Goal: Transaction & Acquisition: Purchase product/service

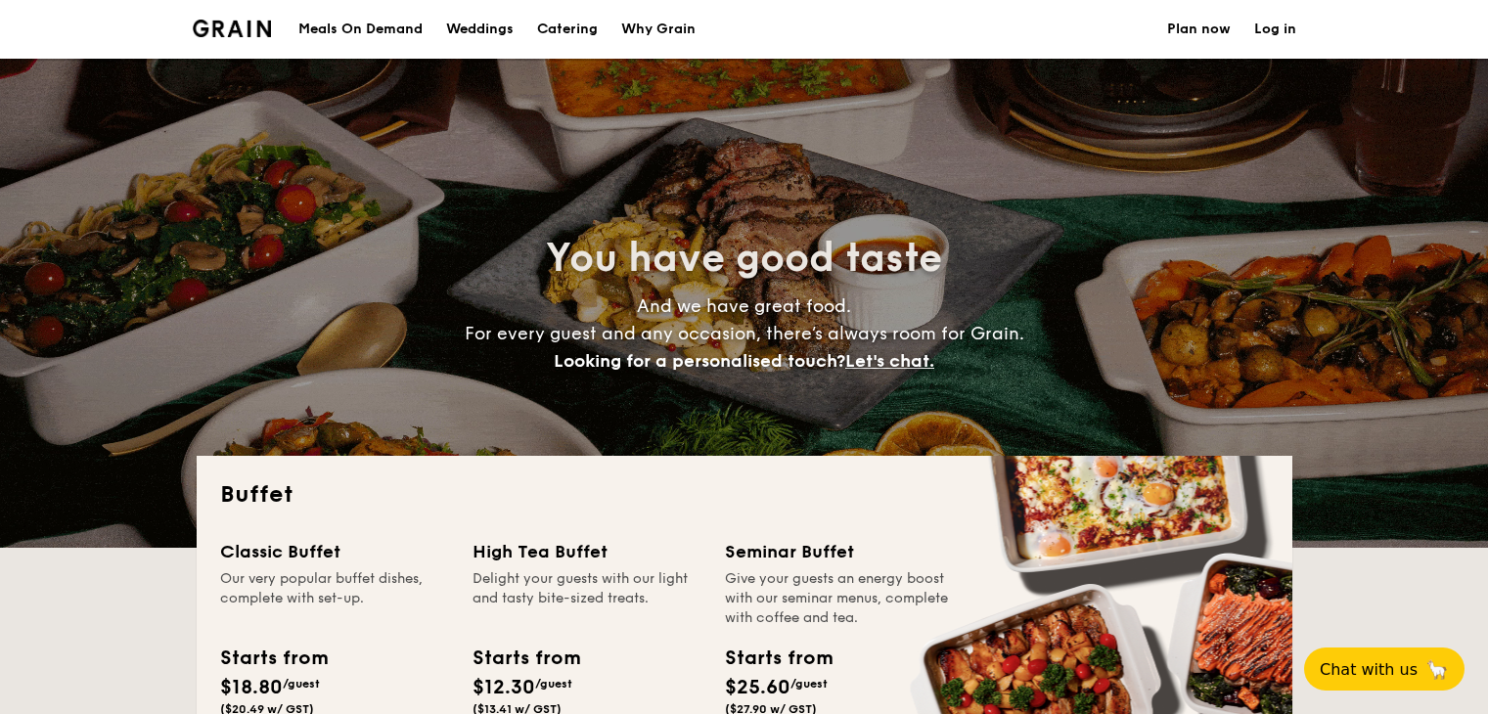
select select
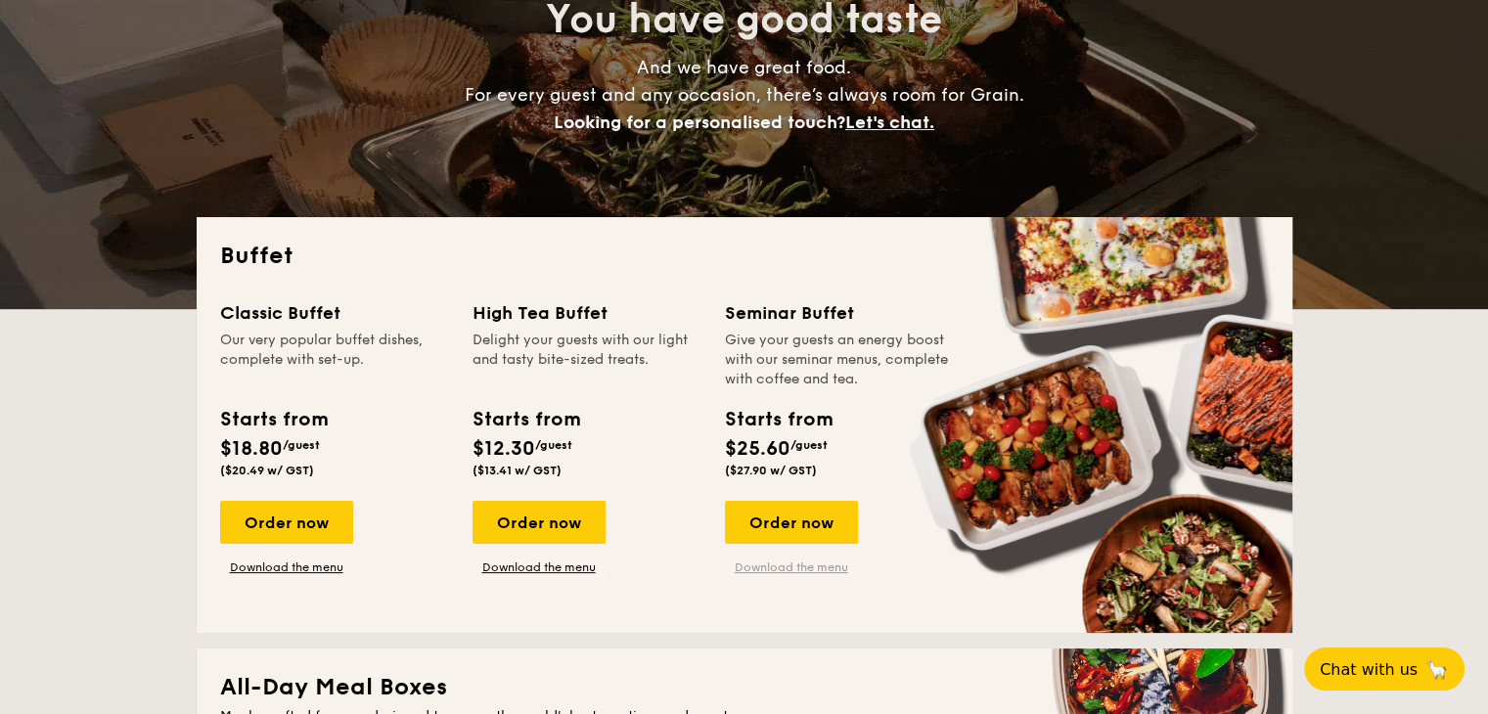
click at [790, 563] on link "Download the menu" at bounding box center [791, 567] width 133 height 16
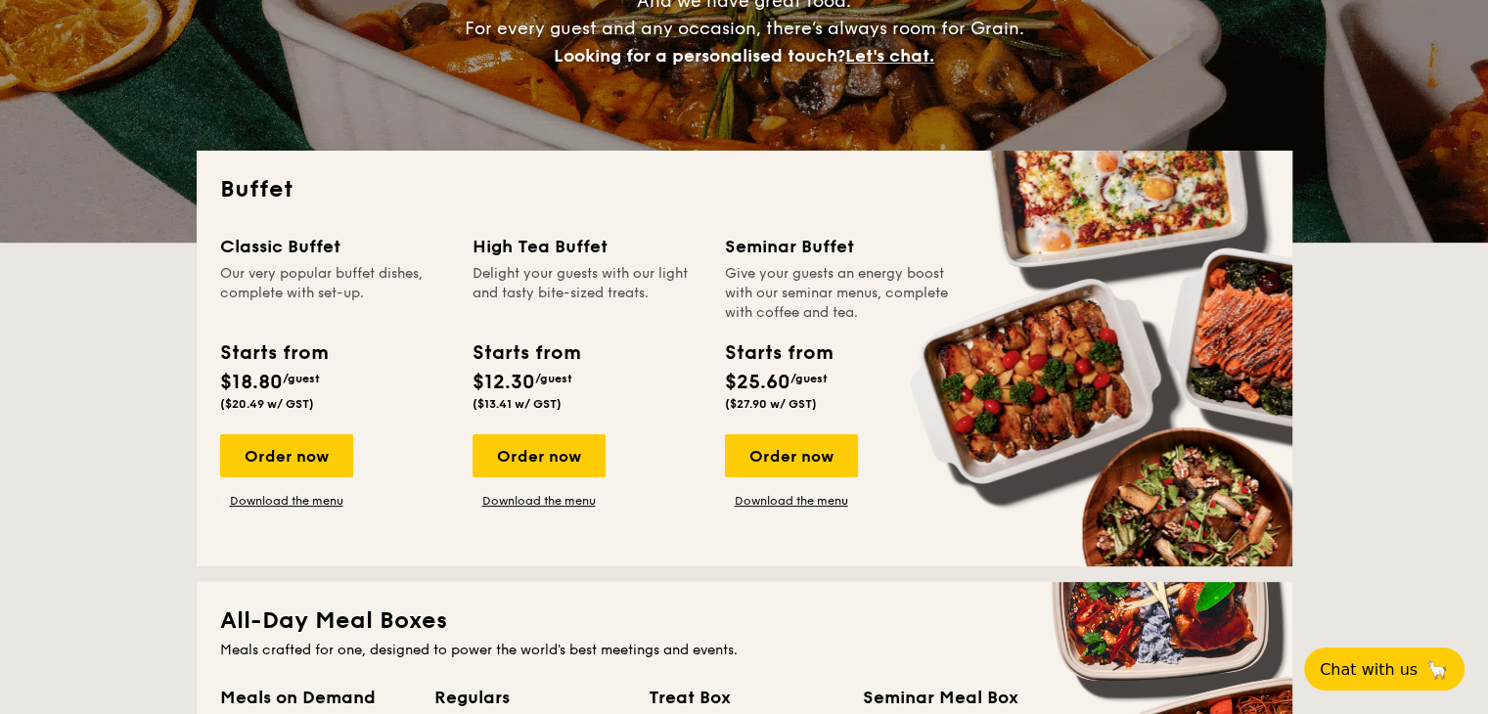
scroll to position [305, 0]
click at [803, 451] on div "Order now" at bounding box center [791, 455] width 133 height 43
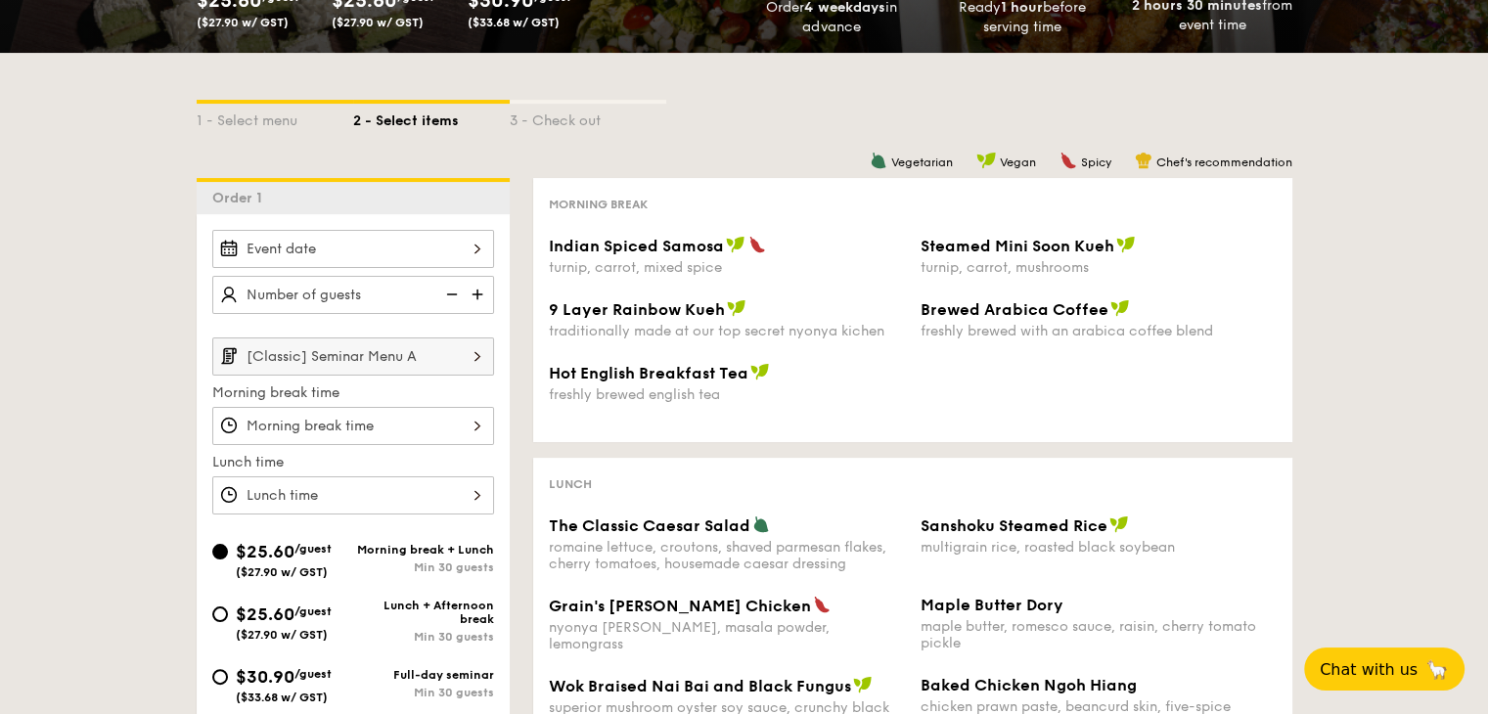
scroll to position [292, 0]
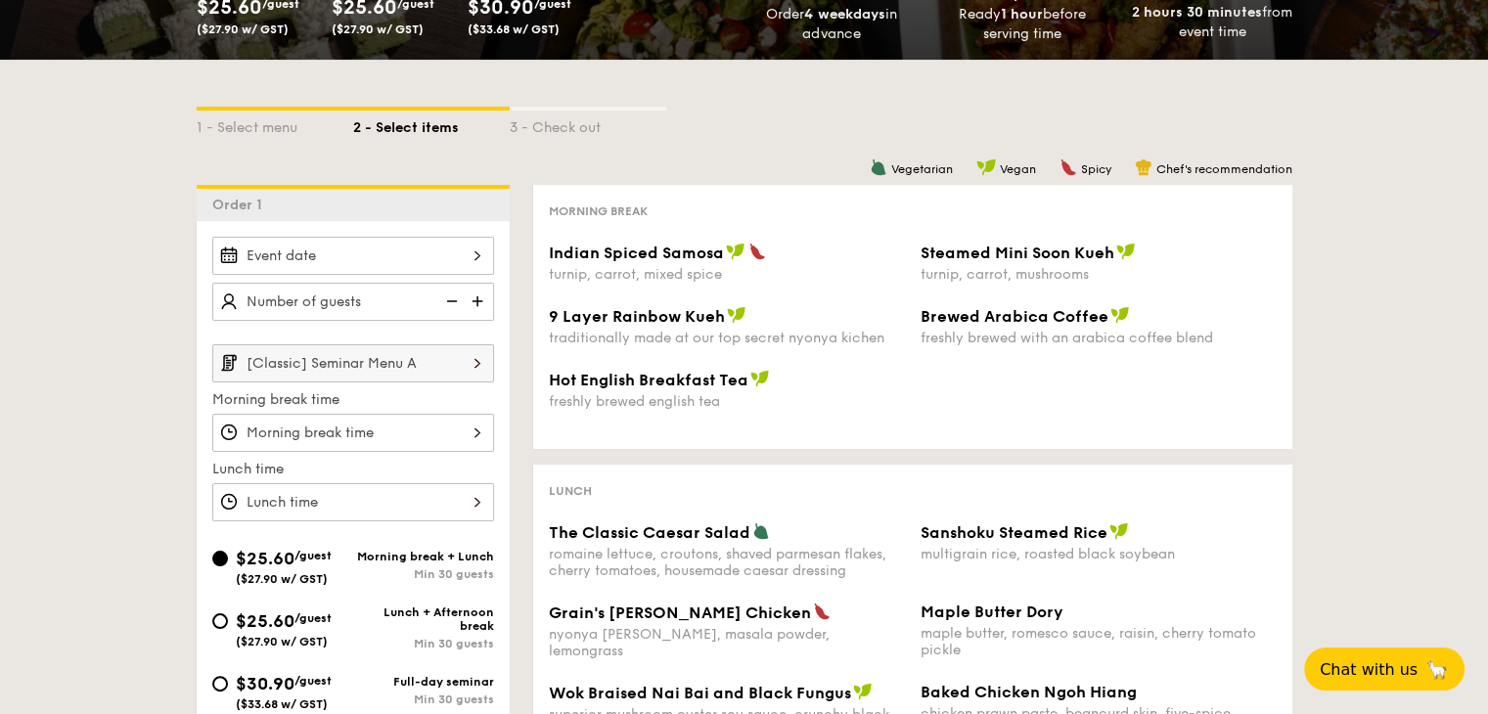
click at [485, 249] on div at bounding box center [353, 256] width 282 height 38
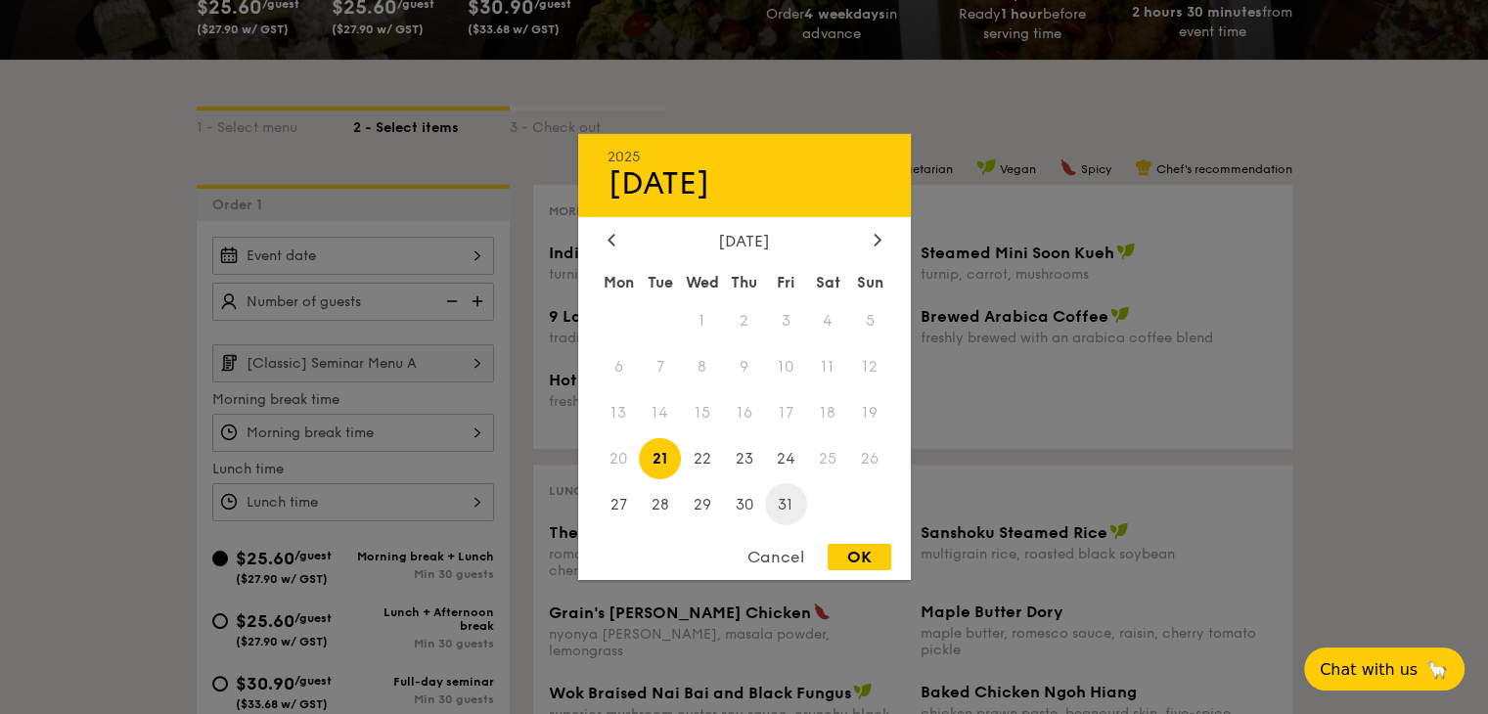
click at [786, 516] on span "31" at bounding box center [786, 504] width 42 height 42
click at [749, 521] on span "30" at bounding box center [744, 504] width 42 height 42
click at [870, 561] on div "OK" at bounding box center [859, 557] width 64 height 26
type input "Oct 30, 2025"
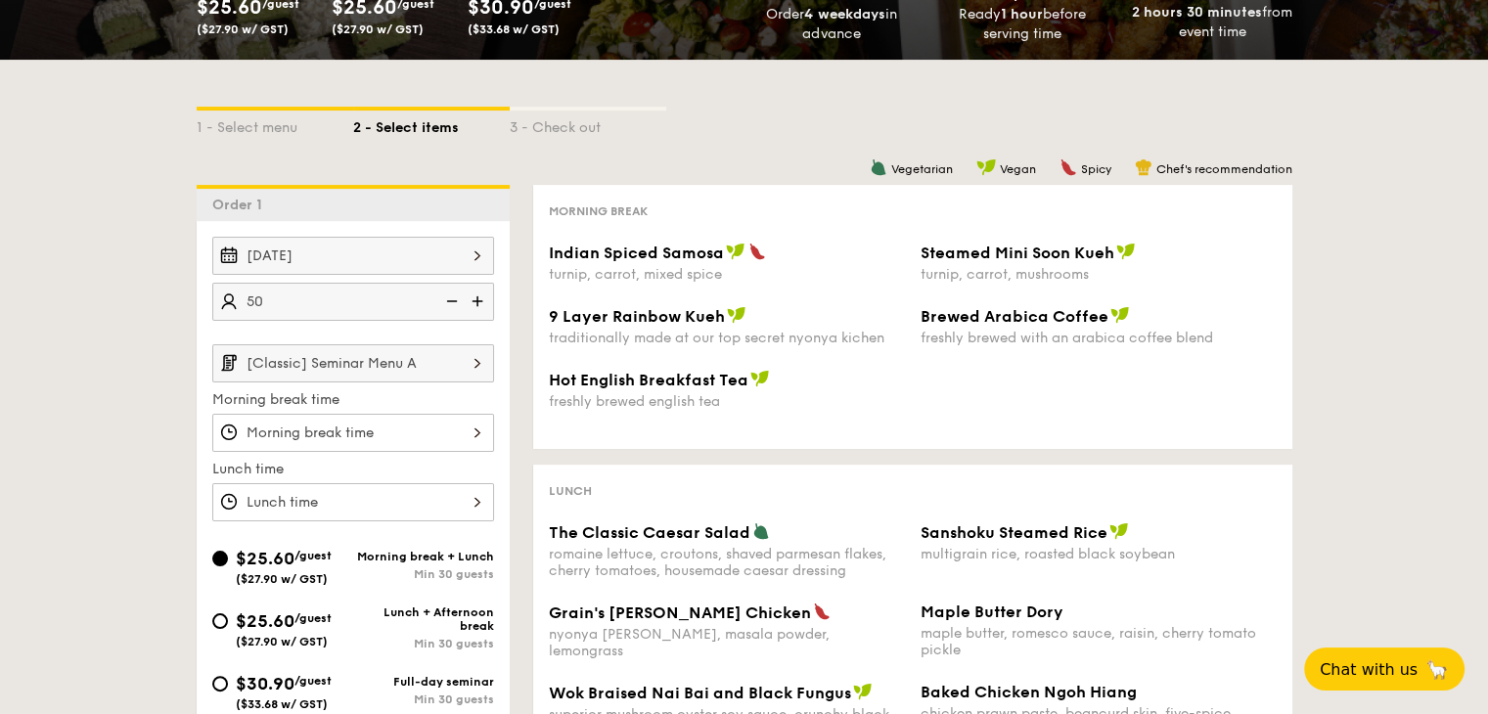
click at [338, 308] on input "50" at bounding box center [353, 302] width 282 height 38
type input "5"
type input "60 guests"
click at [476, 377] on img at bounding box center [477, 362] width 33 height 37
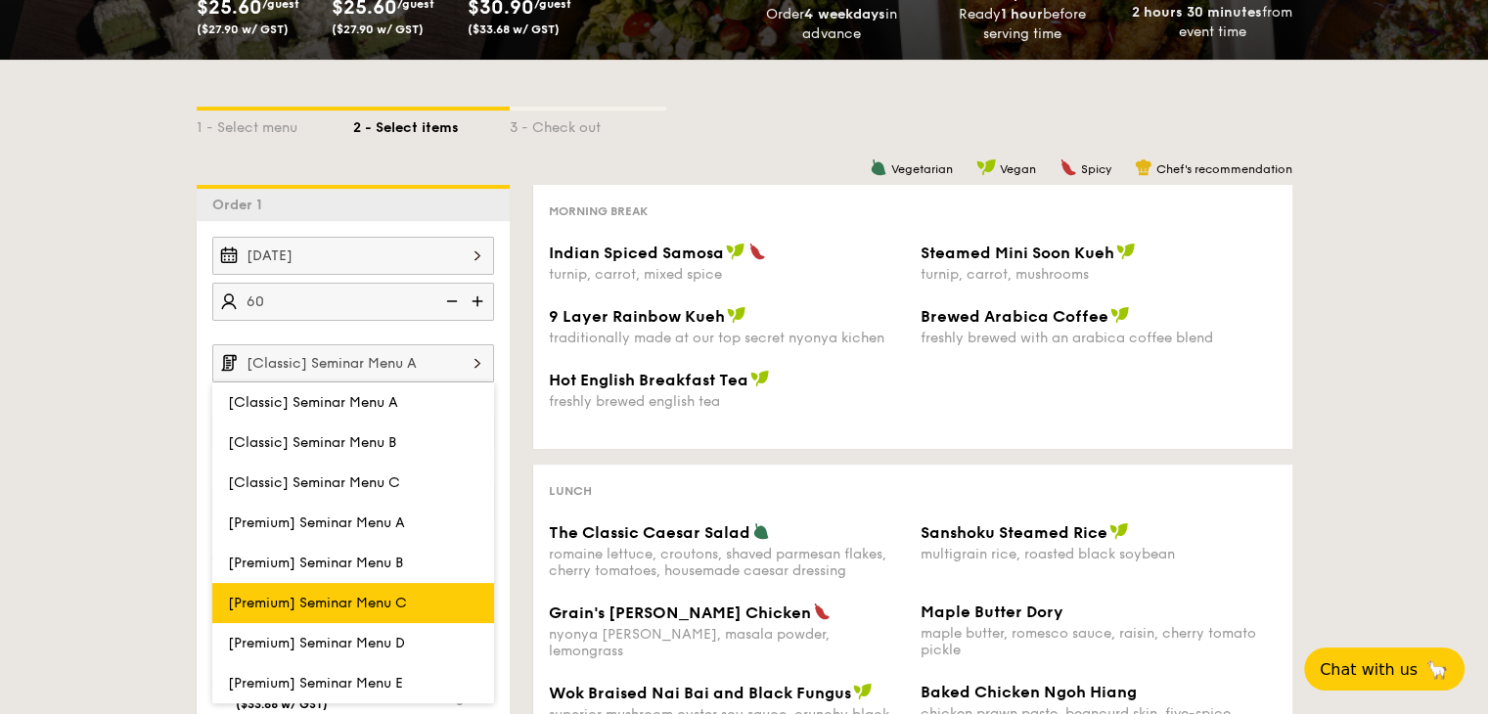
click at [415, 600] on label "[Premium] Seminar Menu C" at bounding box center [353, 603] width 282 height 40
click at [0, 0] on input "[Premium] Seminar Menu C" at bounding box center [0, 0] width 0 height 0
type input "[Premium] Seminar Menu C"
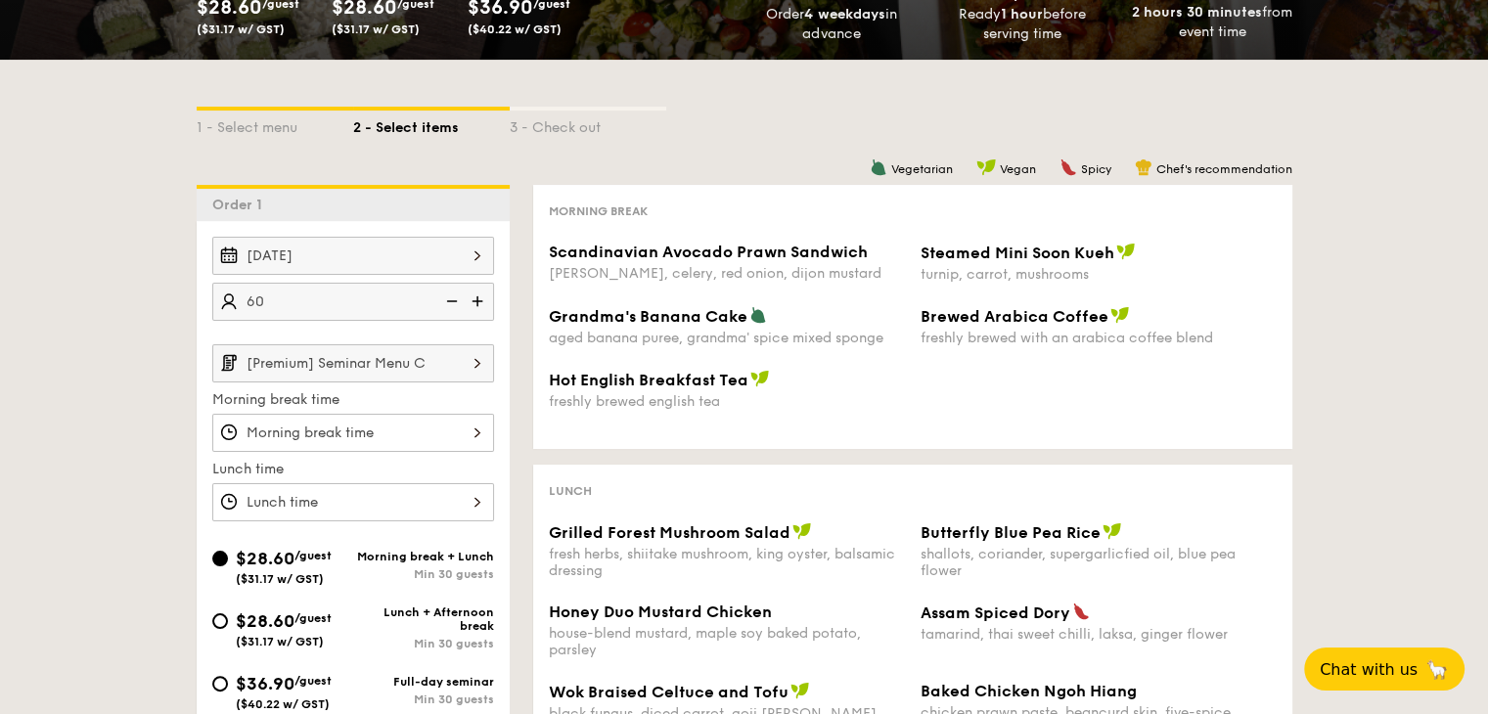
click at [436, 441] on div at bounding box center [353, 433] width 282 height 38
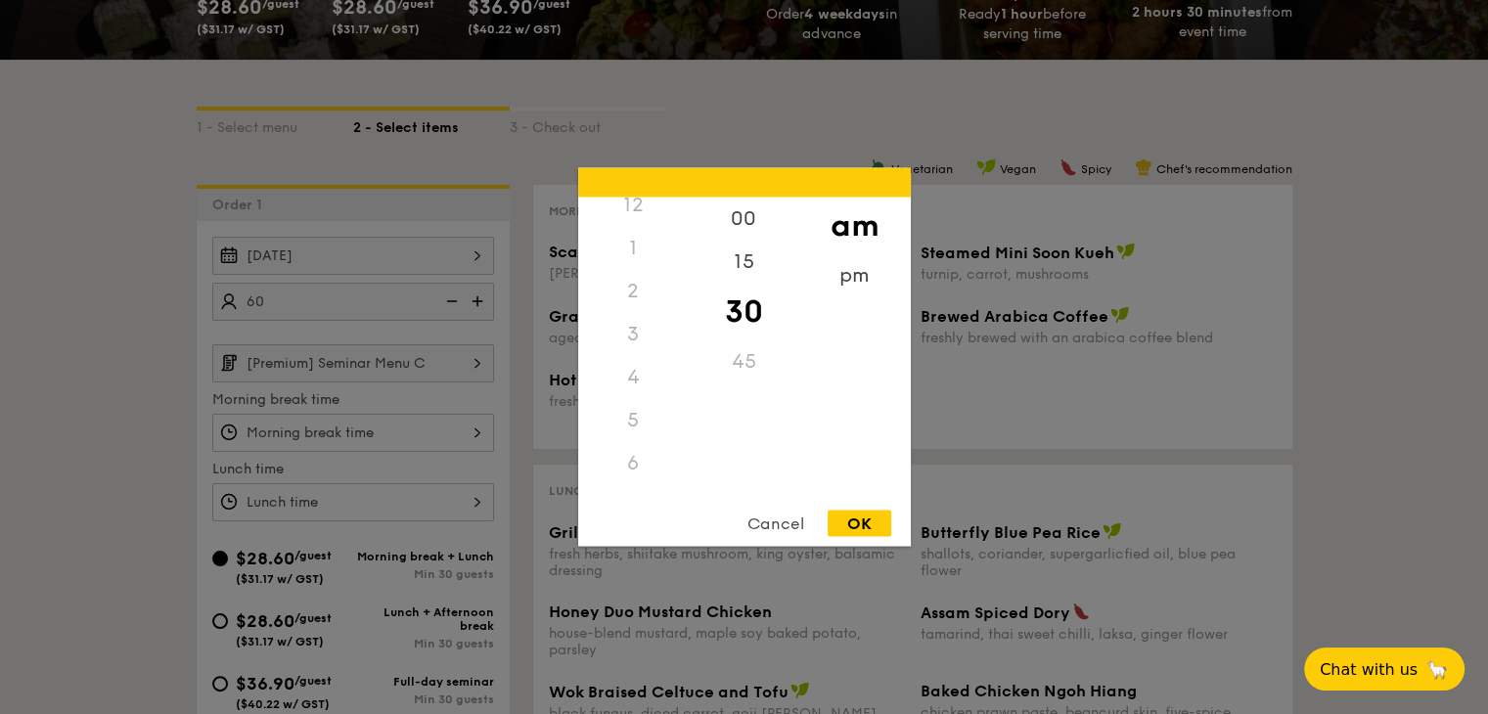
scroll to position [202, 0]
click at [753, 226] on div "00" at bounding box center [744, 226] width 111 height 57
click at [854, 529] on div "OK" at bounding box center [859, 524] width 64 height 26
type input "10:00AM"
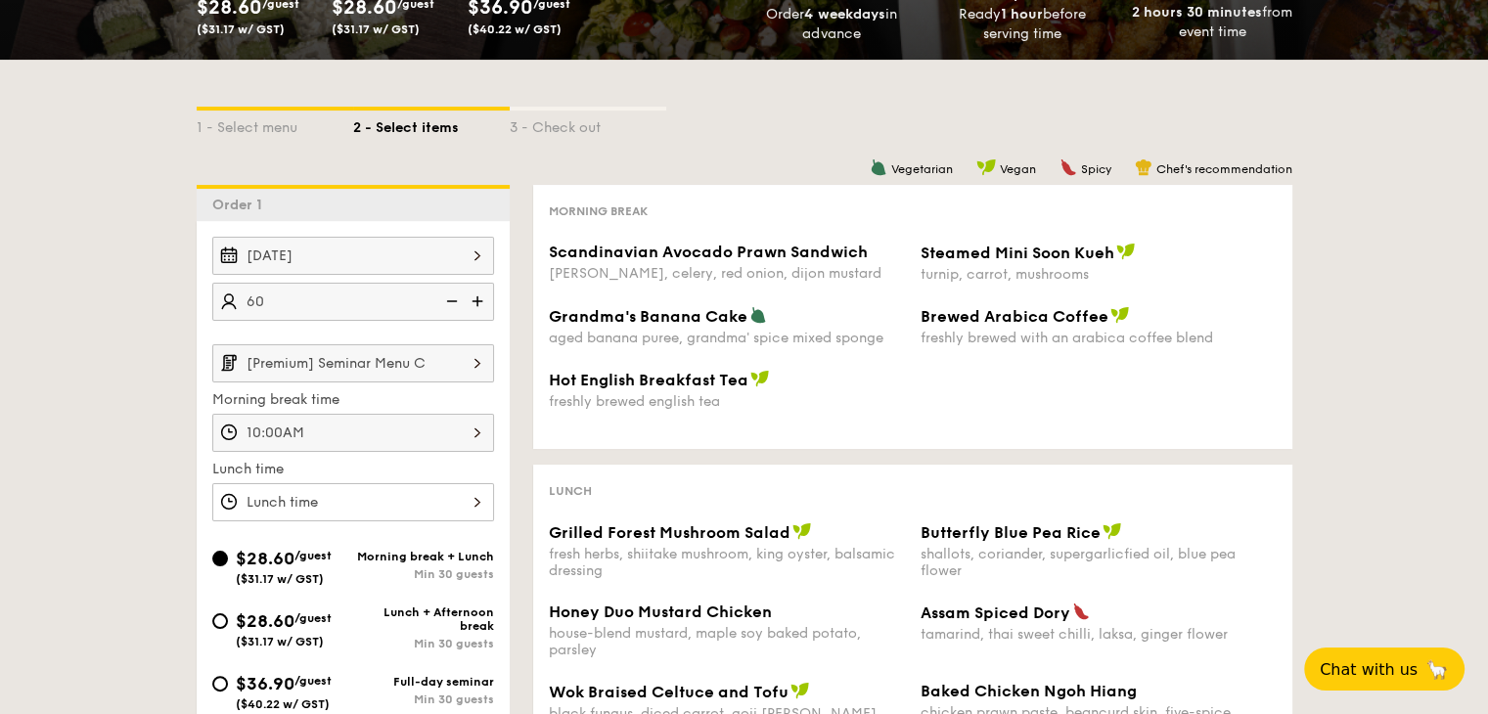
click at [470, 503] on div at bounding box center [353, 502] width 282 height 38
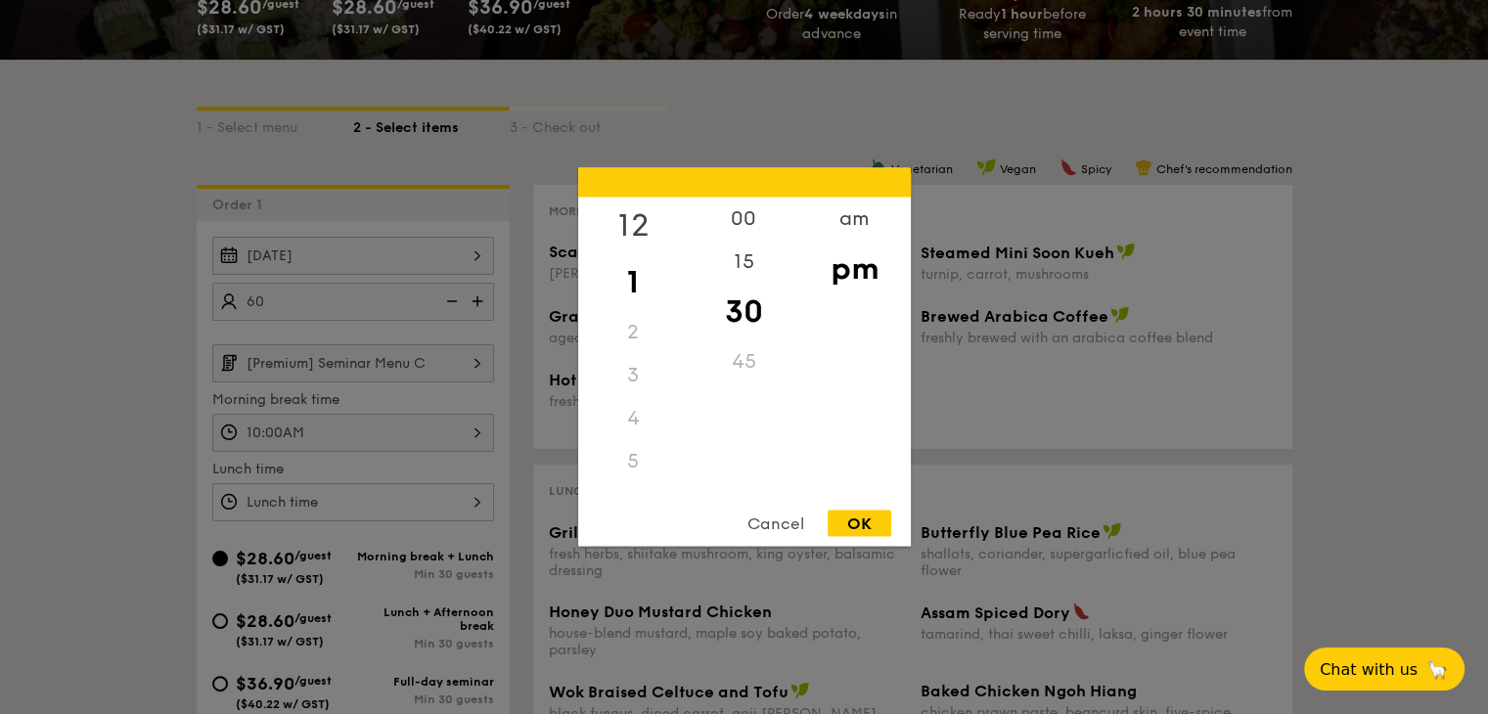
click at [641, 237] on div "12" at bounding box center [633, 226] width 111 height 57
click at [748, 234] on div "00" at bounding box center [744, 226] width 111 height 57
click at [860, 526] on div "OK" at bounding box center [859, 524] width 64 height 26
type input "12:00PM"
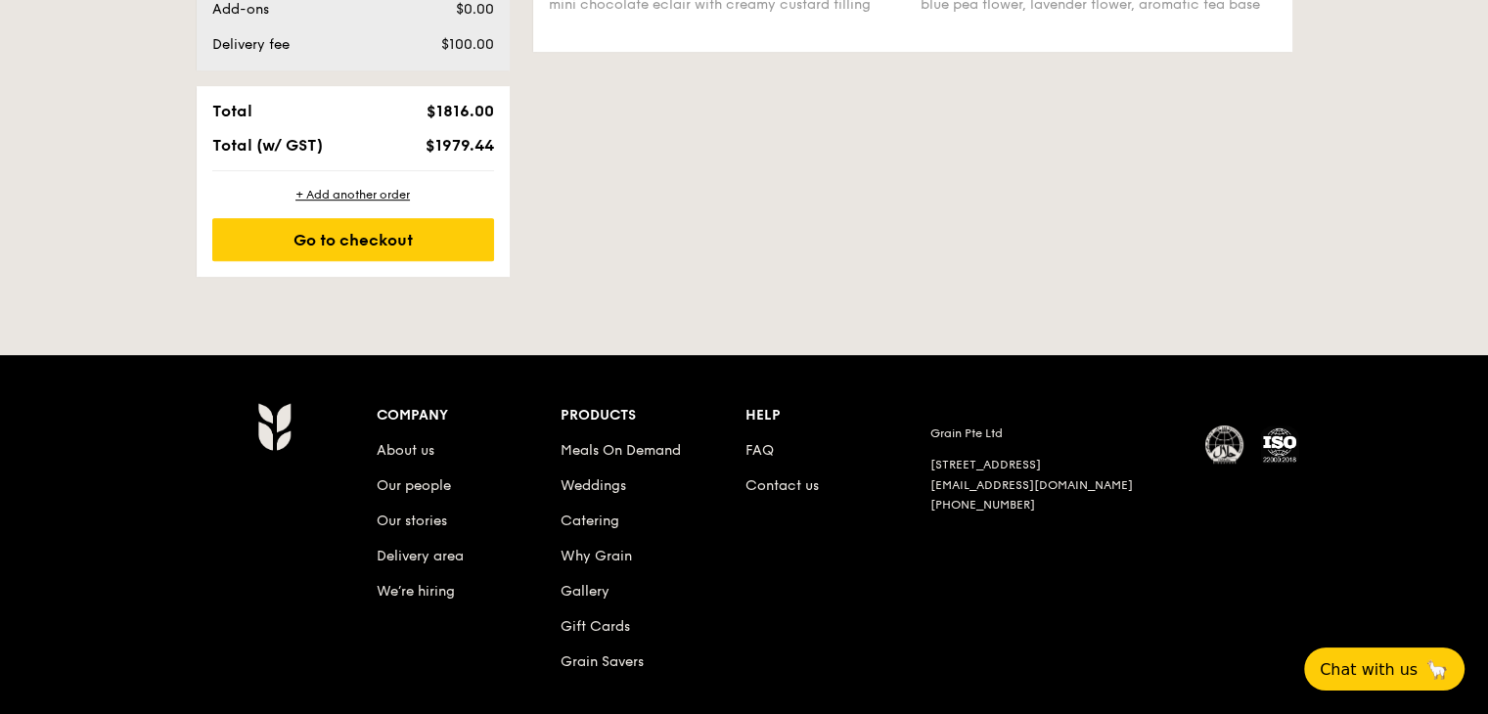
scroll to position [1088, 0]
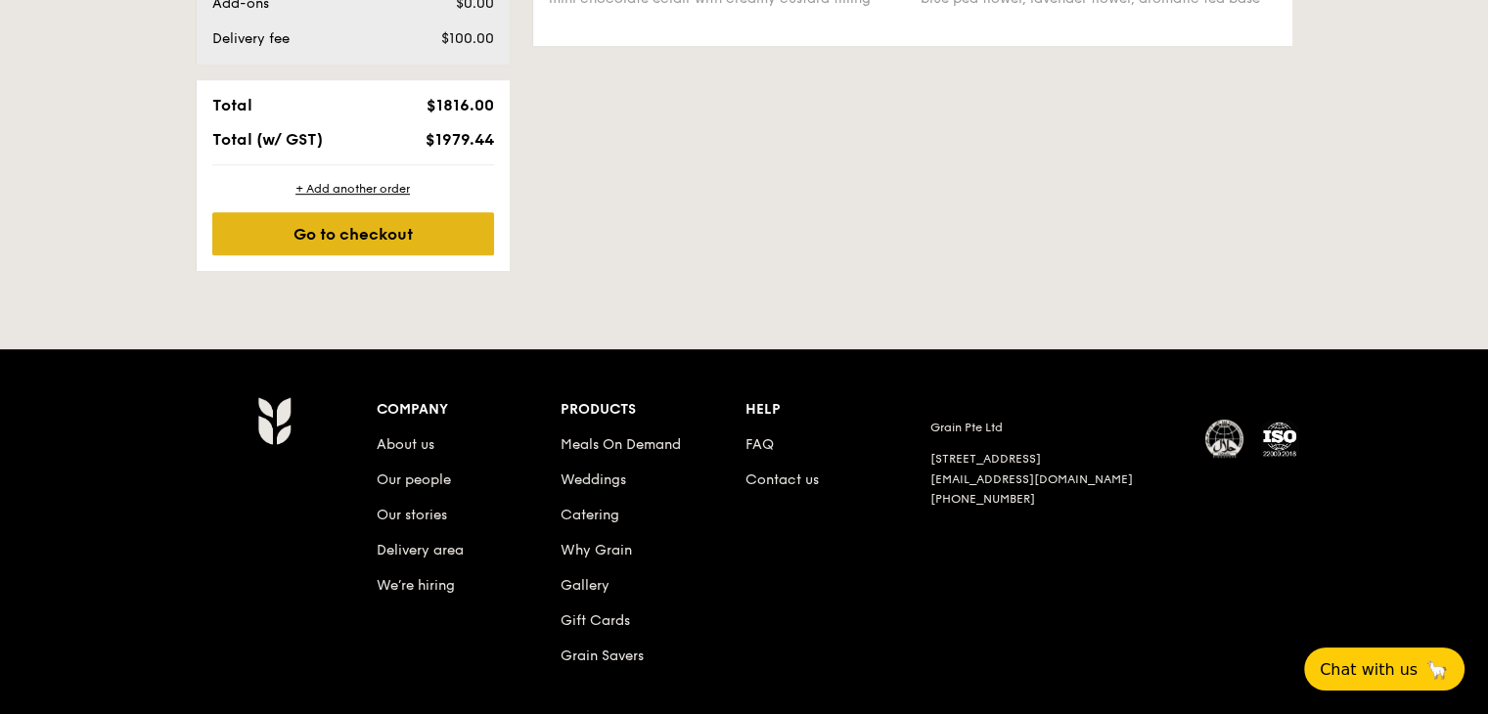
click at [356, 236] on div "Go to checkout" at bounding box center [353, 233] width 282 height 43
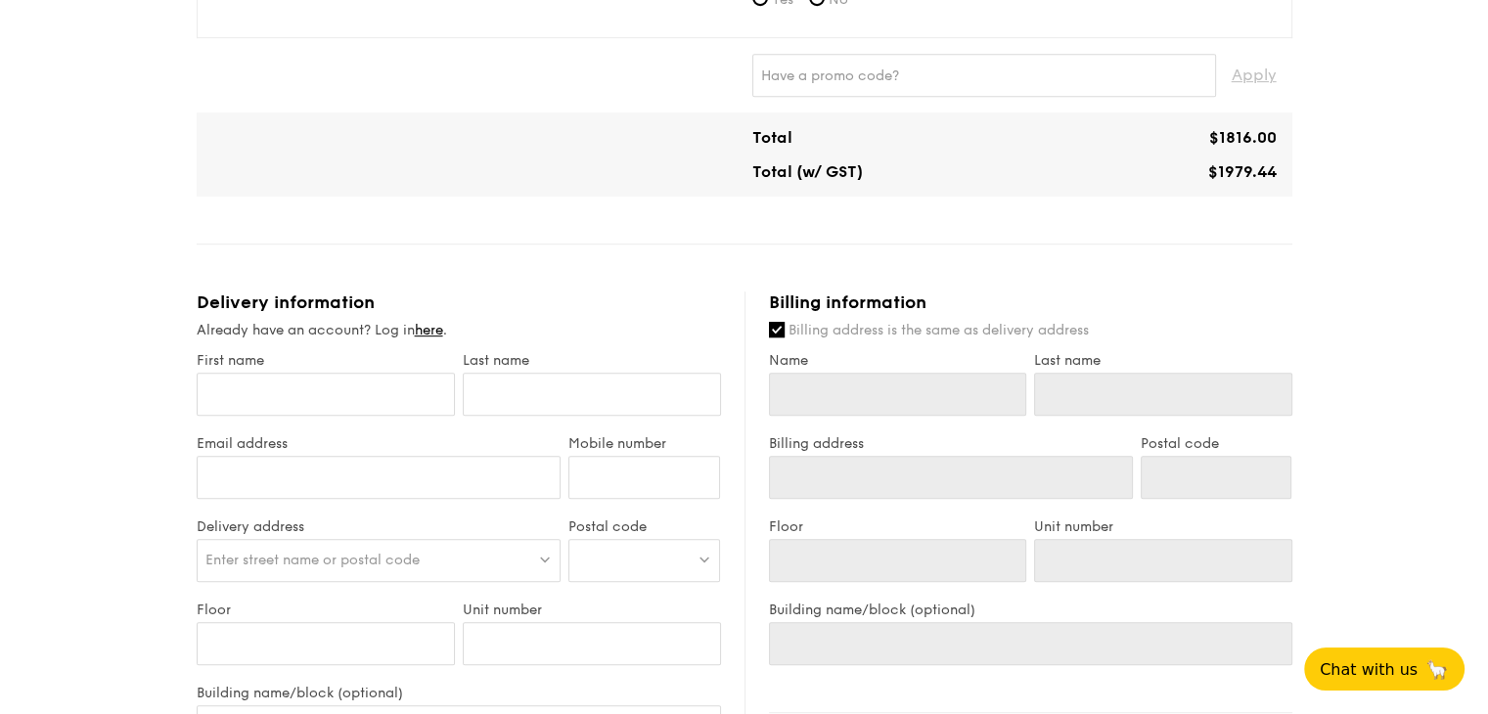
scroll to position [828, 0]
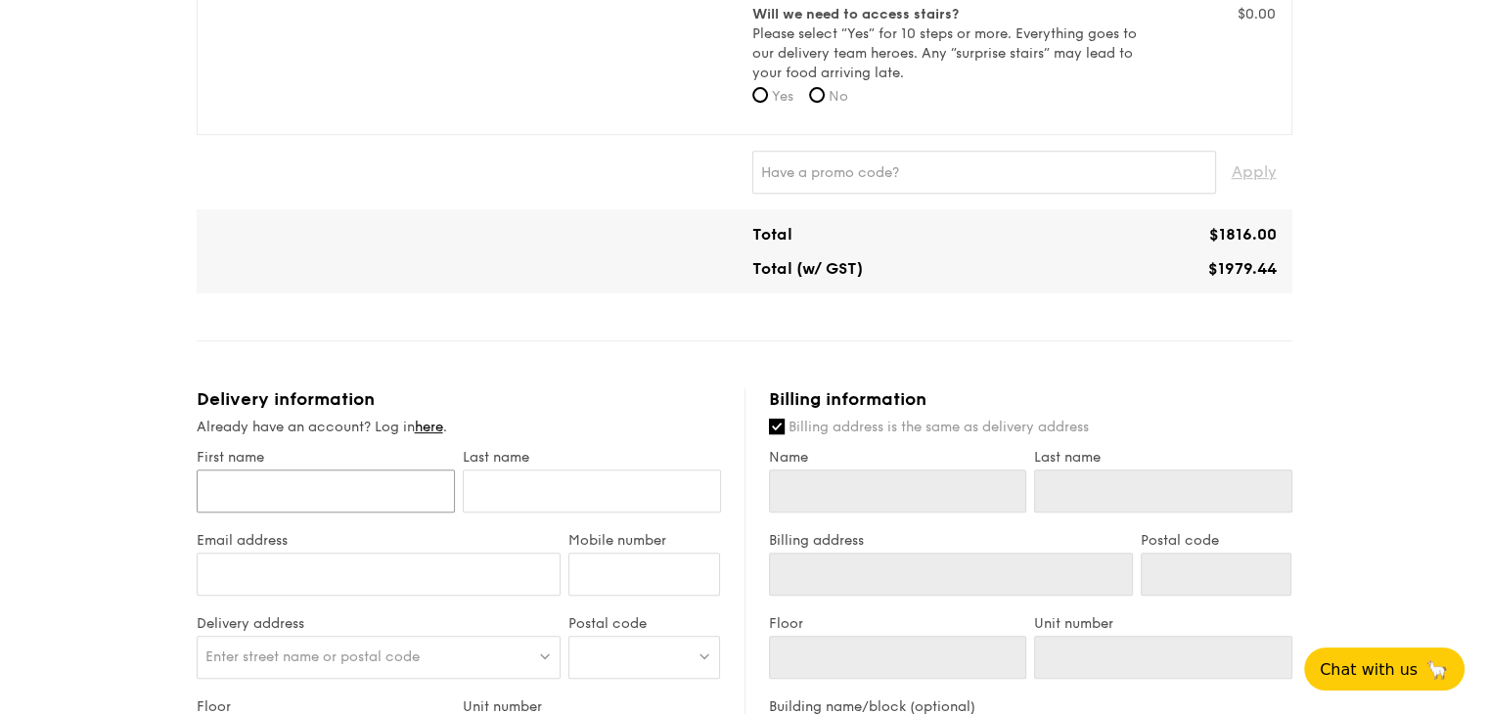
click at [358, 485] on input "First name" at bounding box center [326, 490] width 258 height 43
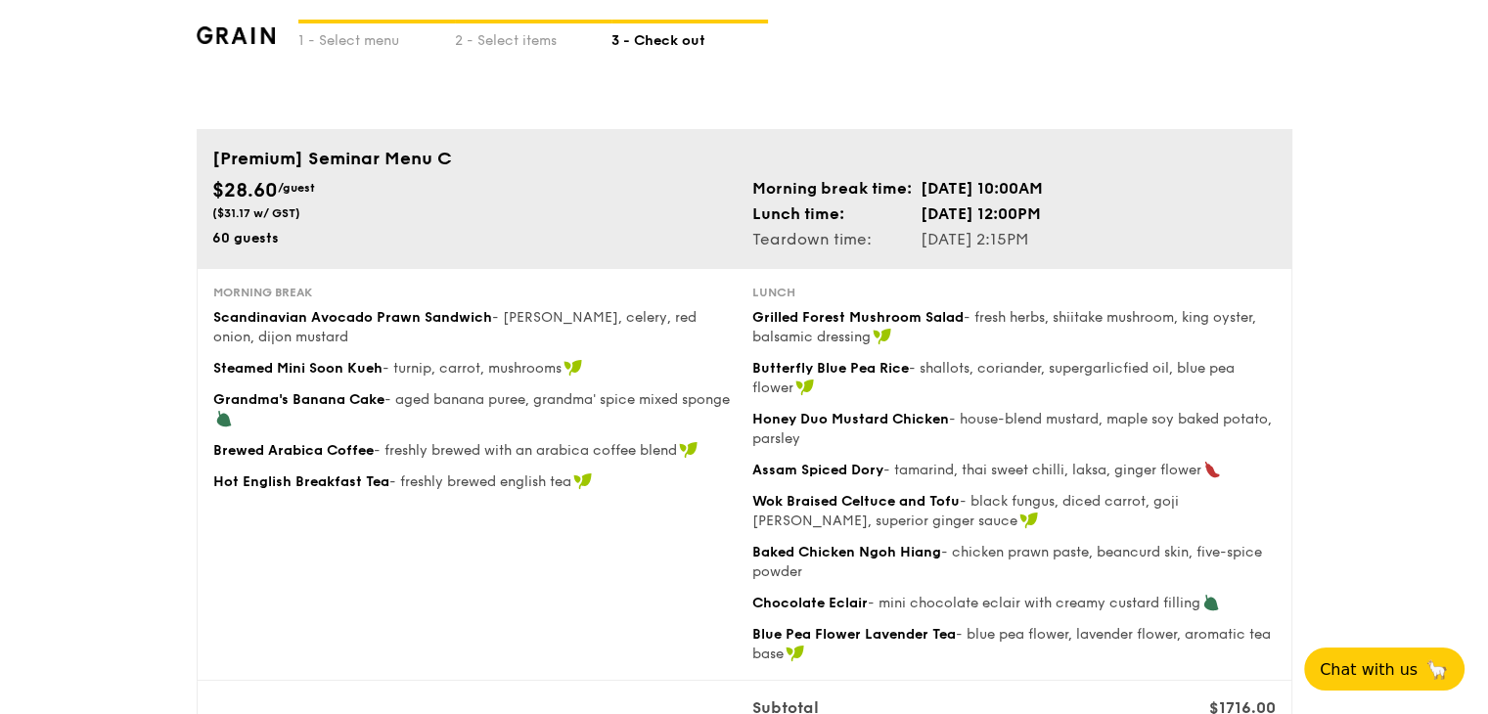
scroll to position [0, 0]
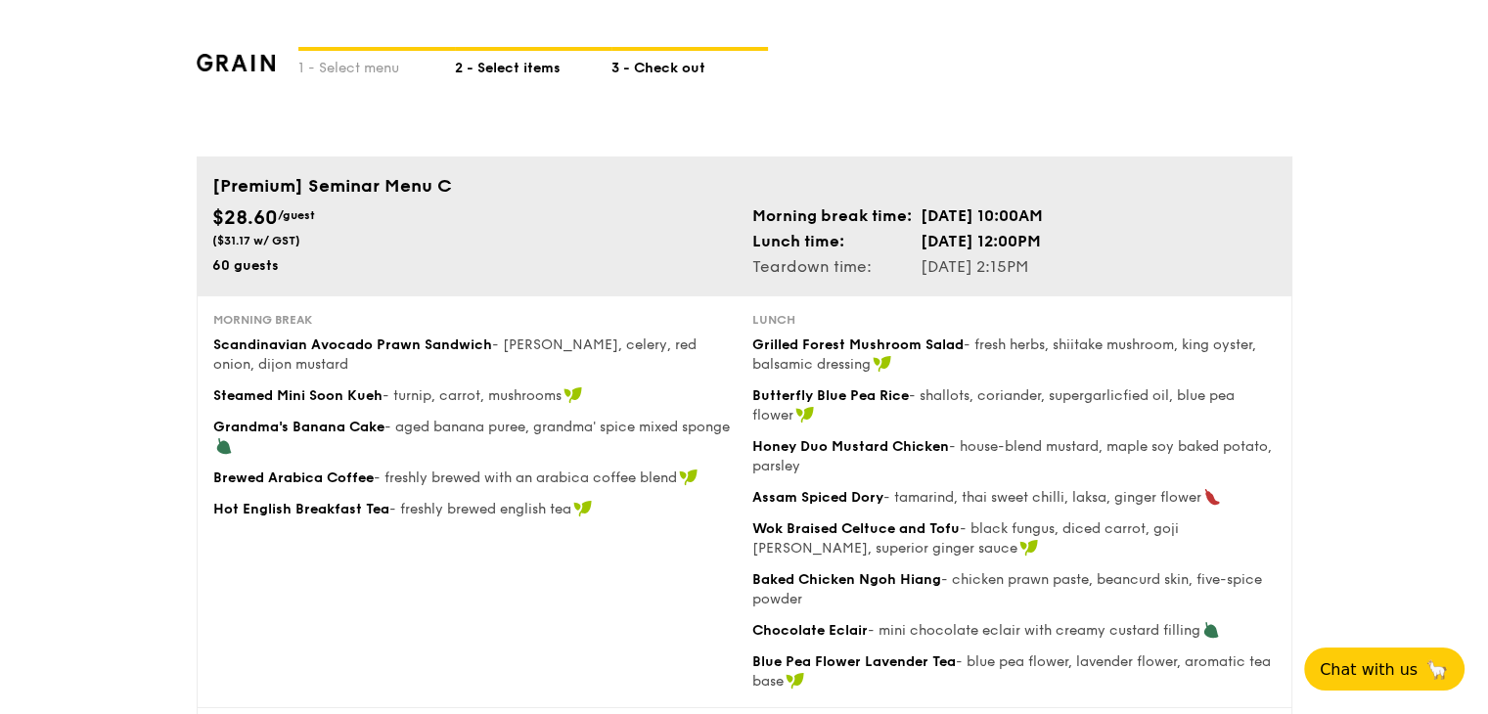
click at [524, 66] on div "2 - Select items" at bounding box center [533, 64] width 156 height 27
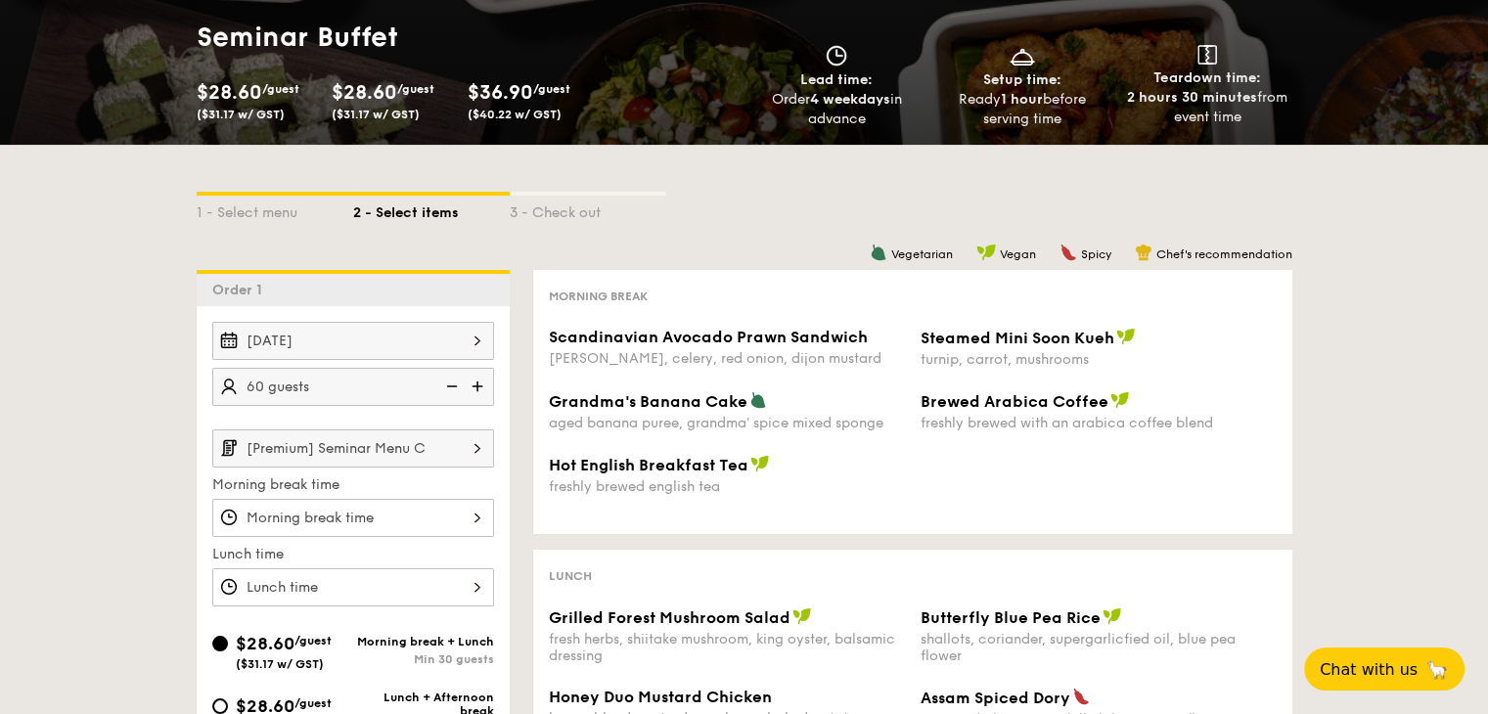
scroll to position [206, 0]
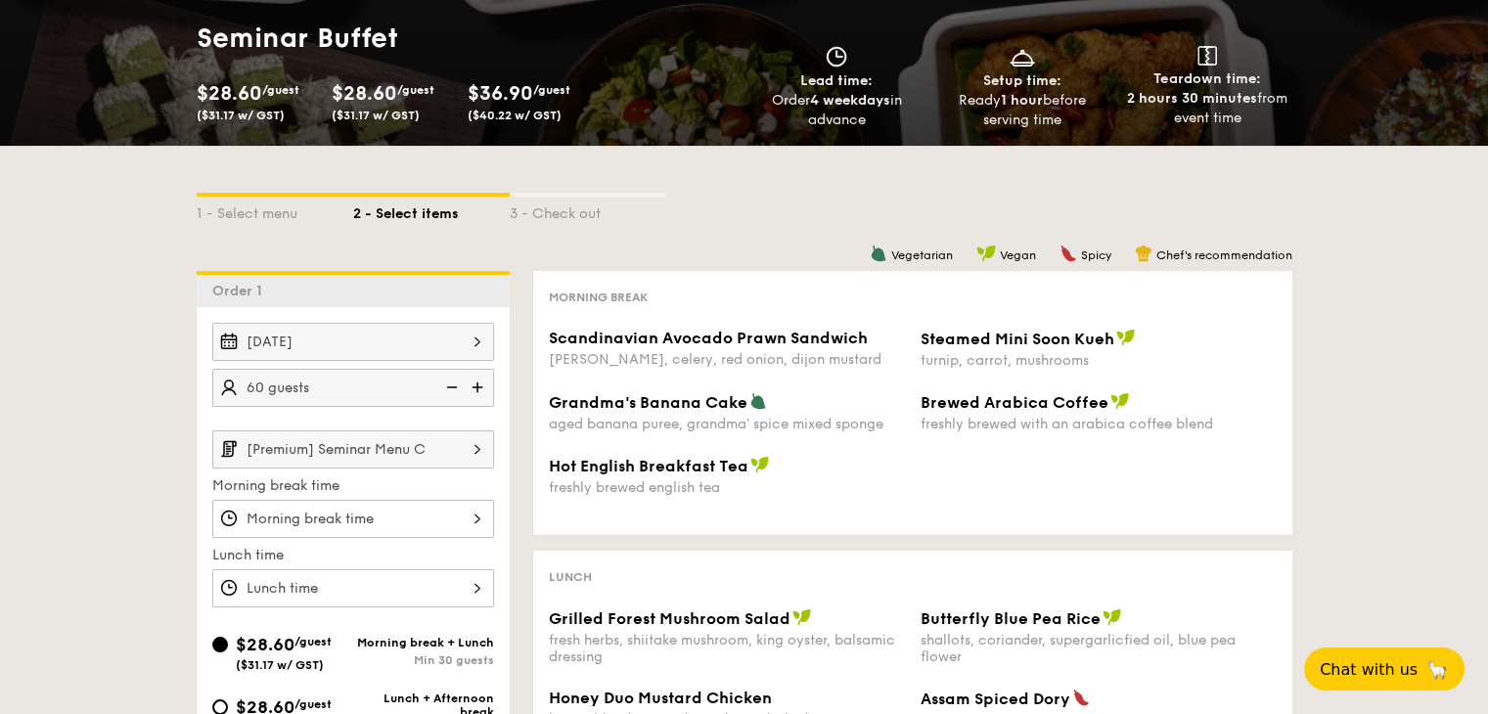
click at [452, 510] on div at bounding box center [353, 519] width 282 height 38
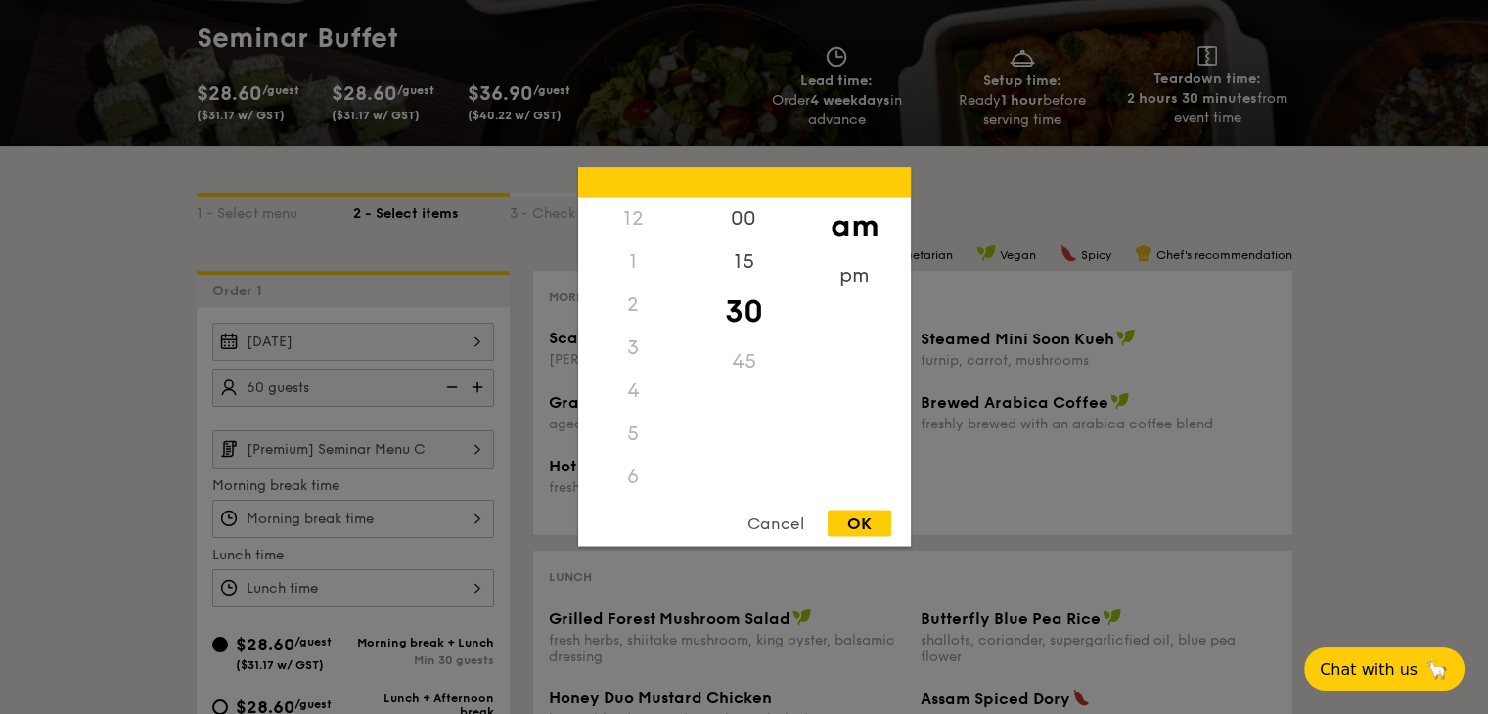
scroll to position [215, 0]
click at [637, 388] on div "9" at bounding box center [633, 398] width 111 height 57
click at [760, 349] on div "45" at bounding box center [744, 368] width 111 height 57
click at [865, 515] on div "OK" at bounding box center [859, 524] width 64 height 26
type input "9:45AM"
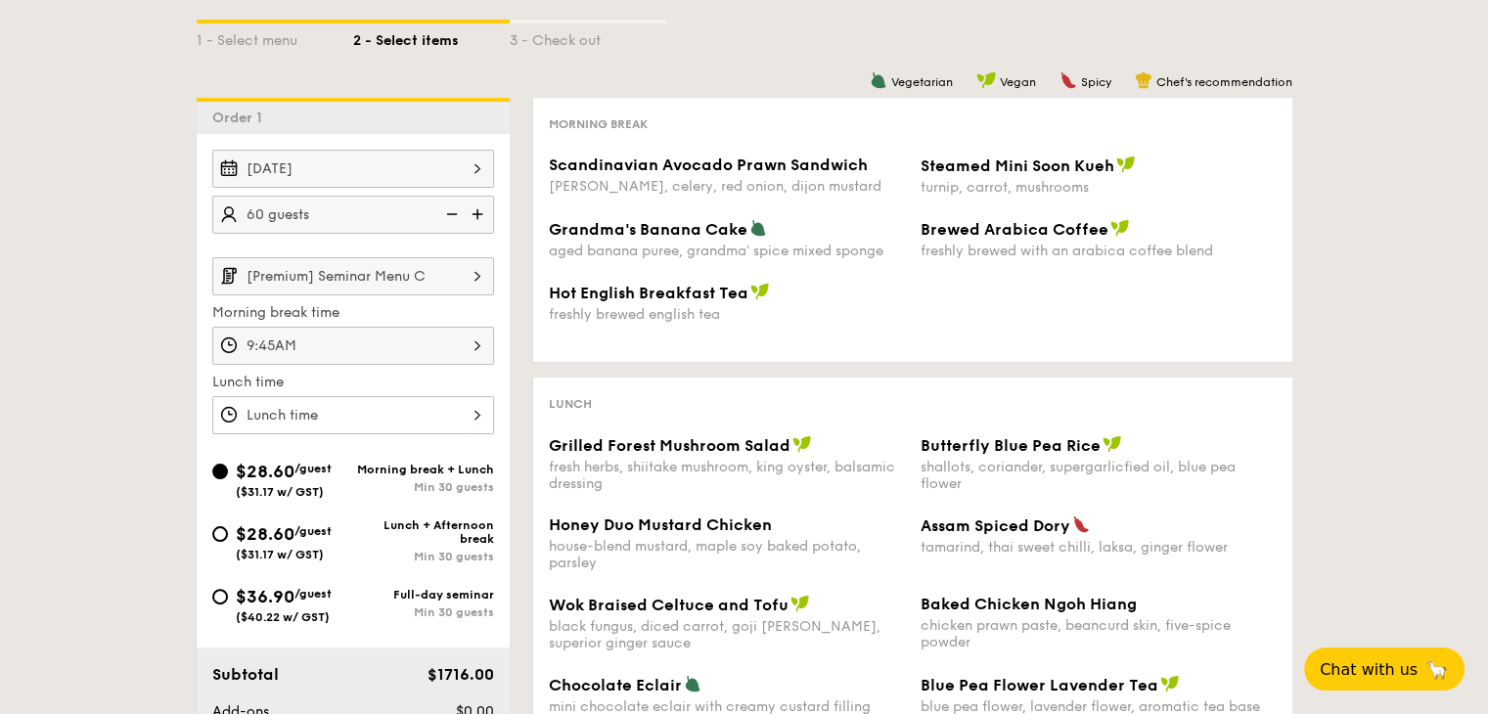
scroll to position [381, 0]
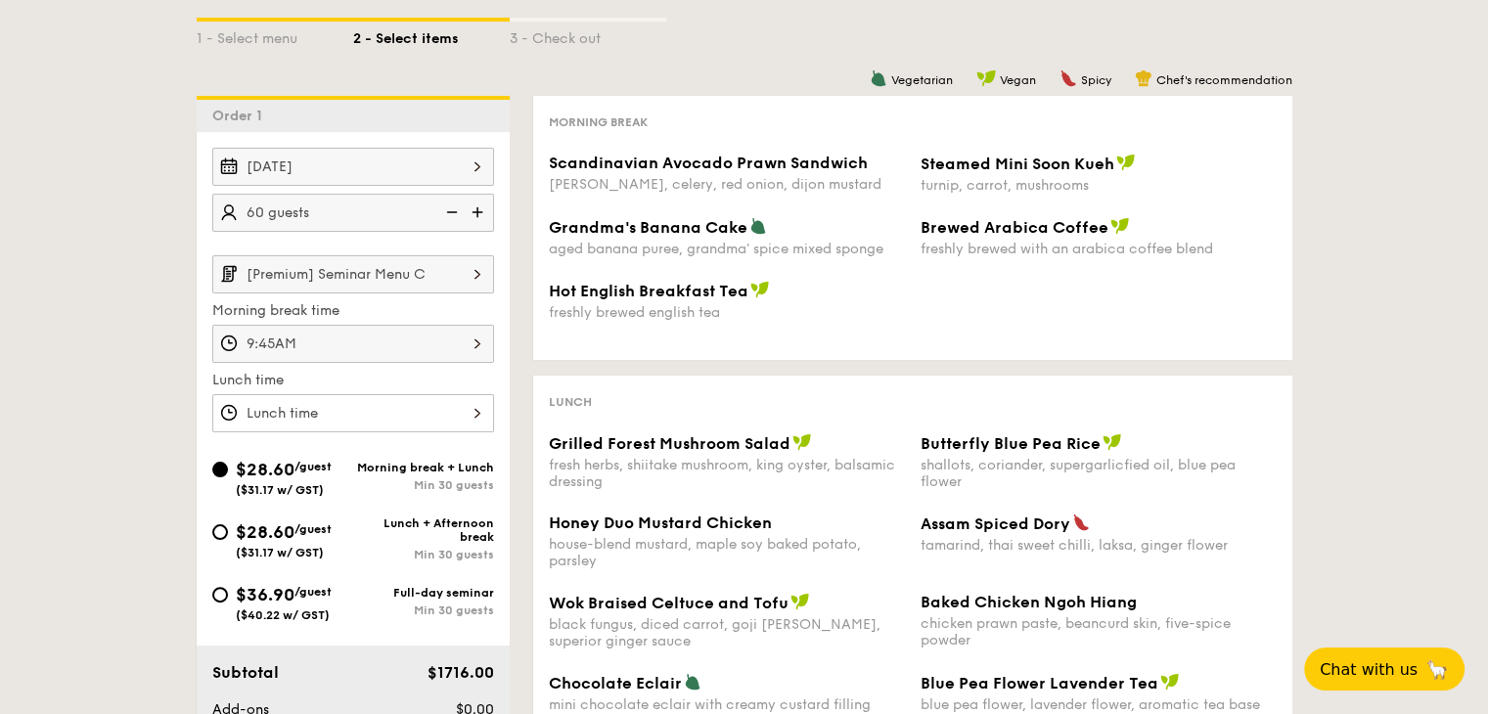
click at [457, 405] on div at bounding box center [353, 413] width 282 height 38
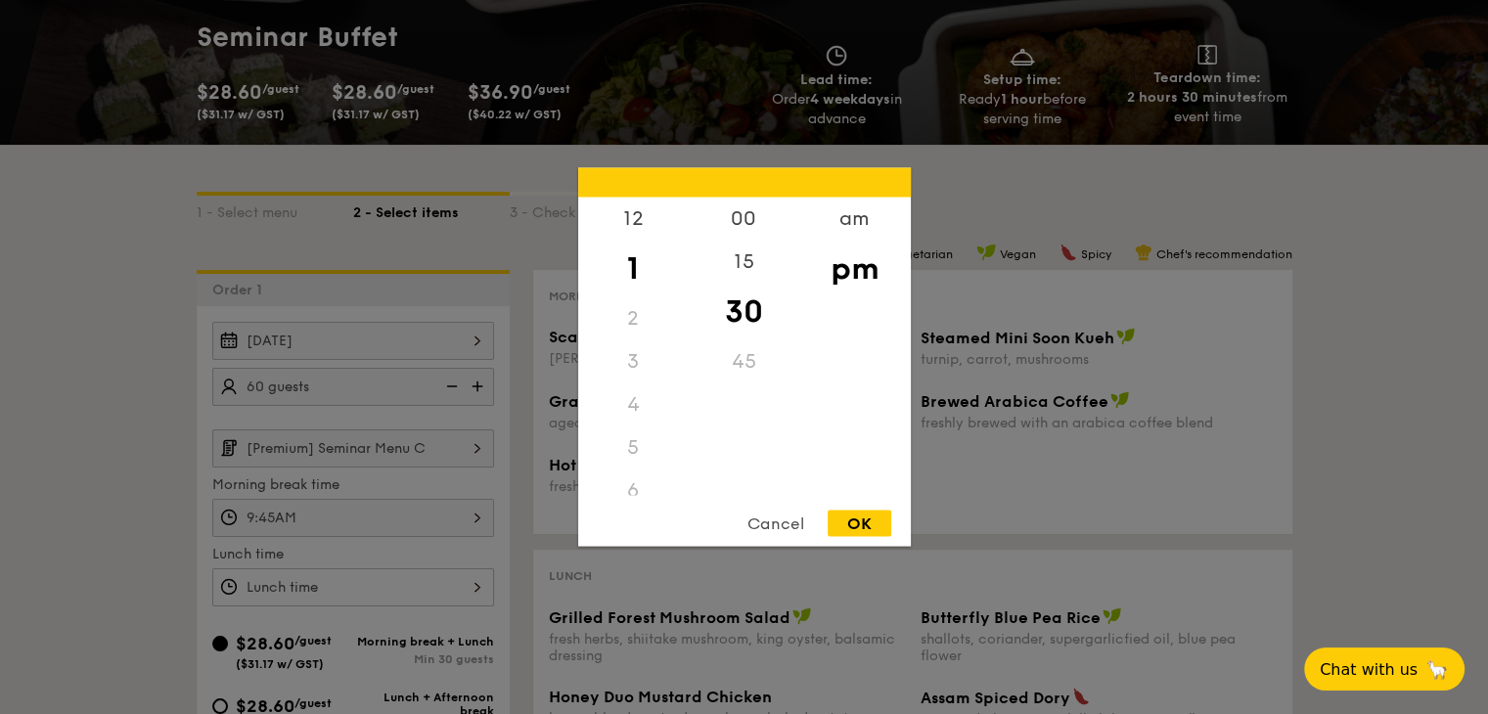
scroll to position [186, 0]
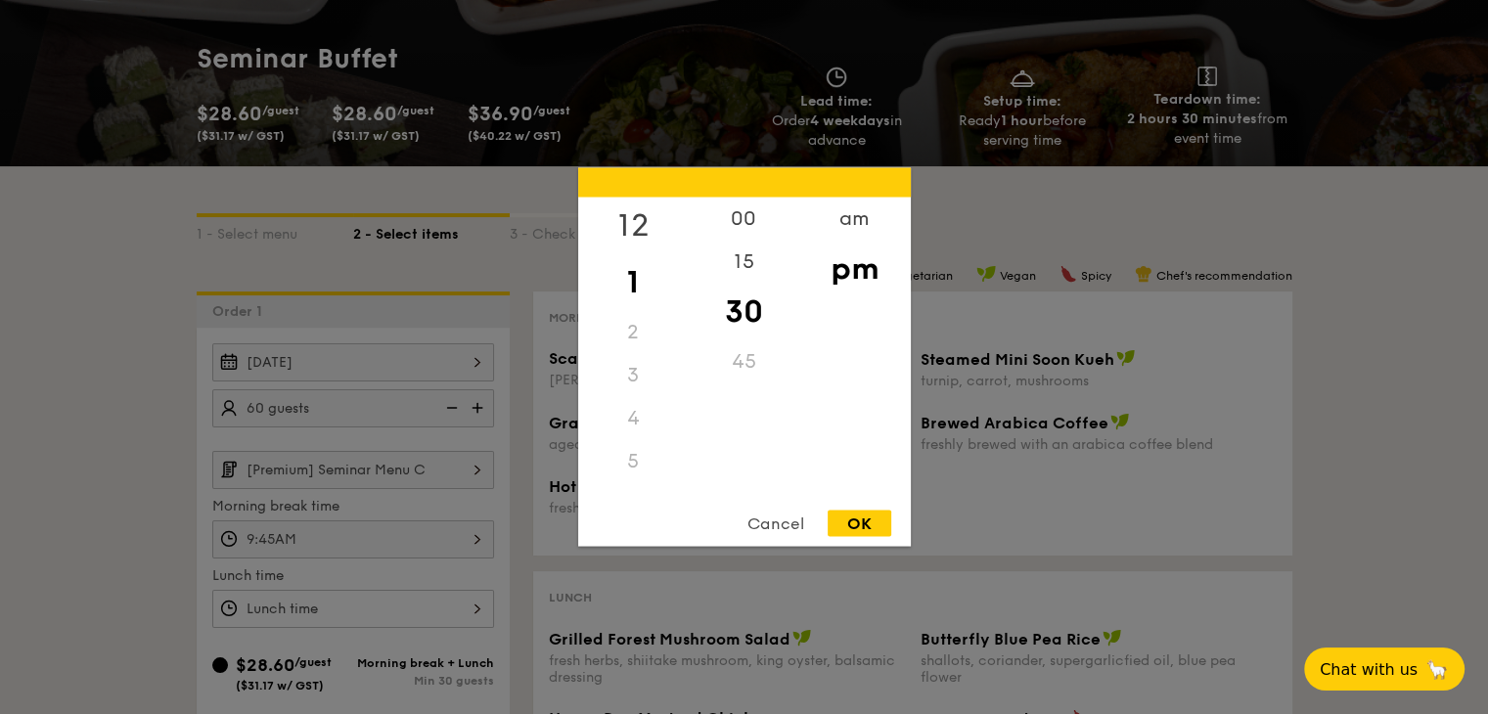
click at [633, 228] on div "12" at bounding box center [633, 226] width 111 height 57
drag, startPoint x: 644, startPoint y: 241, endPoint x: 633, endPoint y: 314, distance: 74.1
click at [633, 314] on div "12 1 2 3 4 5 6 7 8 9 10 11" at bounding box center [633, 347] width 111 height 298
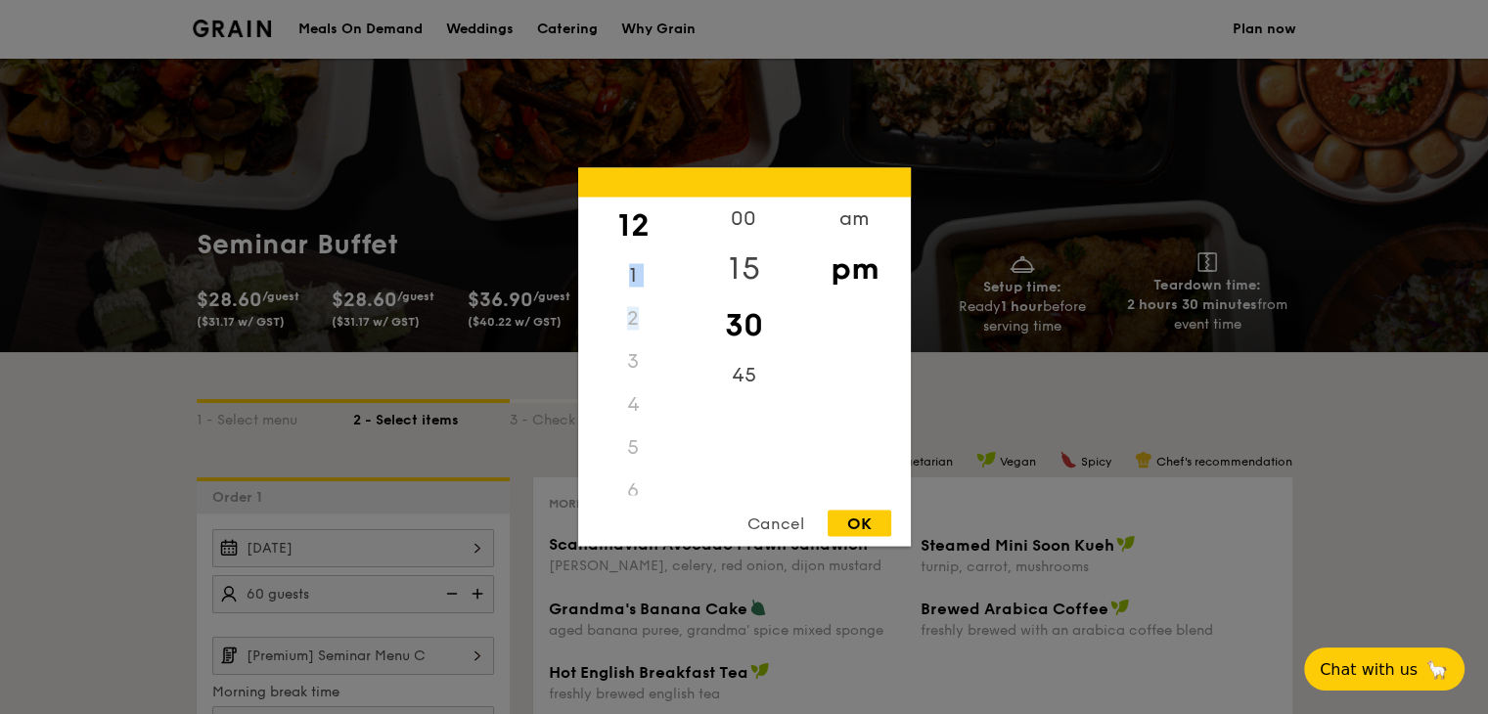
scroll to position [0, 0]
click at [633, 206] on div "12" at bounding box center [633, 226] width 111 height 57
click at [732, 215] on div "00" at bounding box center [744, 226] width 111 height 57
click at [870, 517] on div "OK" at bounding box center [859, 524] width 64 height 26
type input "12:00PM"
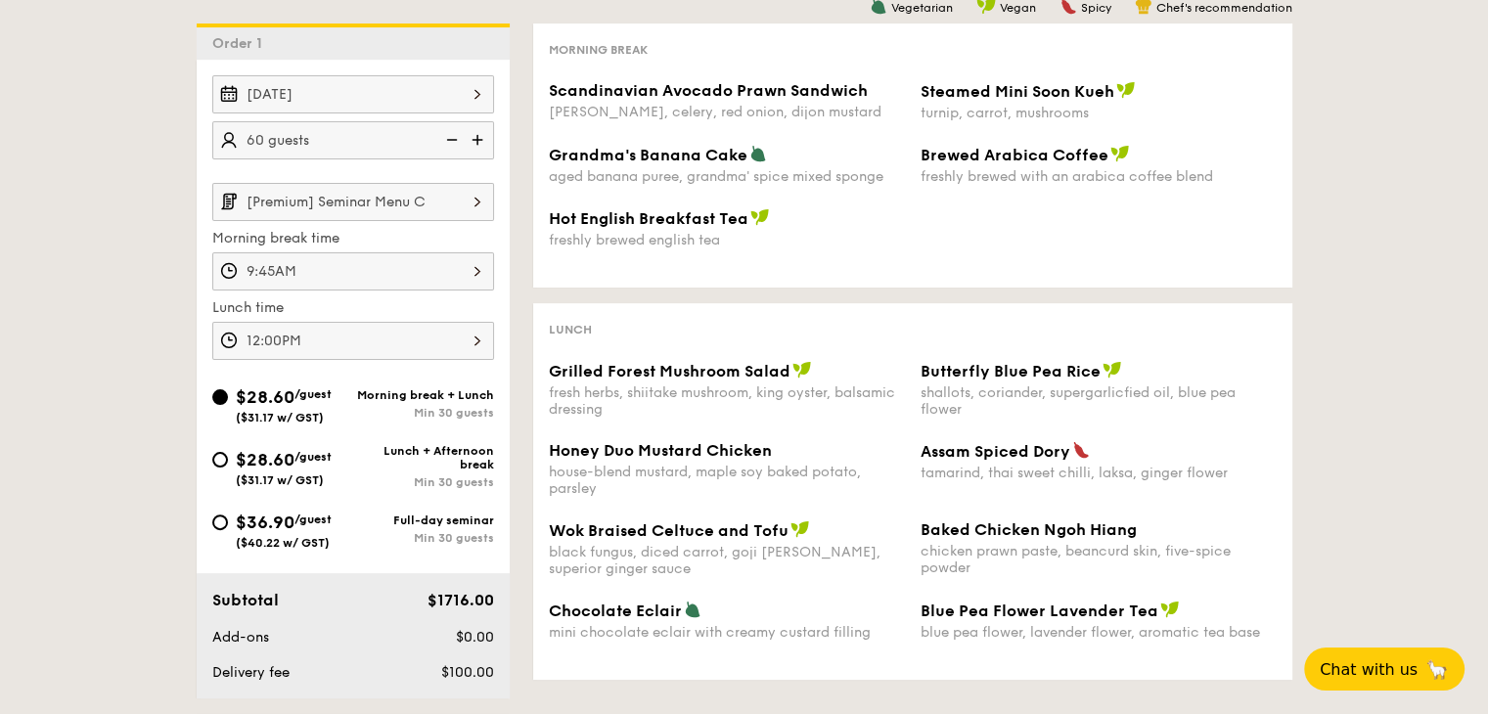
scroll to position [444, 0]
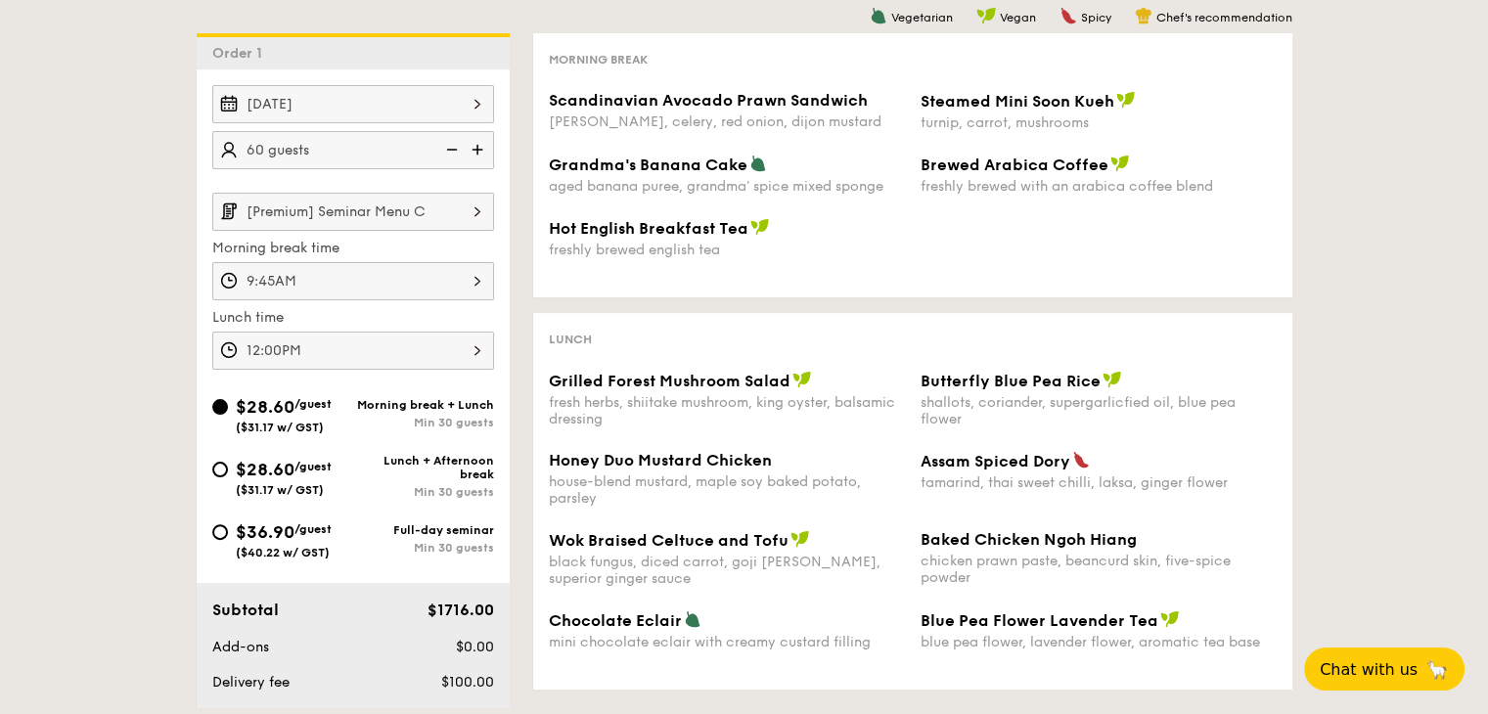
click at [431, 276] on div "9:45AM" at bounding box center [353, 281] width 282 height 38
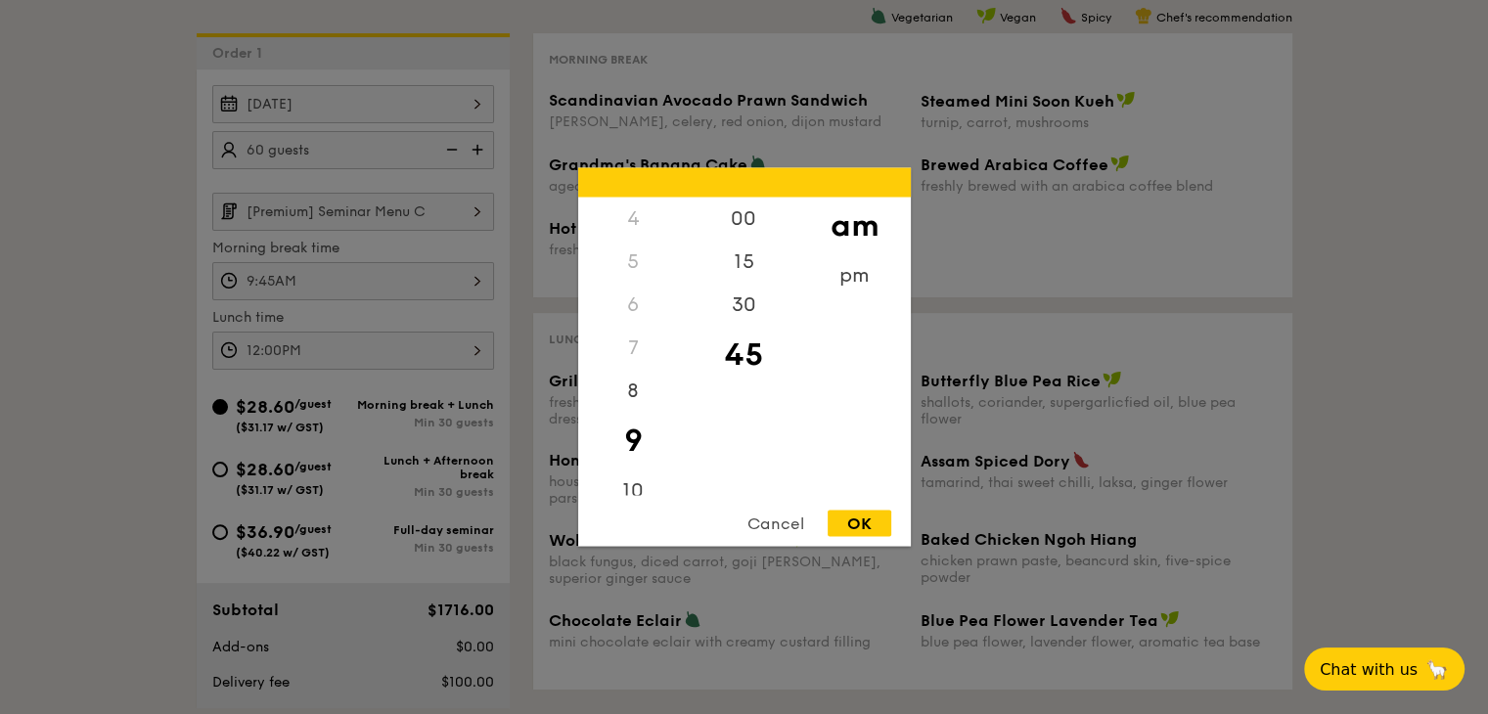
scroll to position [232, 0]
click at [649, 424] on div "10" at bounding box center [633, 438] width 111 height 57
click at [750, 220] on div "00" at bounding box center [744, 226] width 111 height 57
click at [856, 529] on div "OK" at bounding box center [859, 524] width 64 height 26
type input "10:00AM"
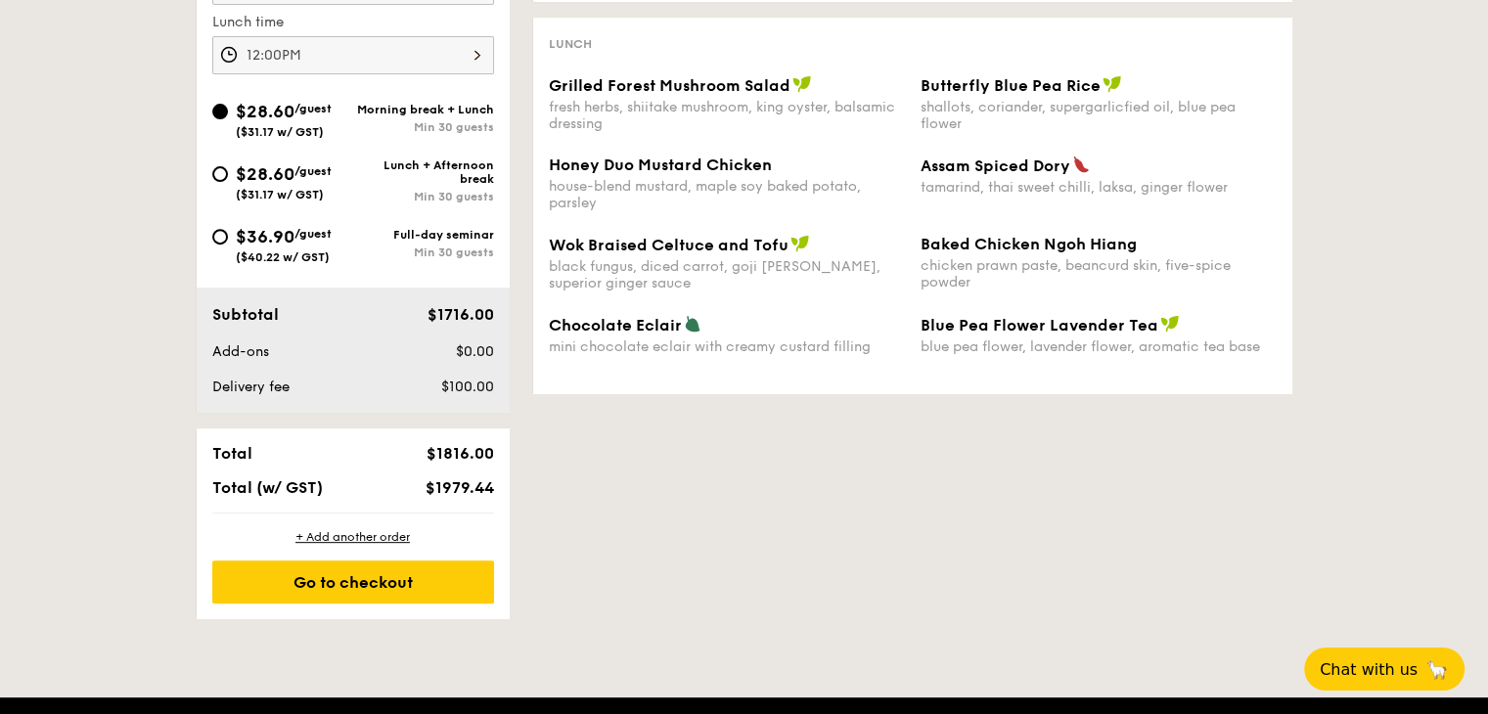
scroll to position [750, 0]
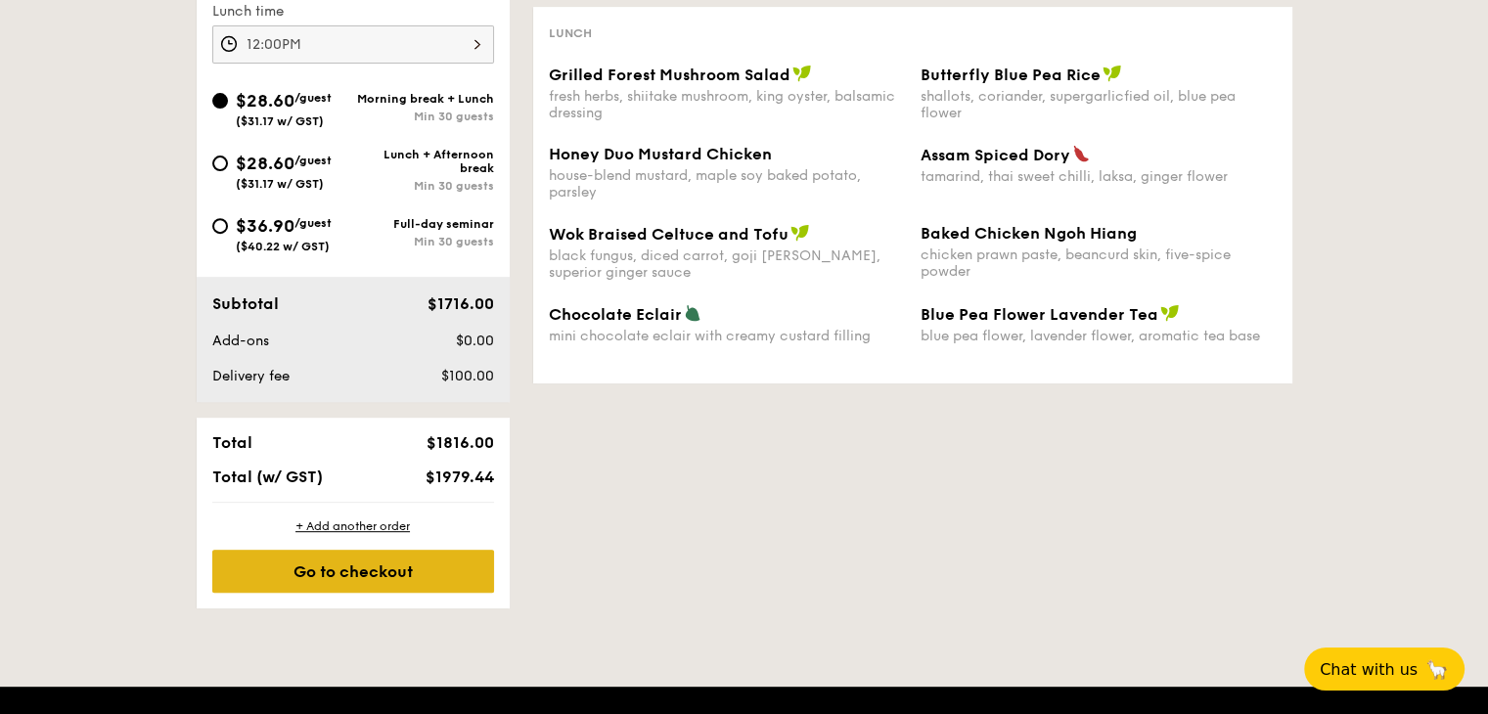
click at [379, 566] on div "Go to checkout" at bounding box center [353, 571] width 282 height 43
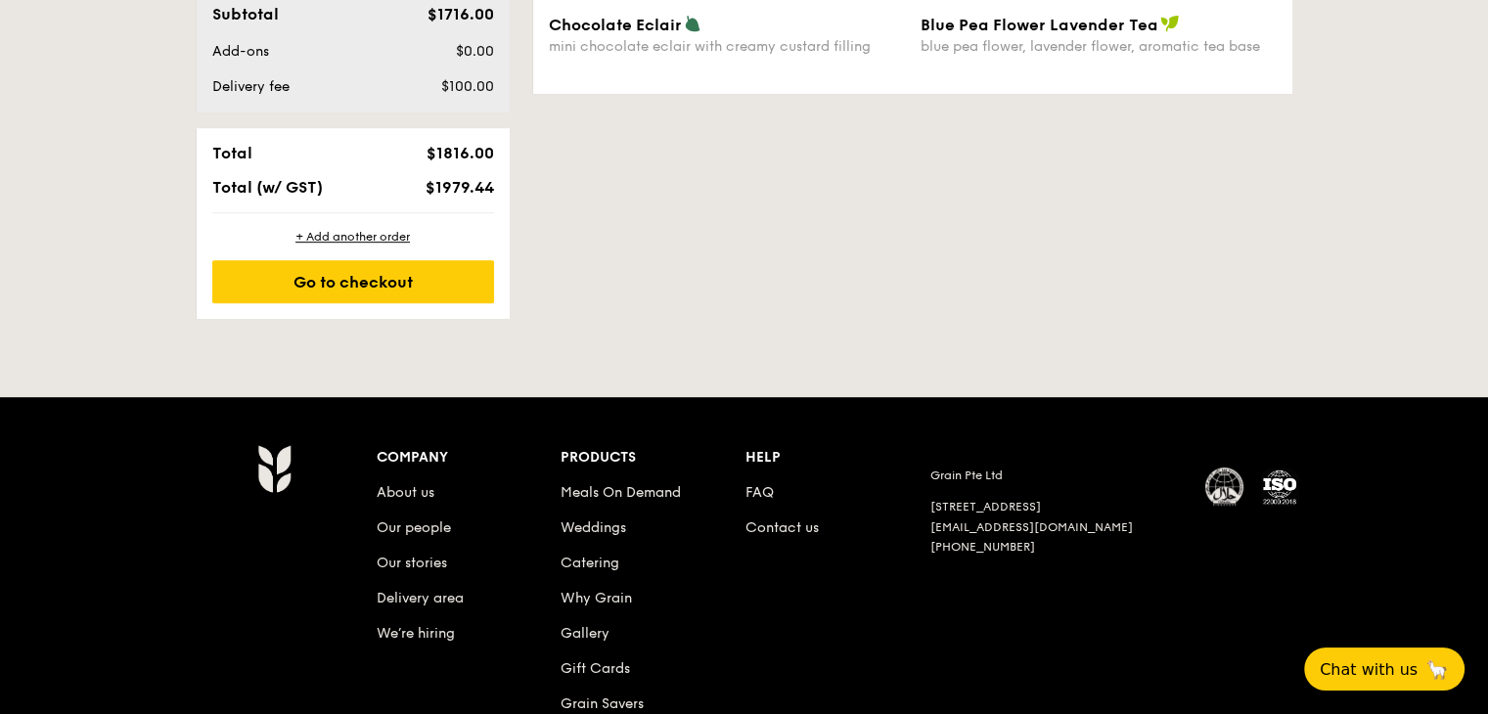
scroll to position [1041, 0]
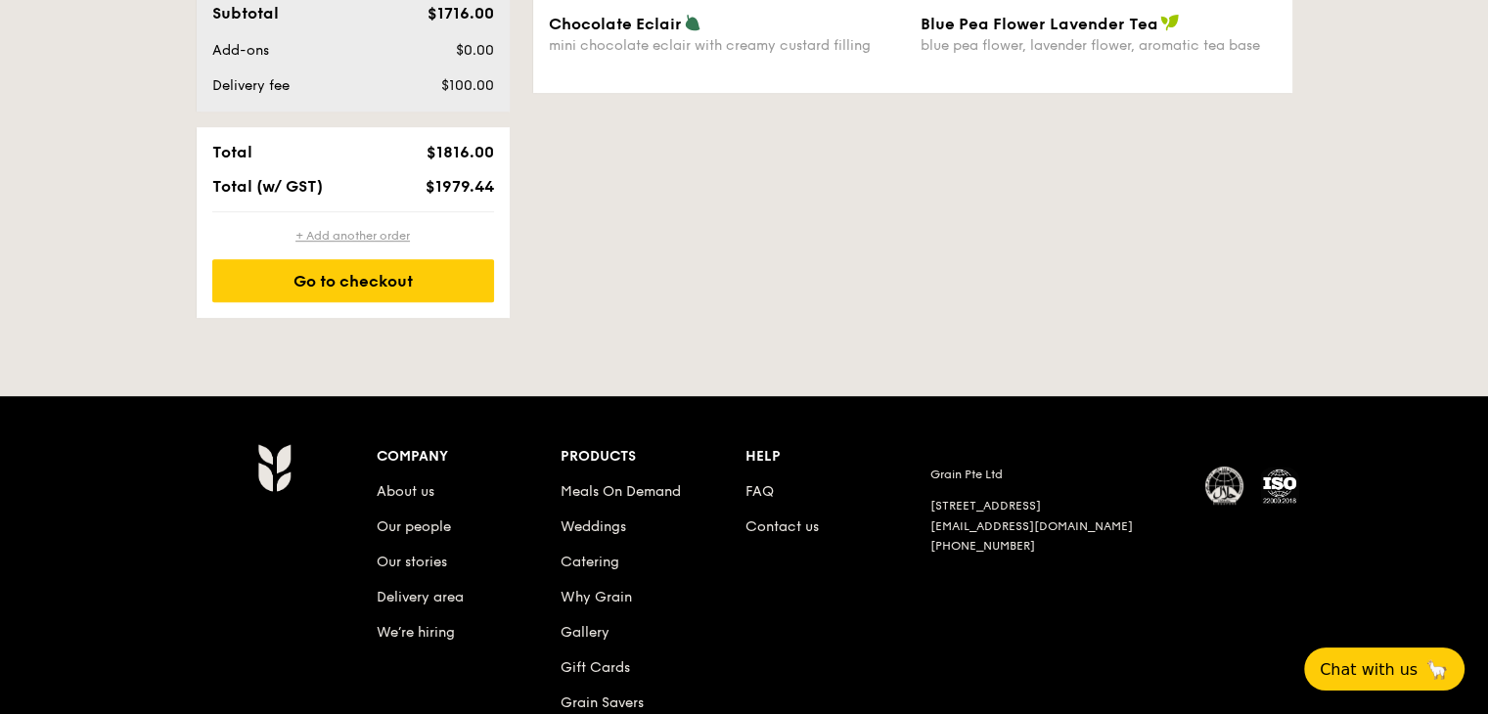
click at [353, 230] on div "+ Add another order" at bounding box center [353, 236] width 282 height 16
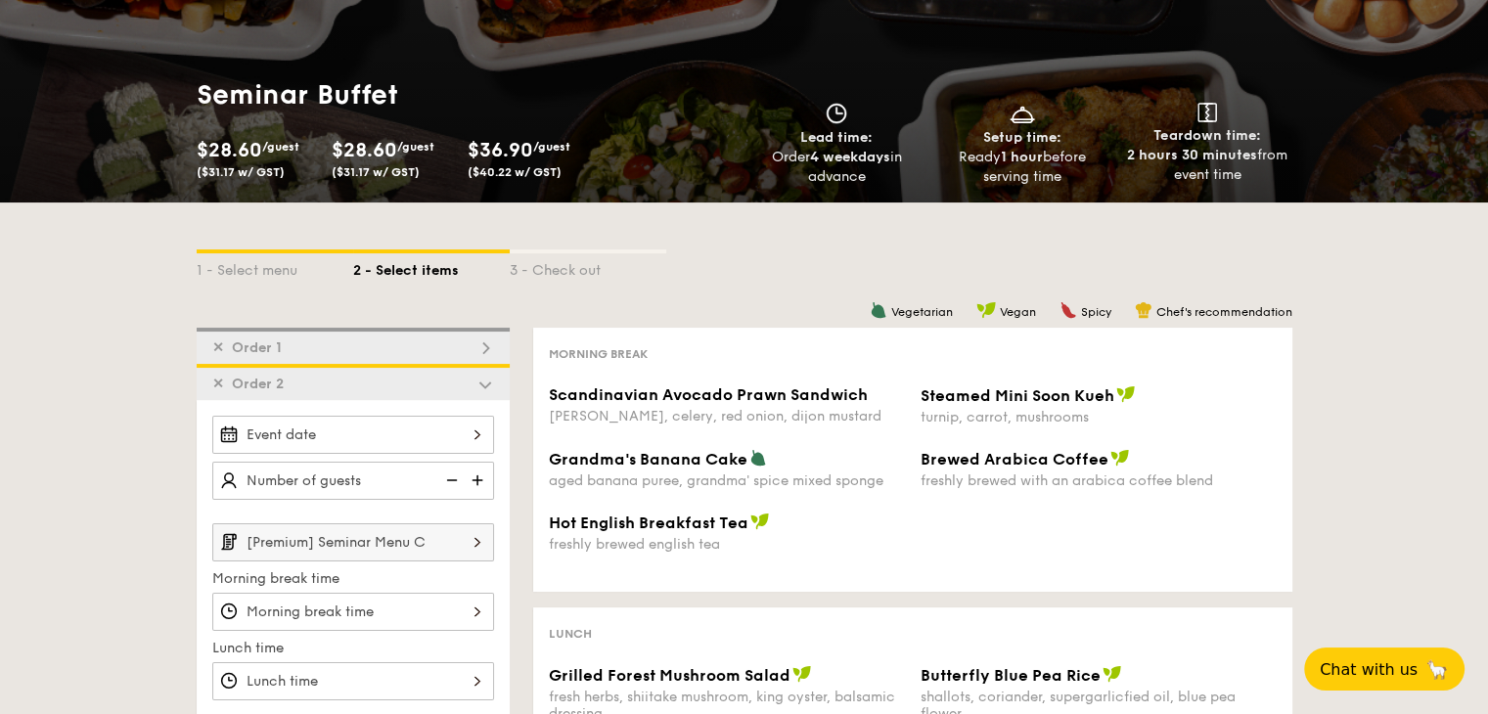
scroll to position [149, 0]
click at [446, 541] on input "[Premium] Seminar Menu C" at bounding box center [353, 543] width 282 height 38
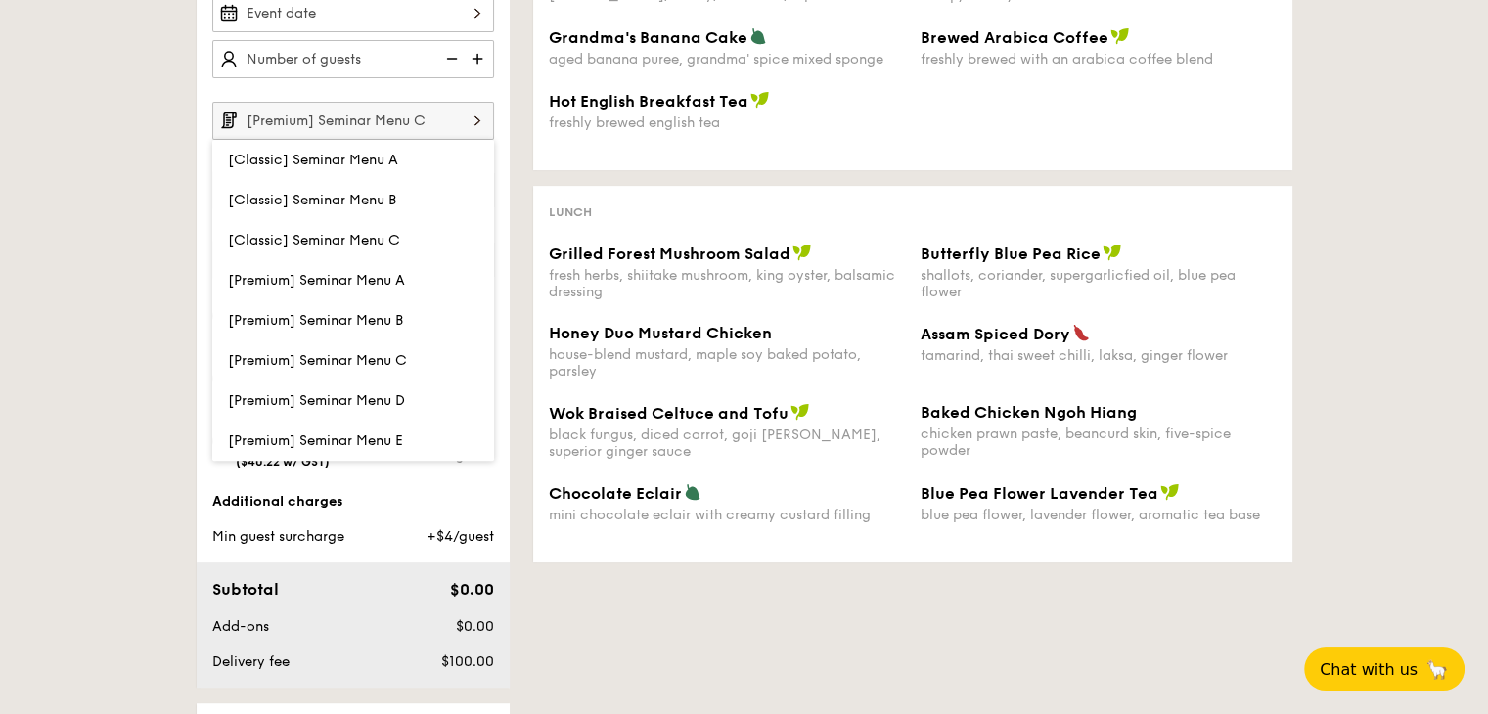
scroll to position [755, 0]
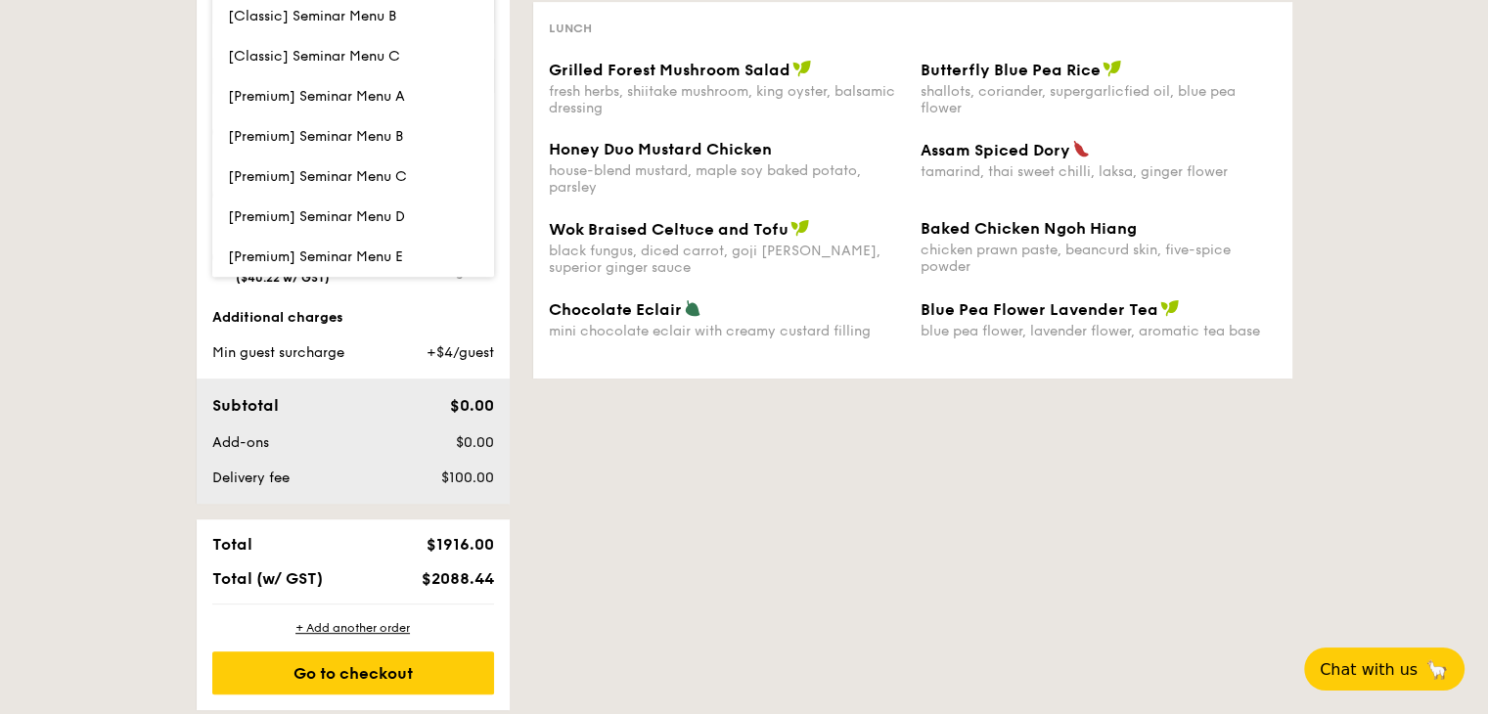
click at [147, 452] on div "1 - Select menu 2 - Select items 3 - Check out ✕ Order 1 ✕ Order 2 [Premium] Se…" at bounding box center [744, 153] width 1488 height 1113
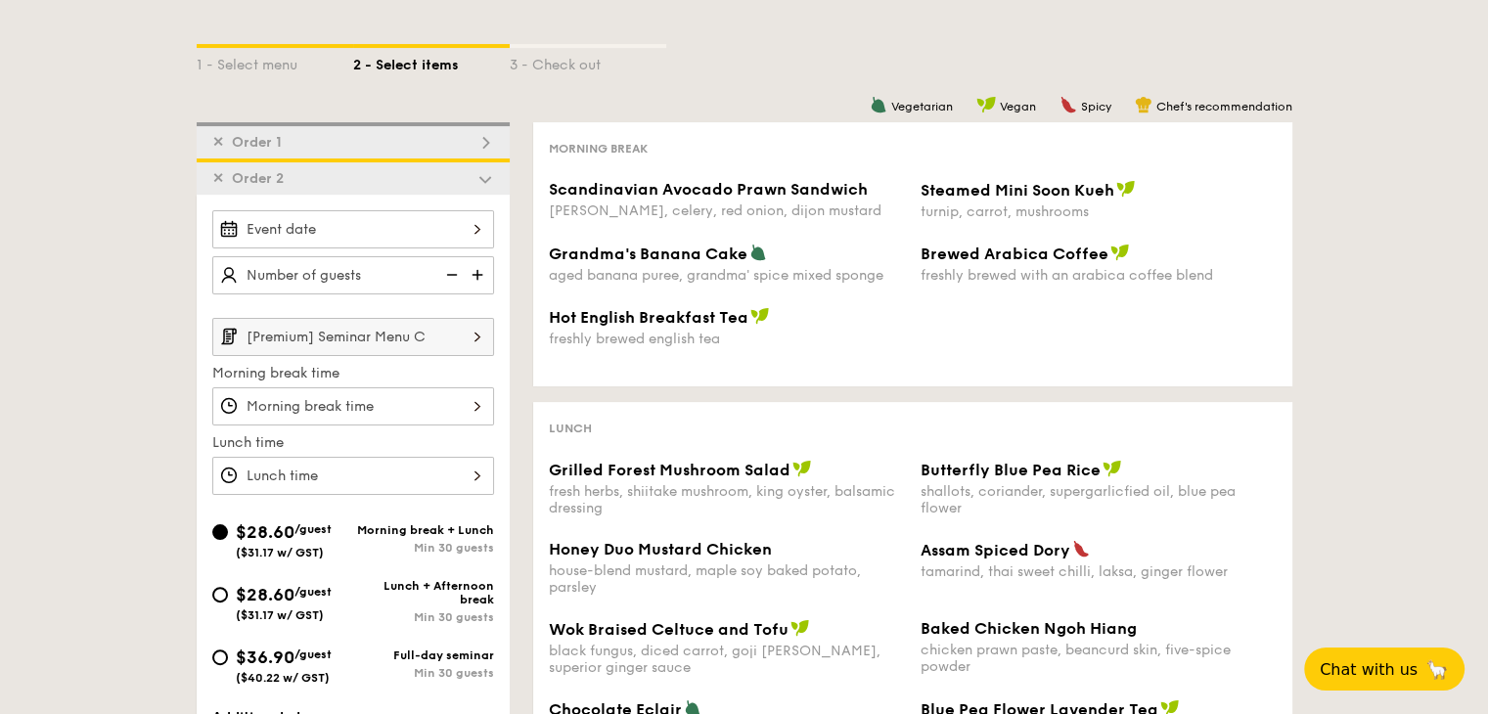
scroll to position [353, 0]
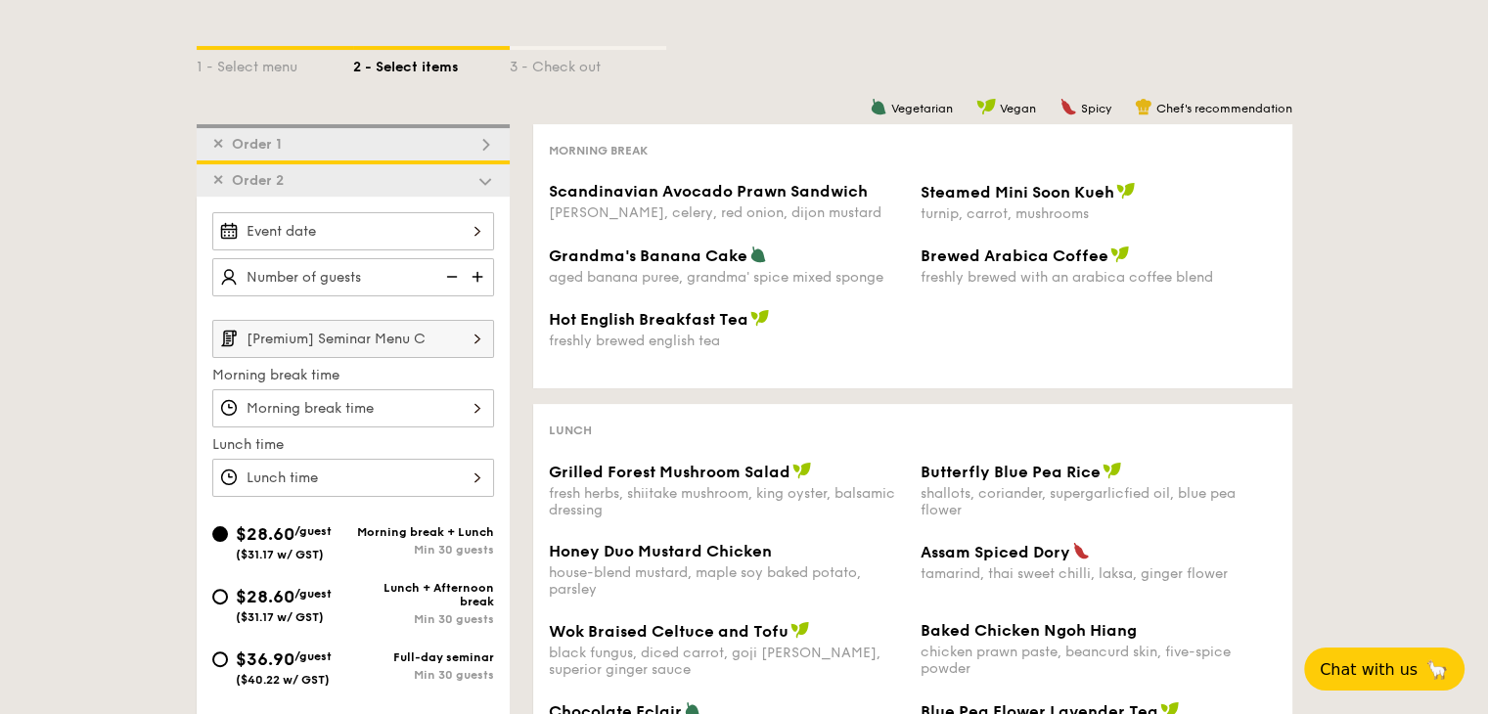
click at [471, 345] on img at bounding box center [477, 338] width 33 height 37
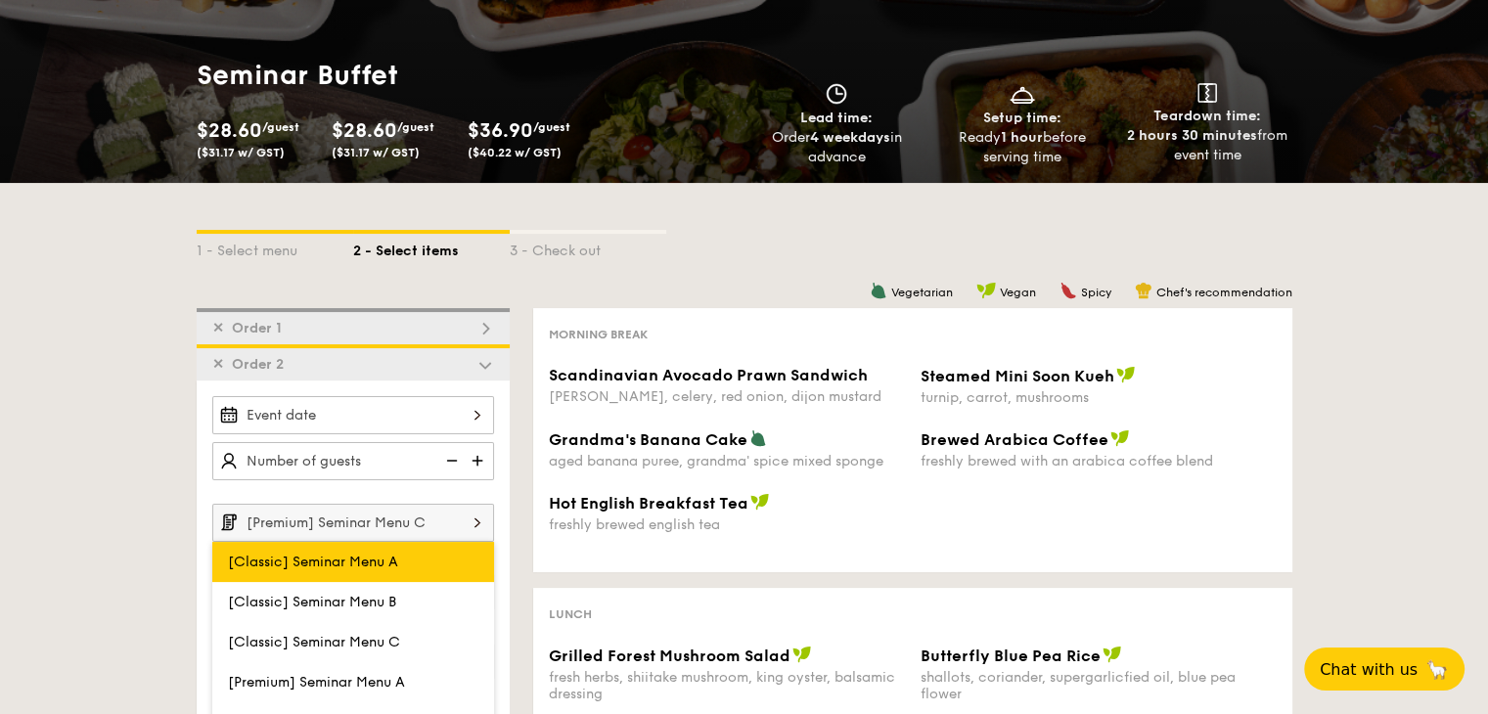
scroll to position [168, 0]
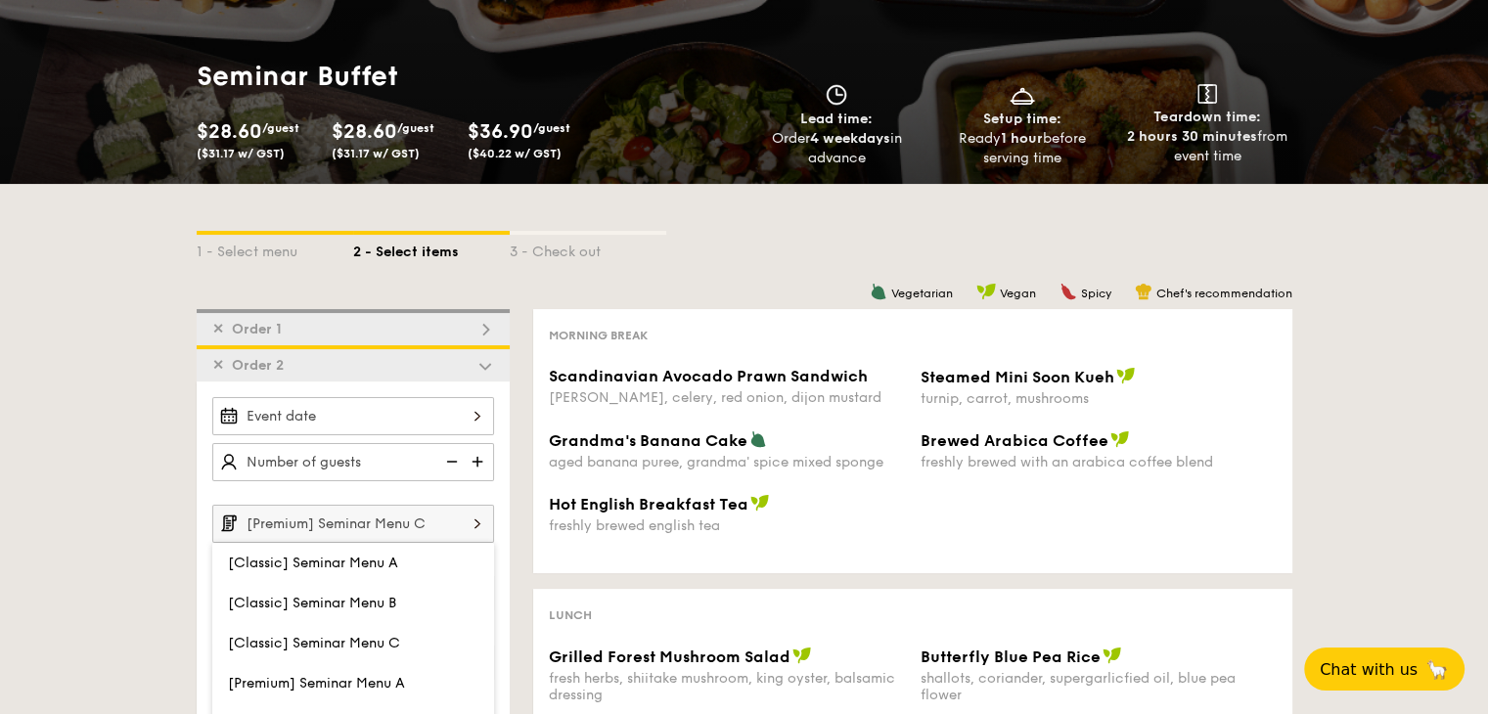
click at [454, 459] on img at bounding box center [449, 461] width 29 height 37
type input "20 guests"
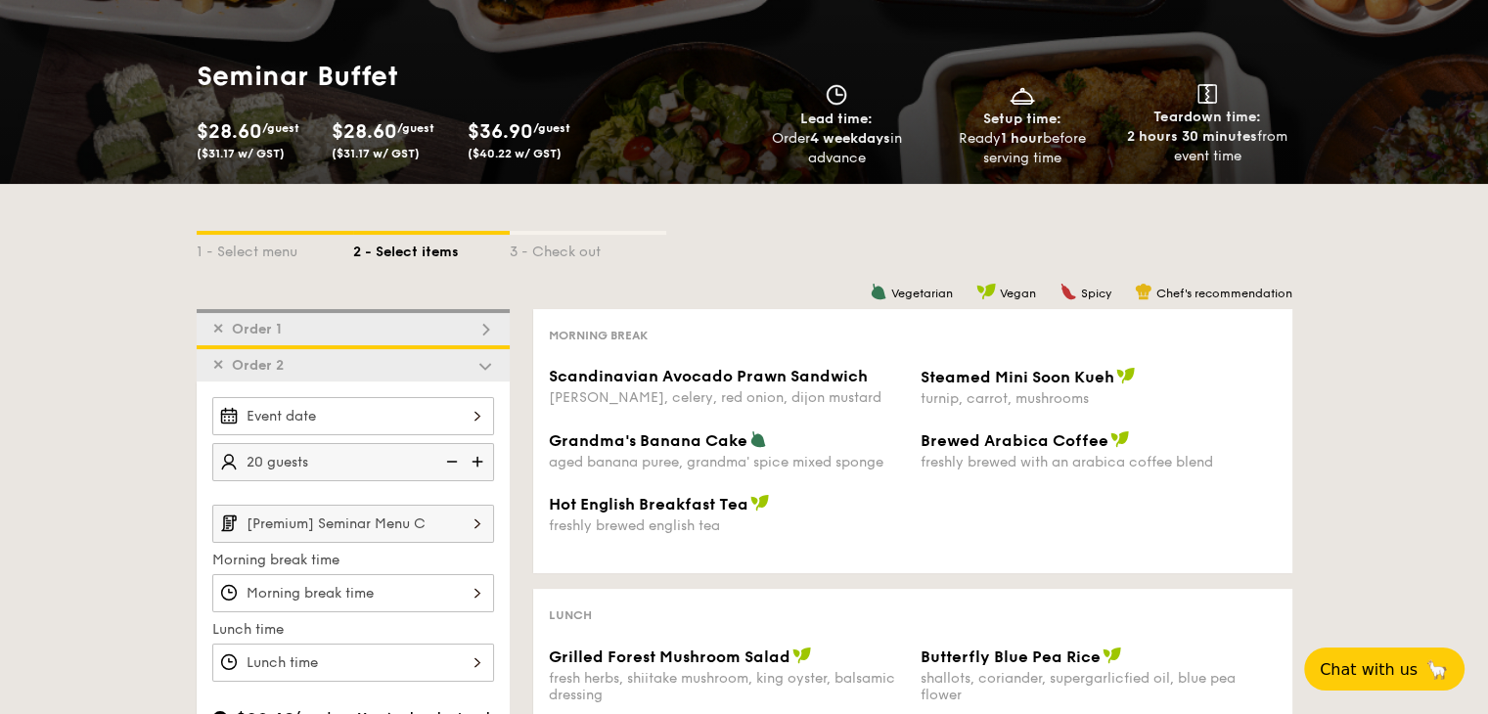
click at [454, 459] on img at bounding box center [449, 461] width 29 height 37
click at [217, 369] on span "✕" at bounding box center [218, 365] width 12 height 17
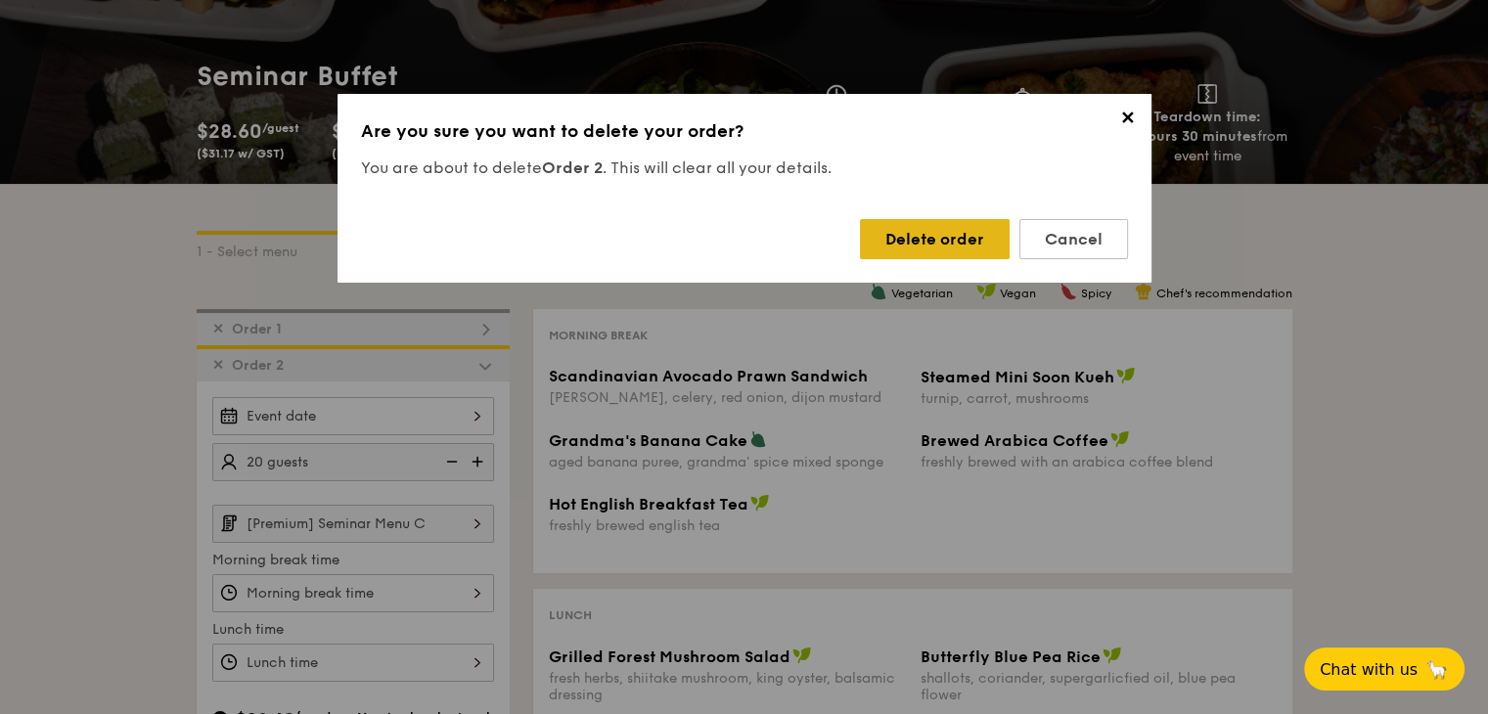
click at [896, 232] on div "Delete order" at bounding box center [935, 239] width 150 height 40
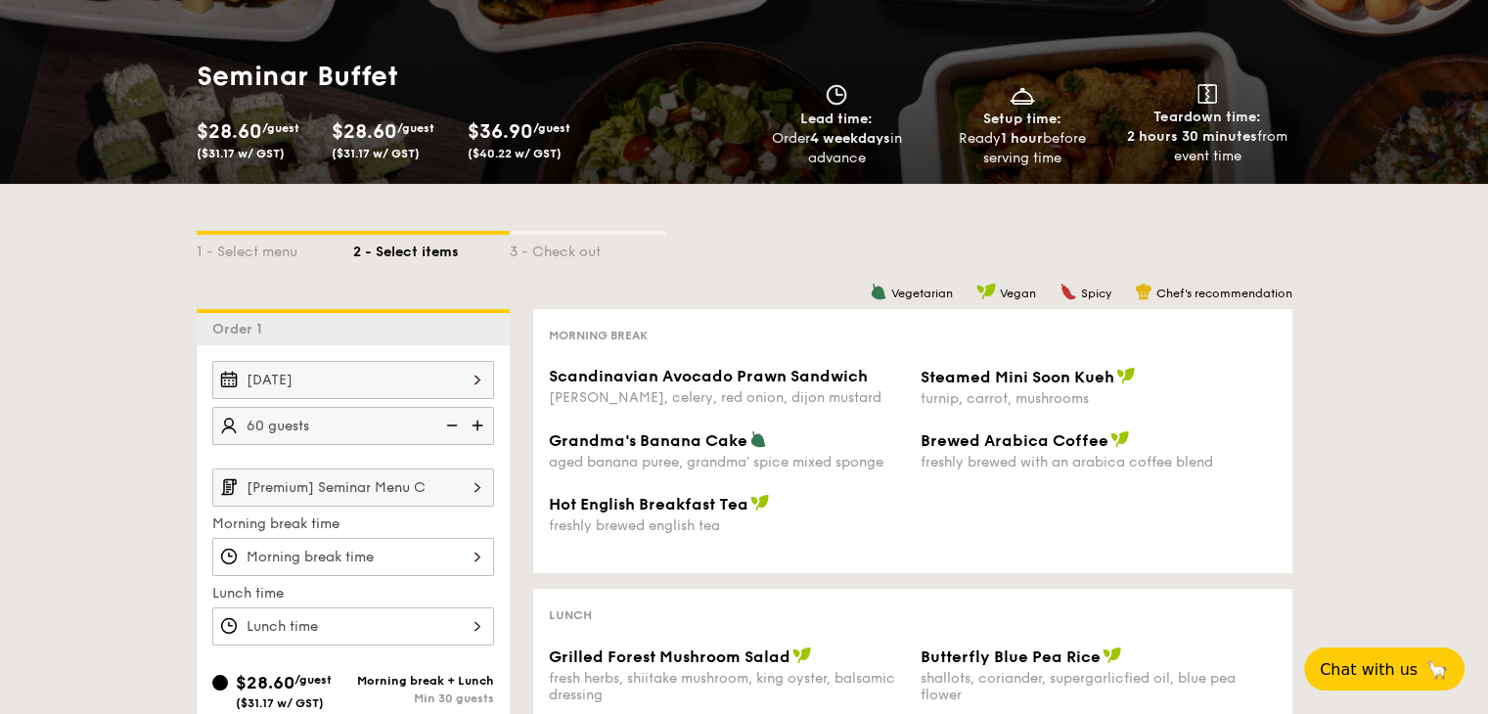
scroll to position [0, 0]
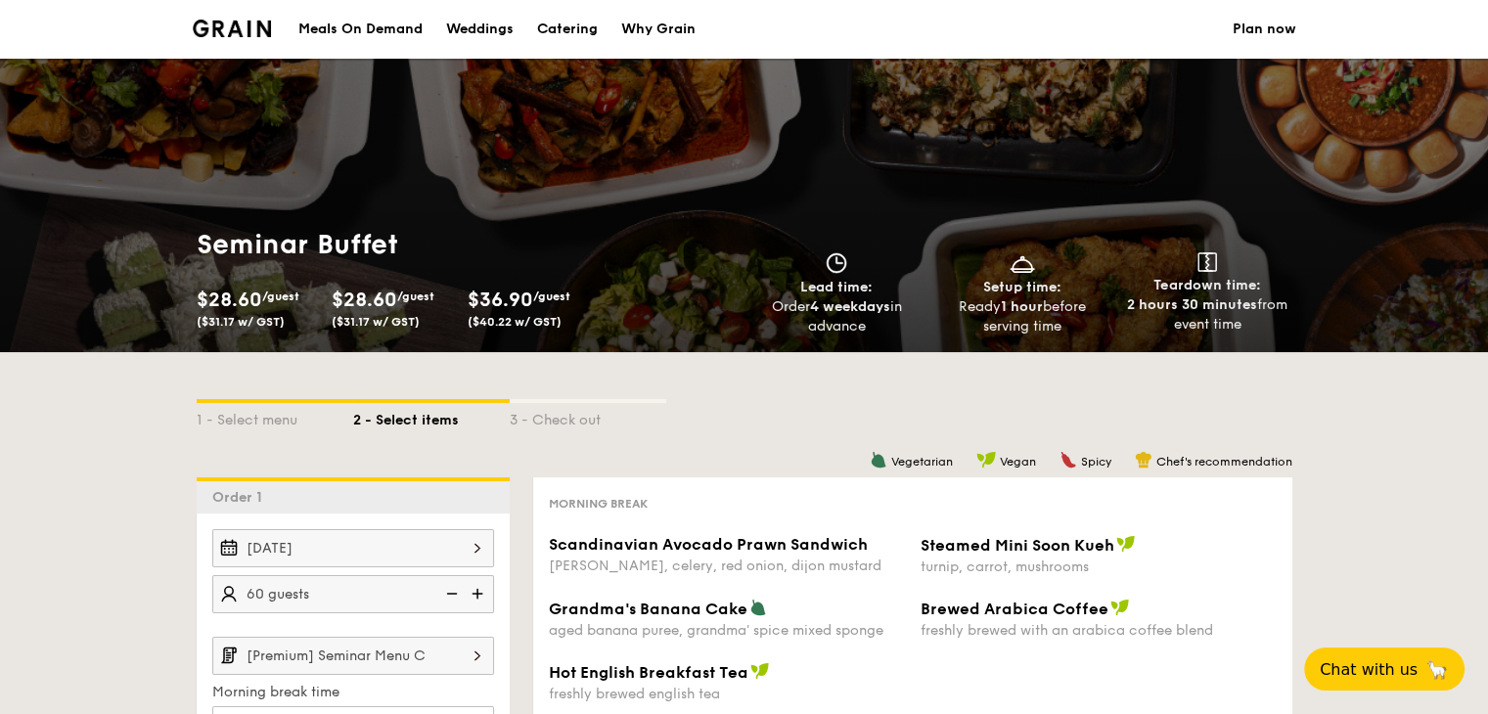
click at [257, 26] on img at bounding box center [232, 29] width 79 height 18
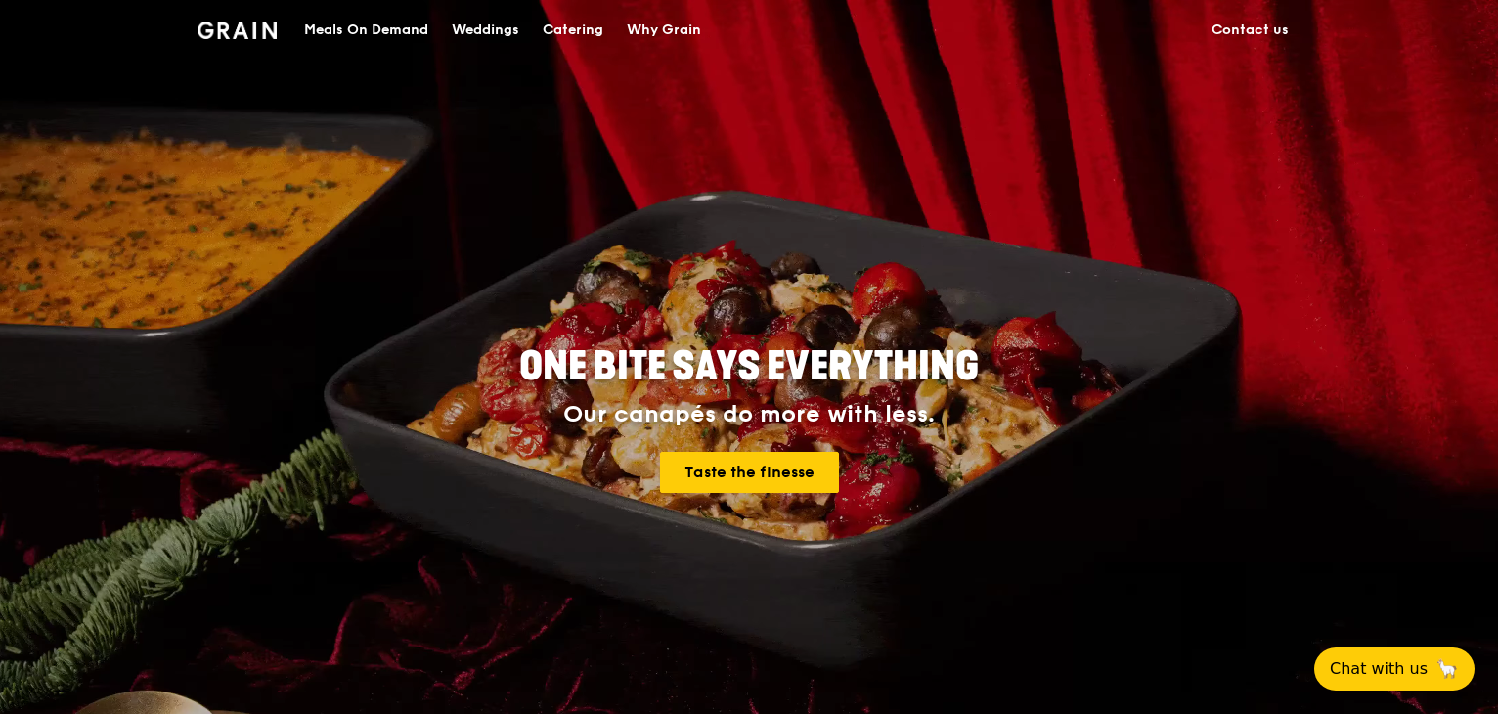
click at [602, 21] on div "Catering" at bounding box center [573, 30] width 61 height 59
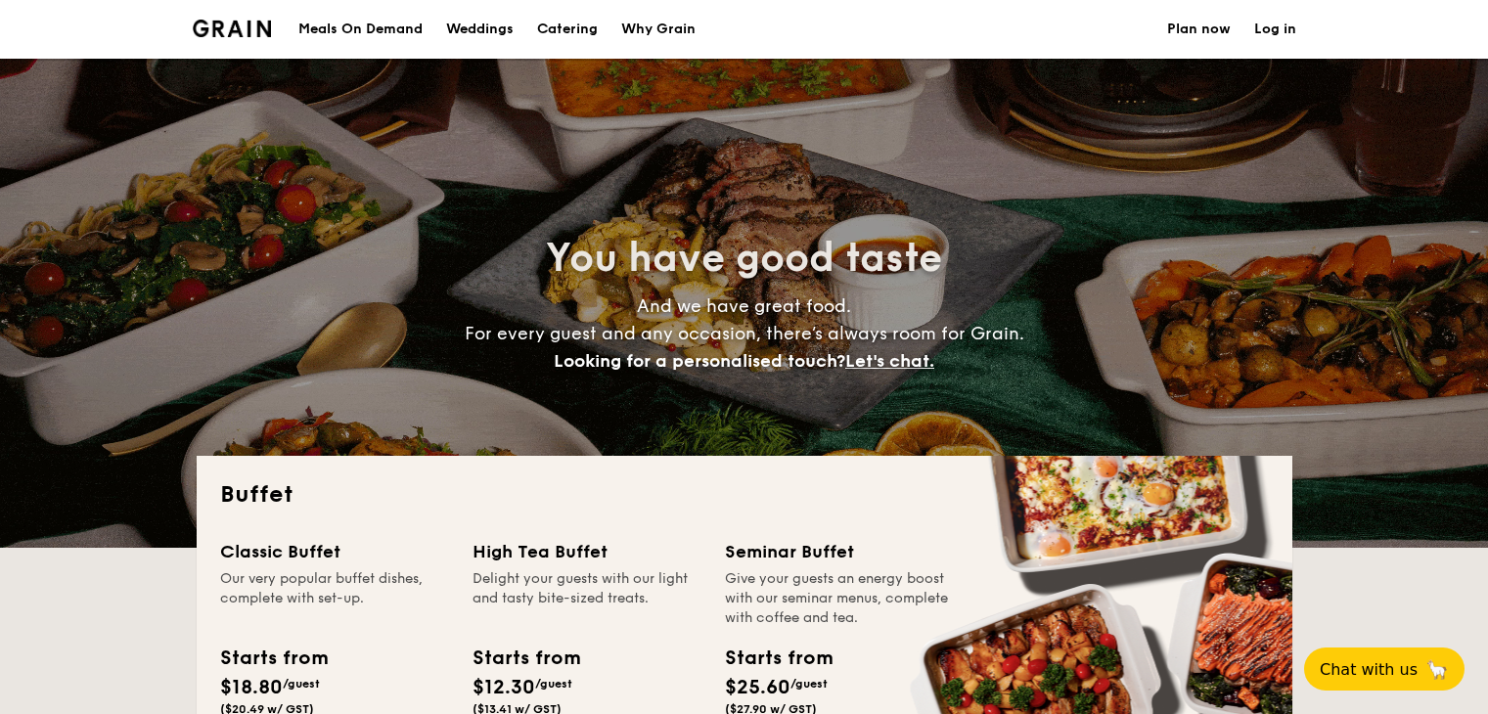
select select
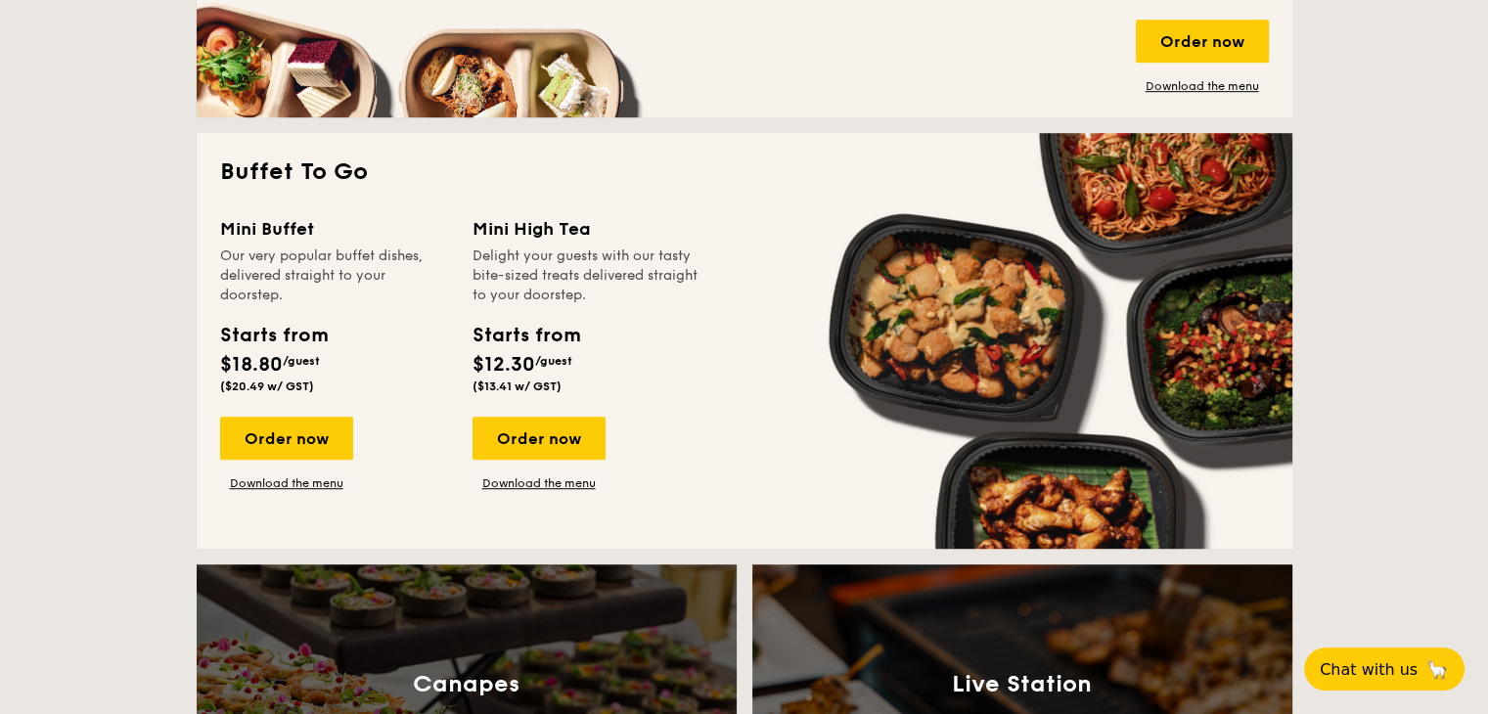
scroll to position [1187, 0]
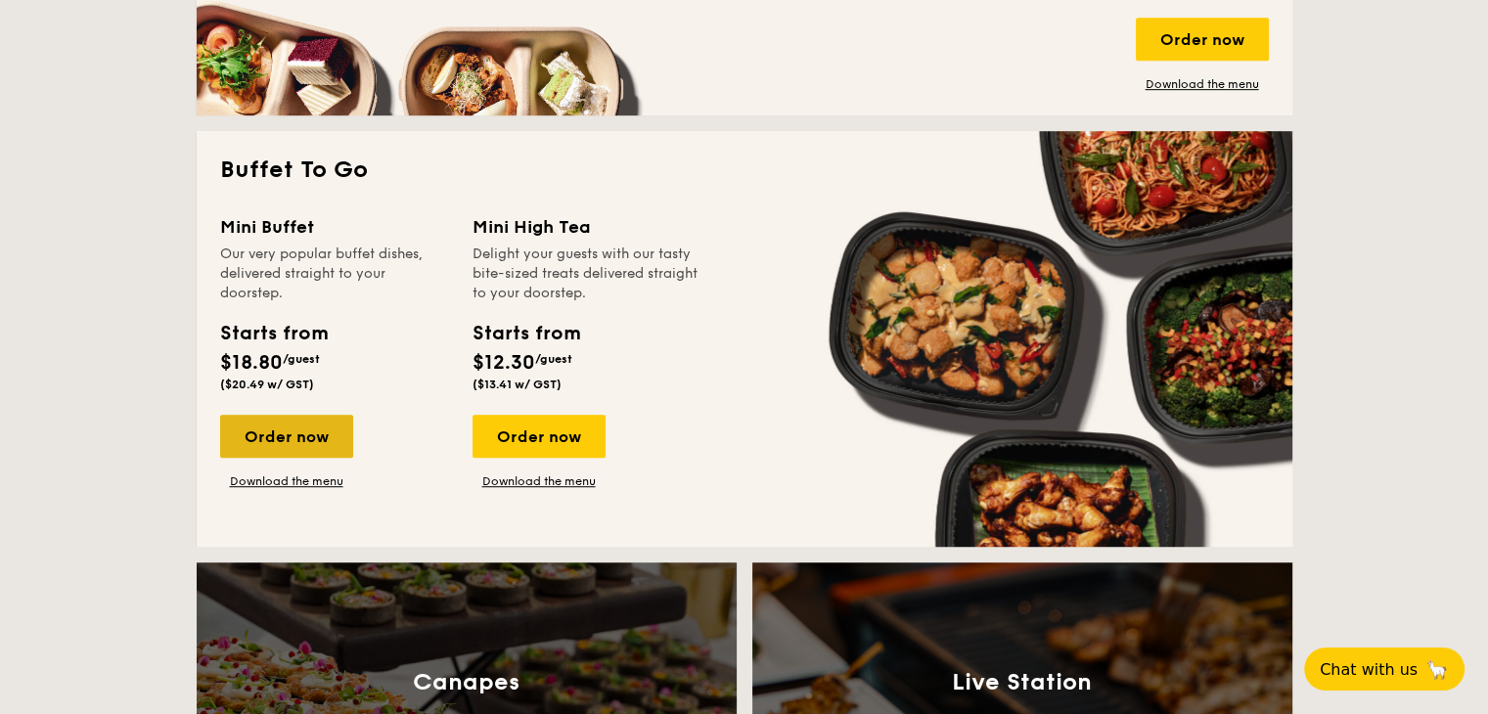
click at [289, 439] on div "Order now" at bounding box center [286, 436] width 133 height 43
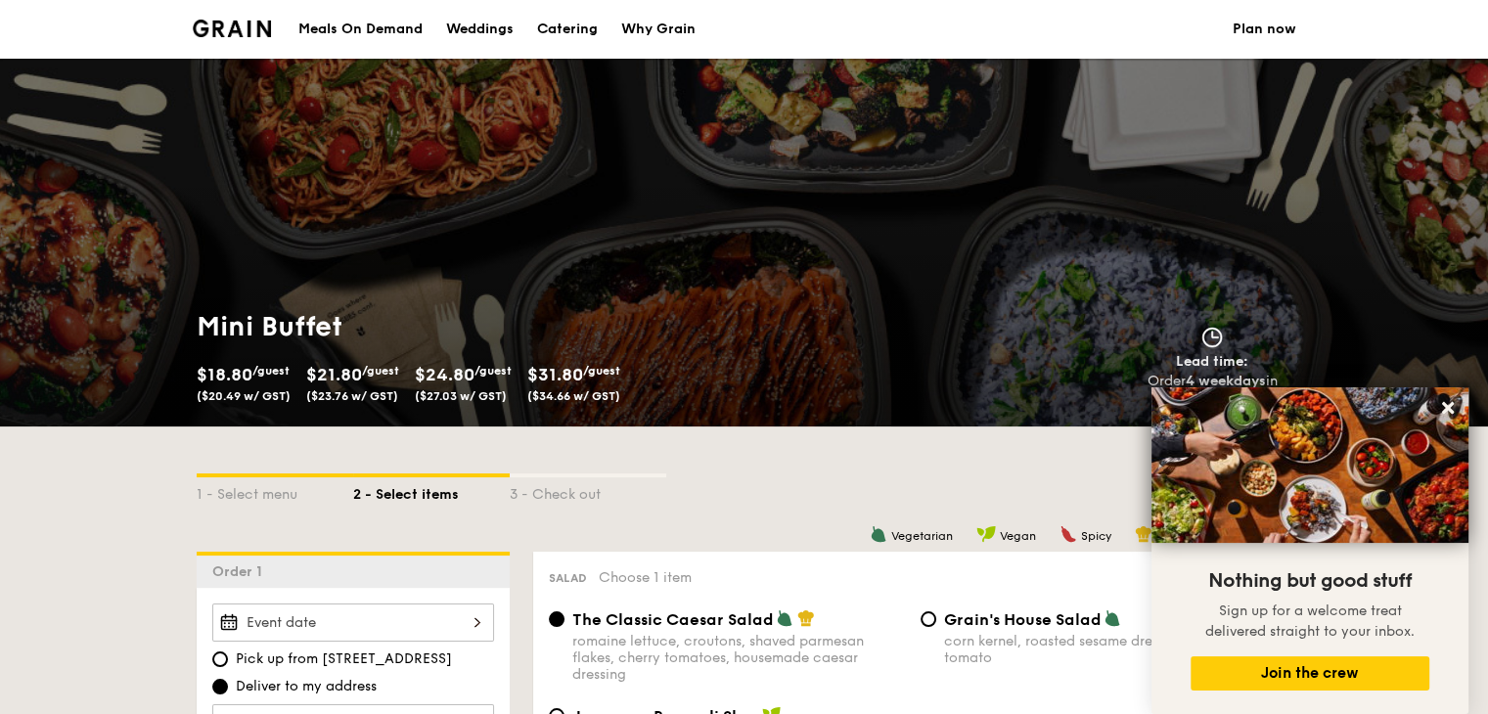
select select
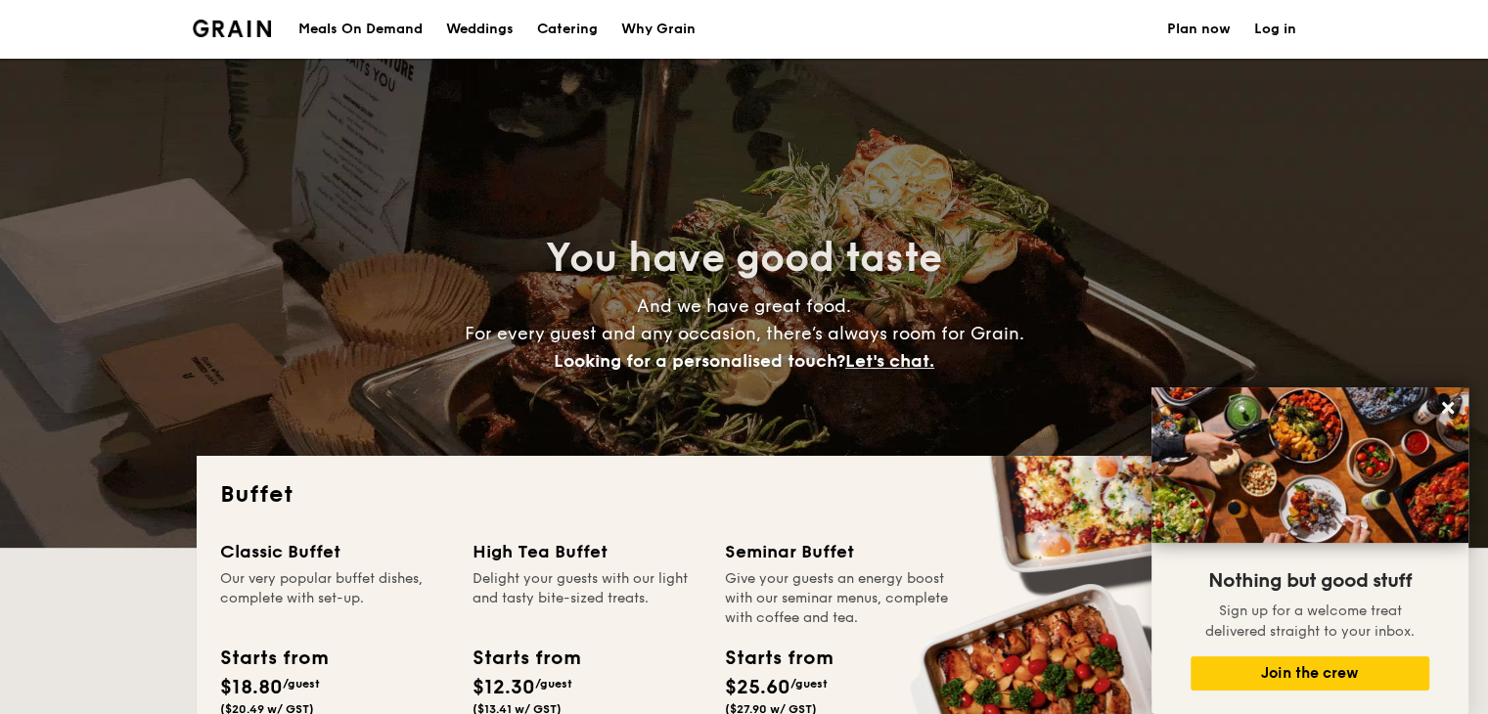
click at [567, 30] on h1 "Catering" at bounding box center [567, 29] width 61 height 59
click at [568, 40] on h1 "Catering" at bounding box center [567, 29] width 61 height 59
click at [396, 32] on div "Meals On Demand" at bounding box center [360, 29] width 124 height 59
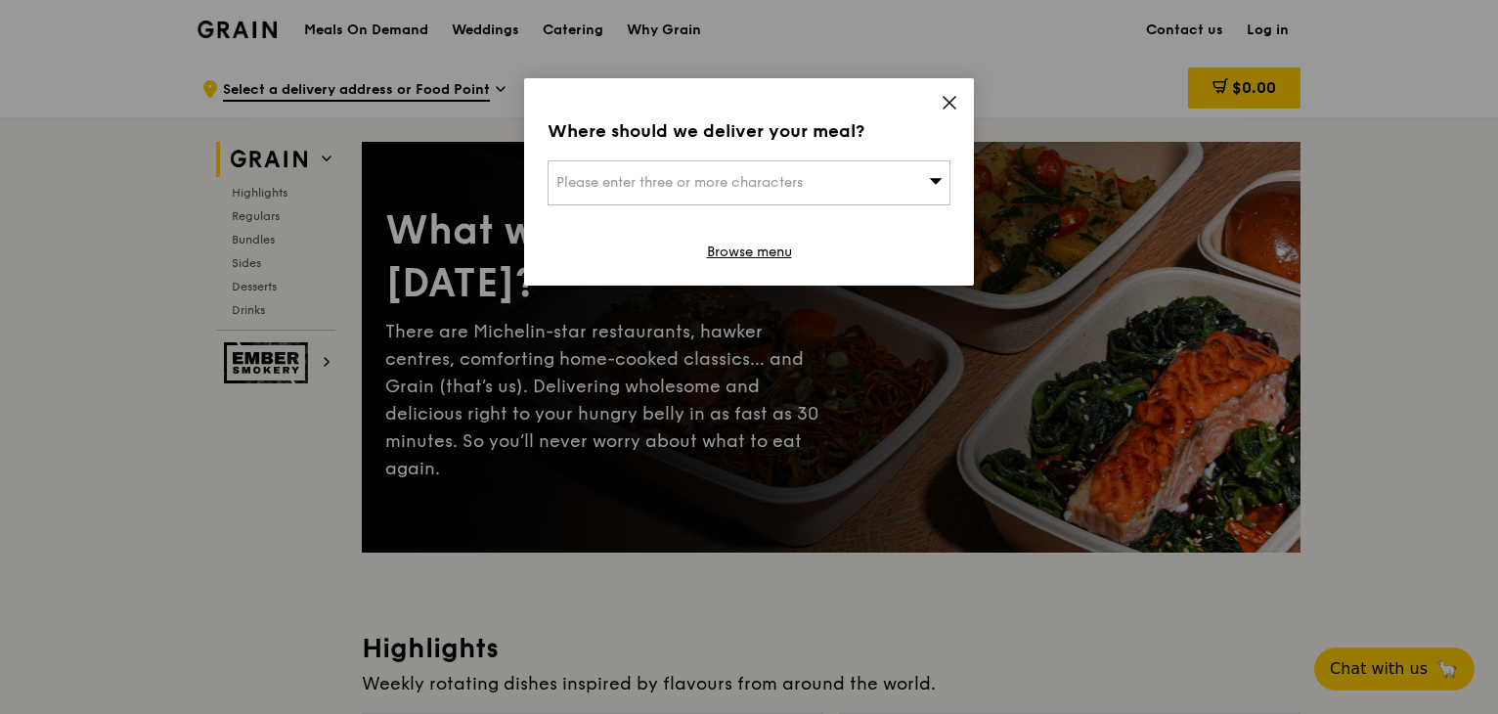
click at [958, 98] on icon at bounding box center [950, 103] width 18 height 18
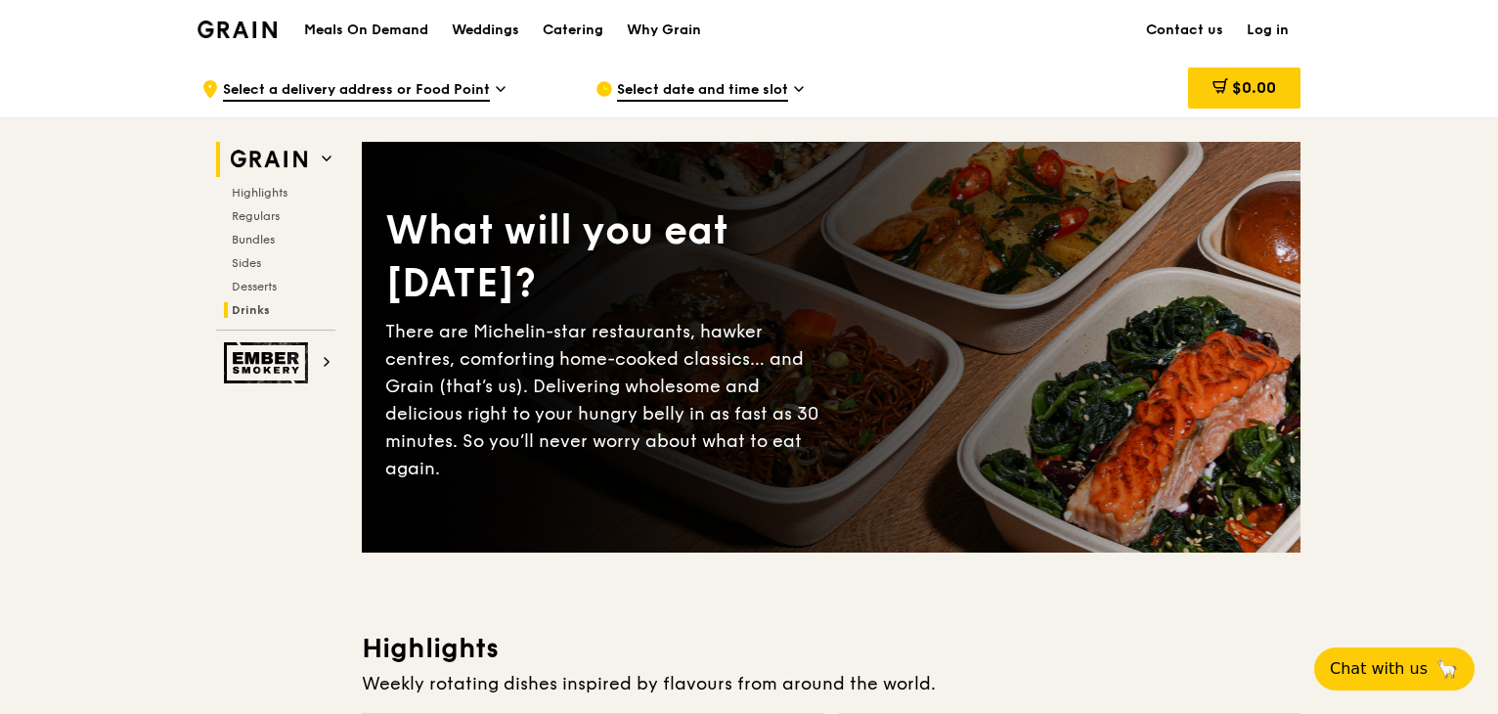
click at [264, 310] on span "Drinks" at bounding box center [251, 310] width 38 height 14
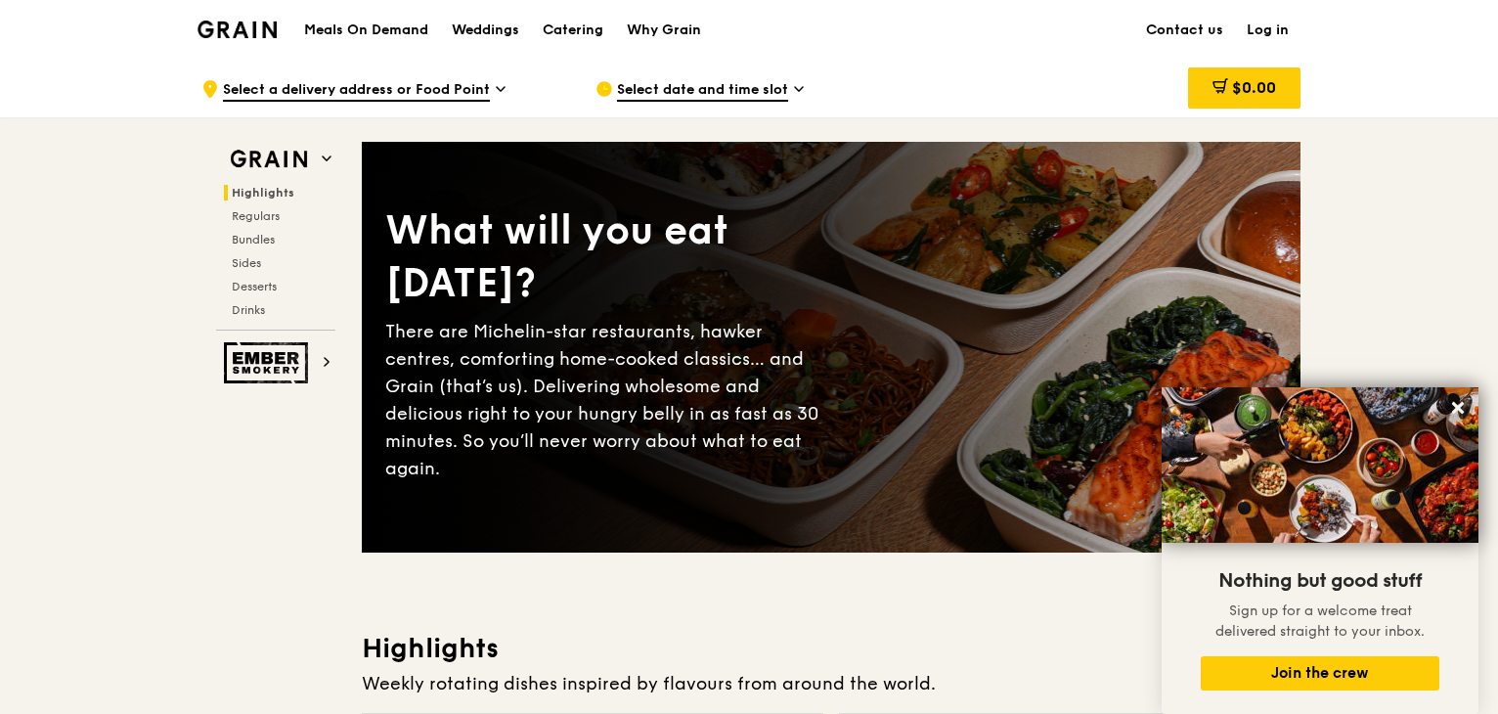
click at [399, 23] on h1 "Meals On Demand" at bounding box center [366, 31] width 124 height 20
click at [581, 28] on div "Catering" at bounding box center [573, 30] width 61 height 59
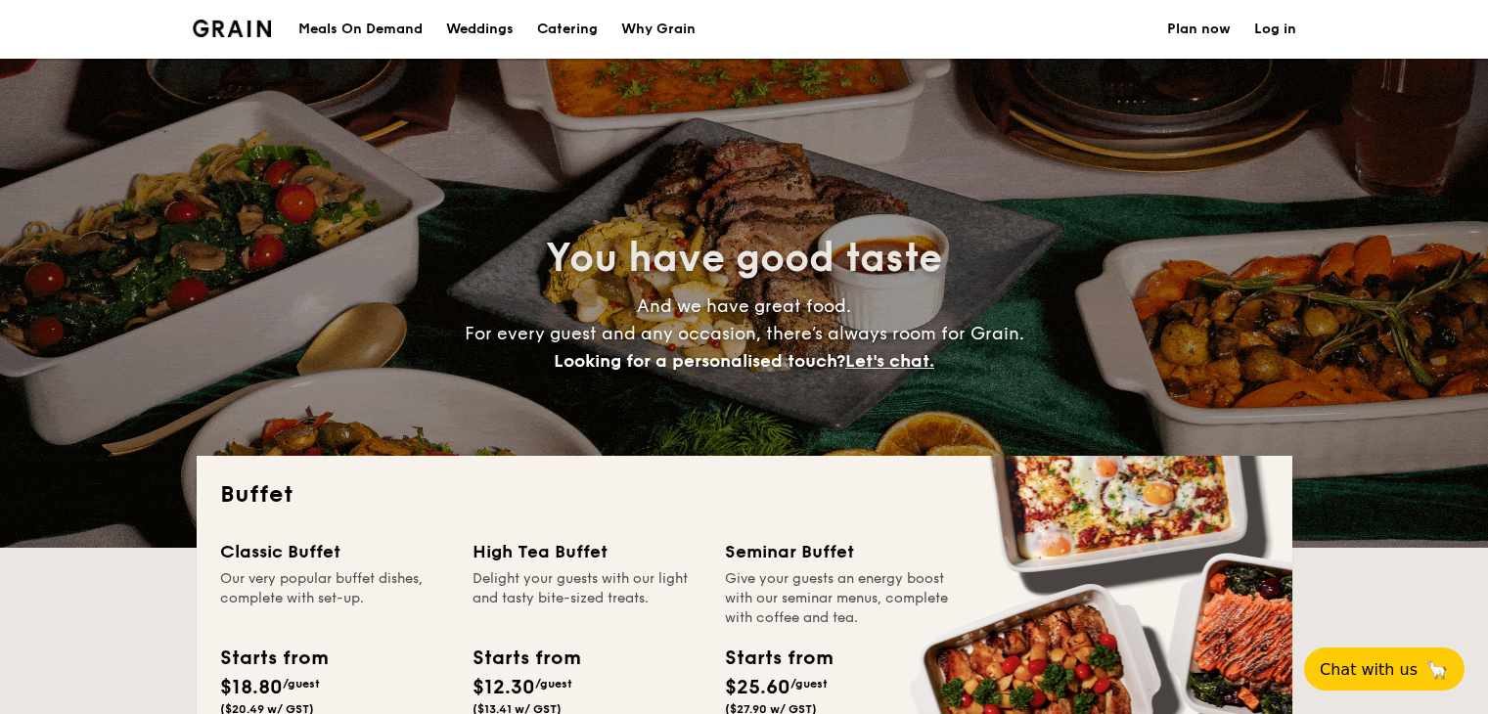
select select
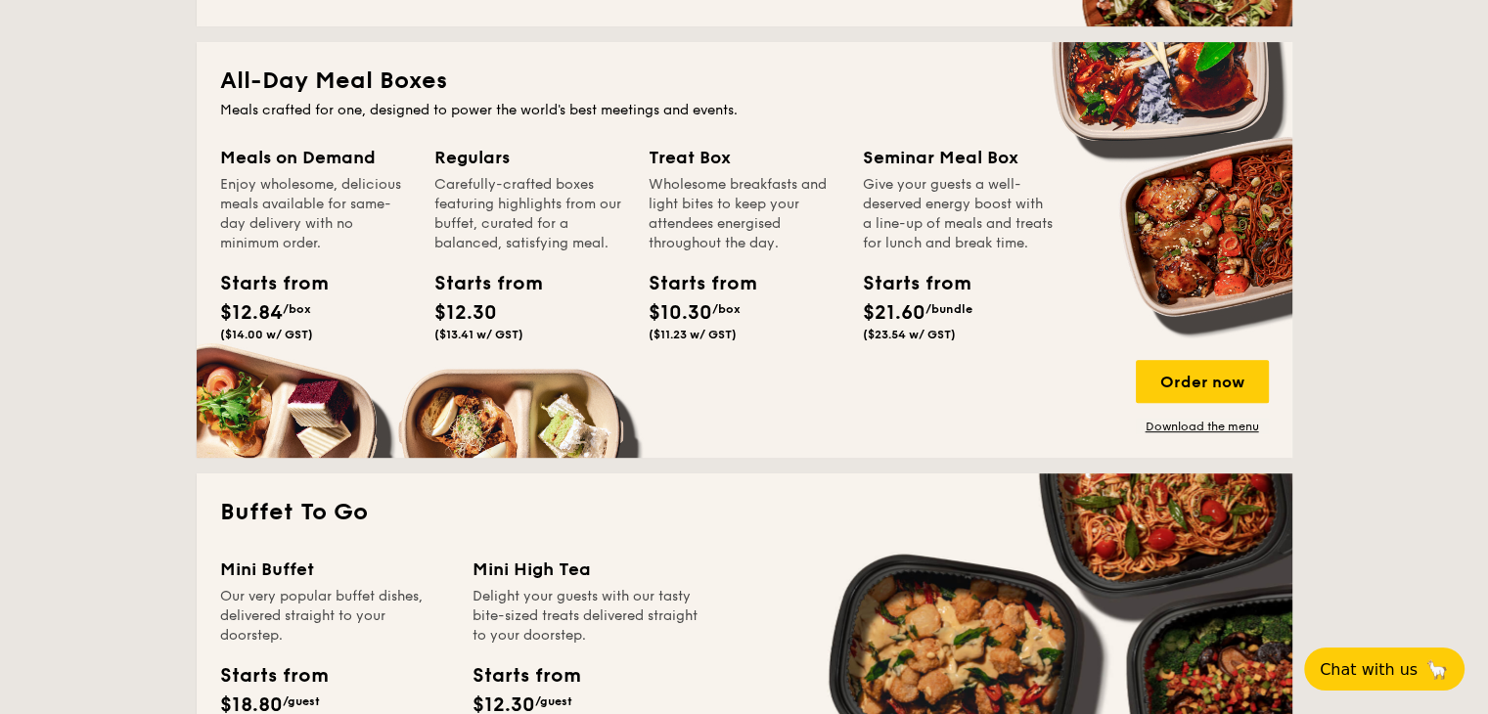
scroll to position [1182, 0]
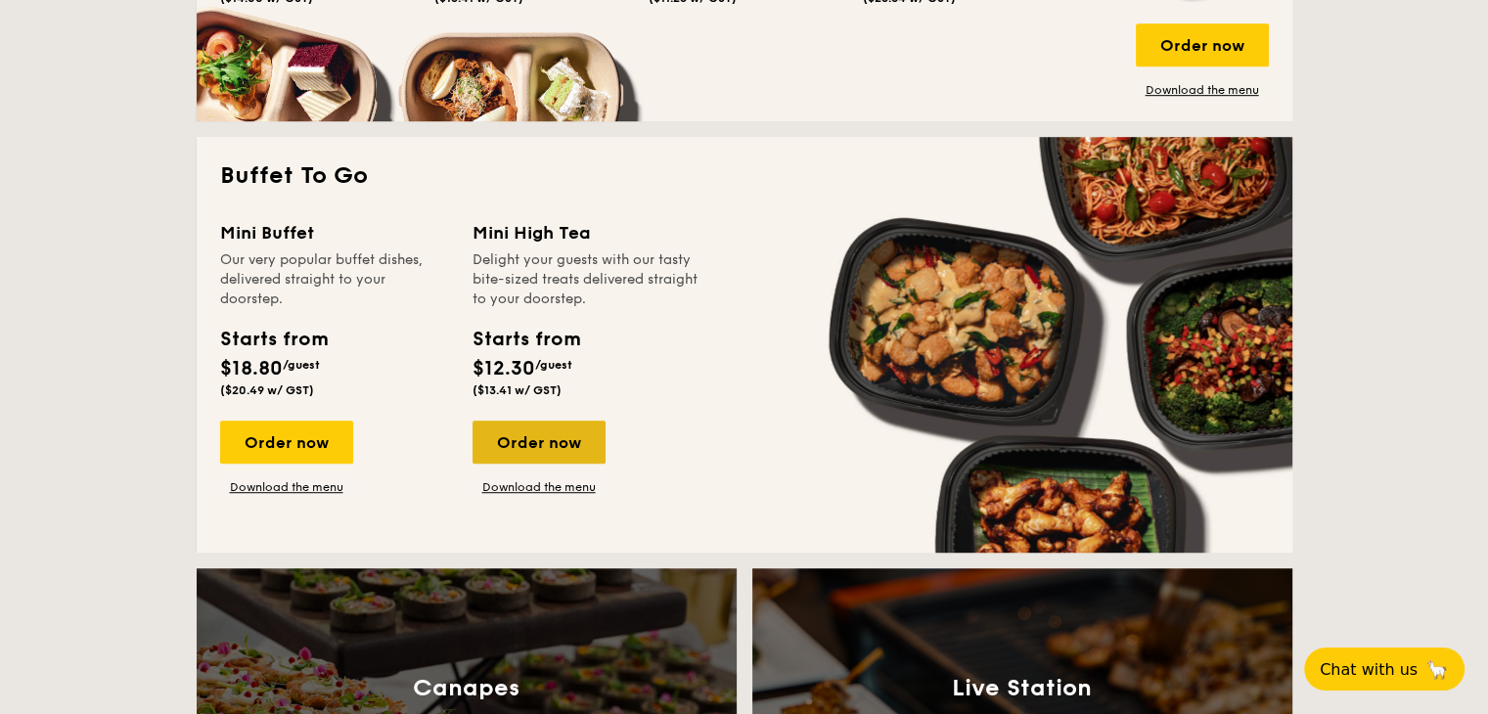
click at [536, 443] on div "Order now" at bounding box center [538, 442] width 133 height 43
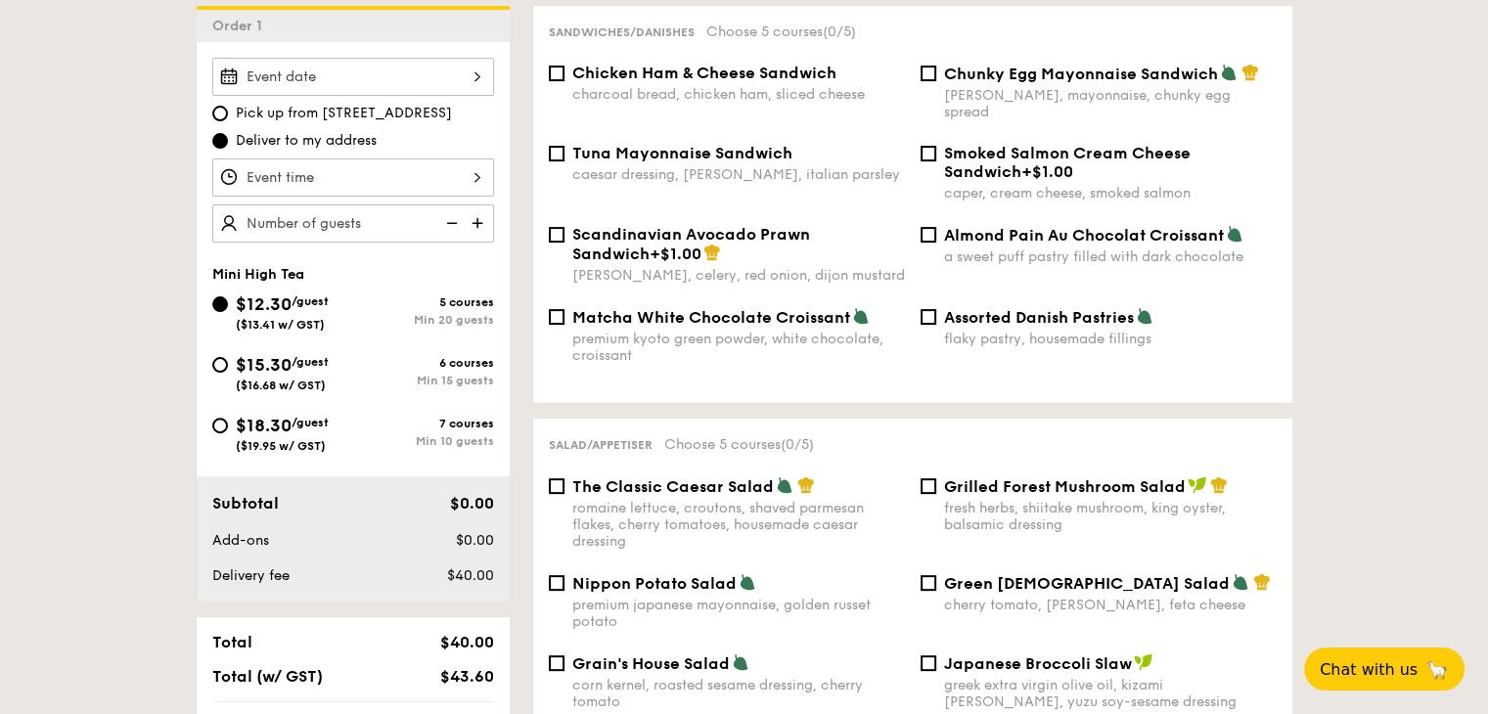
scroll to position [469, 0]
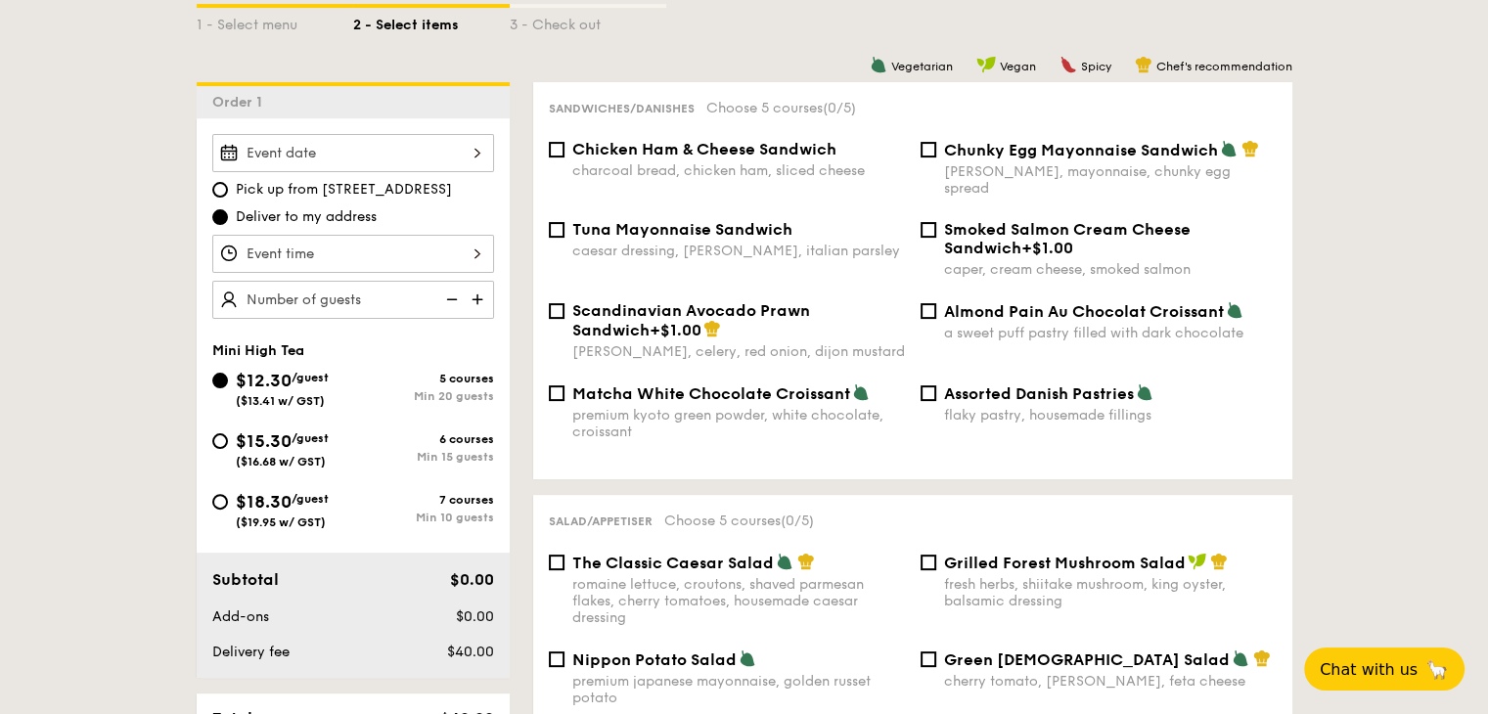
click at [465, 252] on div at bounding box center [353, 254] width 282 height 38
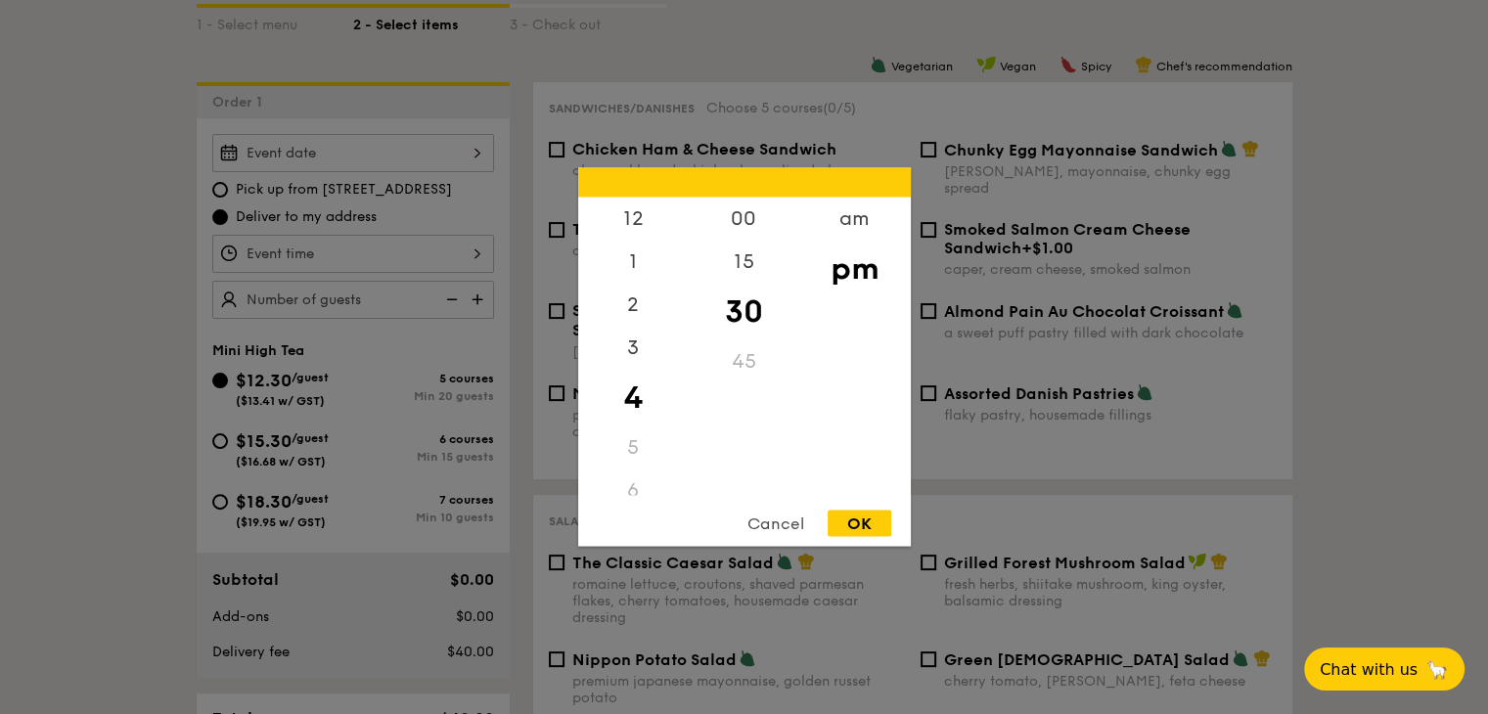
click at [465, 252] on div at bounding box center [744, 357] width 1488 height 714
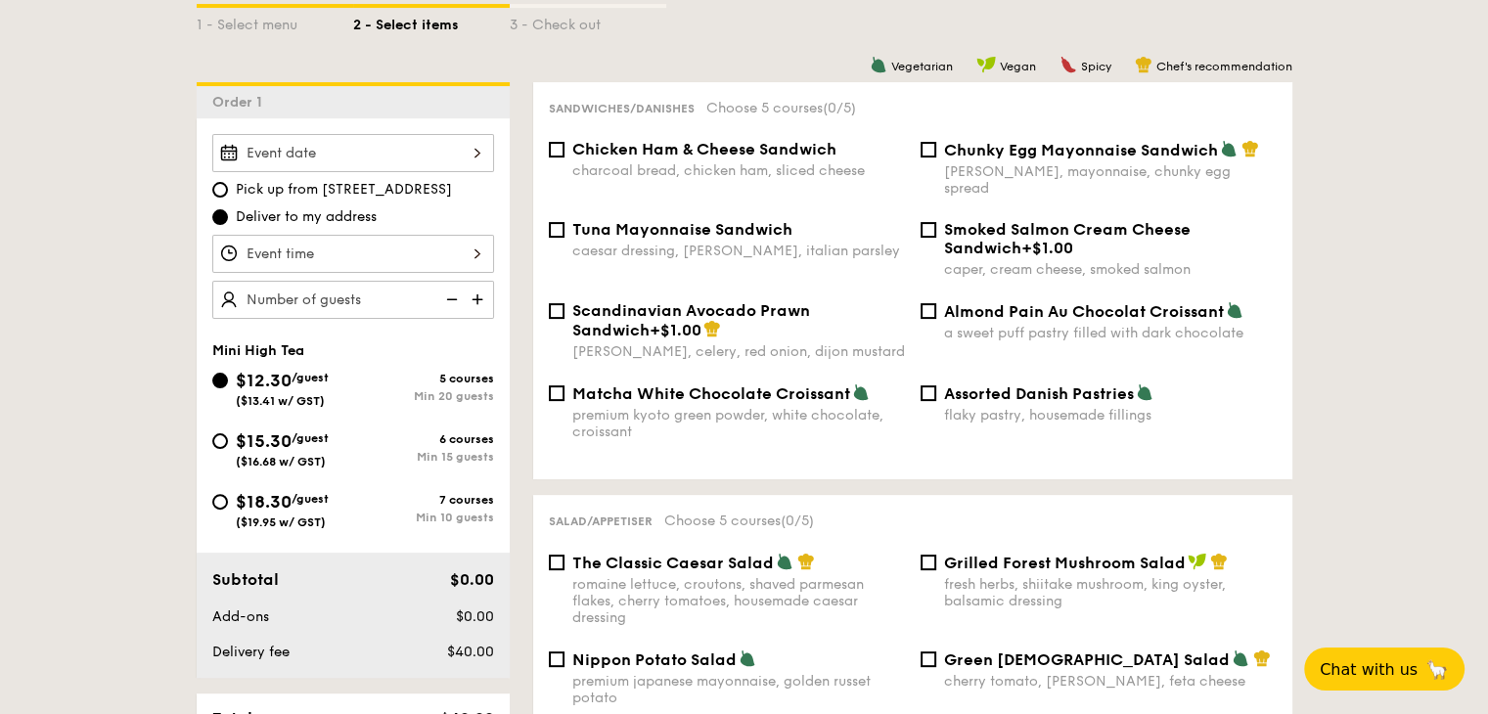
click at [460, 161] on div at bounding box center [353, 153] width 282 height 38
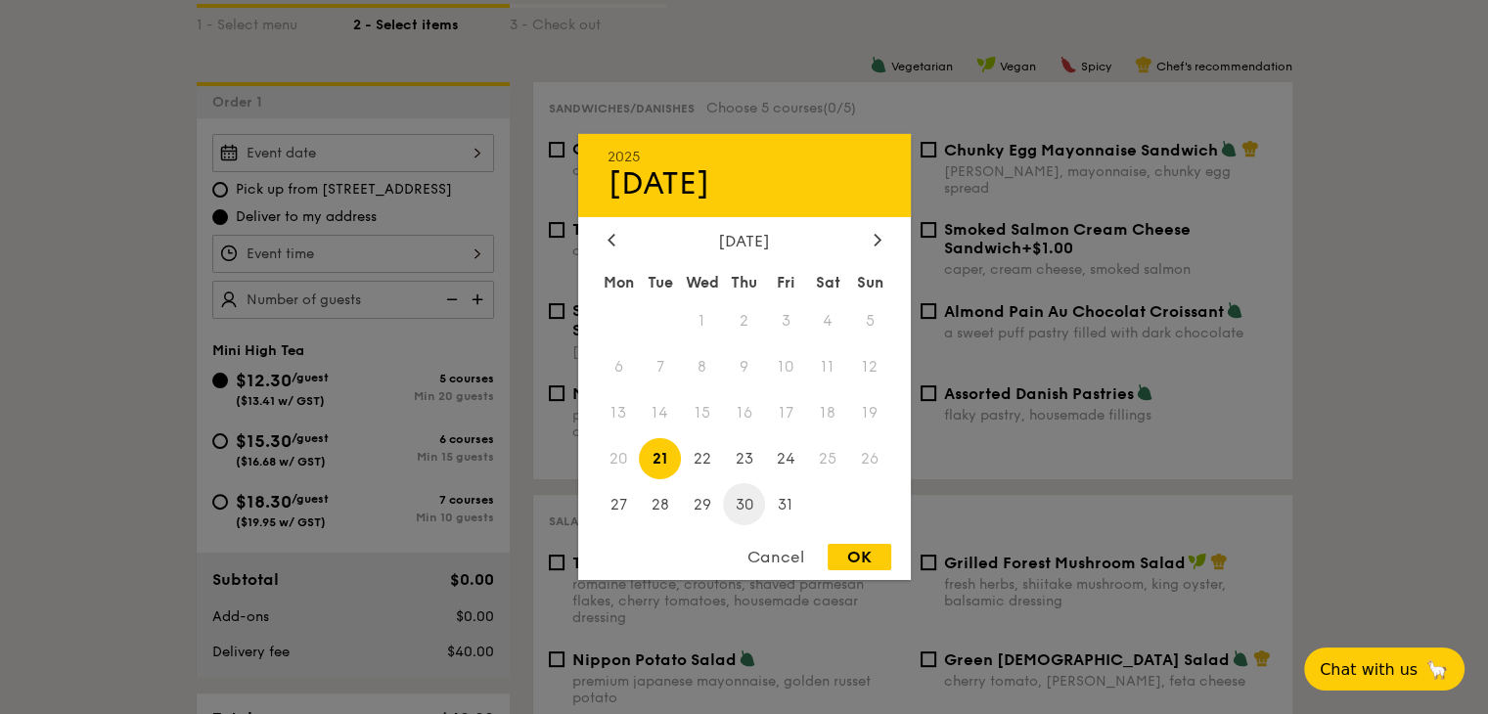
click at [742, 511] on span "30" at bounding box center [744, 504] width 42 height 42
click at [859, 549] on div "OK" at bounding box center [859, 557] width 64 height 26
type input "Oct 30, 2025"
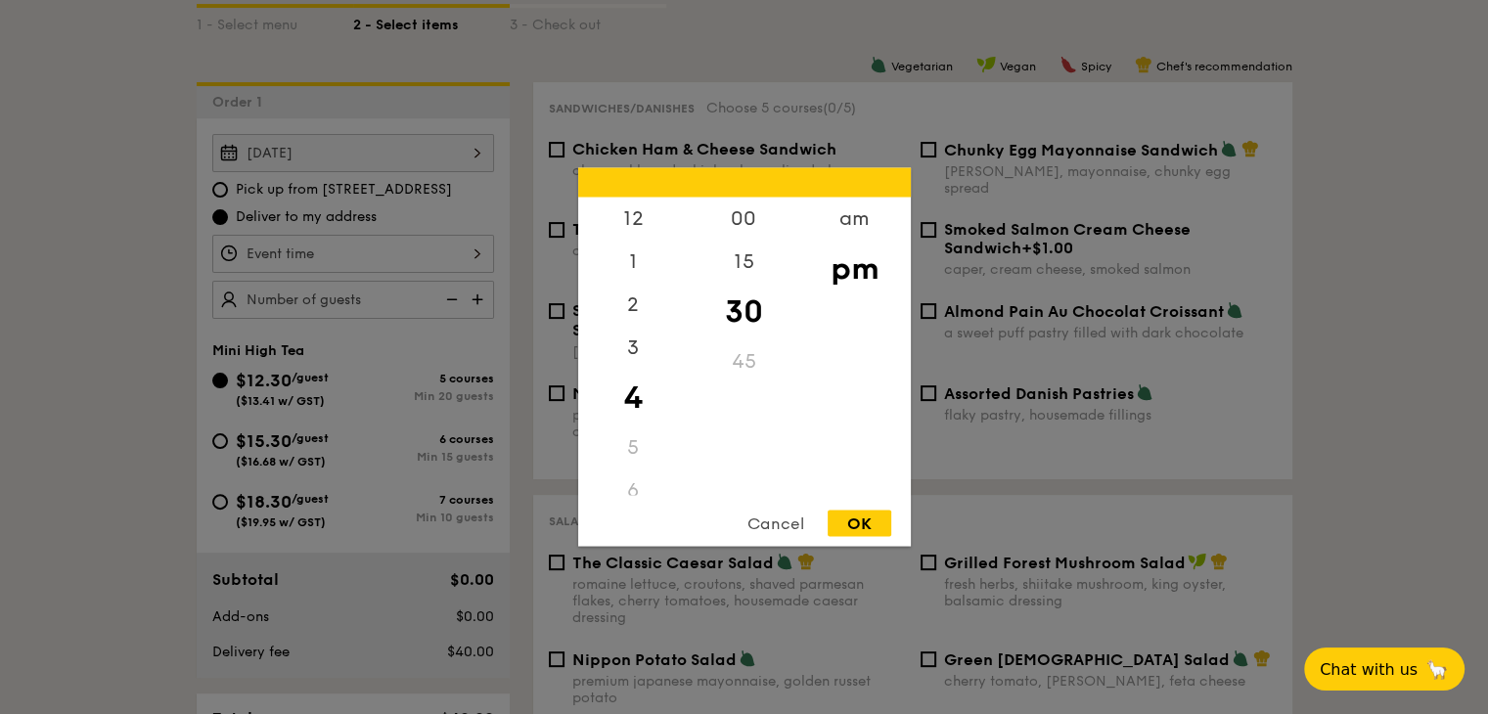
click at [468, 254] on div "12 1 2 3 4 5 6 7 8 9 10 11 00 15 30 45 am pm Cancel OK" at bounding box center [353, 254] width 282 height 38
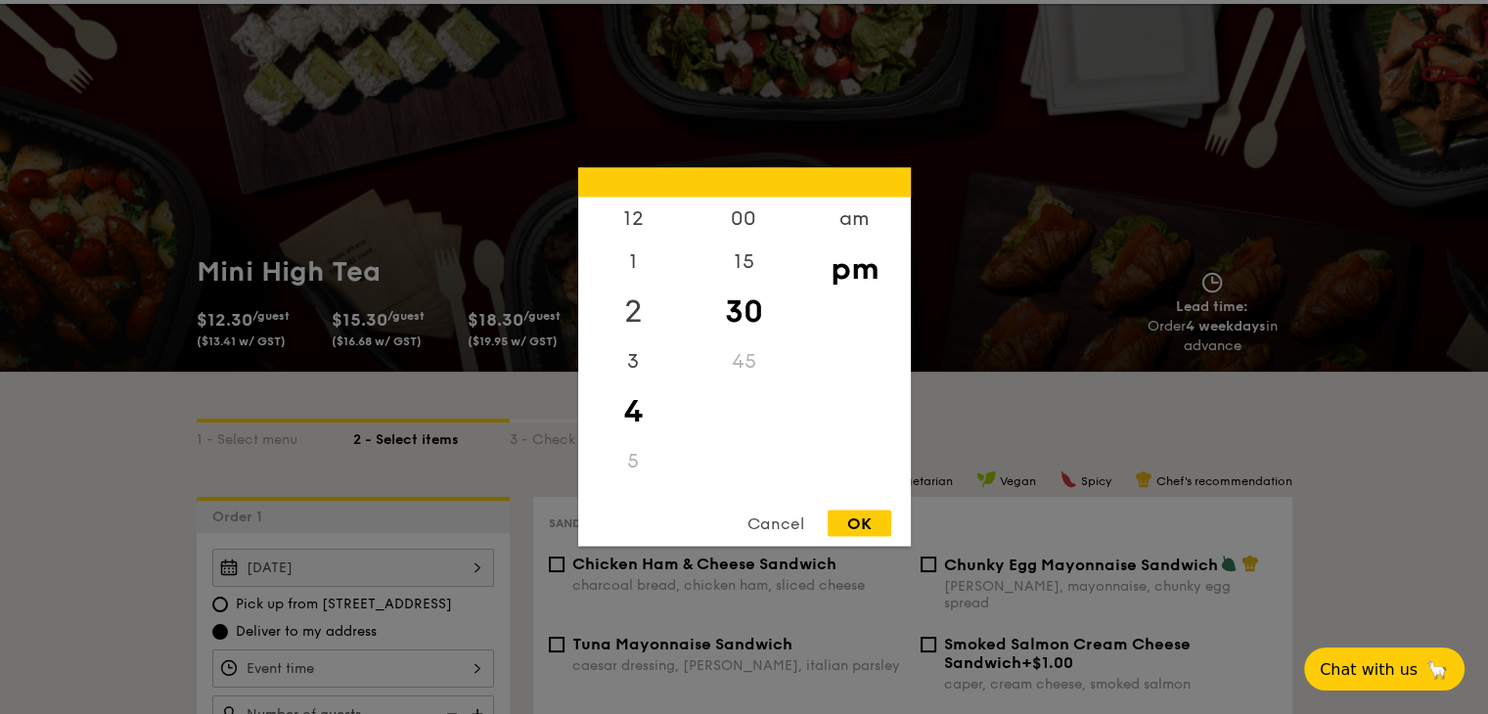
scroll to position [0, 0]
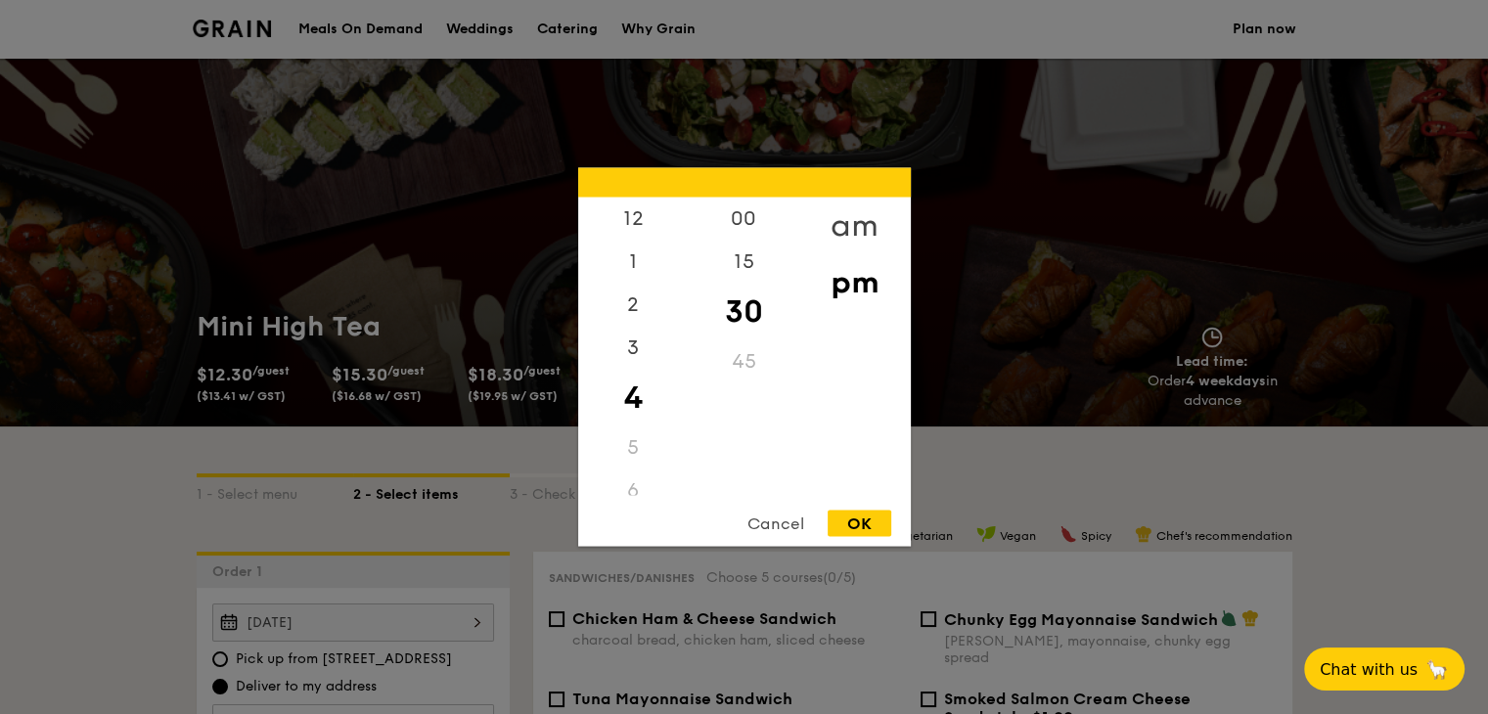
click at [849, 227] on div "am" at bounding box center [854, 226] width 111 height 57
click at [634, 421] on div "8" at bounding box center [633, 422] width 111 height 57
click at [743, 223] on div "00" at bounding box center [744, 226] width 111 height 57
click at [866, 515] on div "OK" at bounding box center [859, 524] width 64 height 26
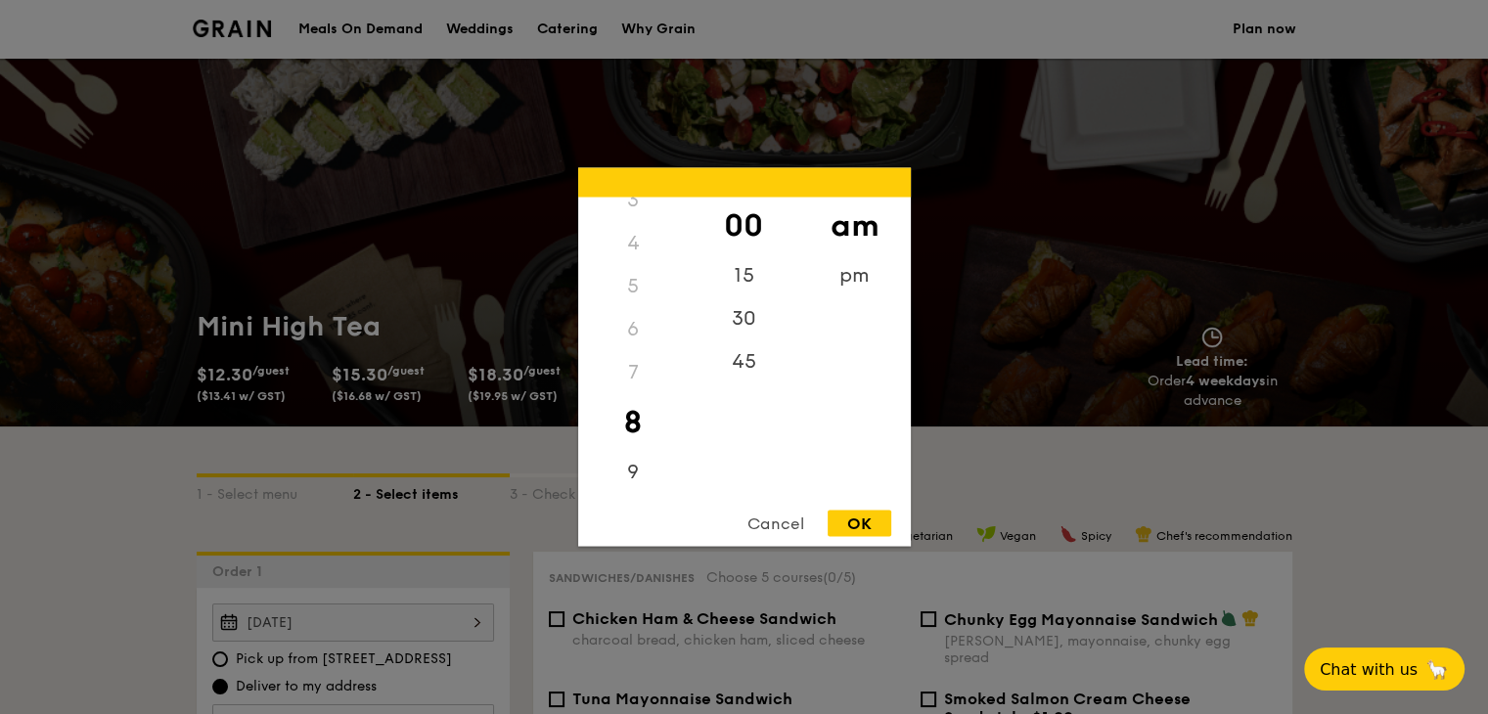
type input "8:00AM"
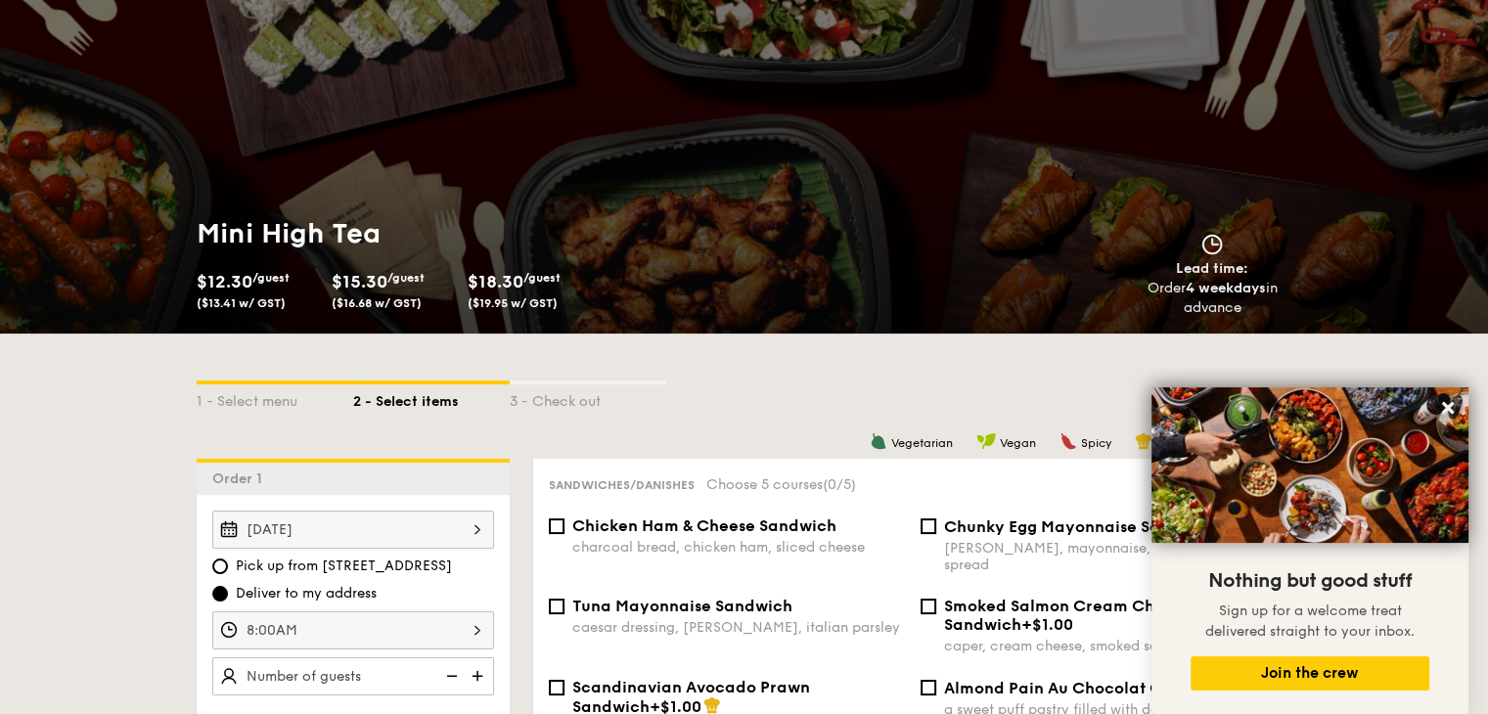
scroll to position [0, 0]
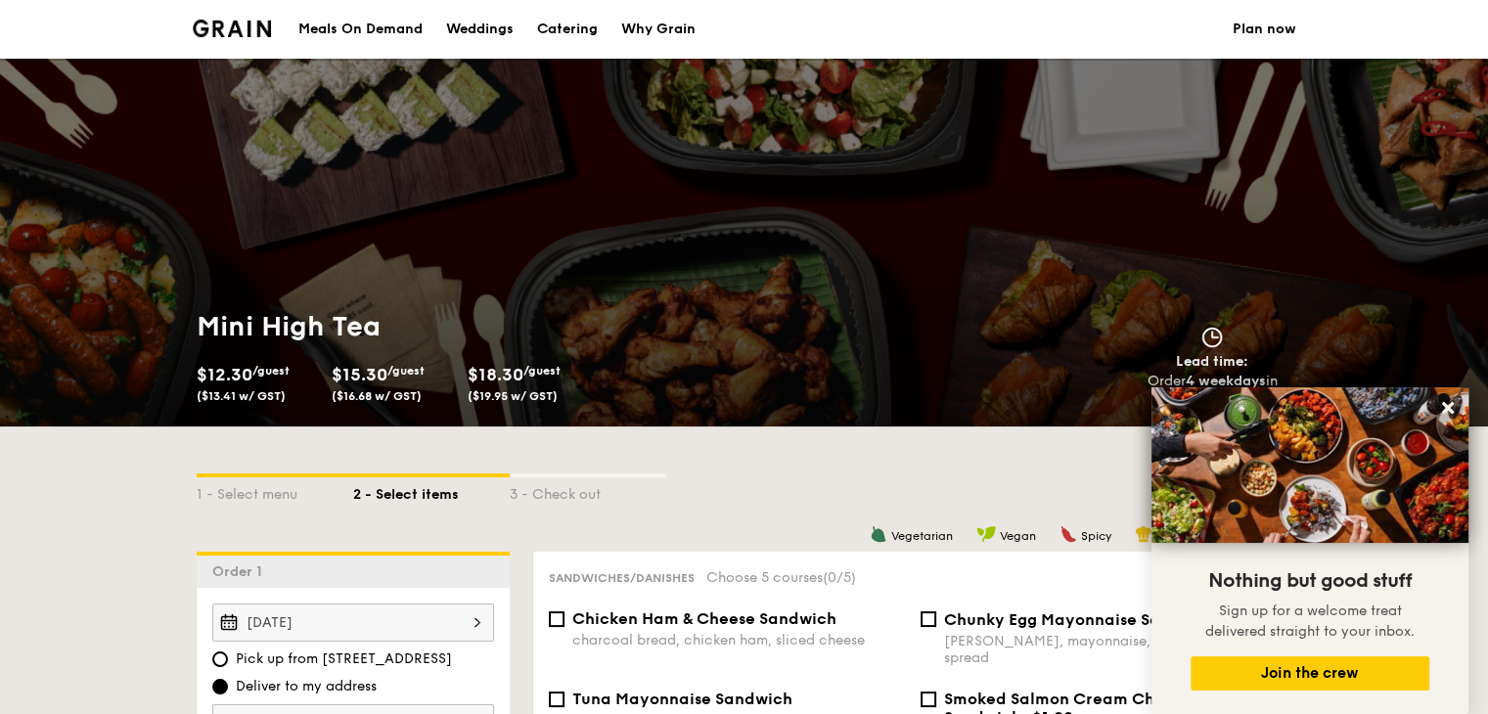
click at [246, 28] on img at bounding box center [232, 29] width 79 height 18
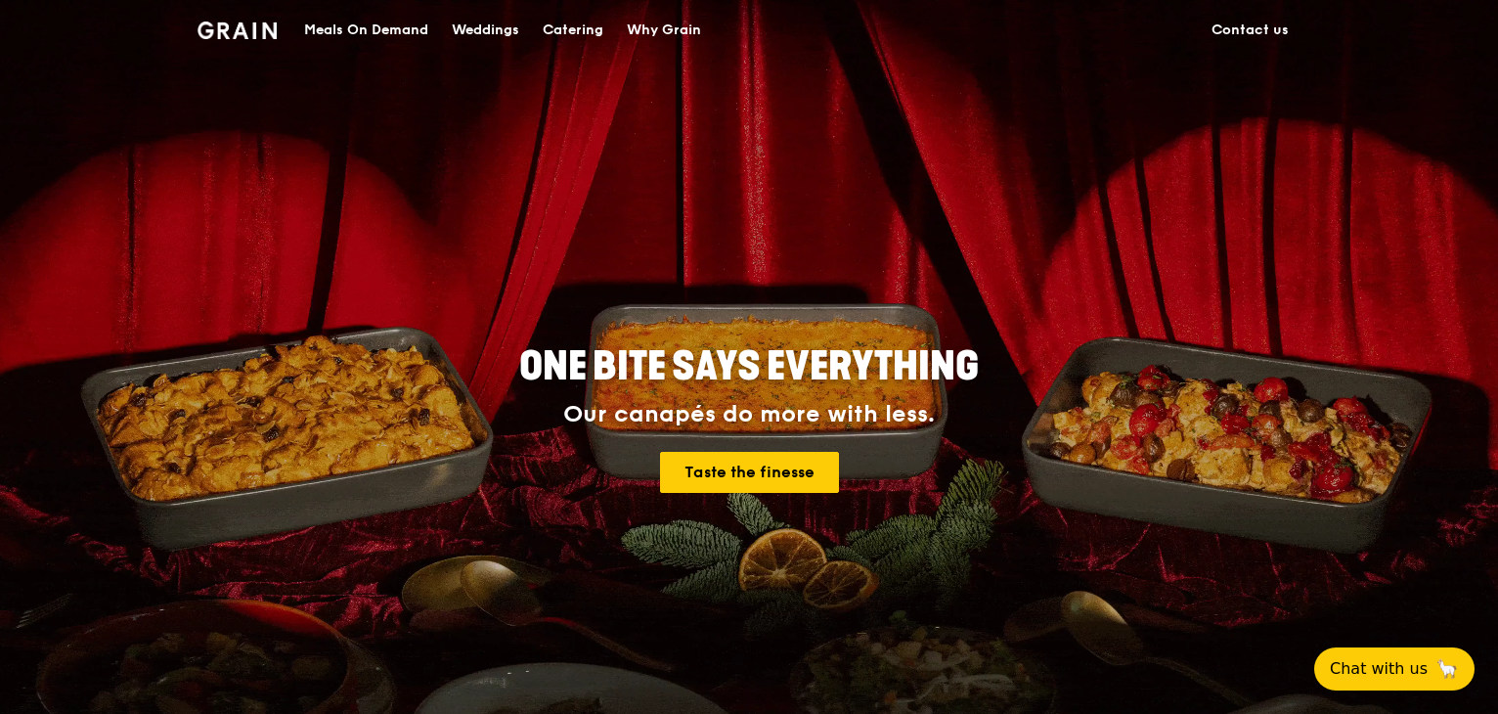
click at [583, 17] on div "Catering" at bounding box center [573, 30] width 61 height 59
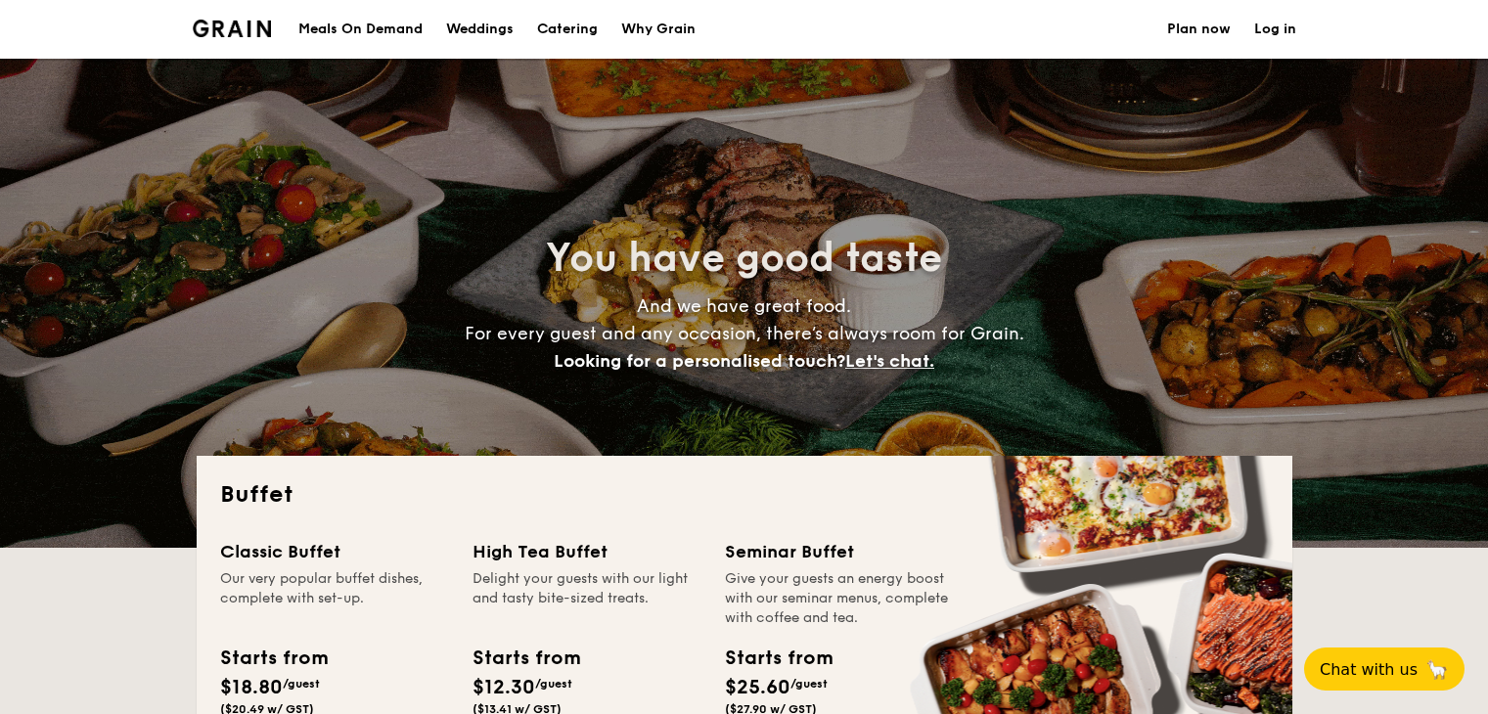
select select
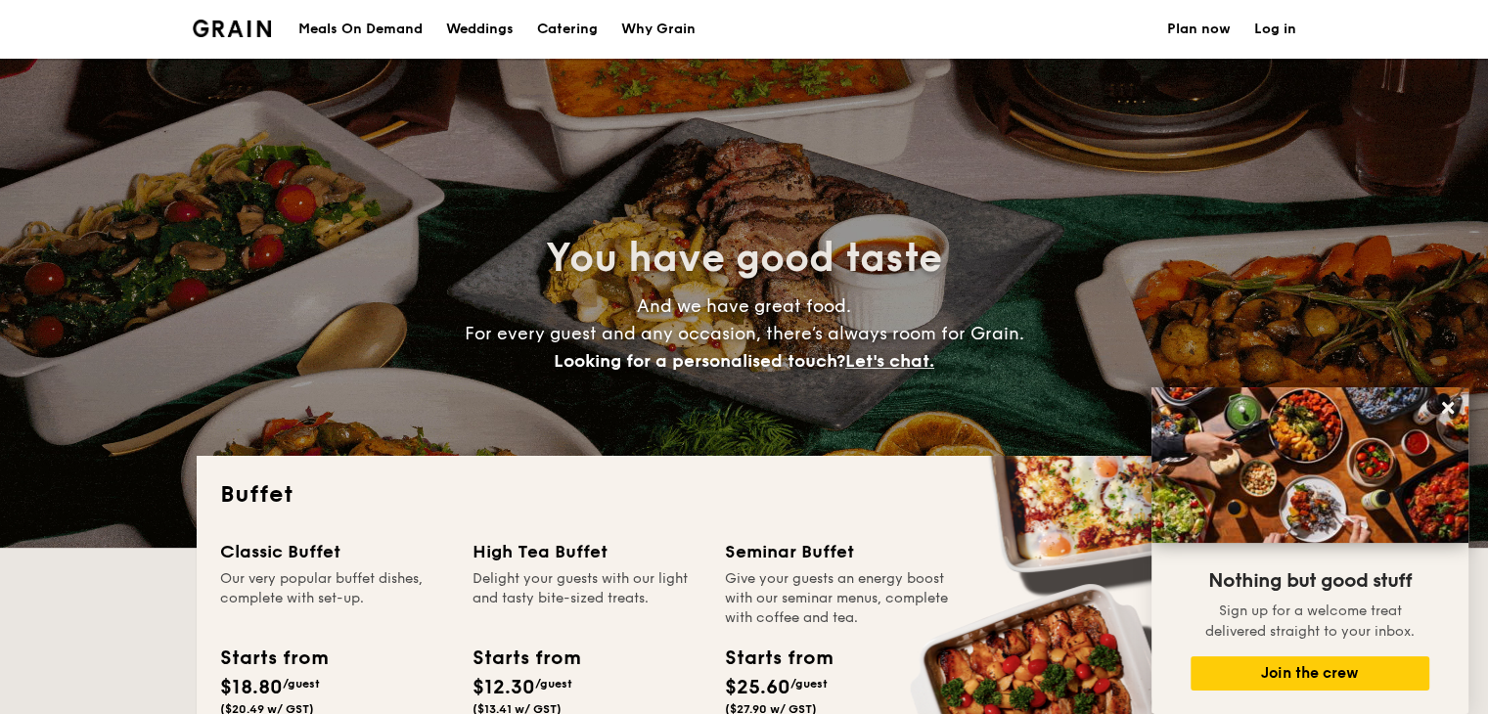
click at [403, 30] on div "Meals On Demand" at bounding box center [360, 29] width 124 height 59
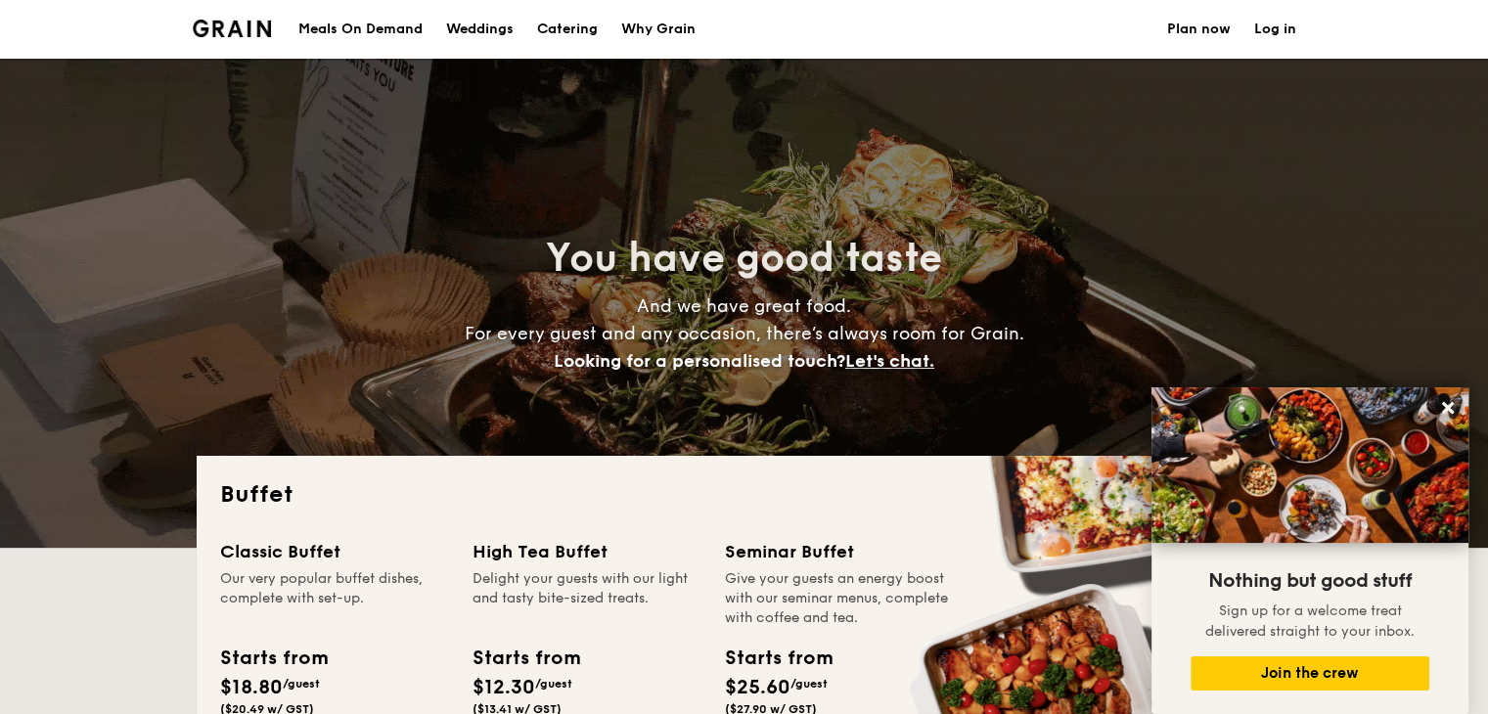
click at [364, 18] on div "Meals On Demand" at bounding box center [360, 29] width 124 height 59
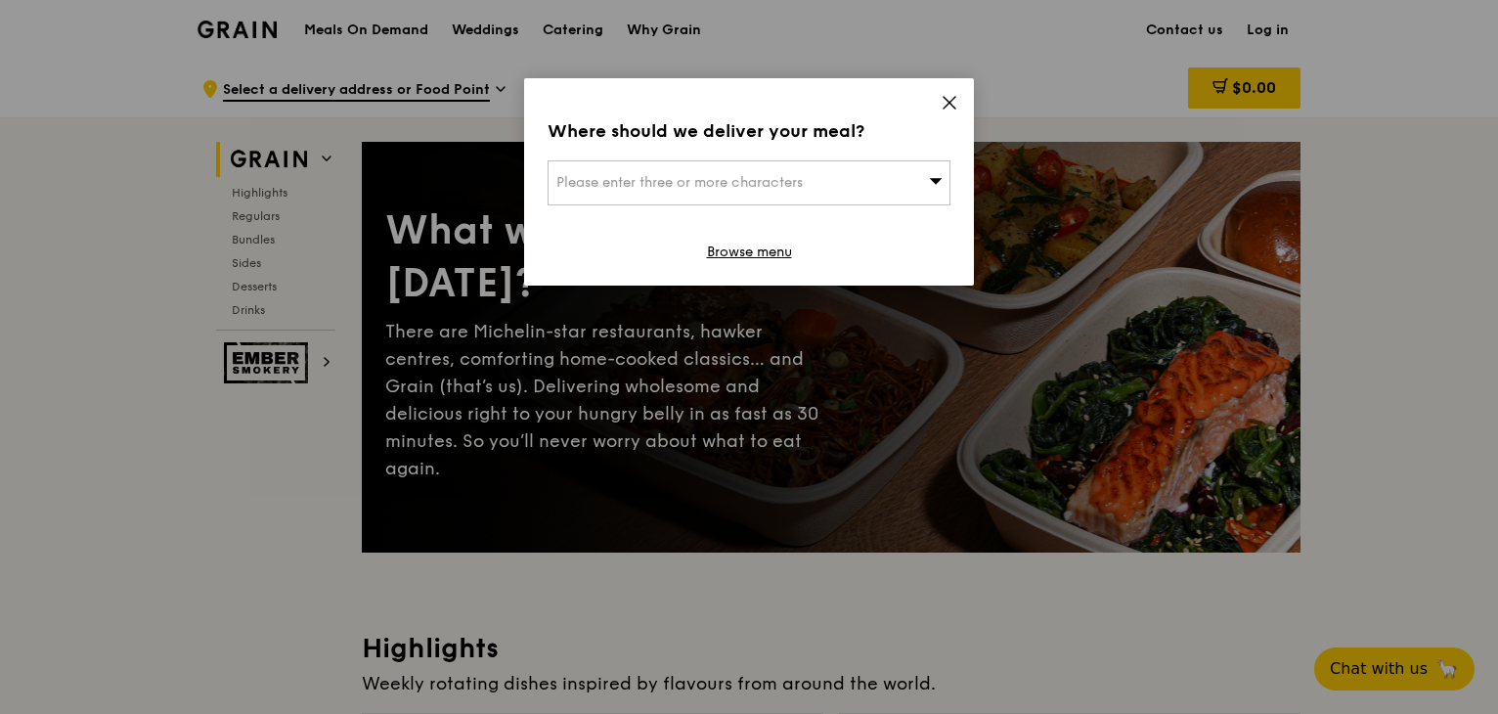
click at [944, 97] on icon at bounding box center [950, 103] width 12 height 12
click at [953, 97] on icon at bounding box center [950, 103] width 18 height 18
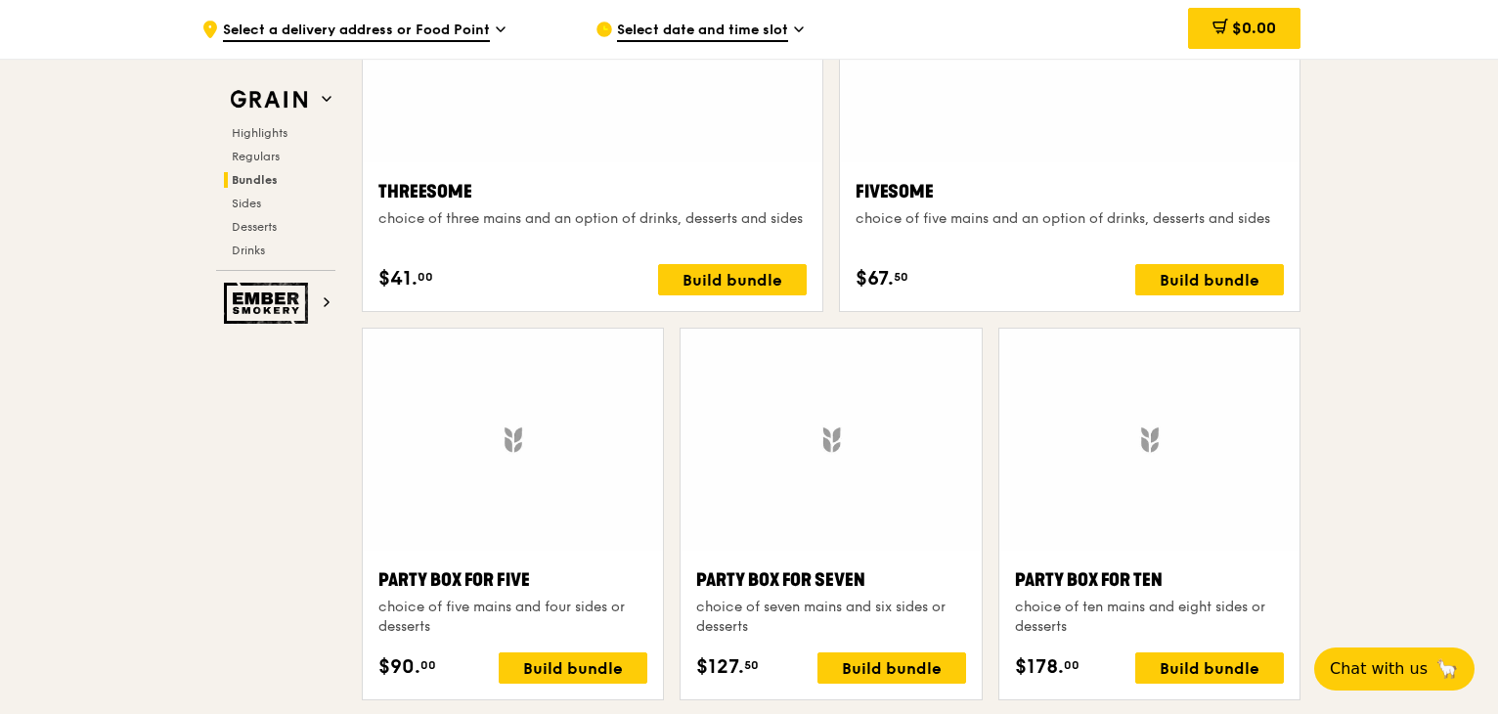
scroll to position [3620, 0]
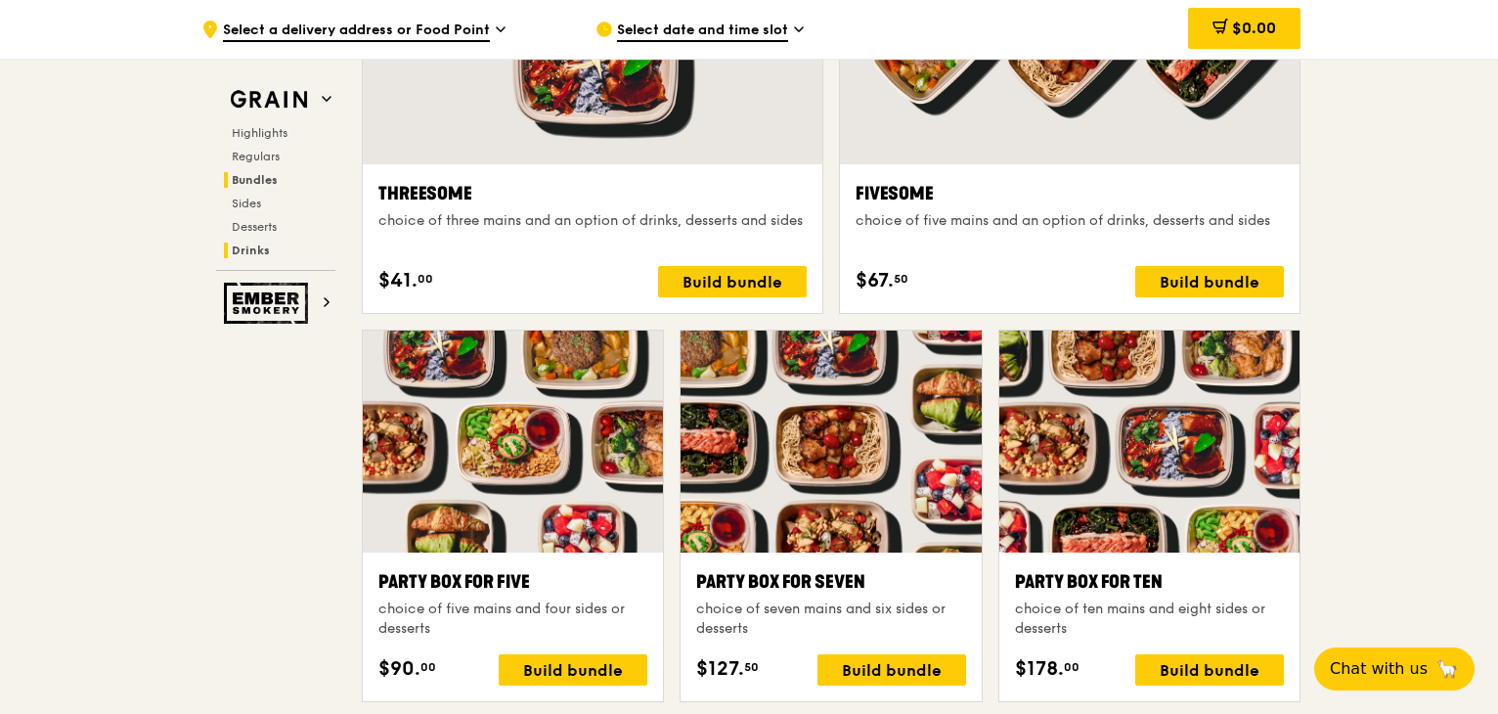
click at [256, 255] on span "Drinks" at bounding box center [251, 251] width 38 height 14
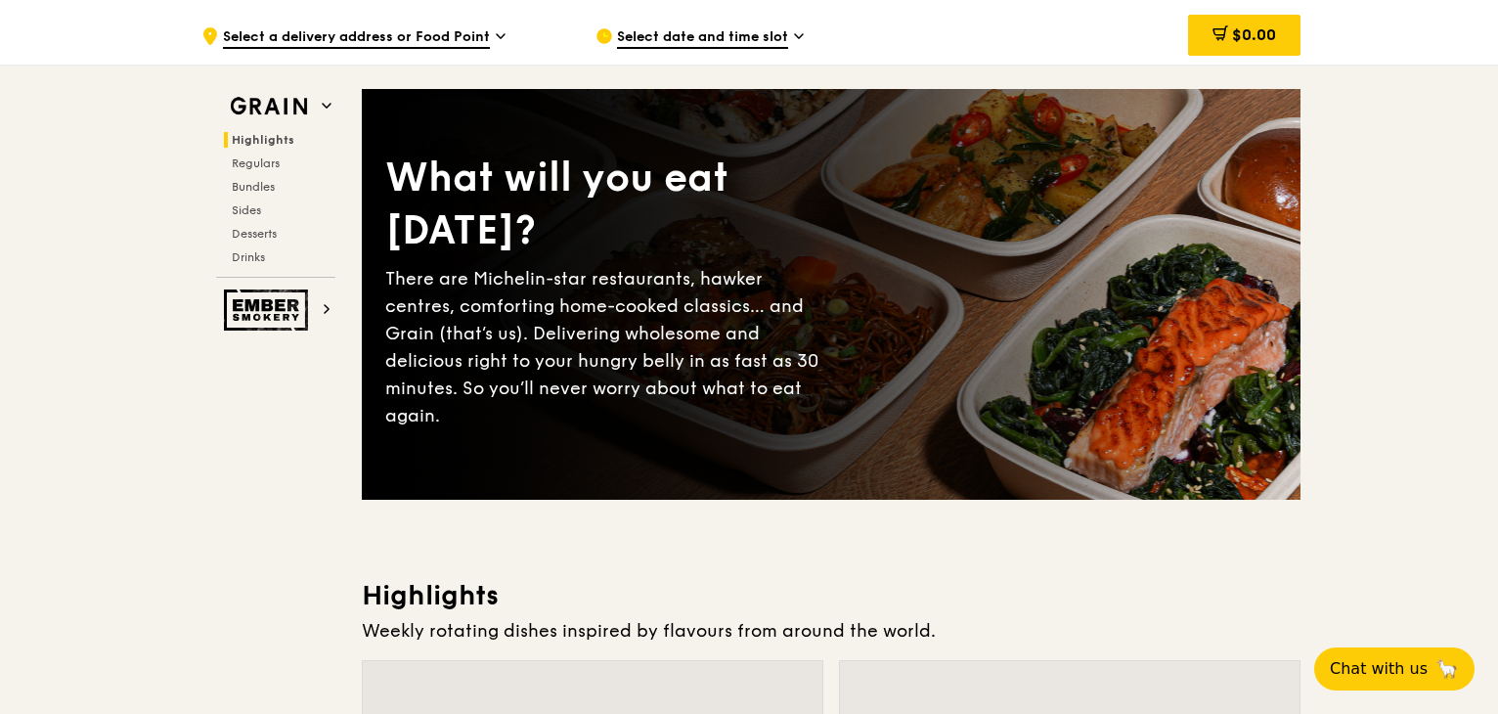
scroll to position [0, 0]
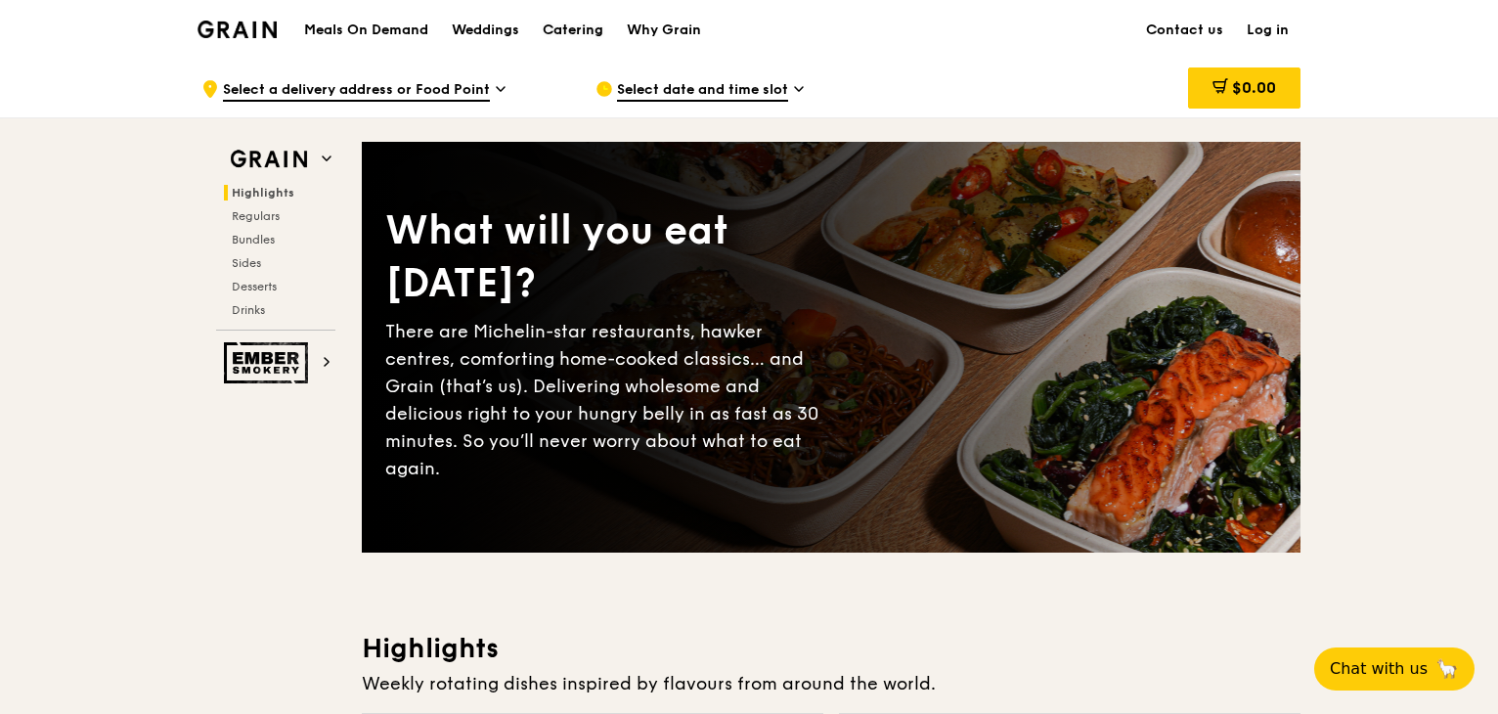
click at [582, 21] on div "Catering" at bounding box center [573, 30] width 61 height 59
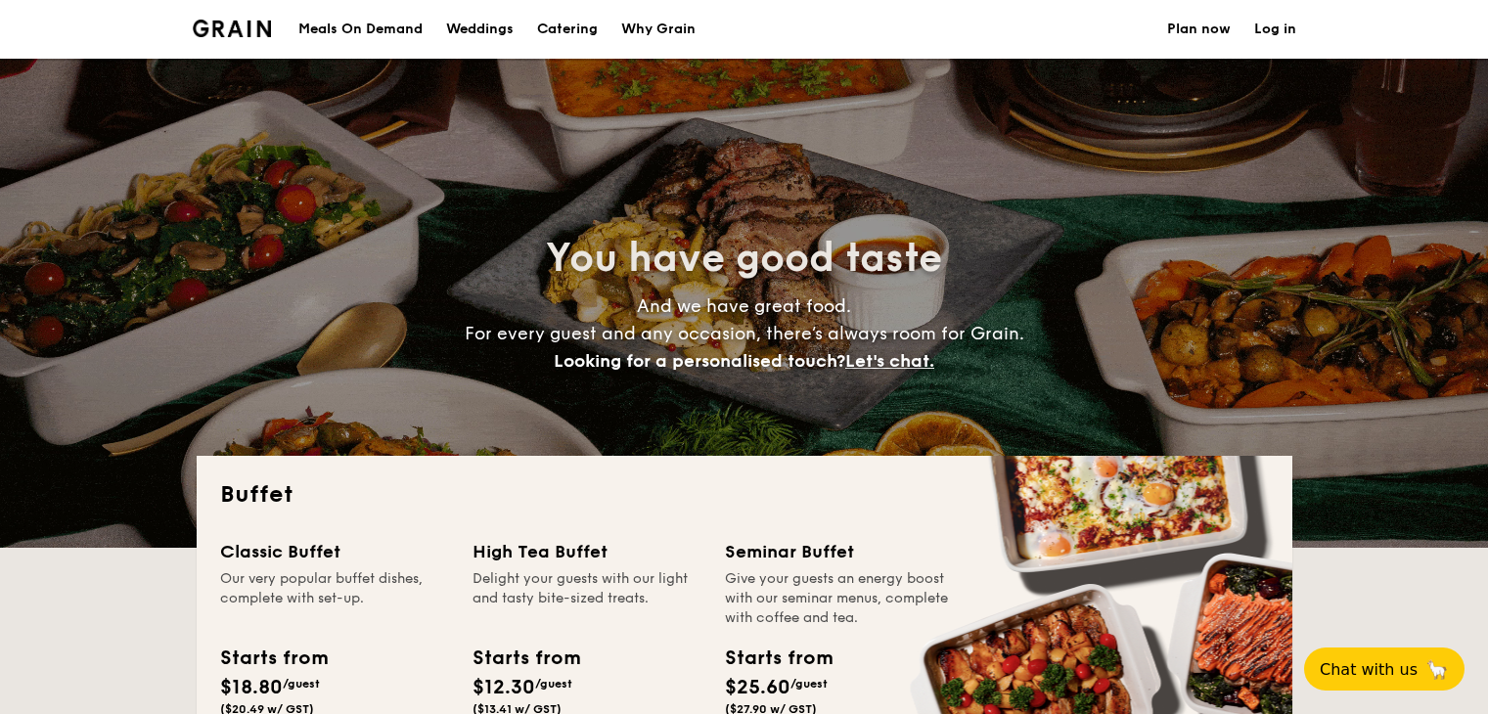
select select
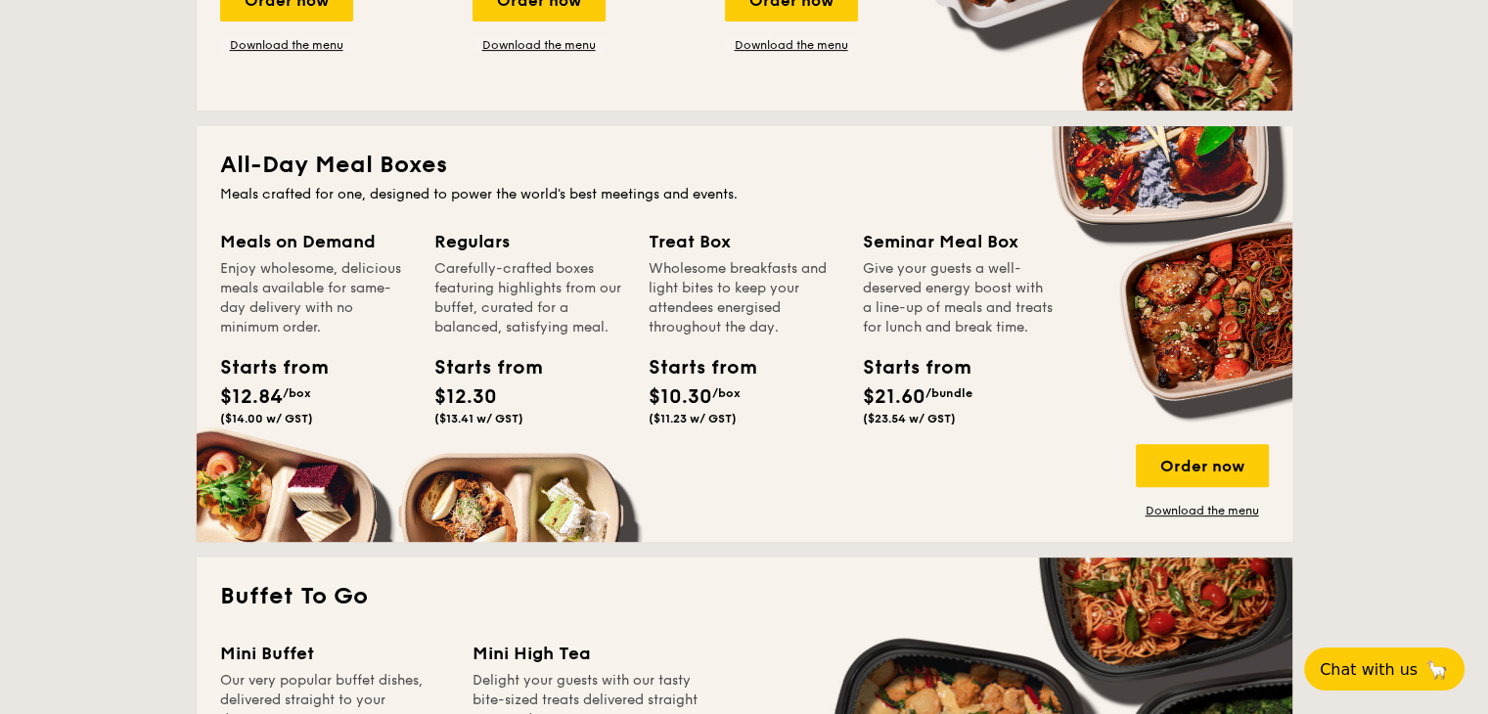
scroll to position [762, 0]
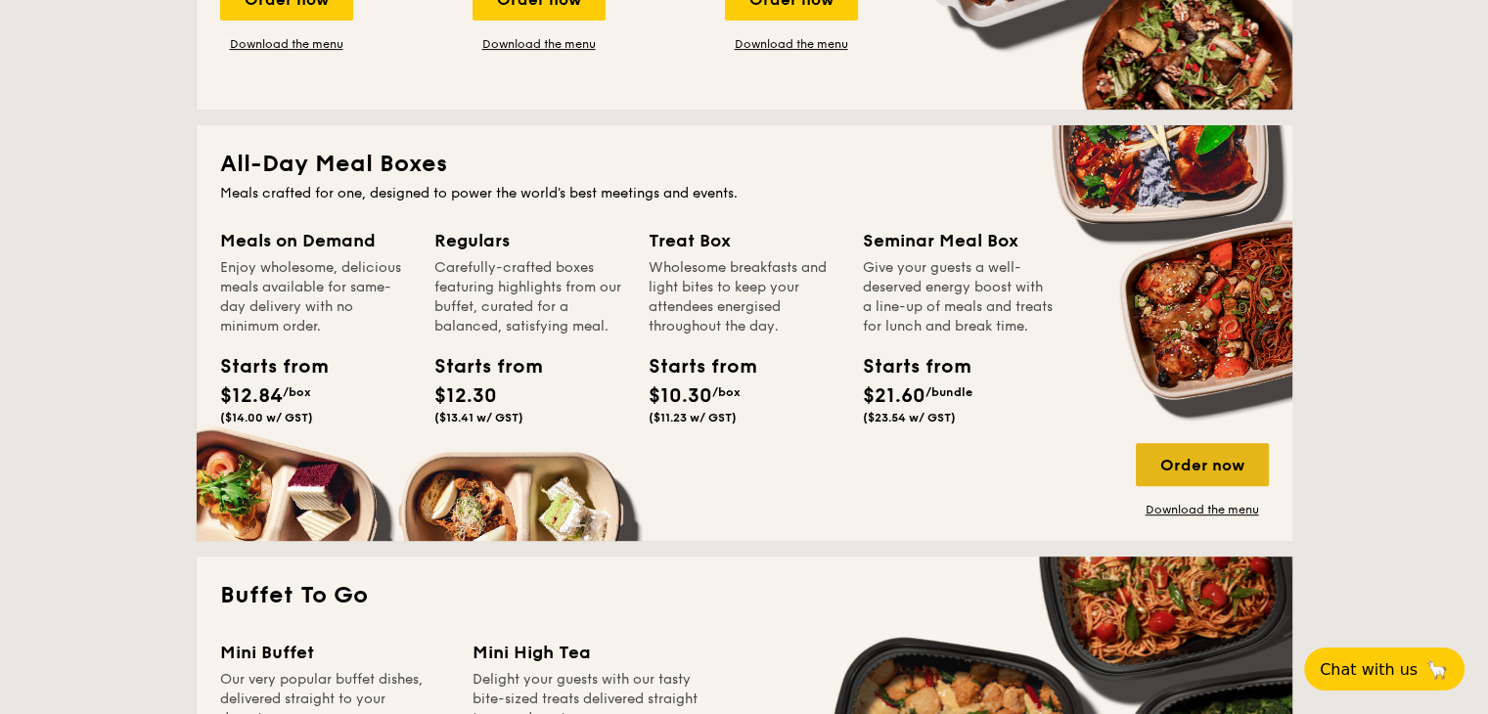
click at [1185, 465] on div "Order now" at bounding box center [1202, 464] width 133 height 43
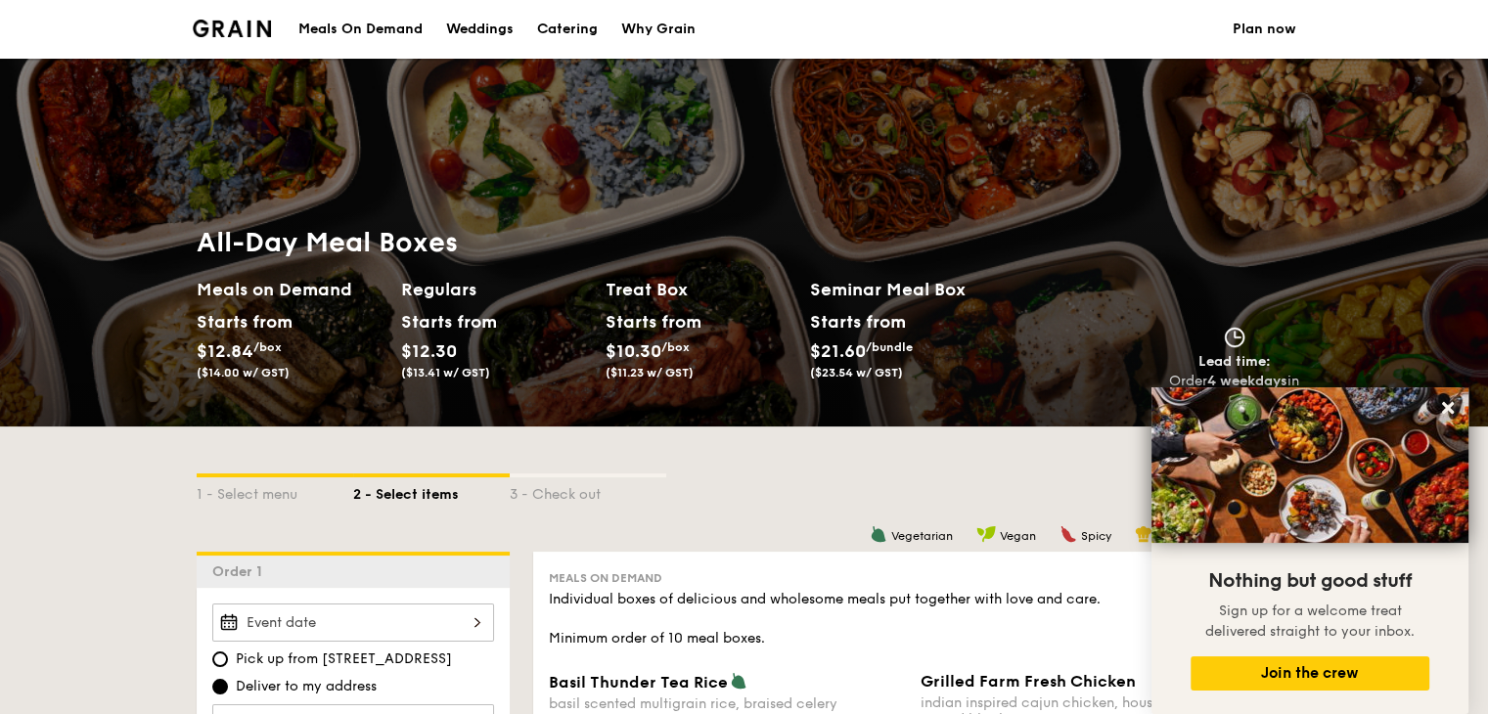
click at [406, 30] on div "Meals On Demand" at bounding box center [360, 29] width 124 height 59
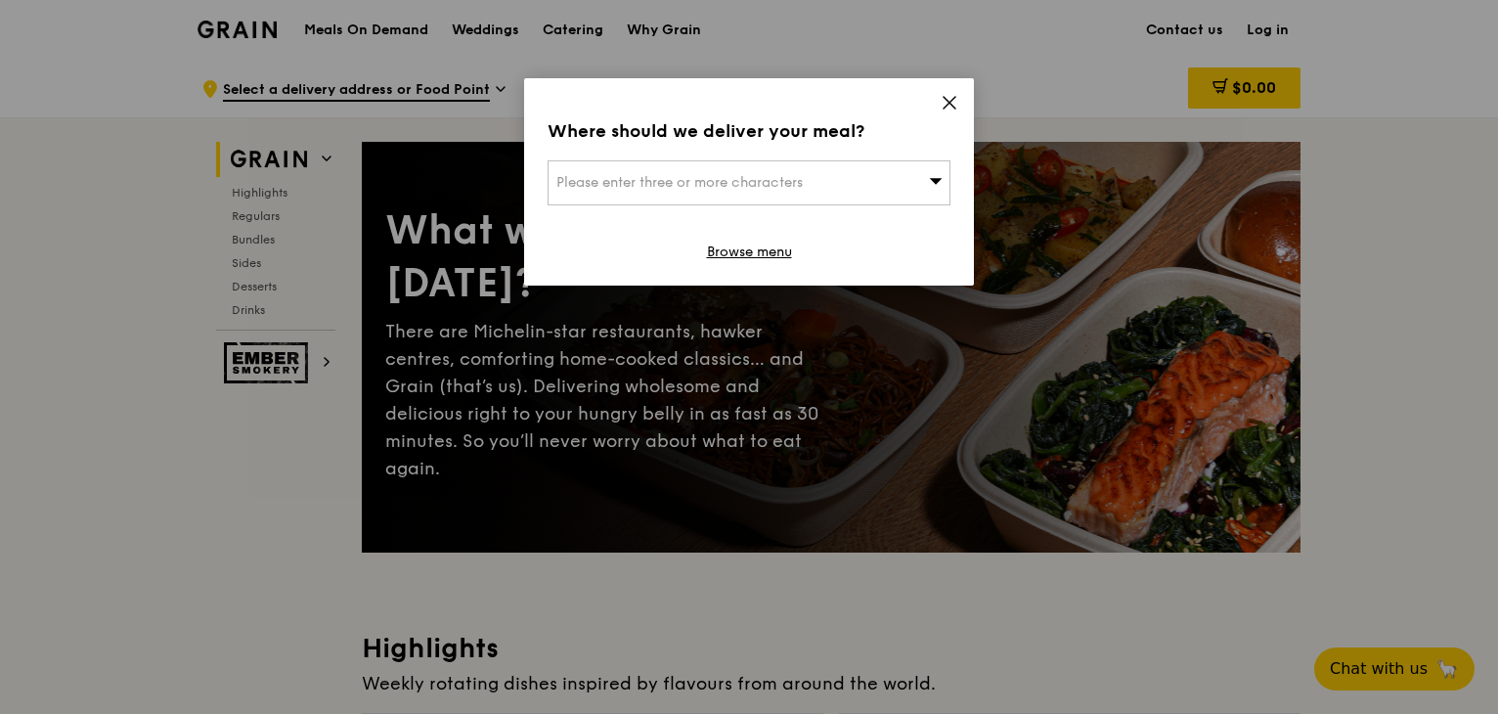
click at [949, 103] on icon at bounding box center [950, 103] width 12 height 12
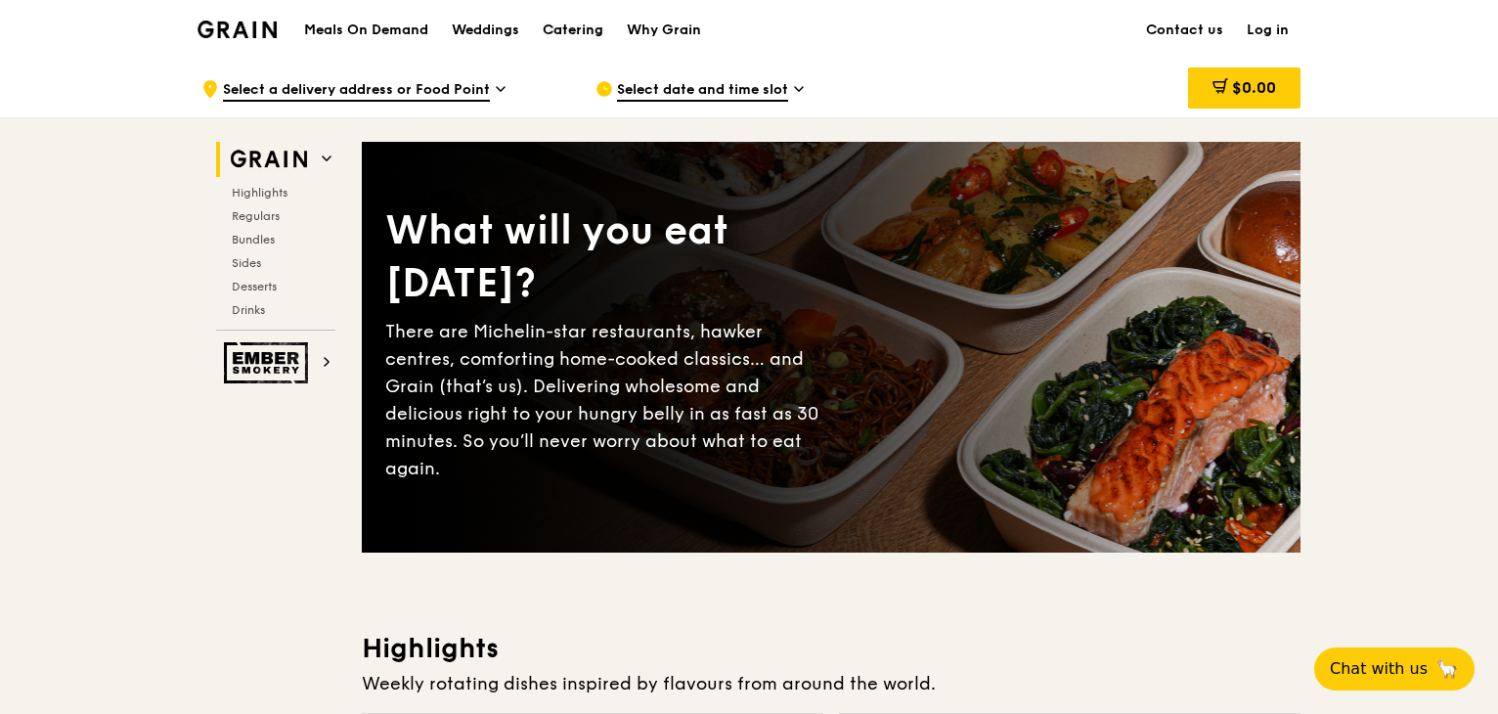
click at [580, 40] on div "Catering" at bounding box center [573, 30] width 61 height 59
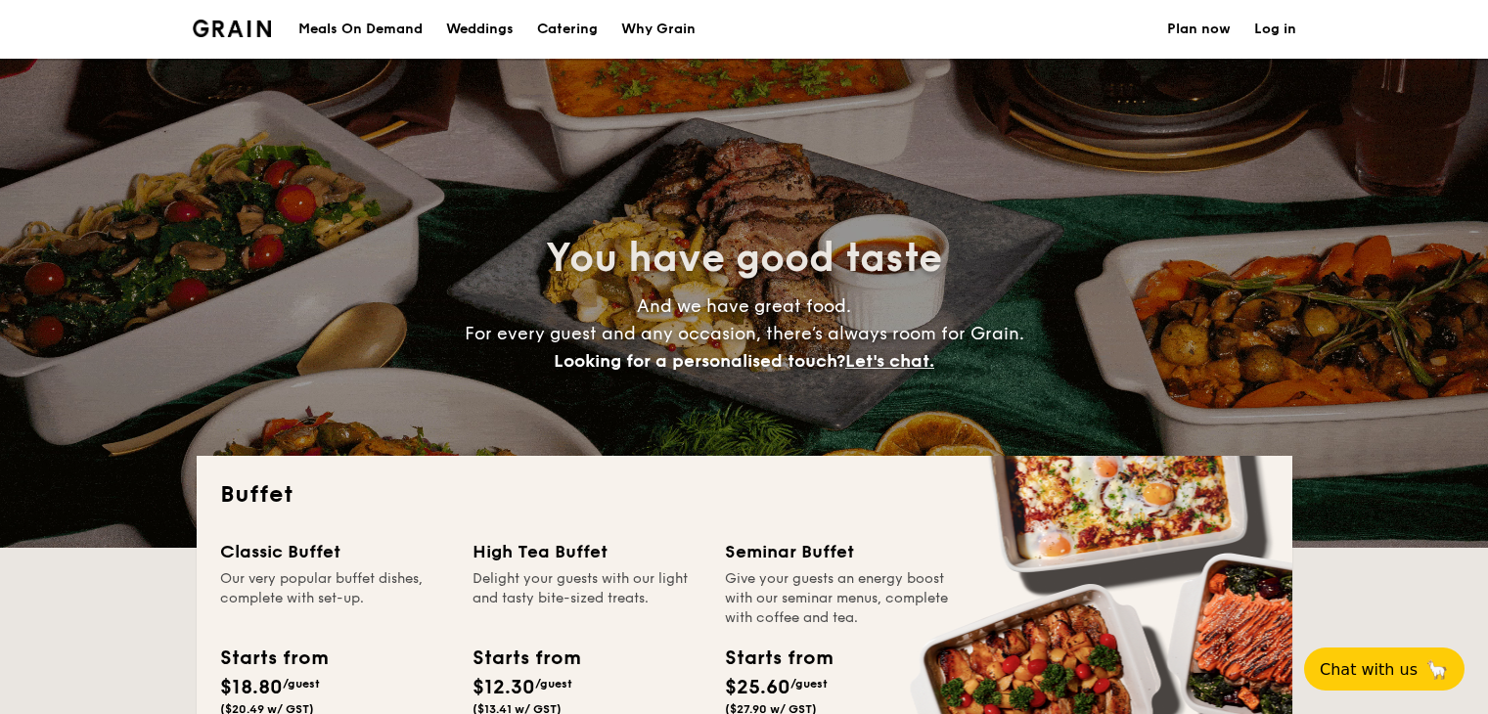
select select
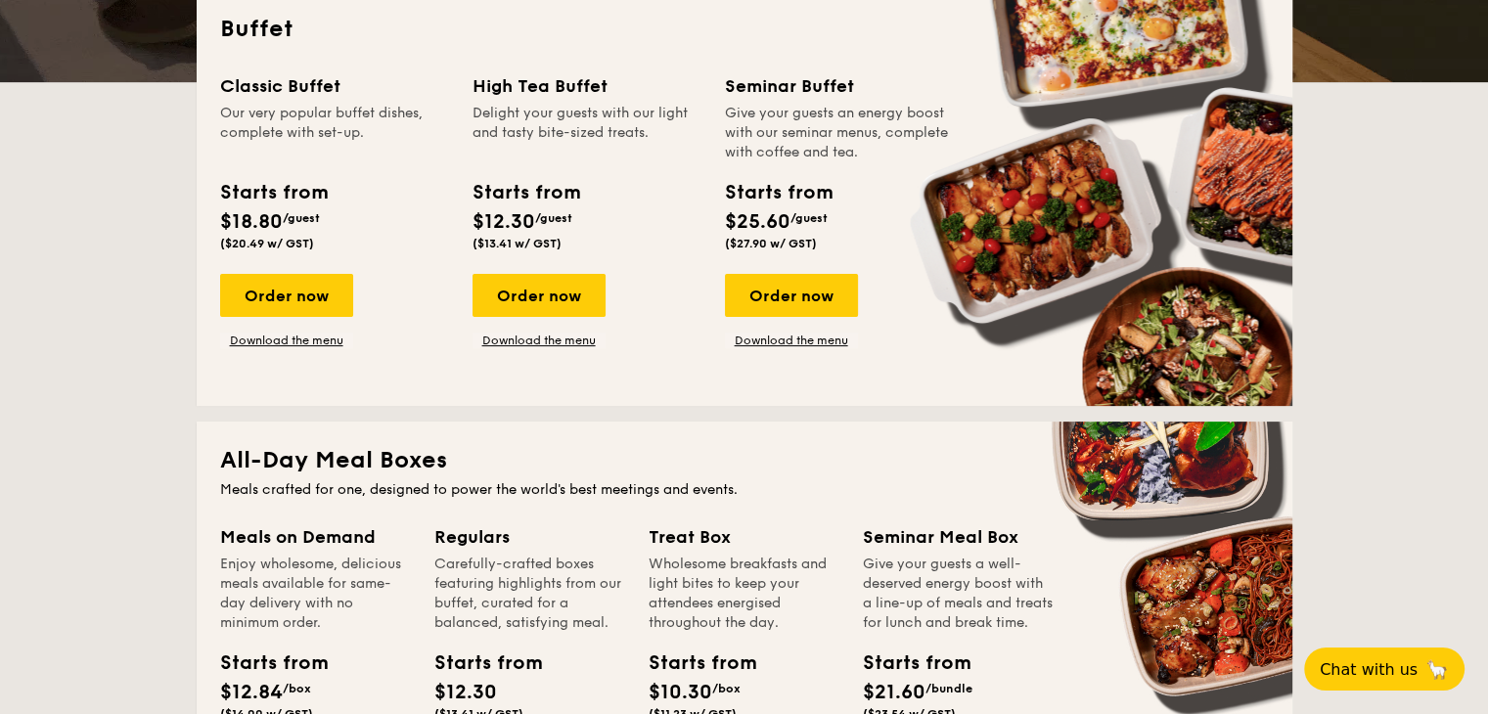
scroll to position [466, 0]
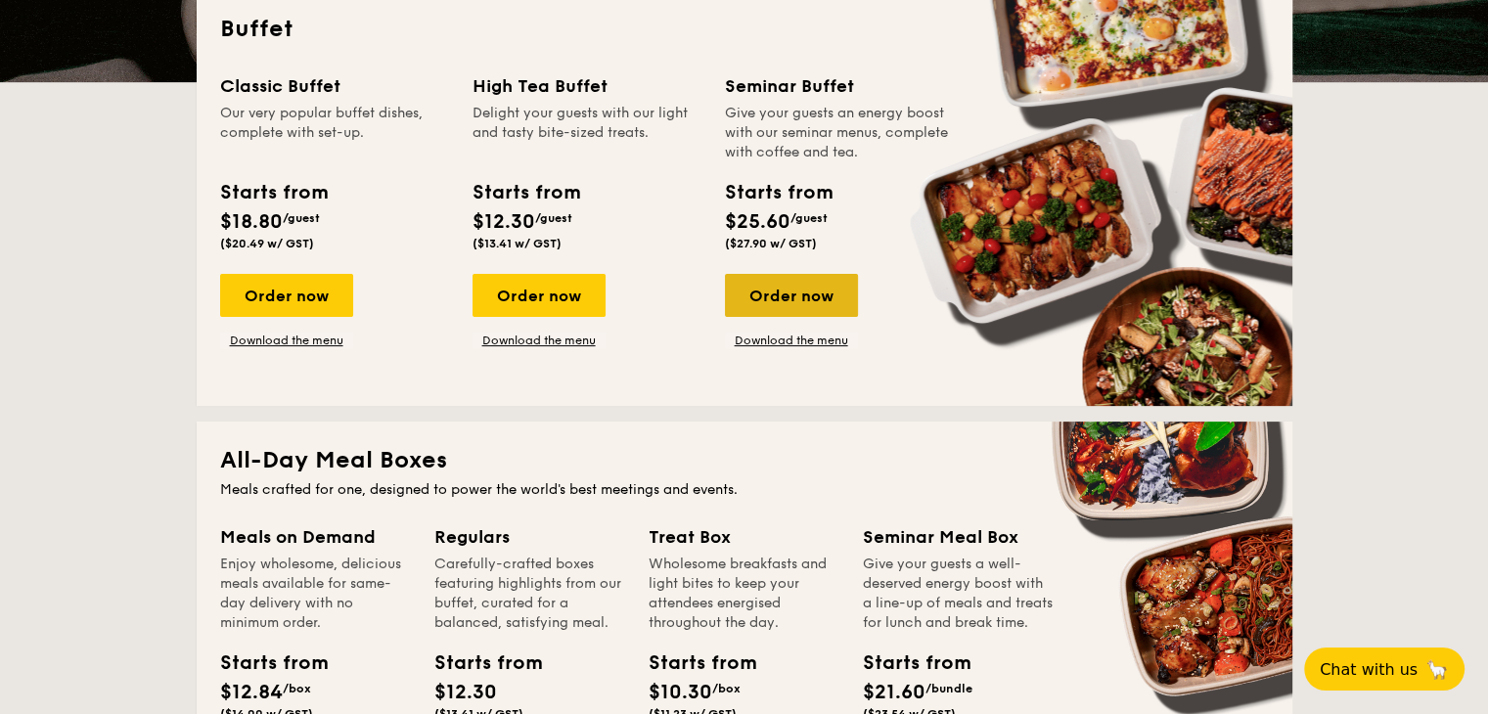
click at [790, 290] on div "Order now" at bounding box center [791, 295] width 133 height 43
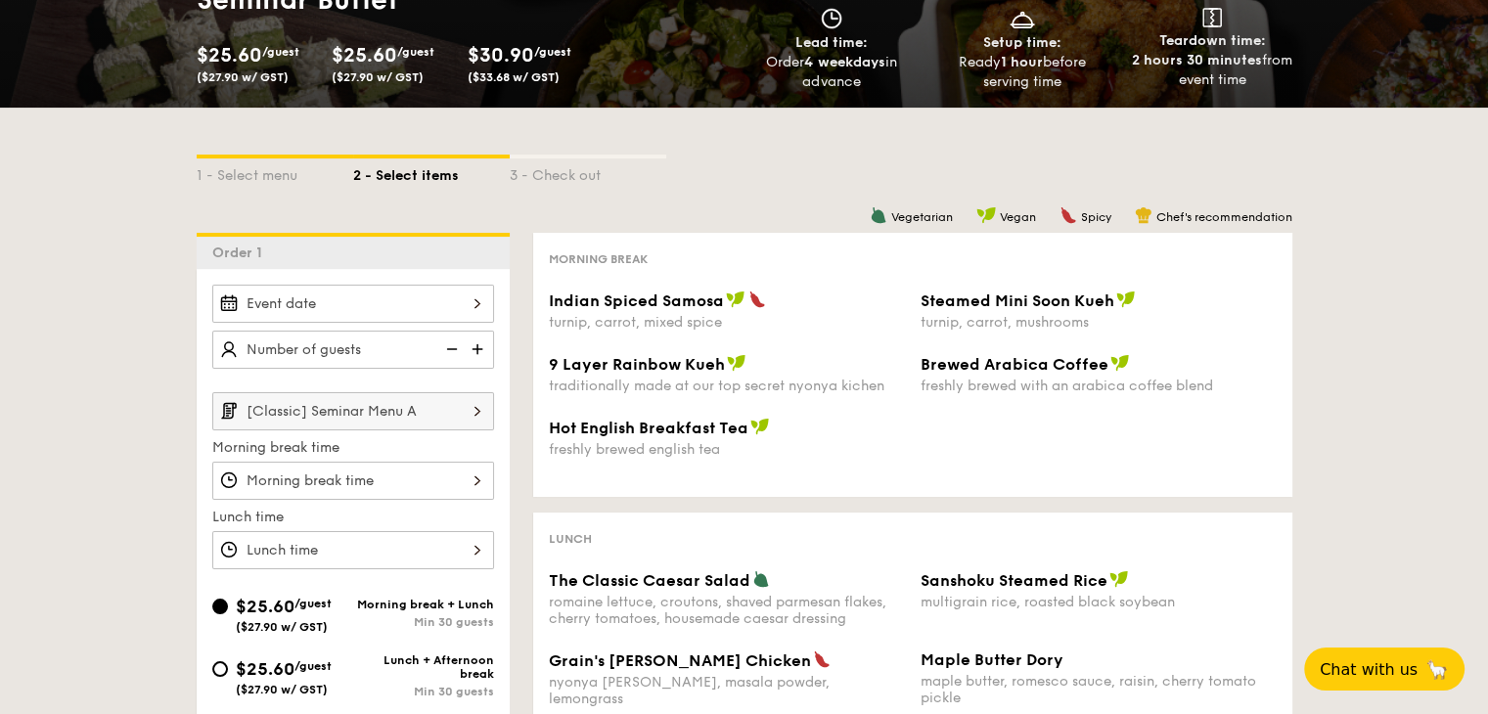
scroll to position [246, 0]
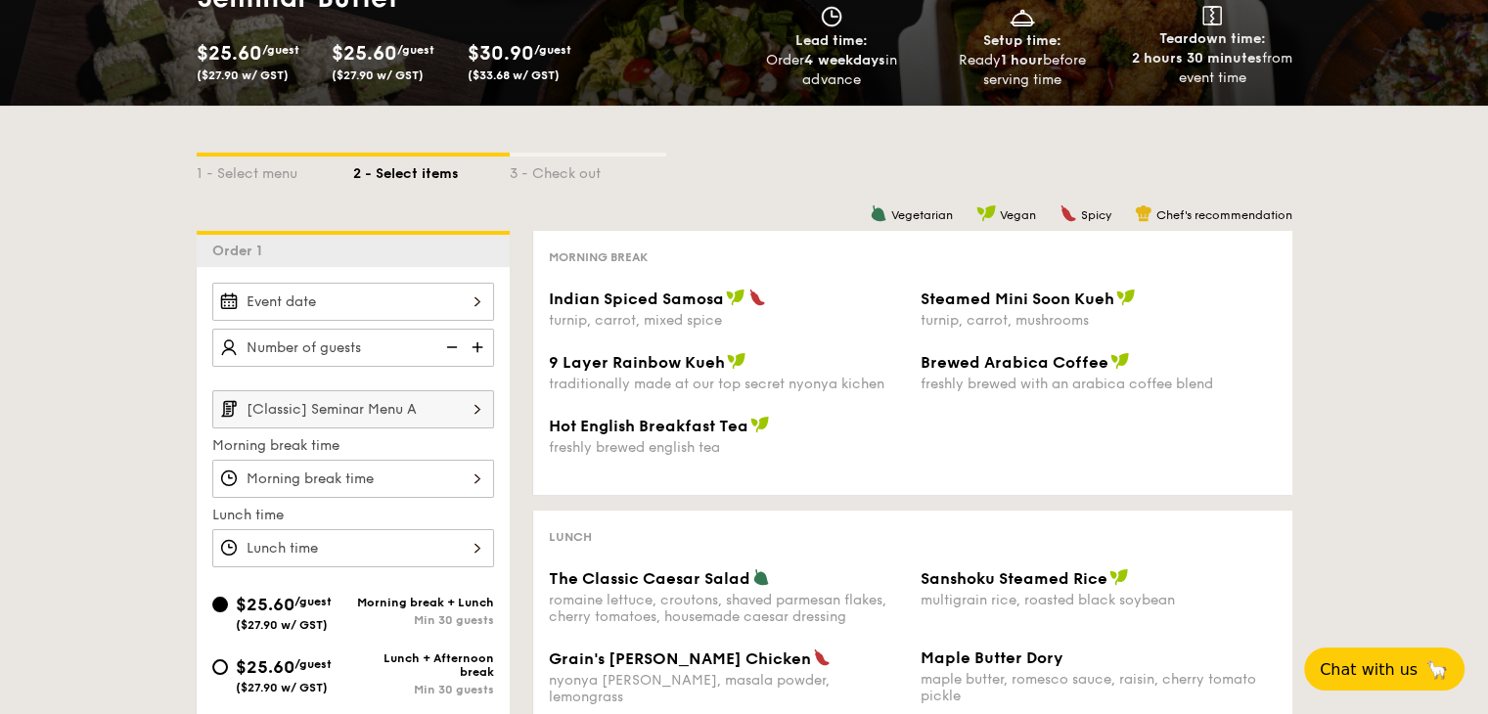
click at [458, 306] on div at bounding box center [353, 302] width 282 height 38
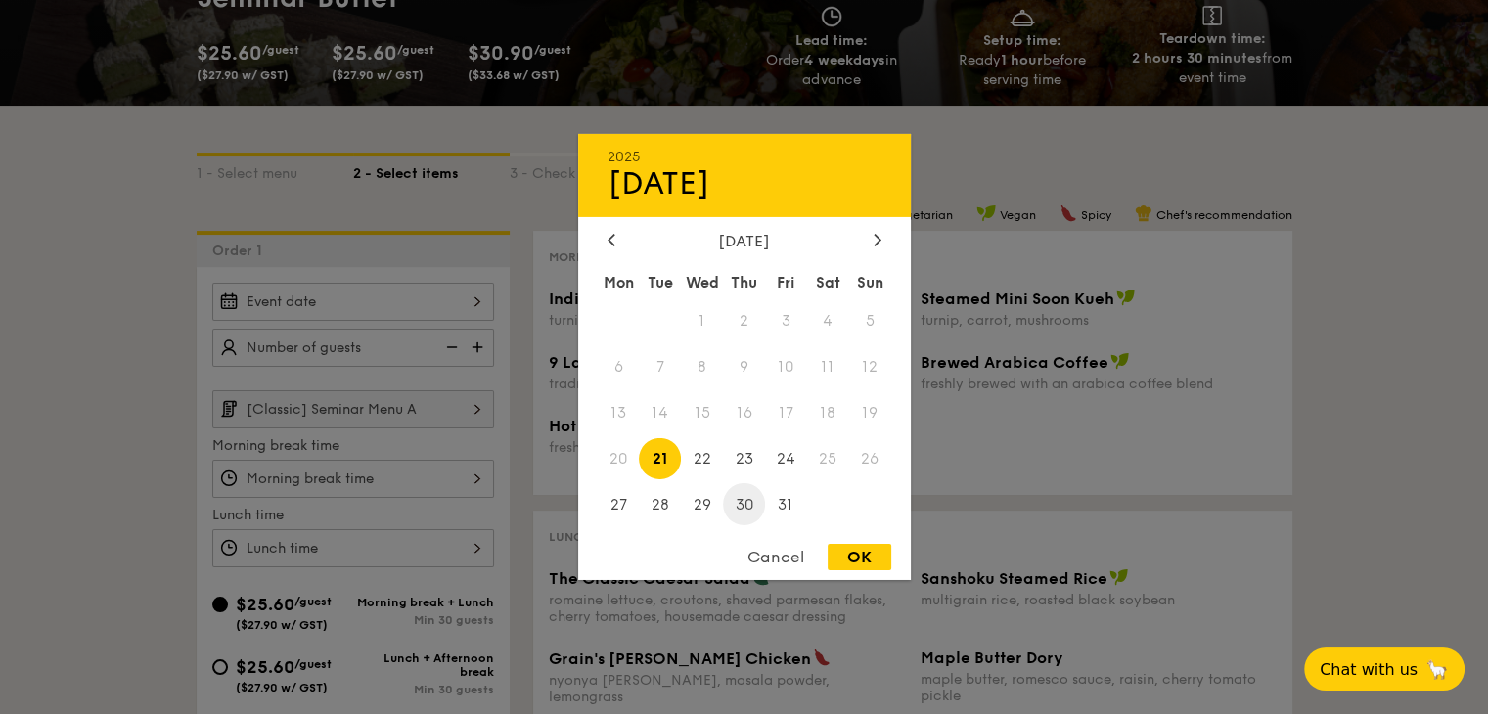
click at [739, 499] on span "30" at bounding box center [744, 504] width 42 height 42
click at [867, 558] on div "OK" at bounding box center [859, 557] width 64 height 26
type input "[DATE]"
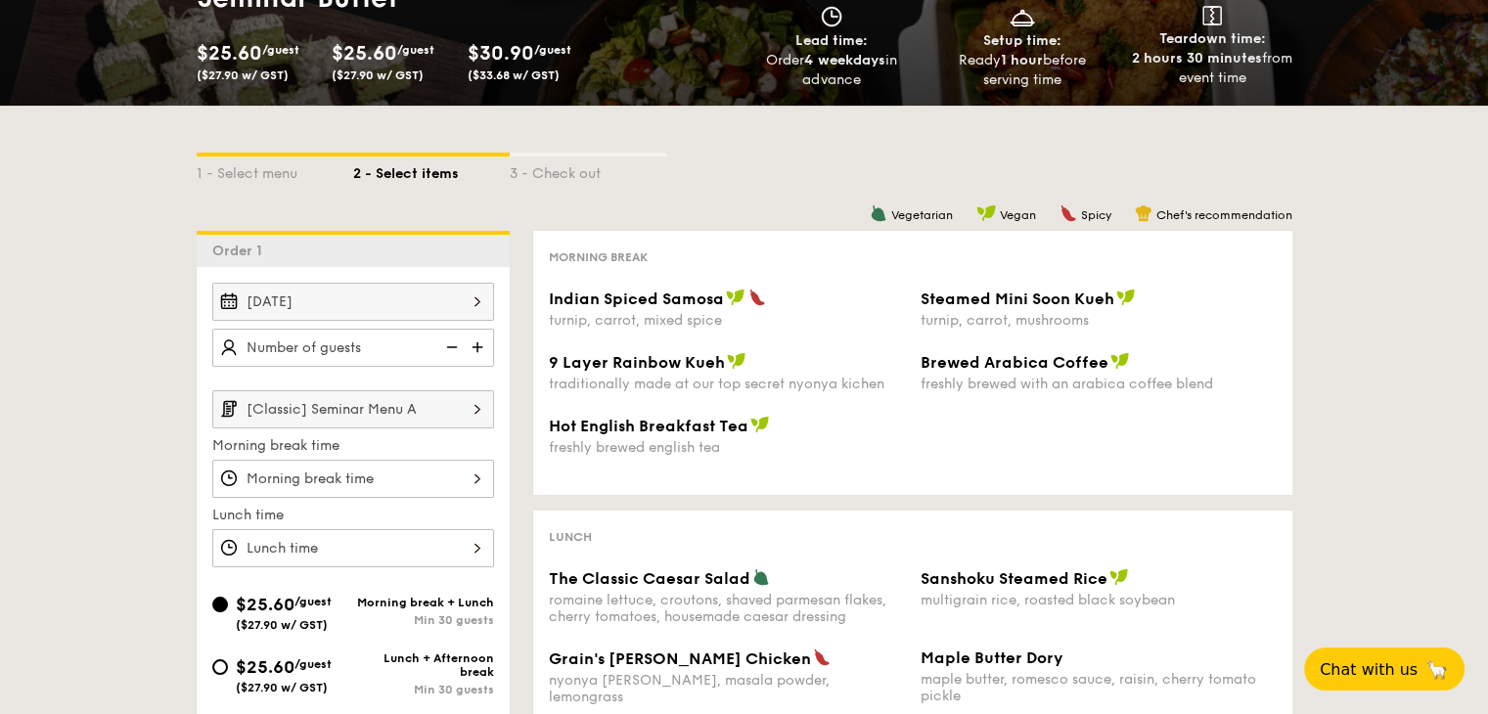
click at [457, 420] on input "[Classic] Seminar Menu A" at bounding box center [353, 409] width 282 height 38
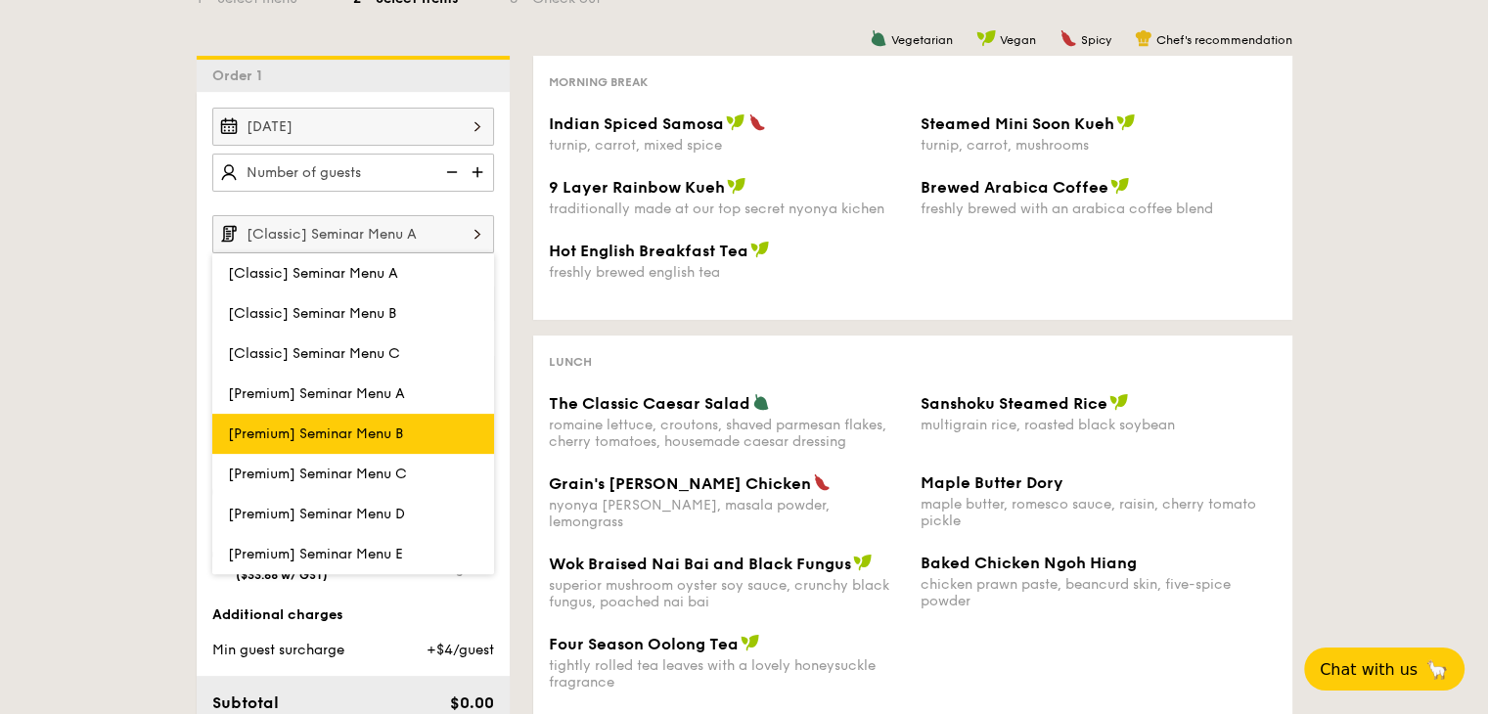
scroll to position [423, 0]
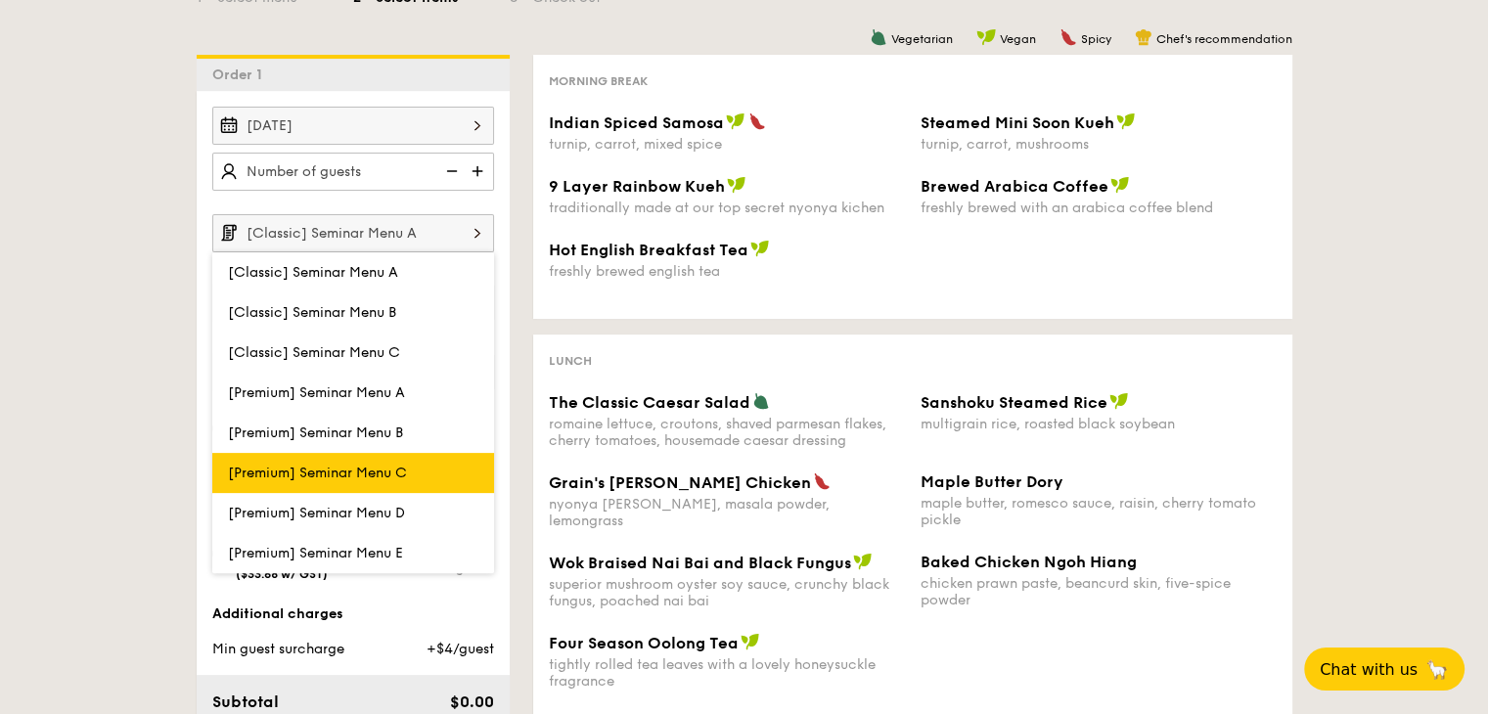
click at [382, 472] on span "[Premium] Seminar Menu C" at bounding box center [317, 473] width 179 height 17
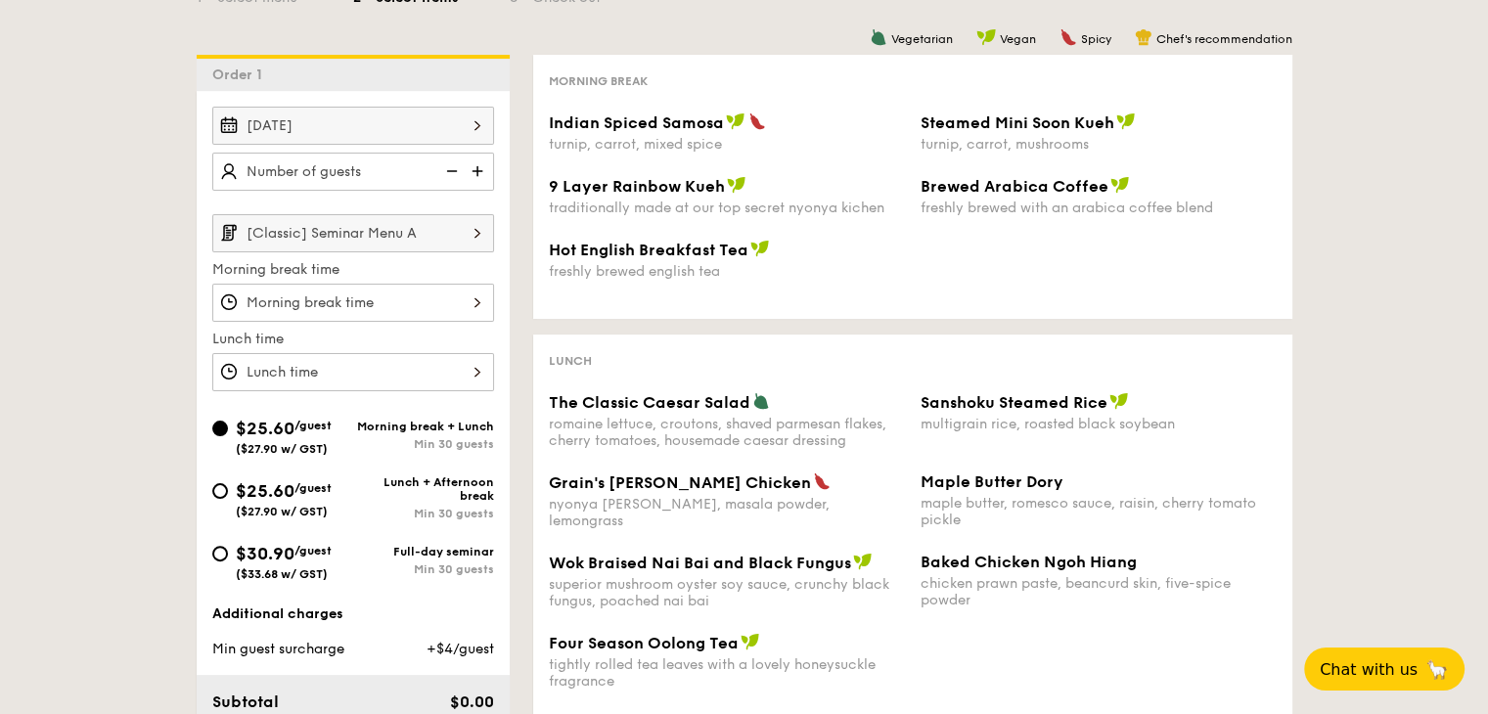
click at [456, 245] on input "[Classic] Seminar Menu A" at bounding box center [353, 233] width 282 height 38
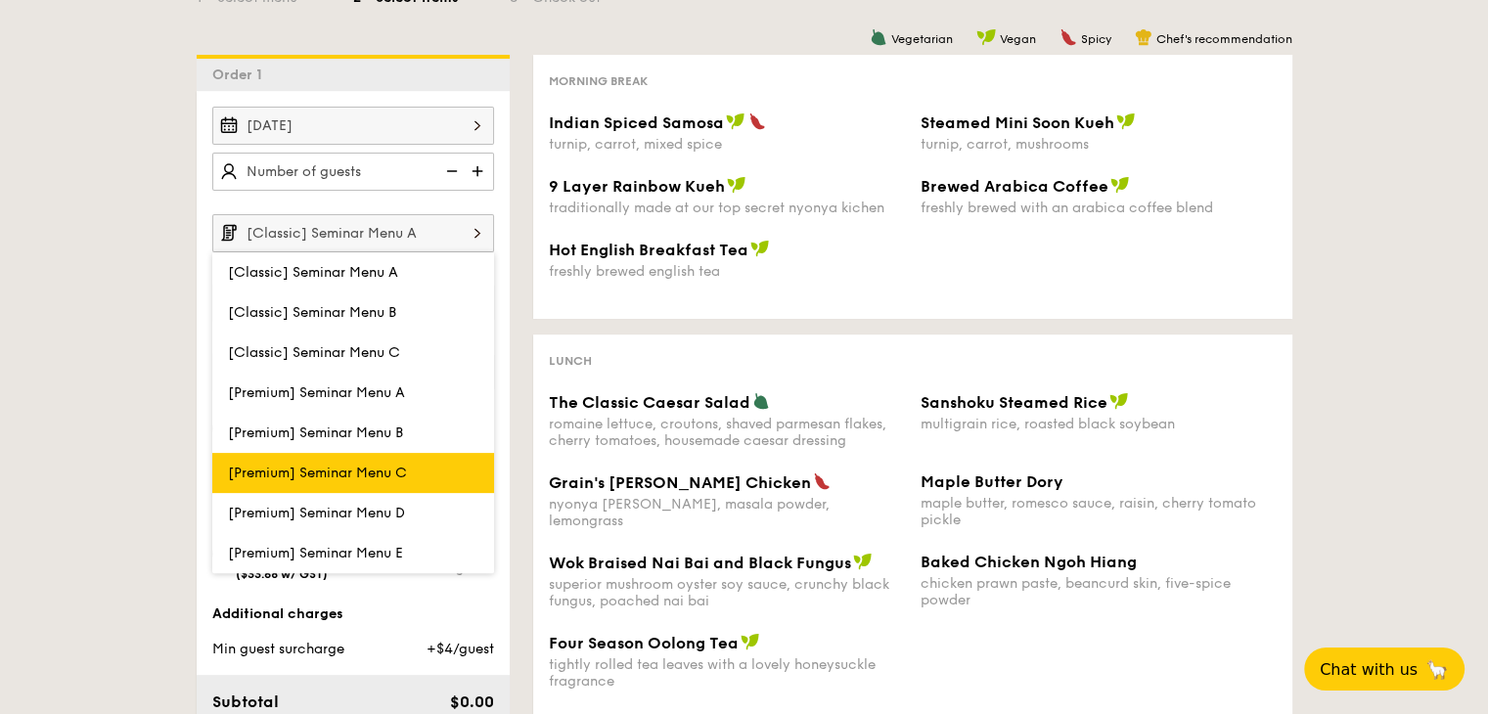
click at [372, 475] on span "[Premium] Seminar Menu C" at bounding box center [317, 473] width 179 height 17
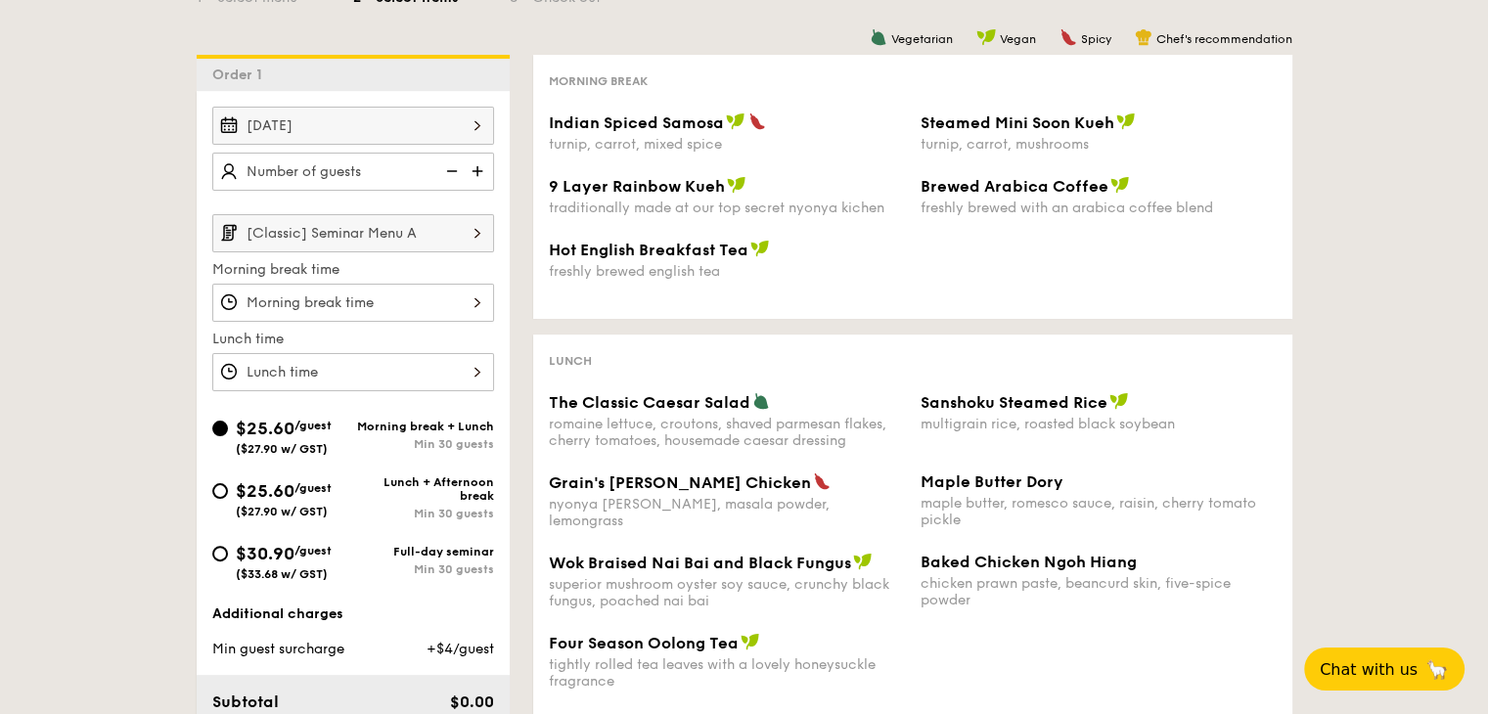
click at [442, 177] on img at bounding box center [449, 171] width 29 height 37
type input "60 guests"
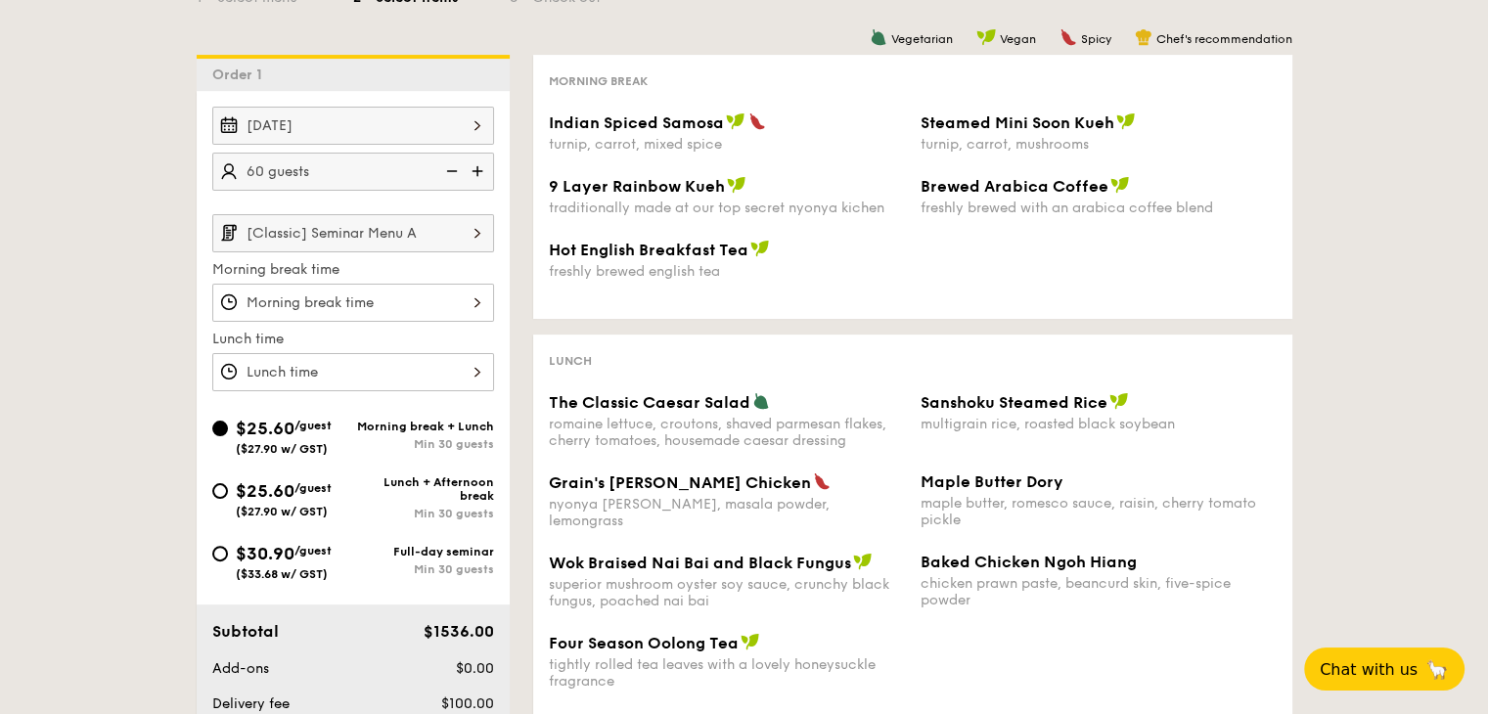
click at [414, 236] on input "[Classic] Seminar Menu A" at bounding box center [353, 233] width 282 height 38
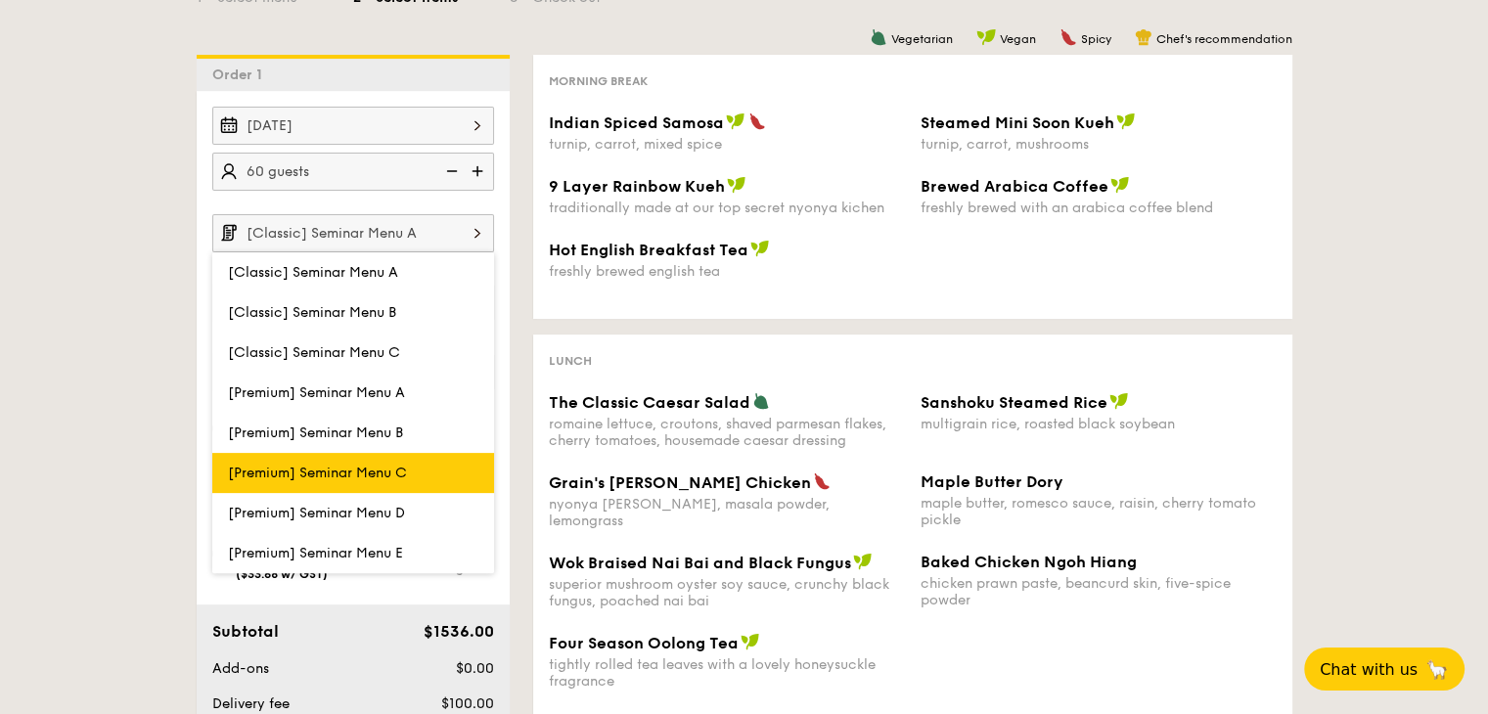
click at [399, 474] on span "[Premium] Seminar Menu C" at bounding box center [317, 473] width 179 height 17
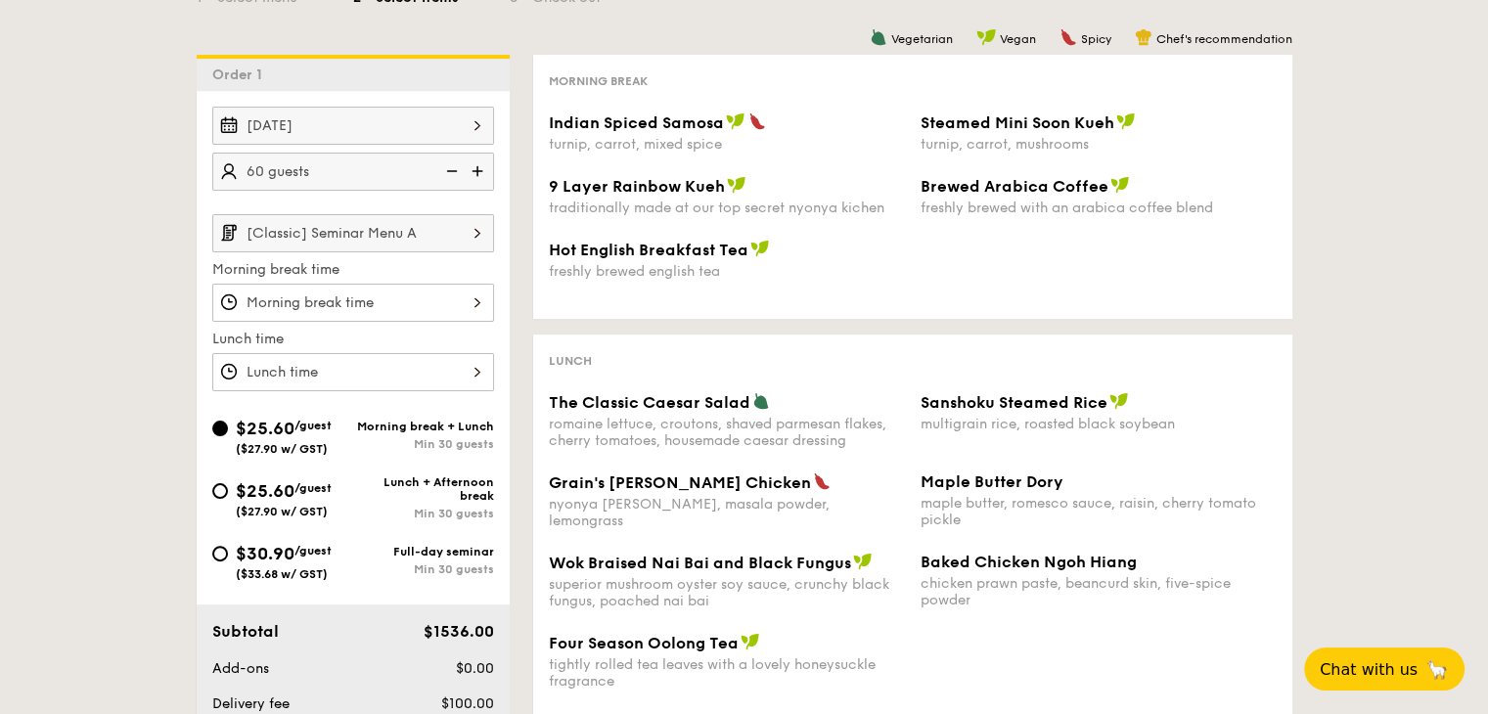
click at [410, 306] on div at bounding box center [353, 303] width 282 height 38
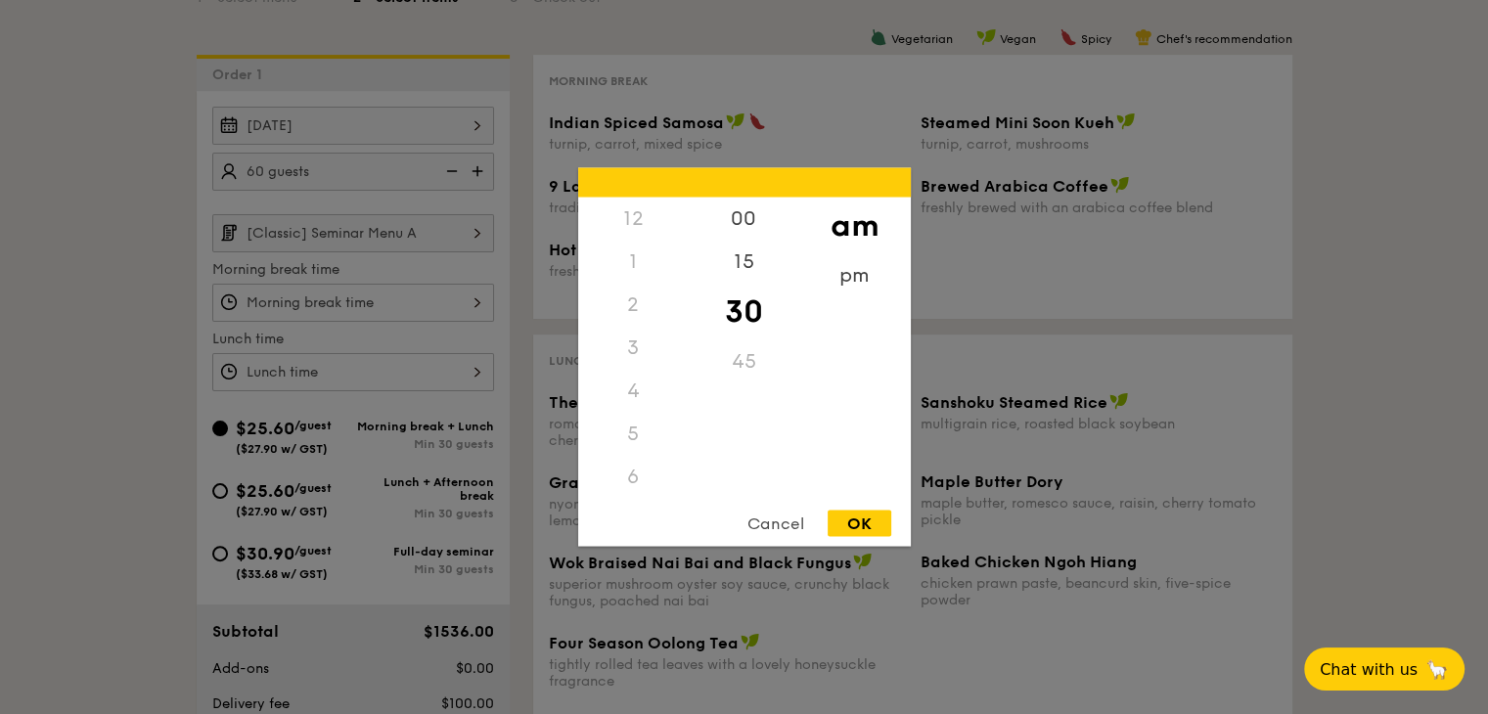
scroll to position [215, 0]
click at [646, 382] on div "9" at bounding box center [633, 398] width 111 height 57
click at [741, 353] on div "45" at bounding box center [744, 368] width 111 height 57
click at [869, 520] on div "OK" at bounding box center [859, 524] width 64 height 26
type input "9:45AM"
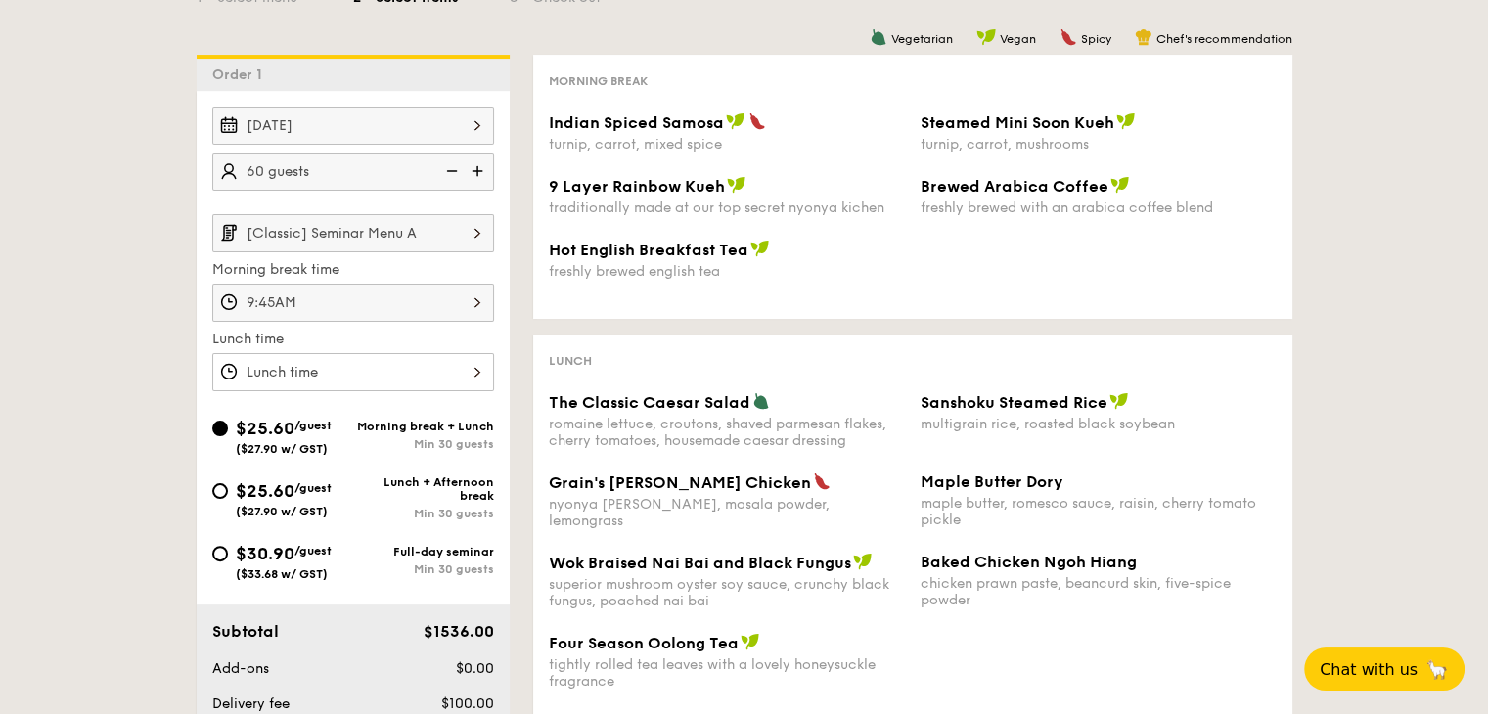
click at [373, 372] on div at bounding box center [353, 372] width 282 height 38
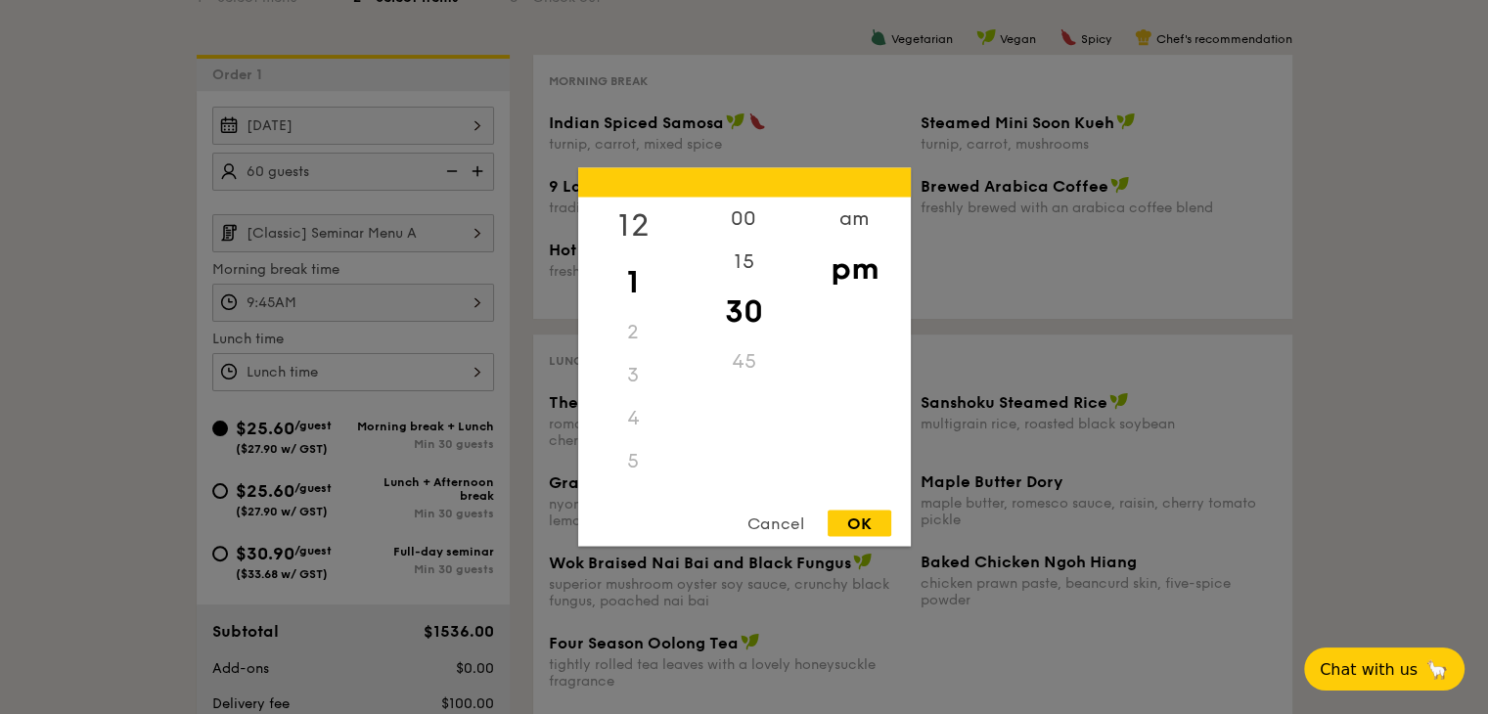
click at [635, 212] on div "12" at bounding box center [633, 226] width 111 height 57
click at [750, 221] on div "00" at bounding box center [744, 226] width 111 height 57
click at [865, 519] on div "OK" at bounding box center [859, 524] width 64 height 26
type input "12:00PM"
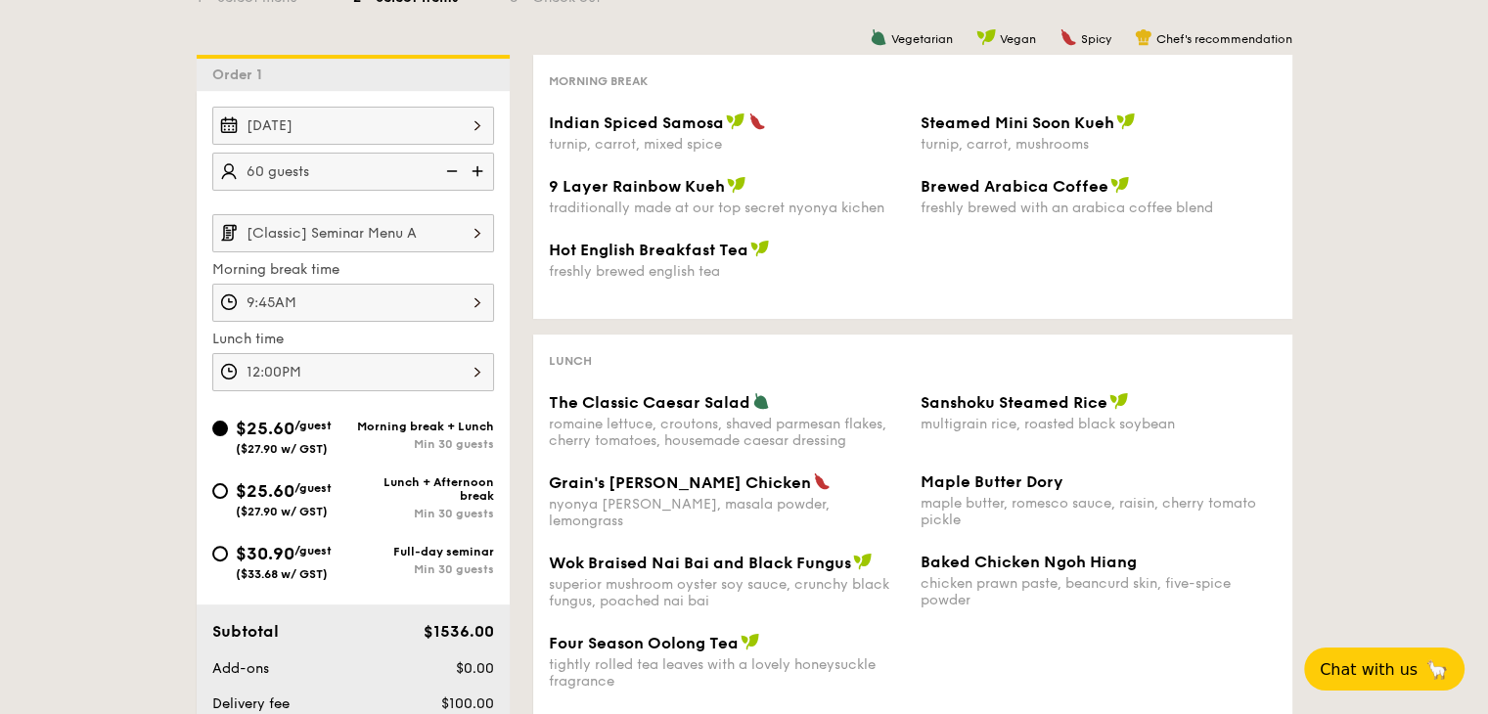
click at [462, 236] on img at bounding box center [477, 232] width 33 height 37
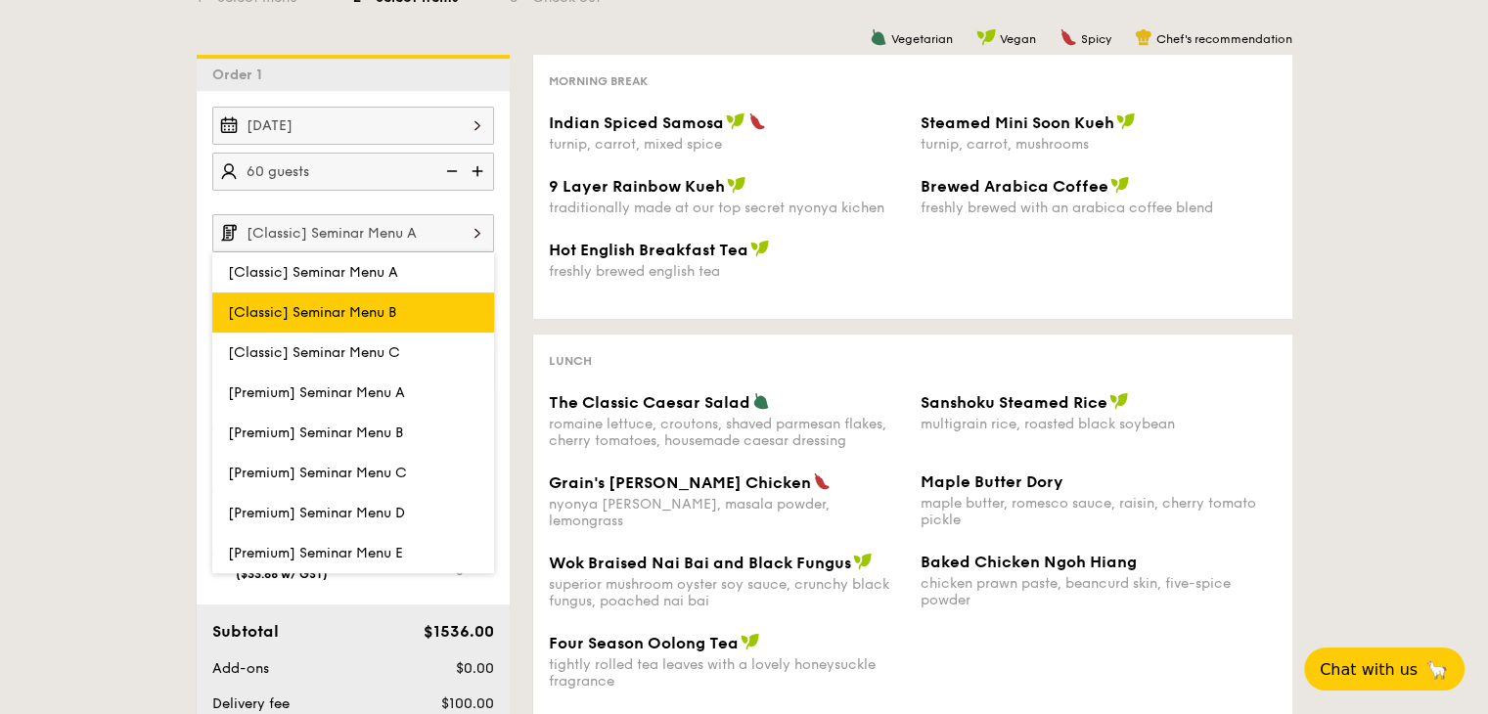
click at [407, 307] on label "[Classic] Seminar Menu B" at bounding box center [353, 312] width 282 height 40
click at [0, 0] on input "[Classic] Seminar Menu B" at bounding box center [0, 0] width 0 height 0
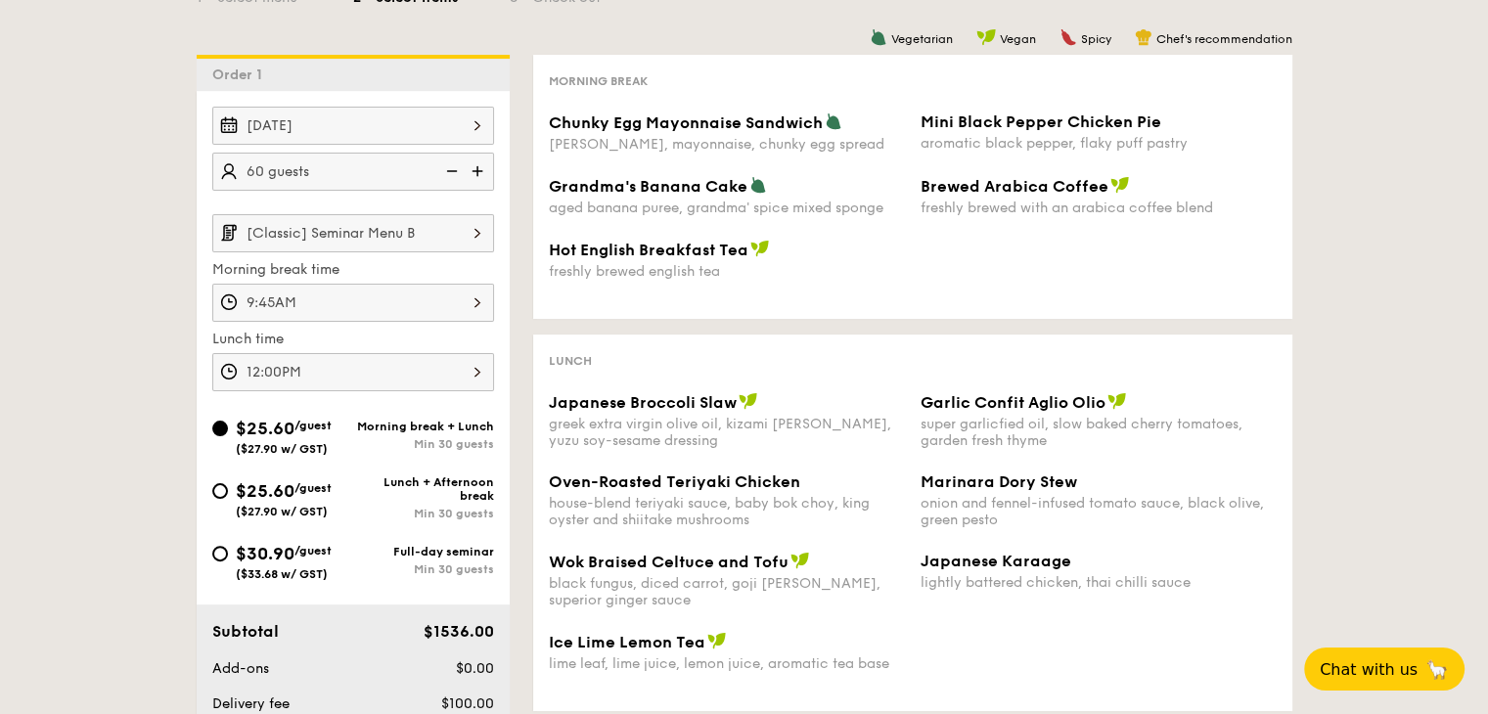
click at [465, 232] on img at bounding box center [477, 232] width 33 height 37
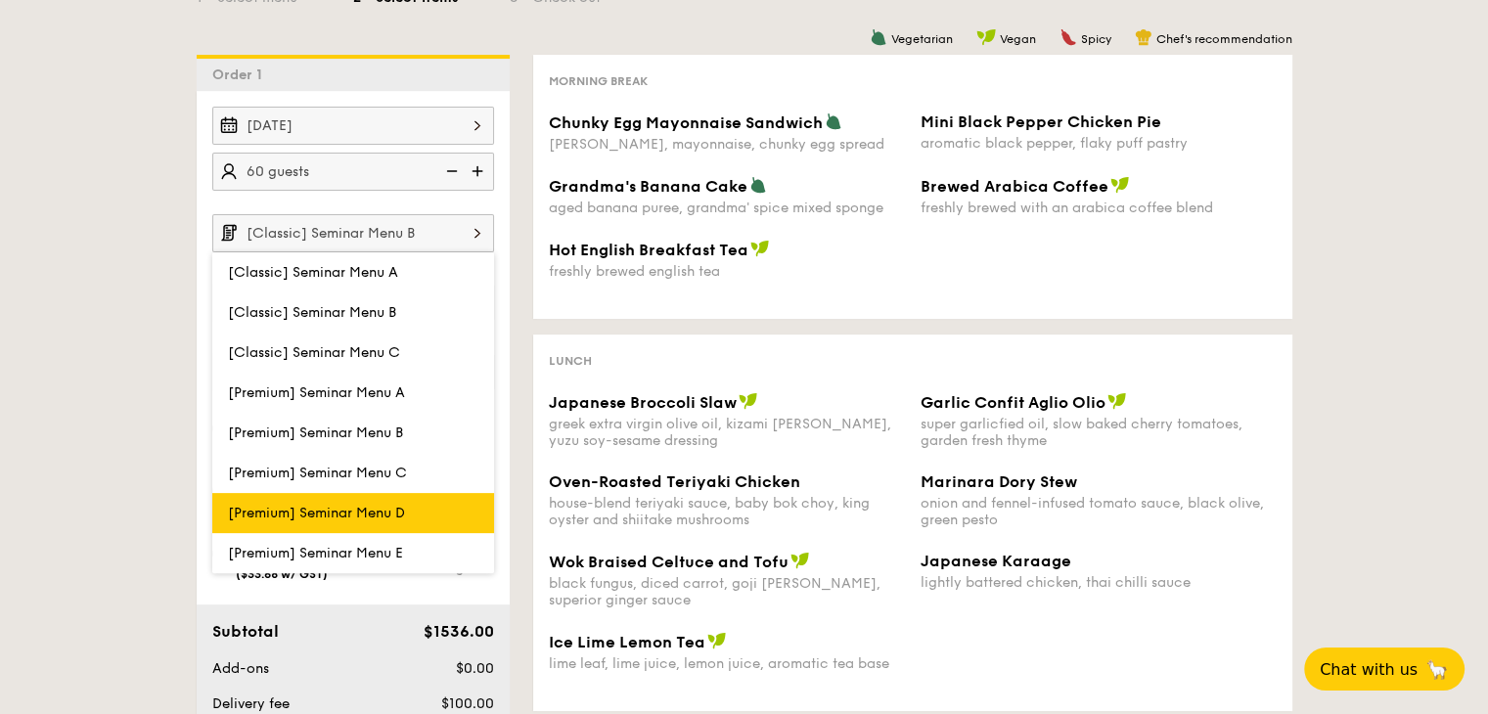
click at [359, 521] on label "[Premium] Seminar Menu D" at bounding box center [353, 513] width 282 height 40
click at [0, 0] on input "[Premium] Seminar Menu D" at bounding box center [0, 0] width 0 height 0
type input "[Premium] Seminar Menu D"
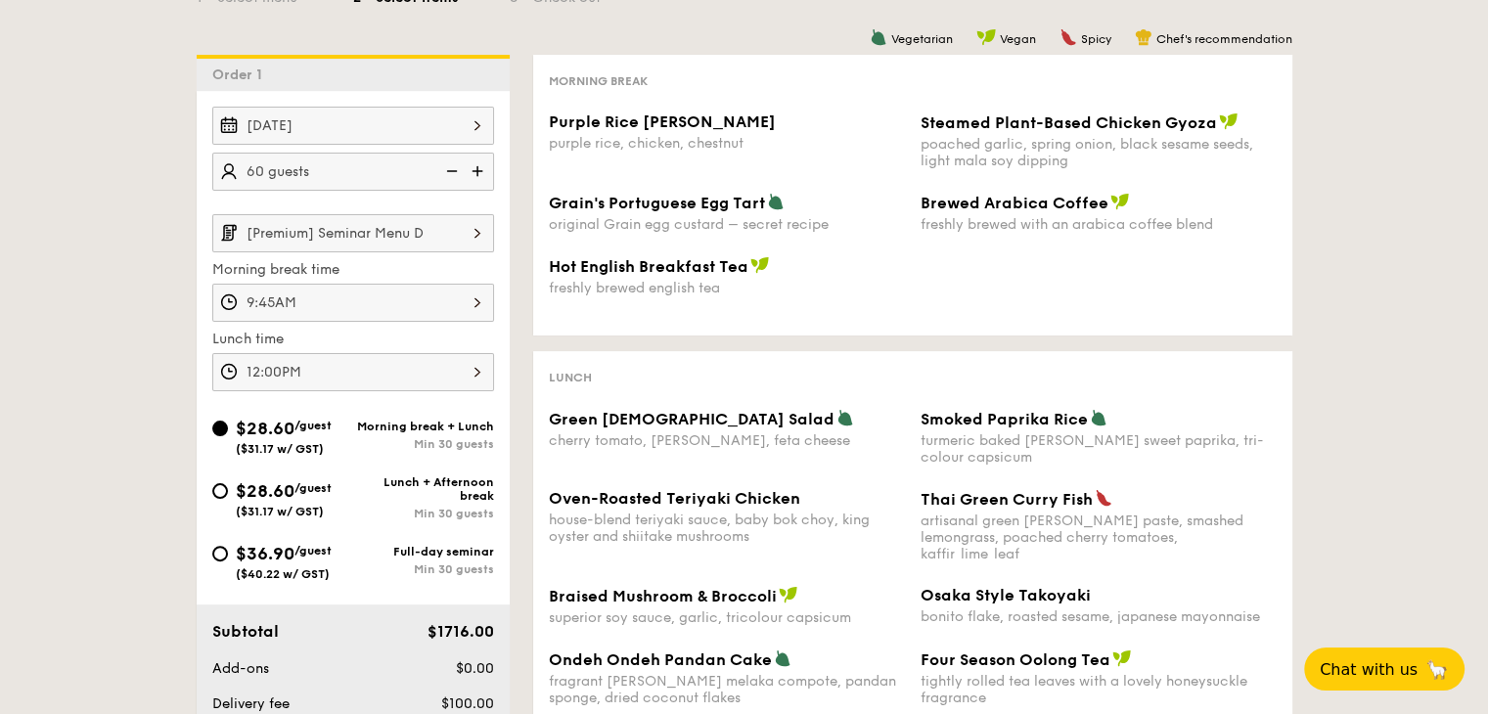
click at [472, 231] on img at bounding box center [477, 232] width 33 height 37
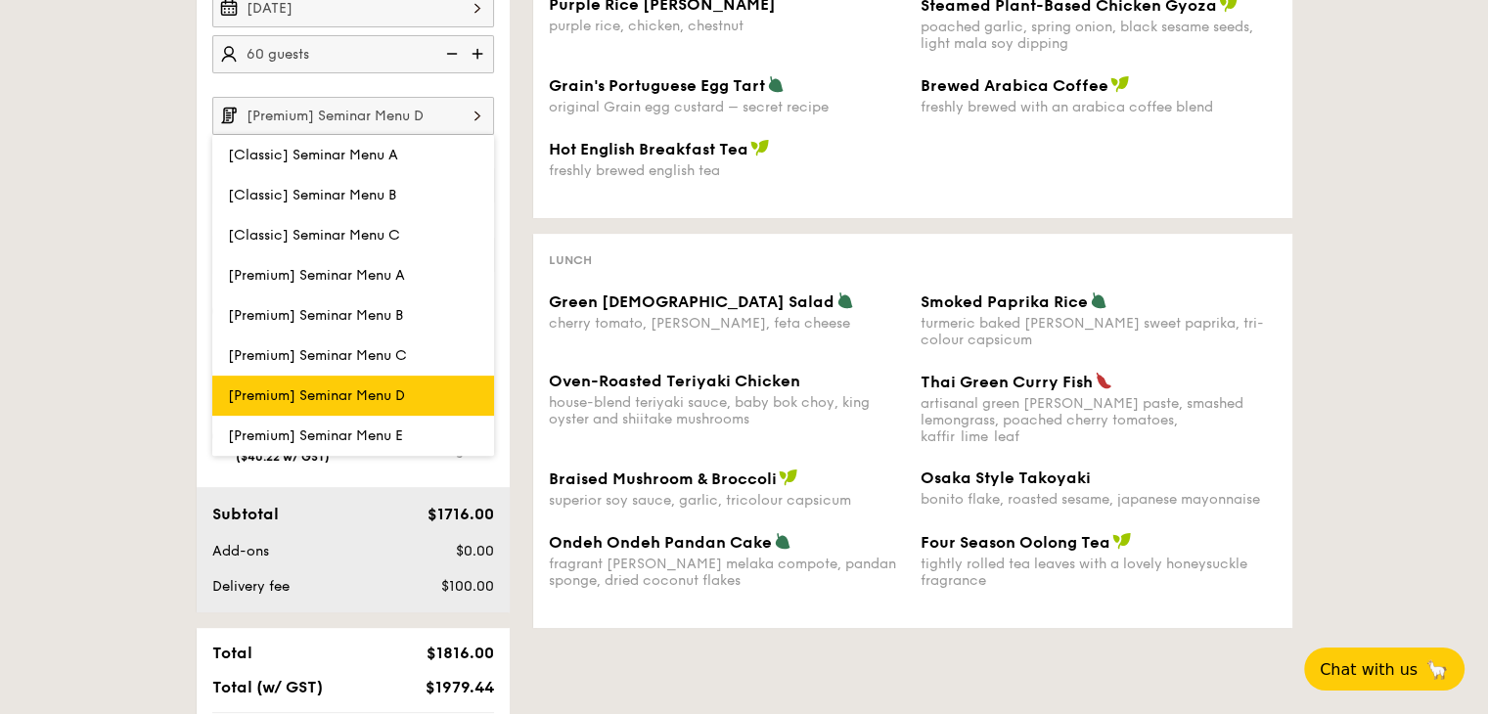
scroll to position [542, 0]
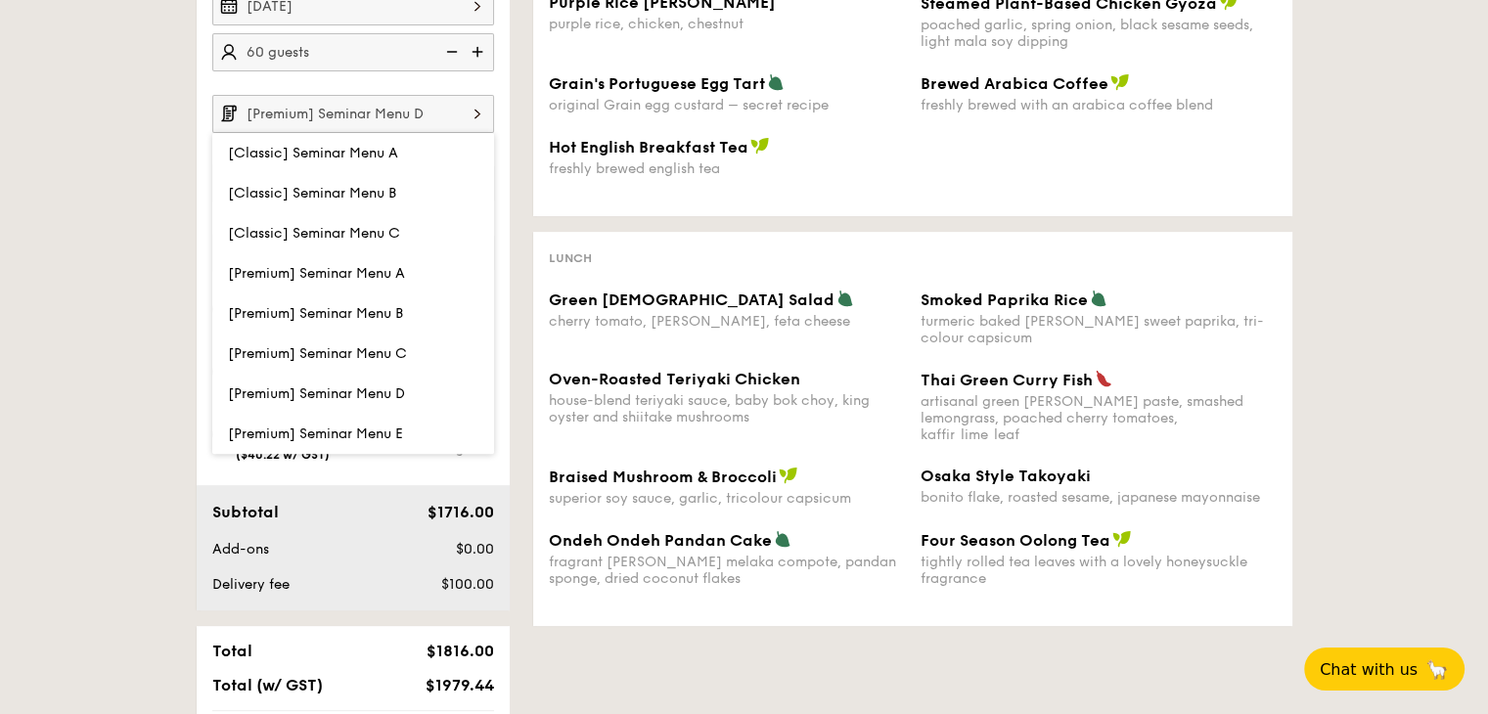
click at [762, 361] on div "Green Goddess Salad cherry tomato, [PERSON_NAME], feta cheese Smoked Paprika Ri…" at bounding box center [912, 330] width 743 height 80
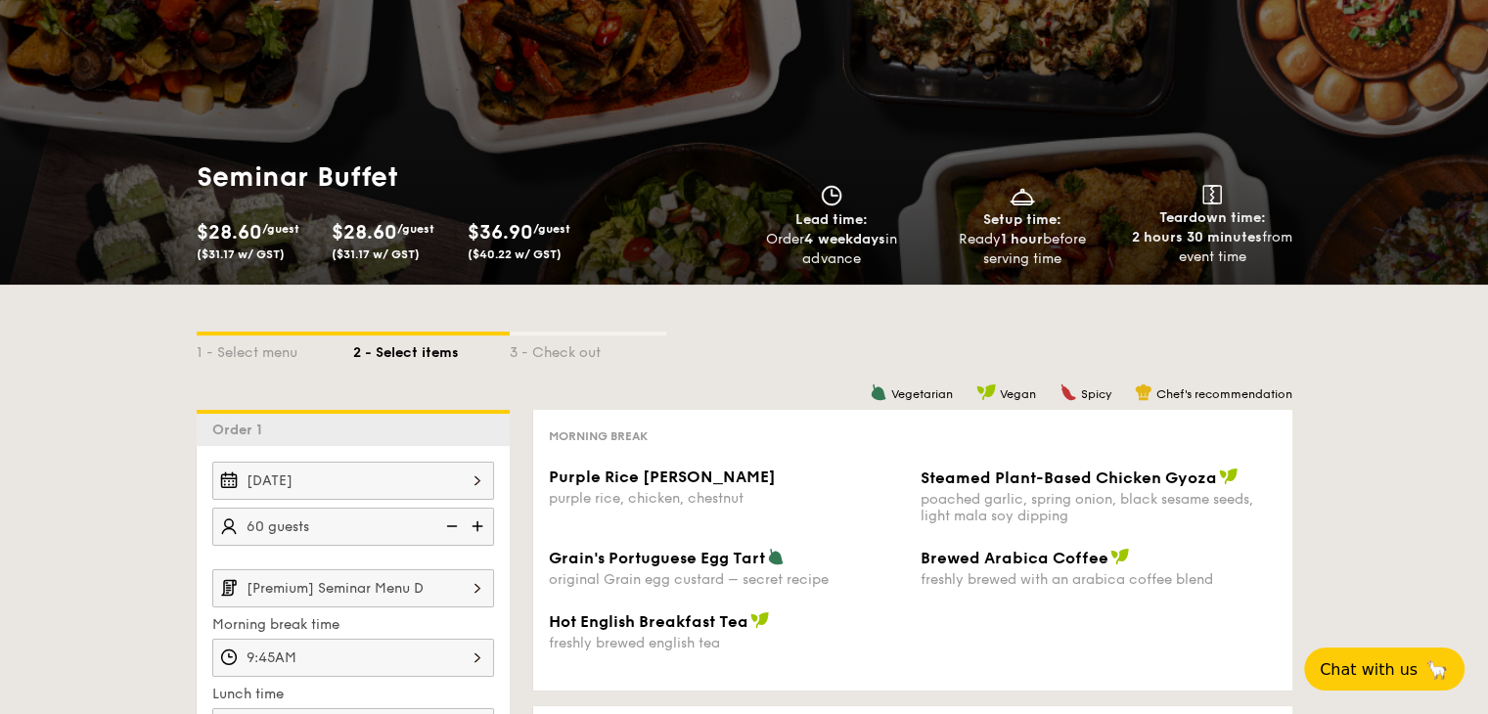
scroll to position [369, 0]
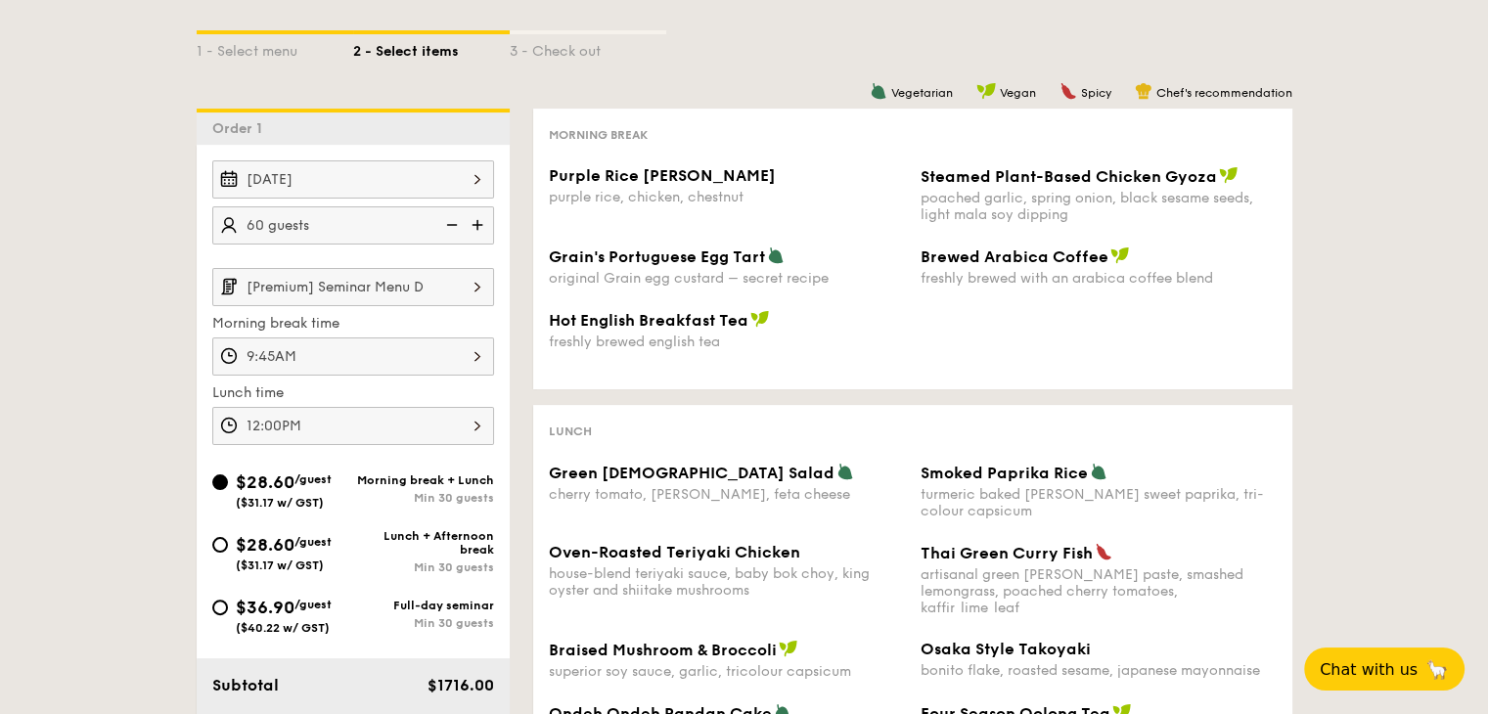
click at [477, 353] on div "9:45AM" at bounding box center [353, 356] width 282 height 38
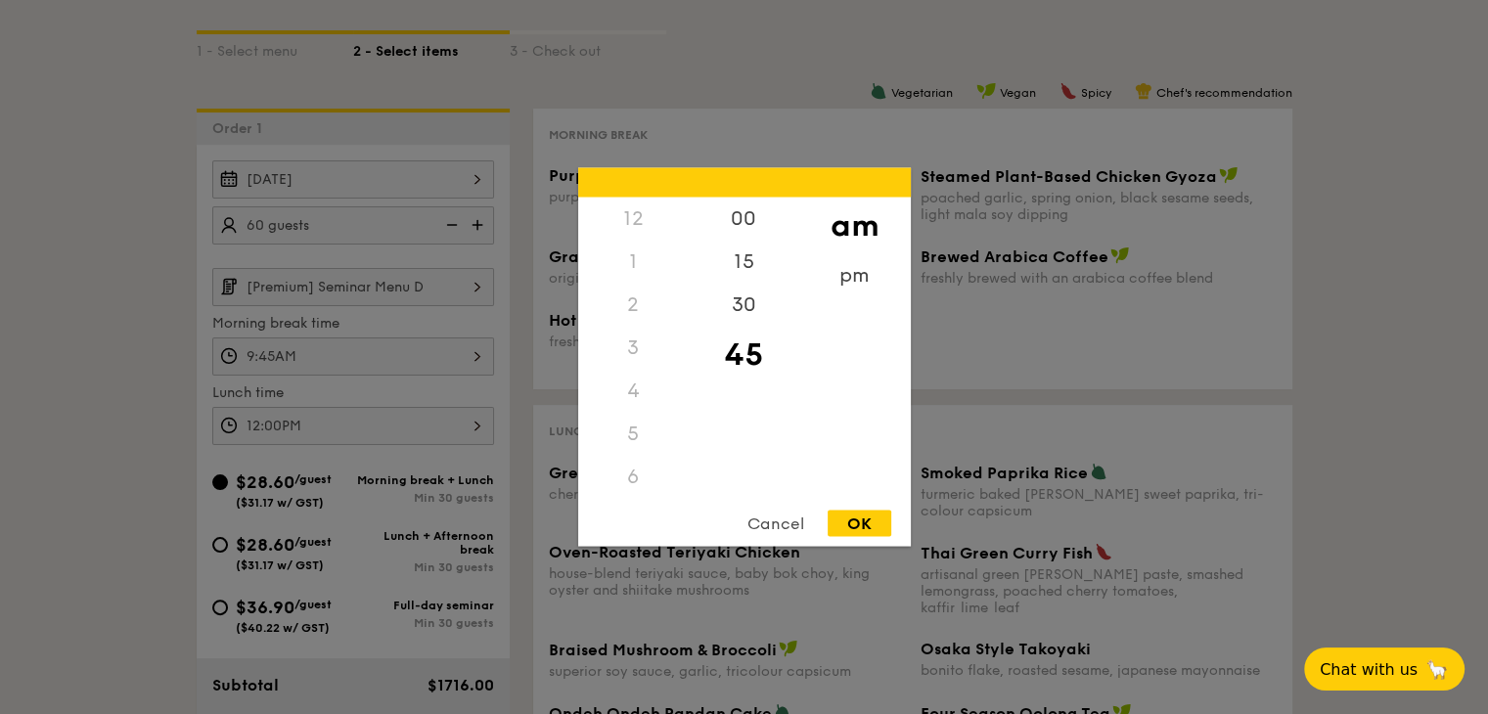
scroll to position [172, 0]
click at [639, 478] on div "10" at bounding box center [633, 497] width 111 height 57
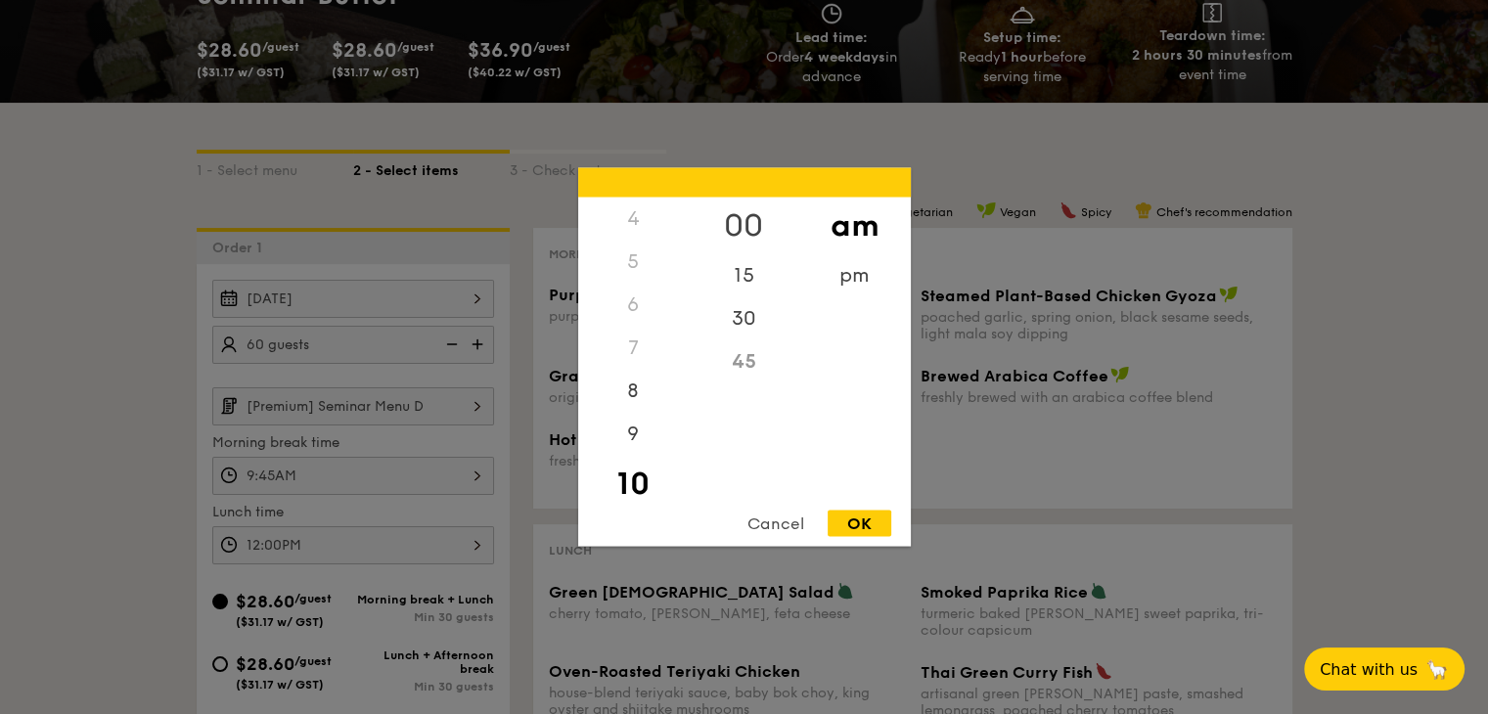
click at [758, 206] on div "00" at bounding box center [744, 226] width 111 height 57
click at [865, 513] on div "OK" at bounding box center [859, 524] width 64 height 26
type input "10:00AM"
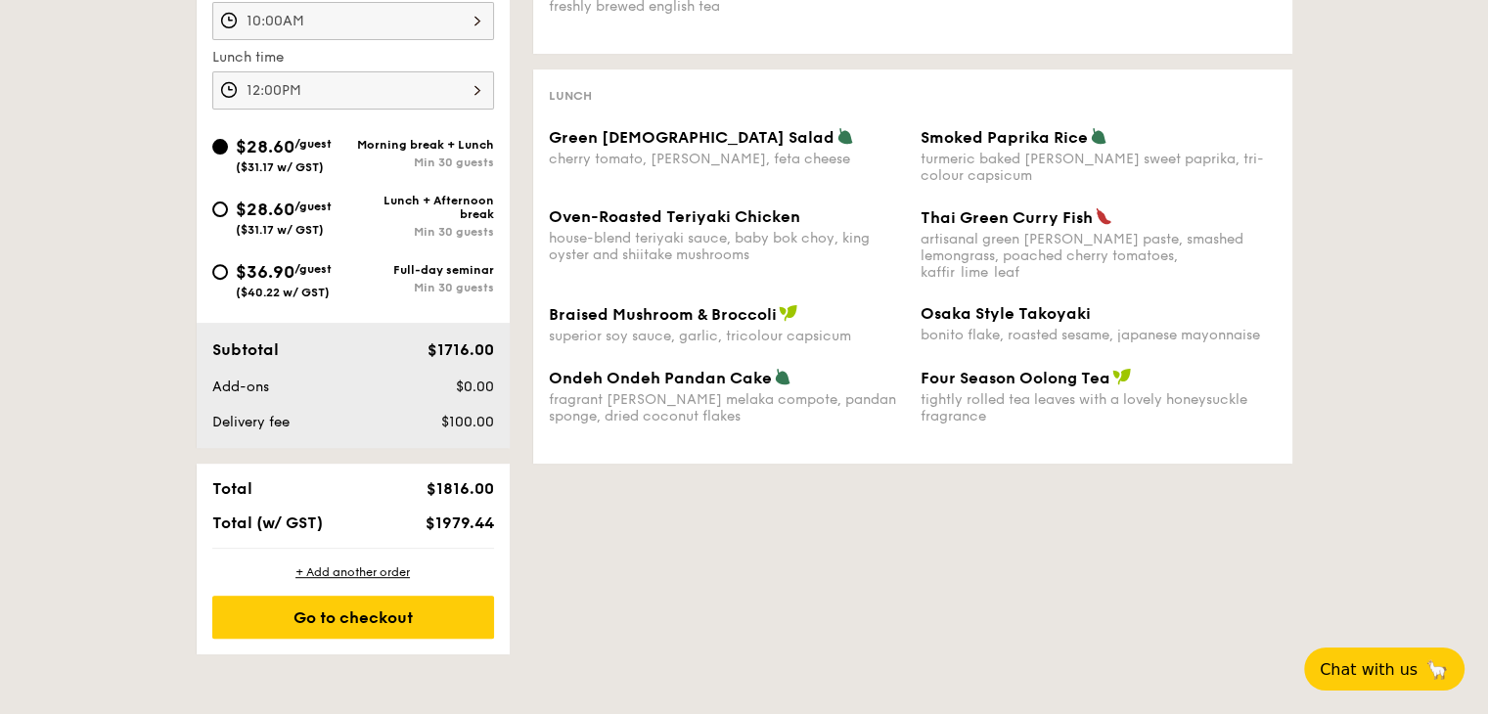
scroll to position [706, 0]
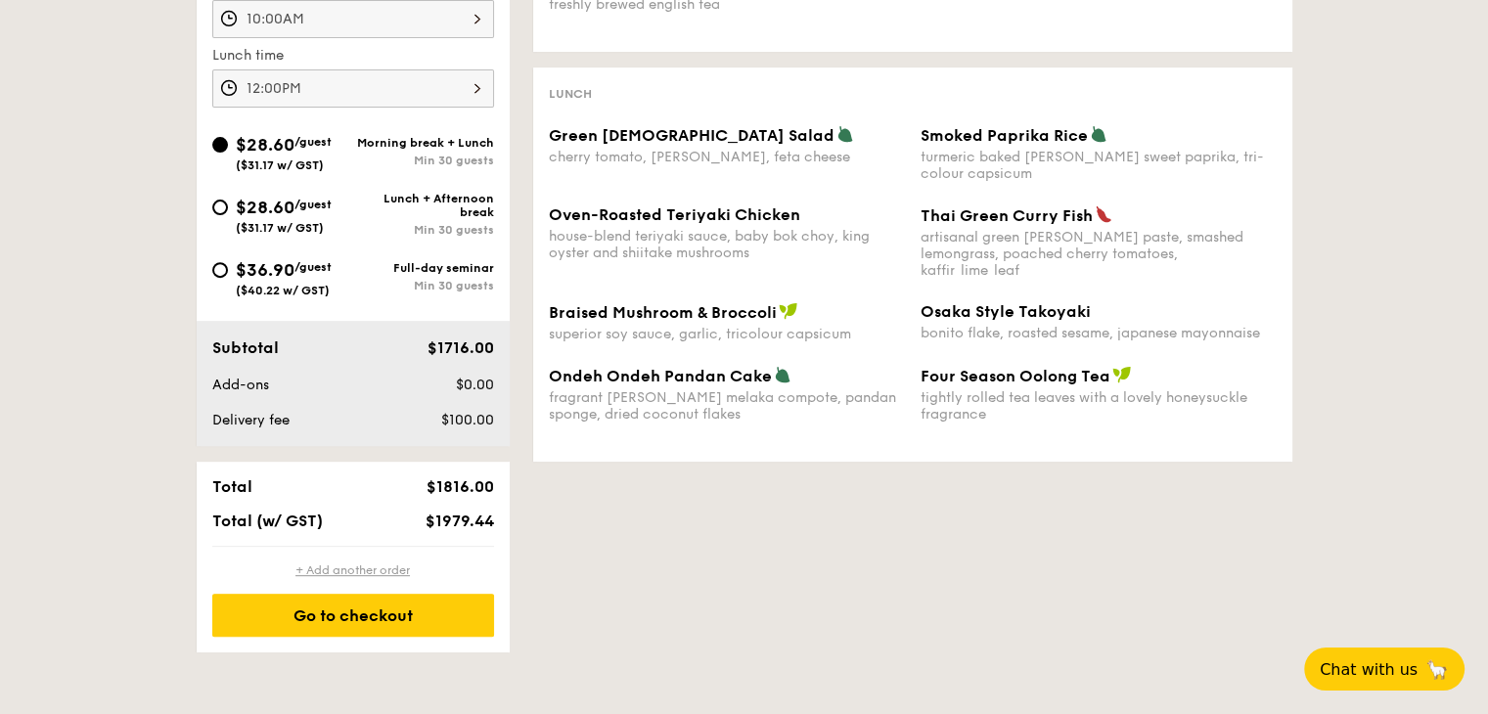
click at [363, 566] on div "+ Add another order" at bounding box center [353, 570] width 282 height 16
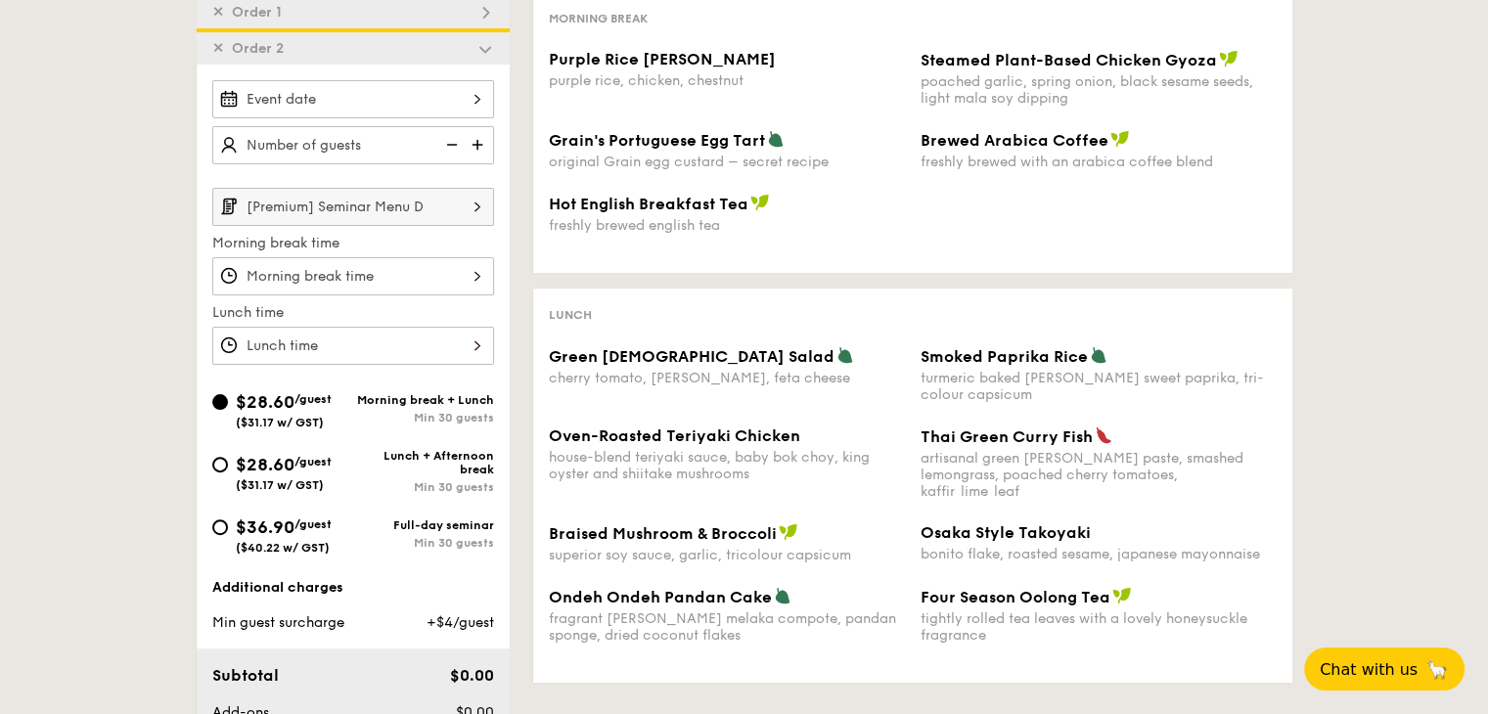
scroll to position [484, 0]
click at [215, 53] on span "✕" at bounding box center [218, 49] width 12 height 17
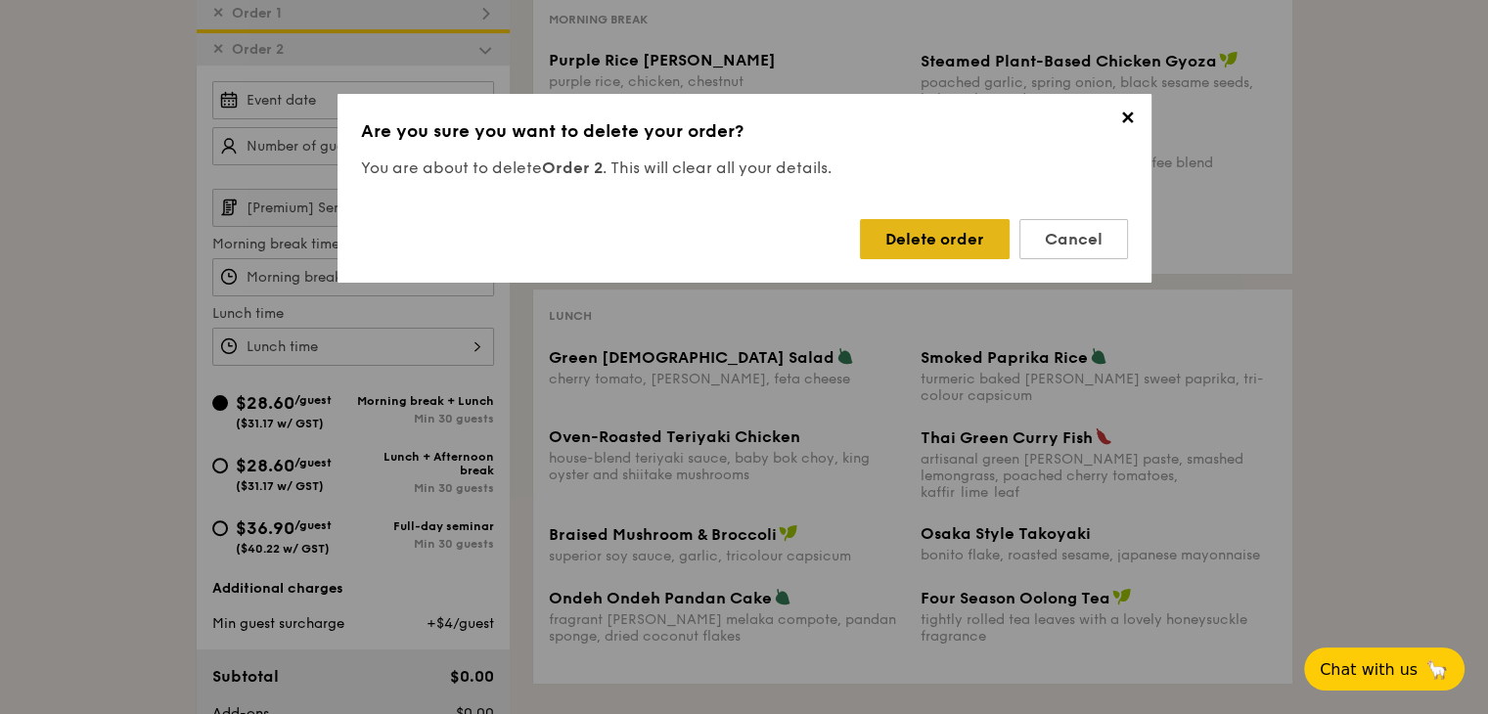
click at [947, 238] on div "Delete order" at bounding box center [935, 239] width 150 height 40
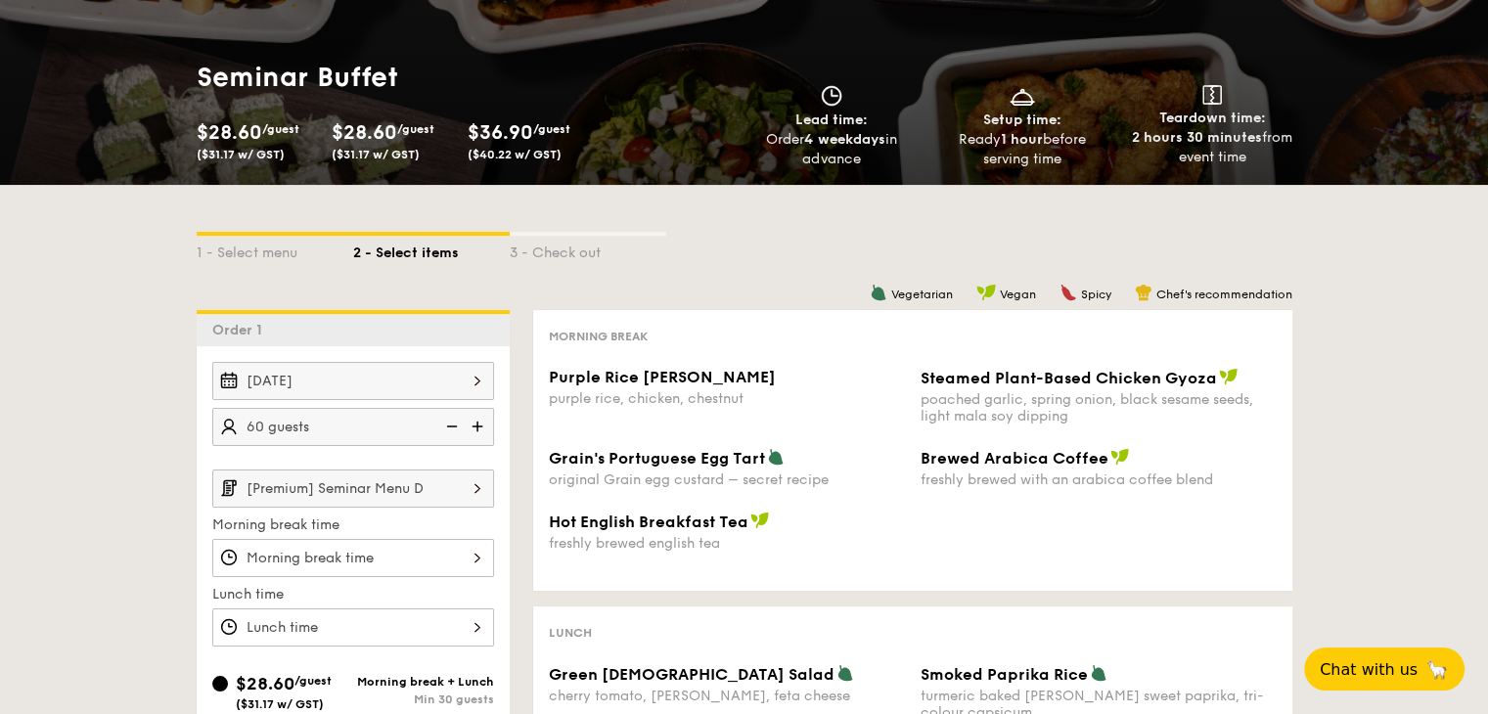
scroll to position [164, 0]
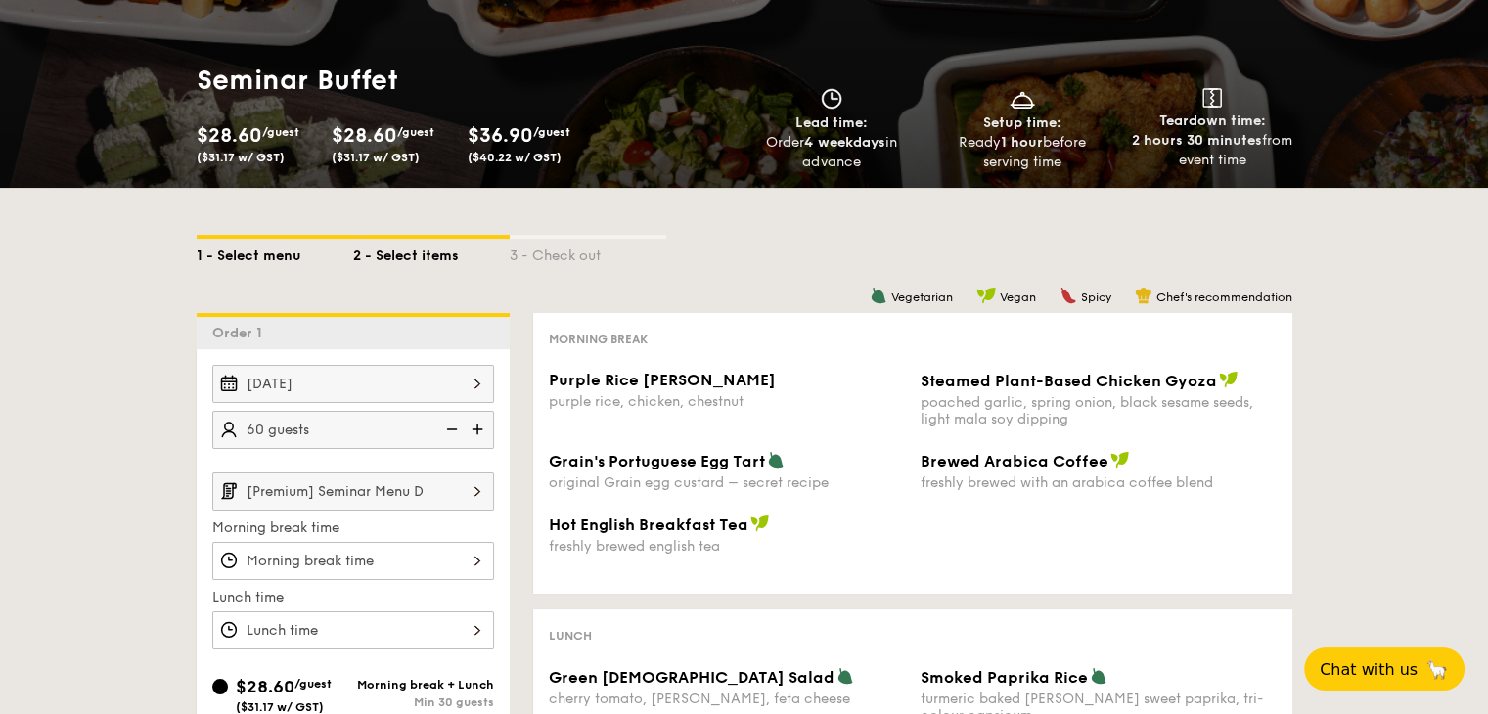
click at [251, 257] on div "1 - Select menu" at bounding box center [275, 252] width 156 height 27
select select
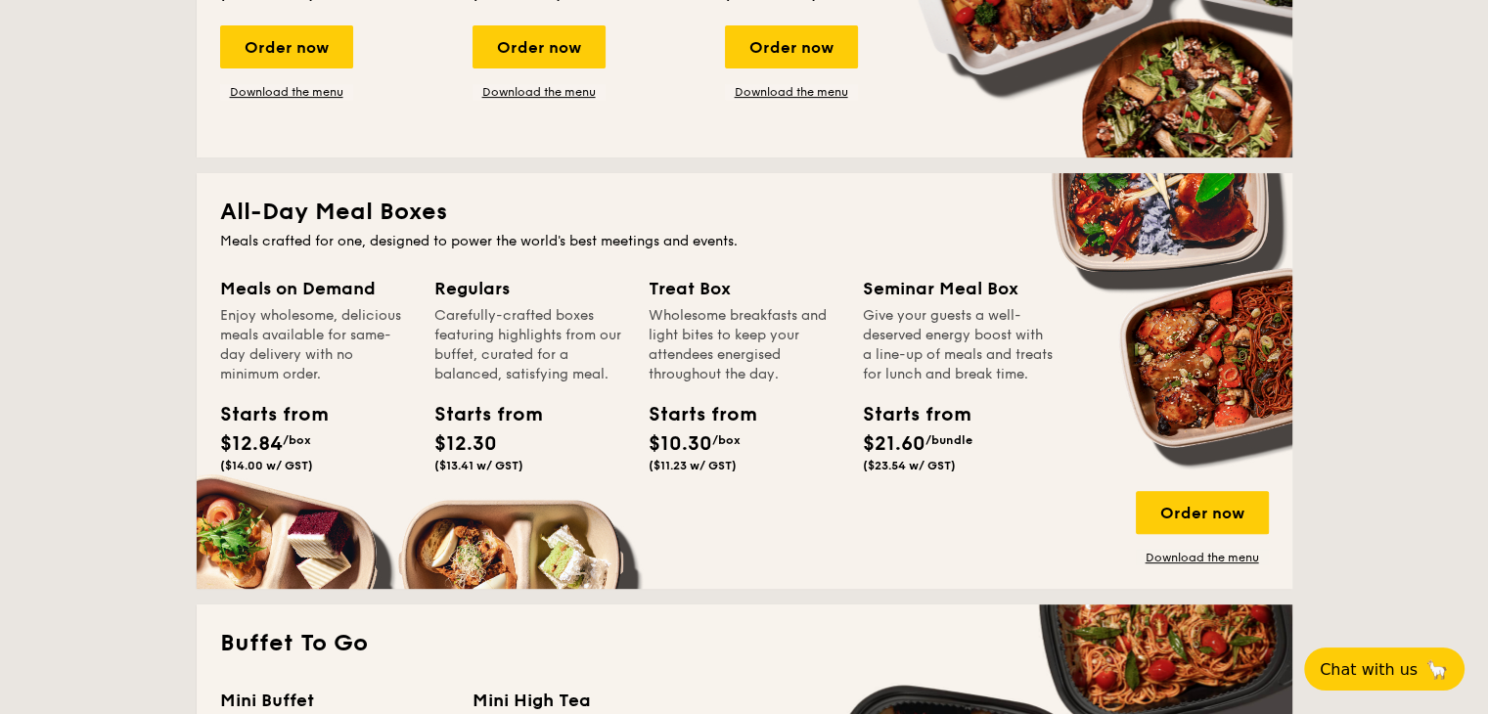
scroll to position [724, 0]
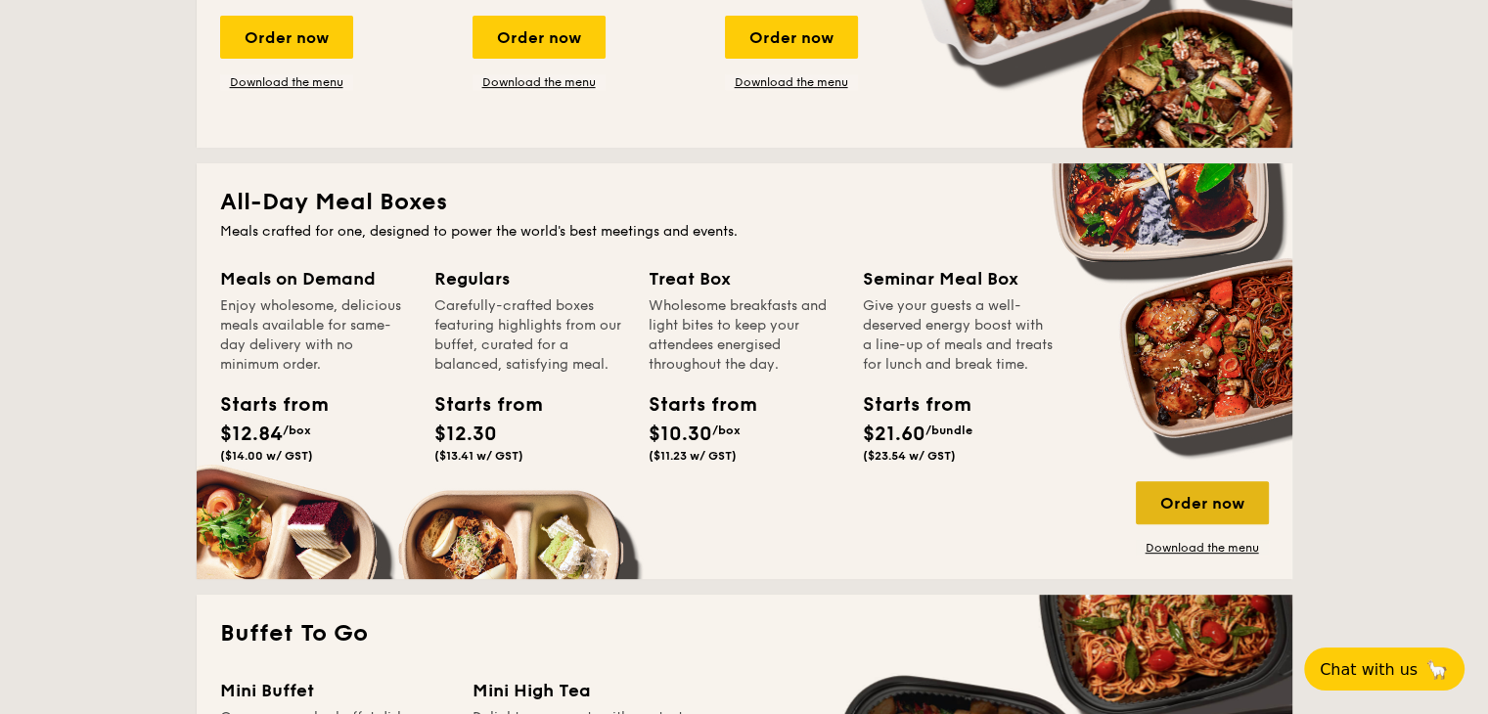
click at [1189, 489] on div "Order now" at bounding box center [1202, 502] width 133 height 43
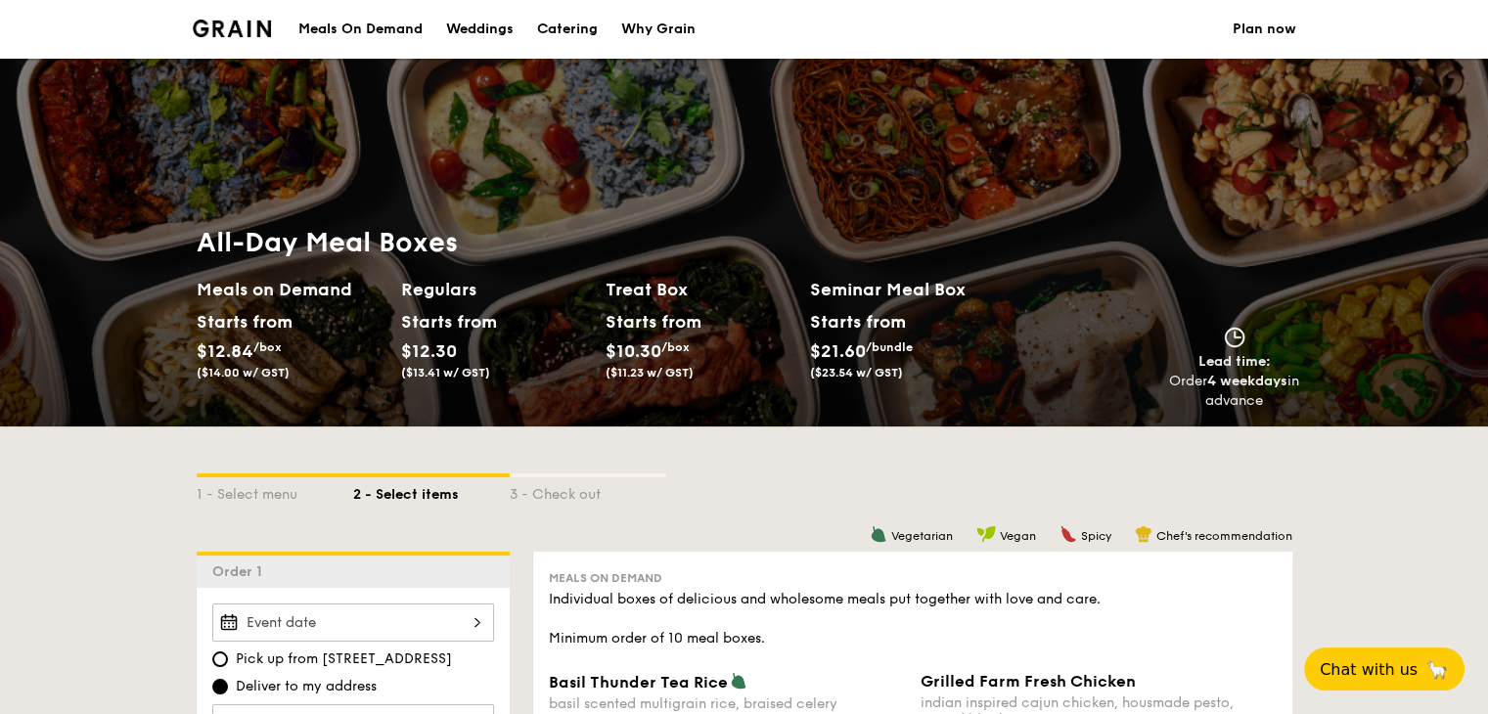
click at [592, 25] on div "Catering" at bounding box center [567, 29] width 61 height 59
select select
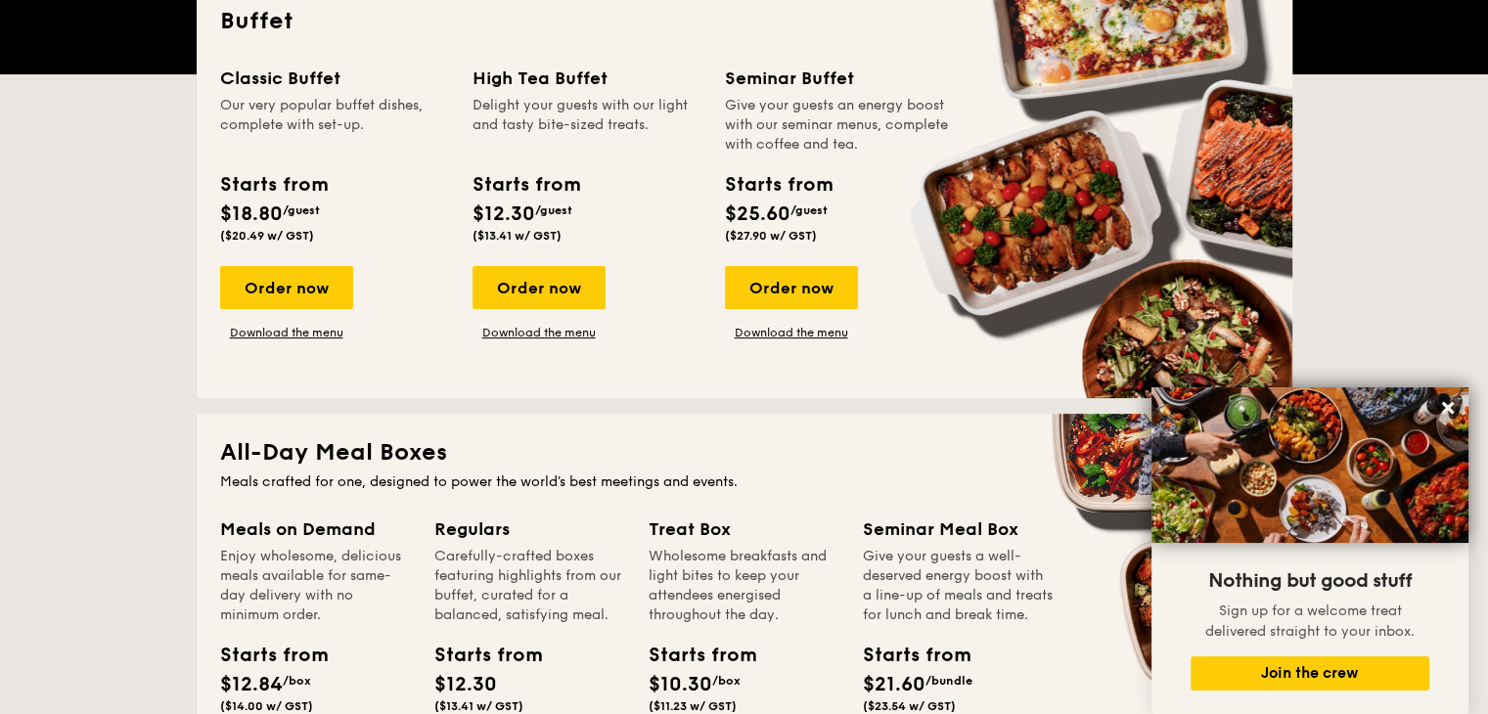
scroll to position [472, 0]
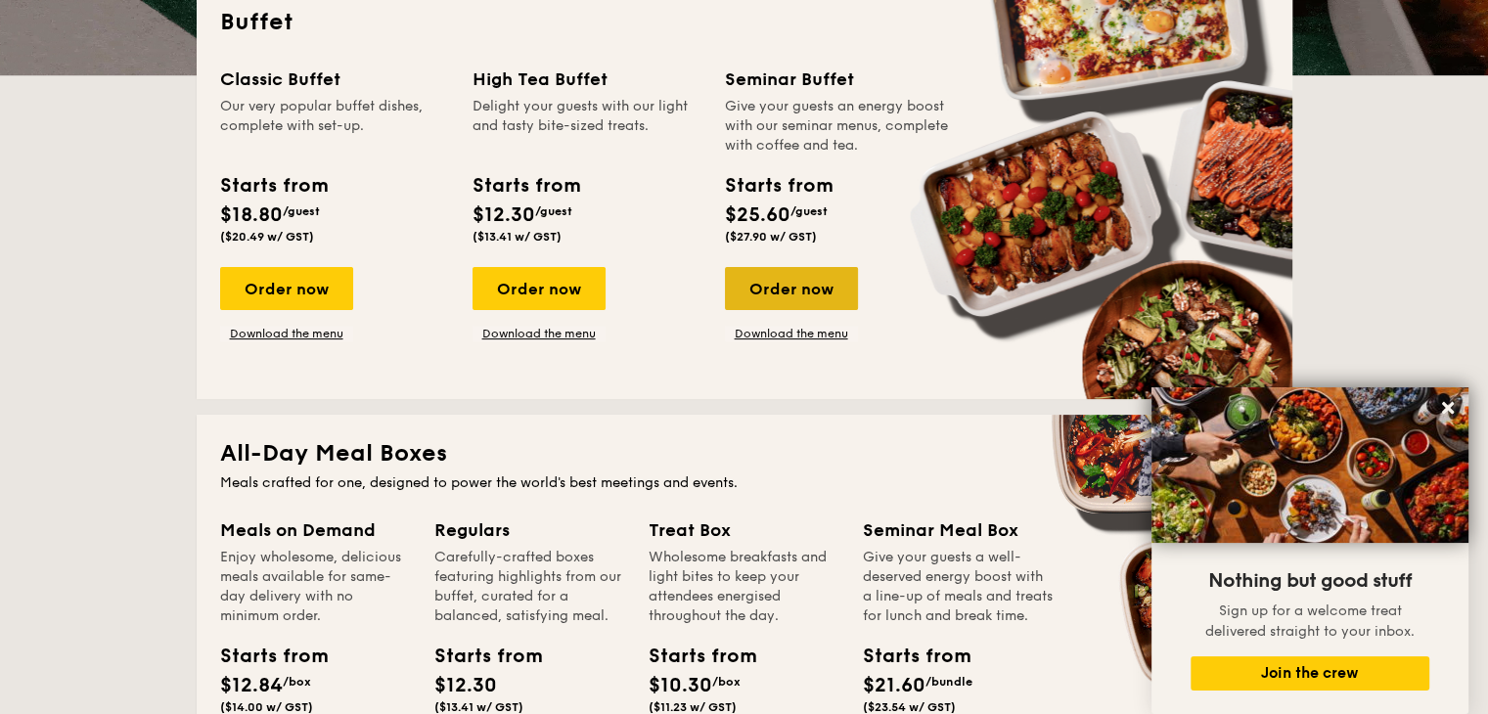
click at [788, 287] on div "Order now" at bounding box center [791, 288] width 133 height 43
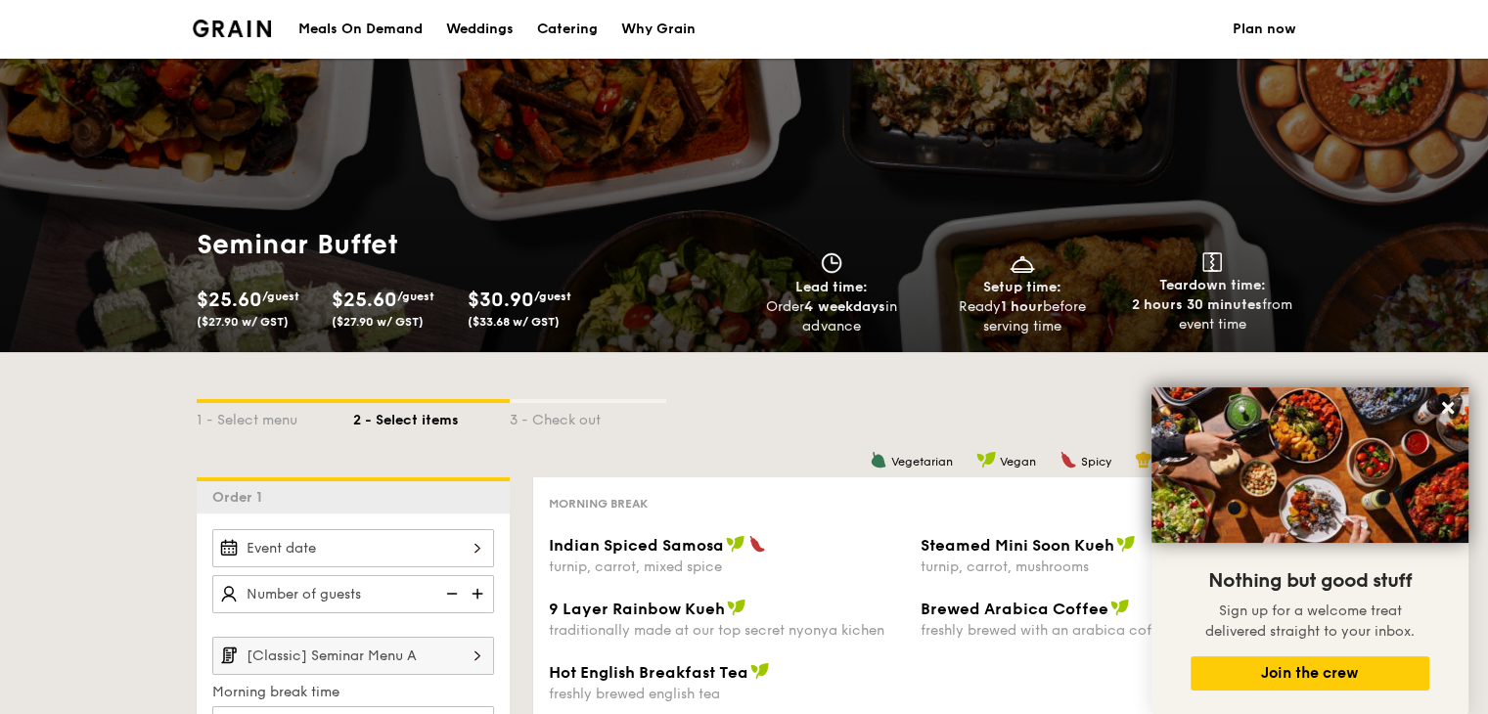
scroll to position [97, 0]
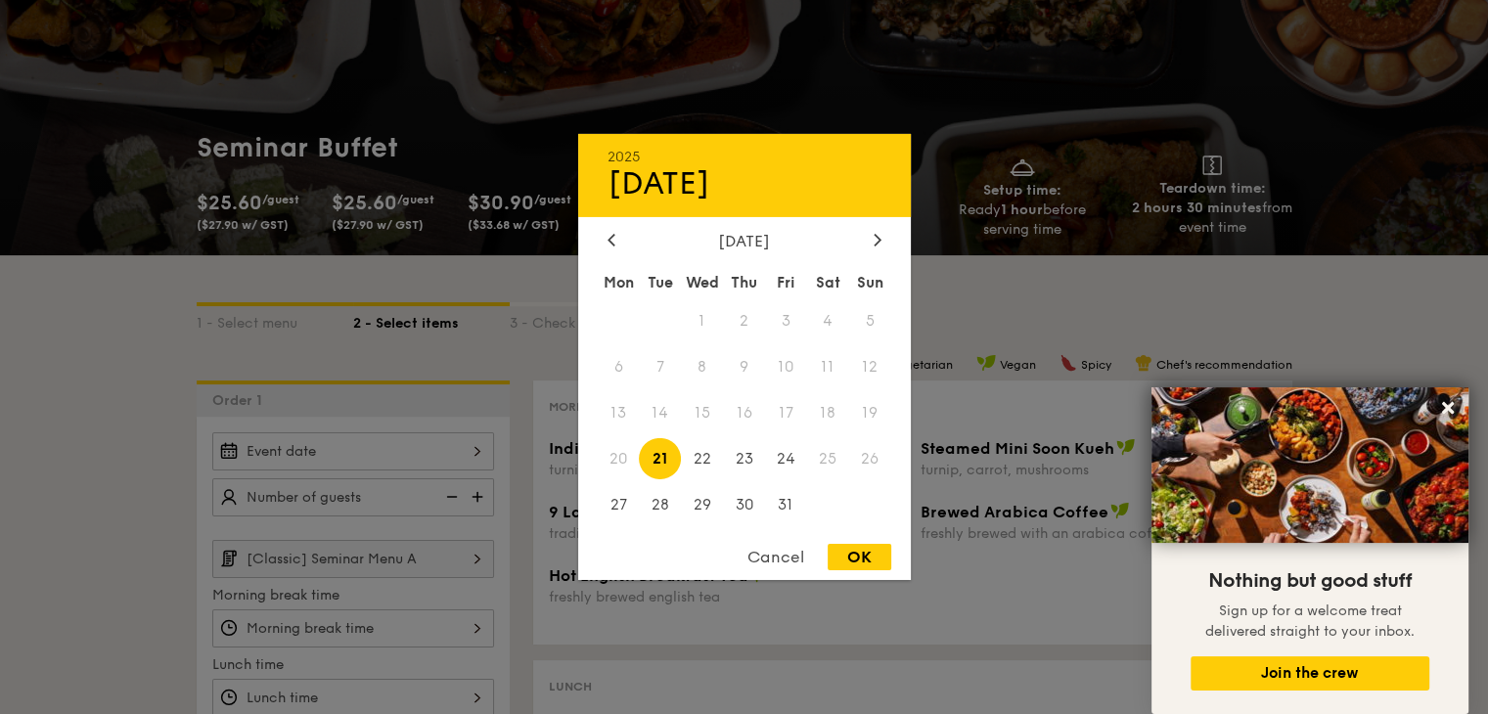
click at [472, 451] on div "2025 Oct [DATE] Tue Wed Thu Fri Sat Sun 1 2 3 4 5 6 7 8 9 10 11 12 13 14 15 16 …" at bounding box center [353, 451] width 282 height 38
click at [741, 509] on span "30" at bounding box center [744, 504] width 42 height 42
click at [861, 562] on div "OK" at bounding box center [859, 557] width 64 height 26
type input "[DATE]"
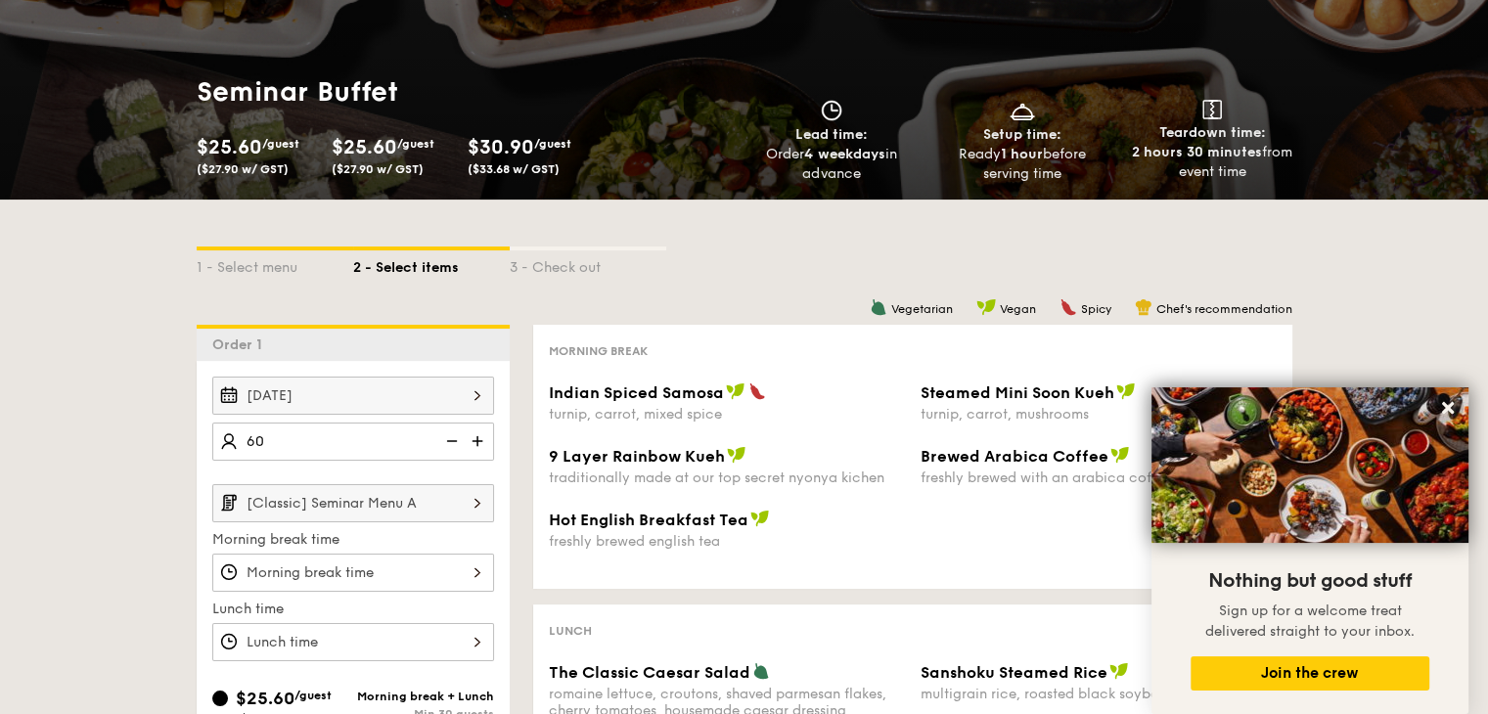
scroll to position [156, 0]
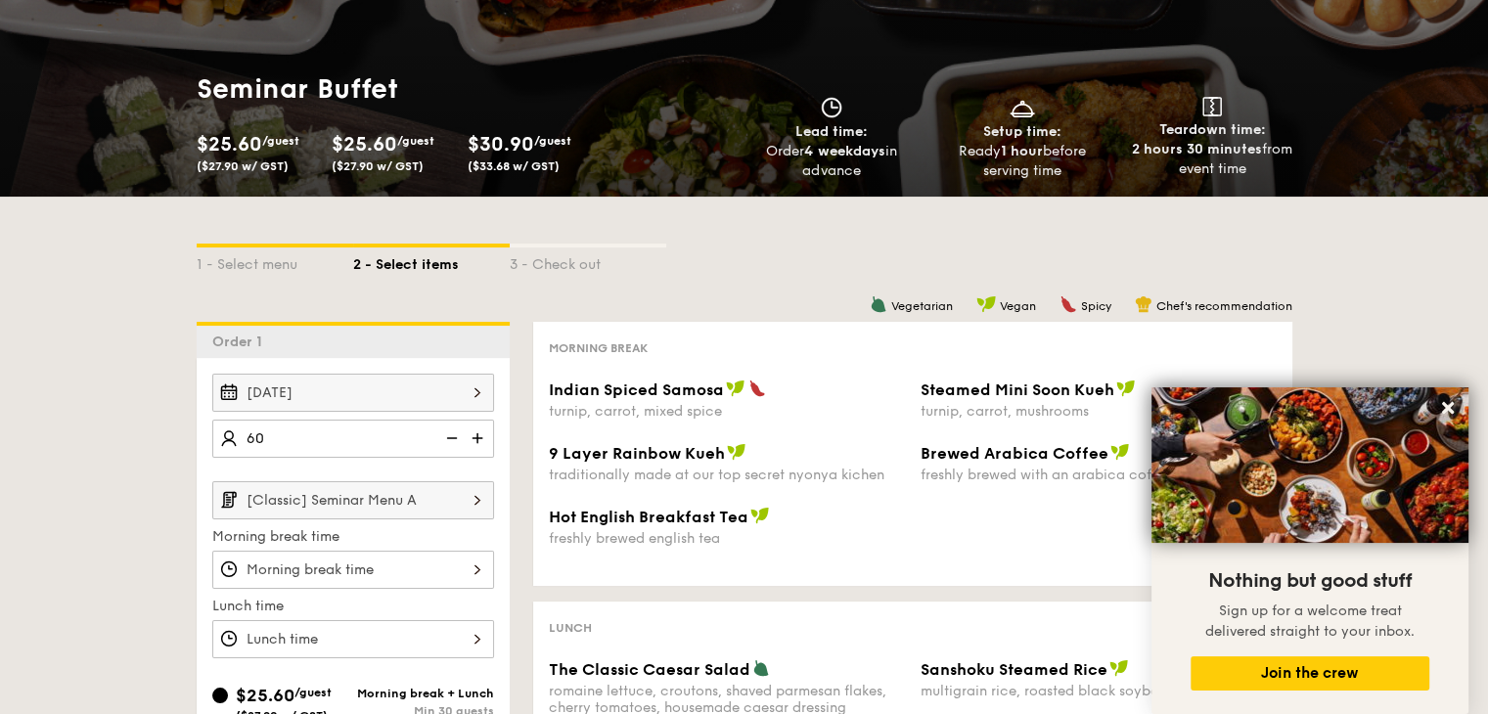
type input "60 guests"
click at [426, 502] on input "[Classic] Seminar Menu A" at bounding box center [353, 500] width 282 height 38
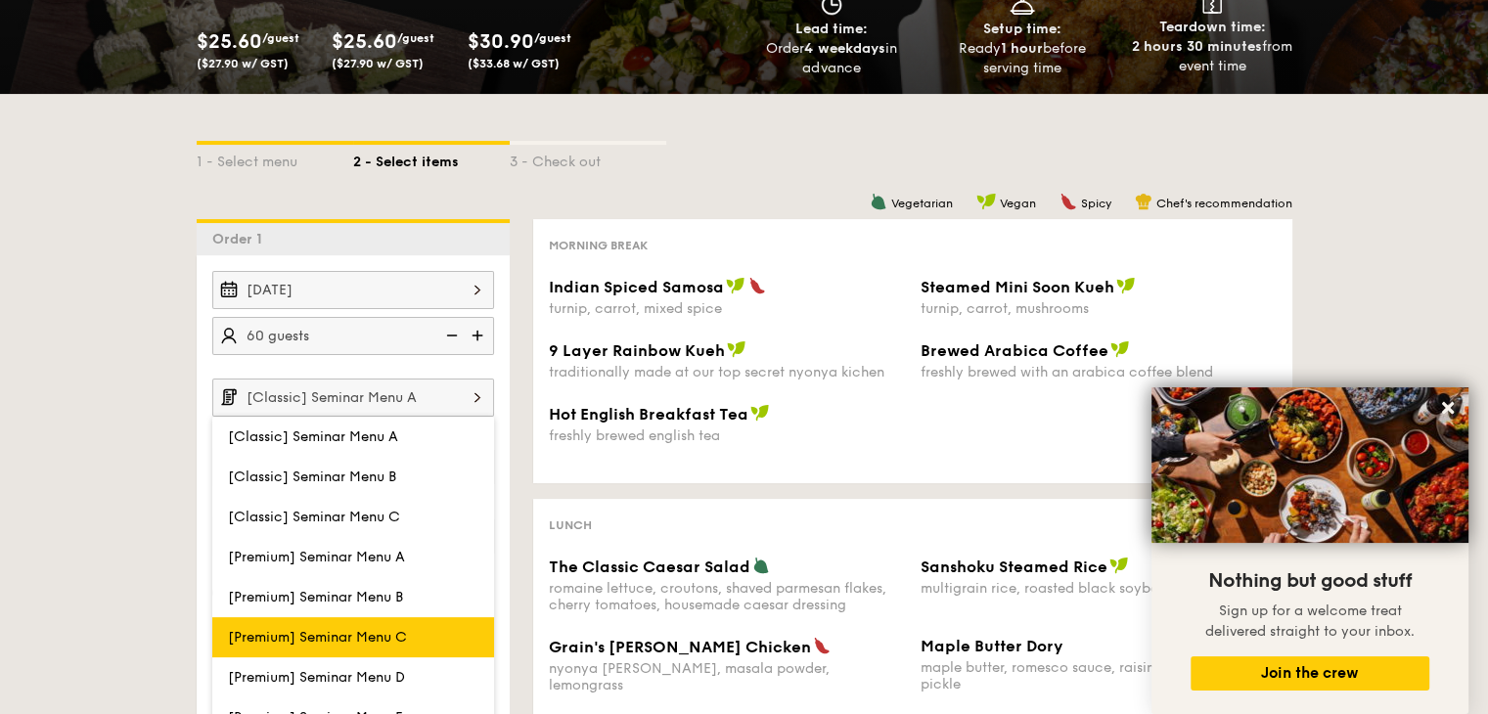
scroll to position [370, 0]
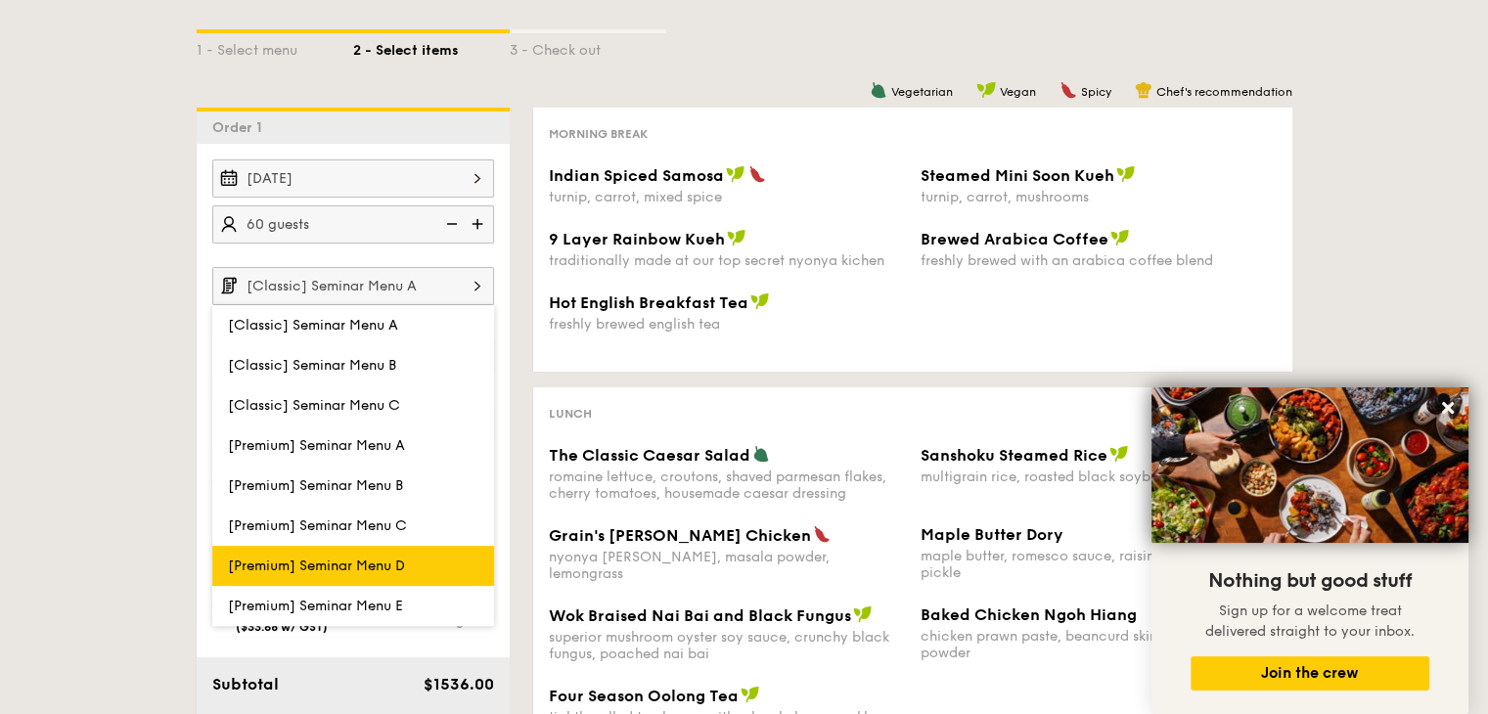
click at [389, 572] on label "[Premium] Seminar Menu D" at bounding box center [353, 566] width 282 height 40
click at [0, 0] on input "[Premium] Seminar Menu D" at bounding box center [0, 0] width 0 height 0
type input "[Premium] Seminar Menu D"
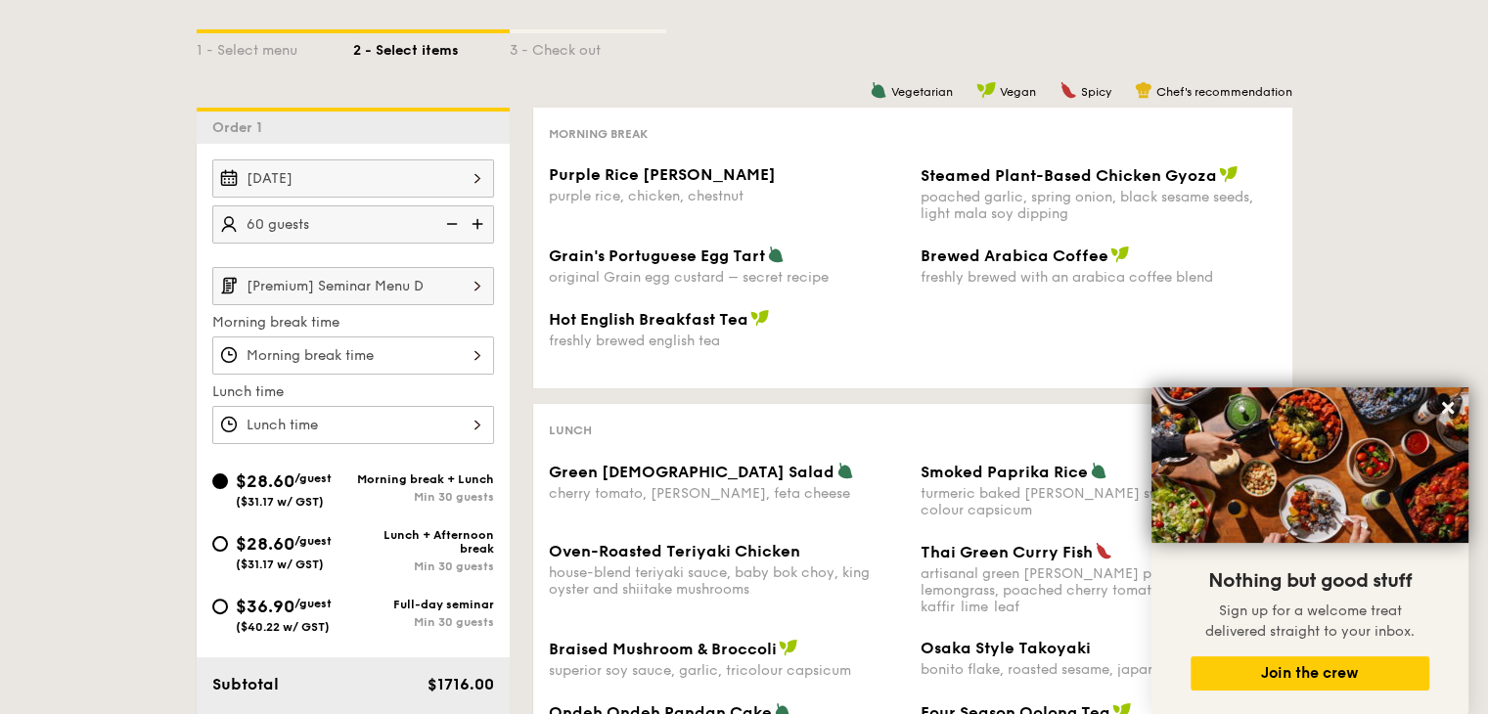
click at [448, 354] on div "12 1 2 3 4 5 6 7 8 9 10 11 00 15 30 45 am pm Cancel OK" at bounding box center [353, 355] width 282 height 38
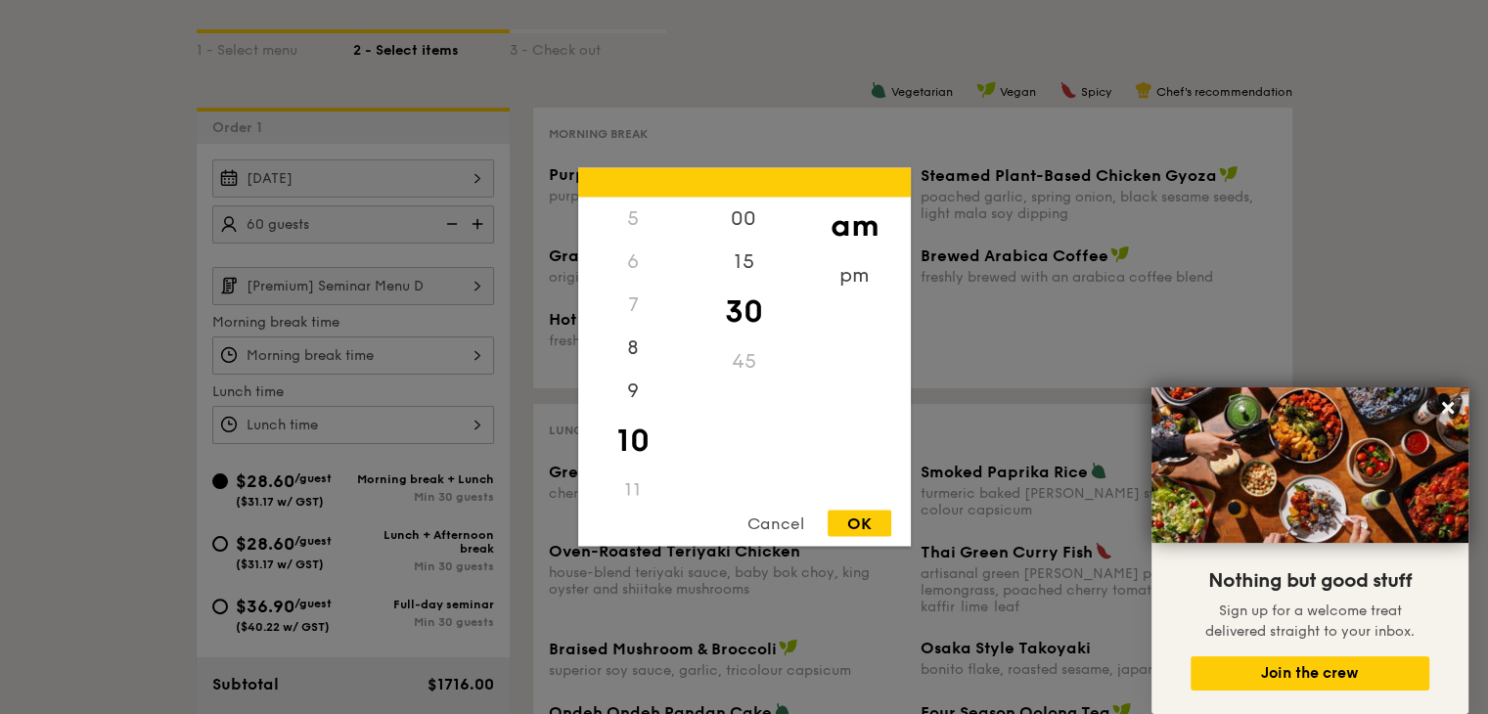
click at [857, 513] on div "OK" at bounding box center [859, 524] width 64 height 26
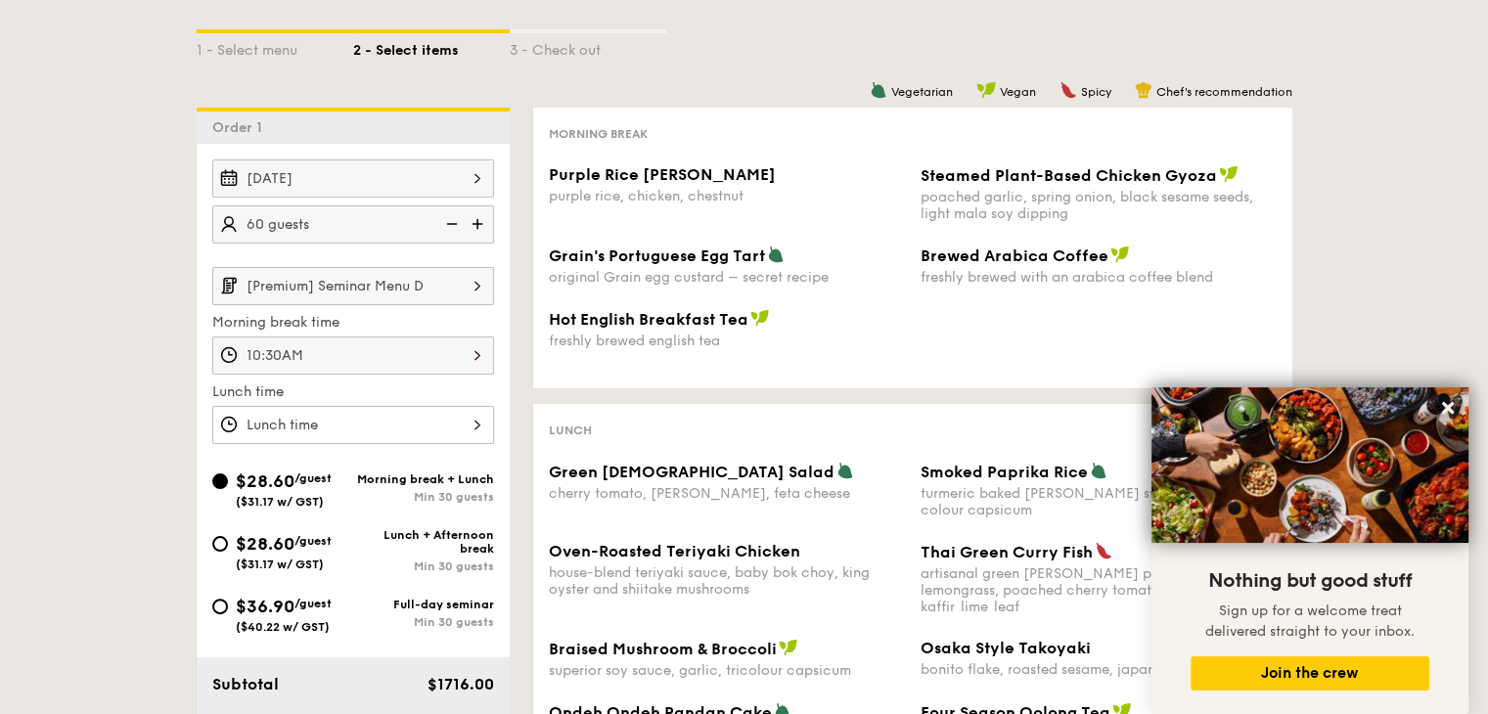
click at [480, 351] on div "10:30AM" at bounding box center [353, 355] width 282 height 38
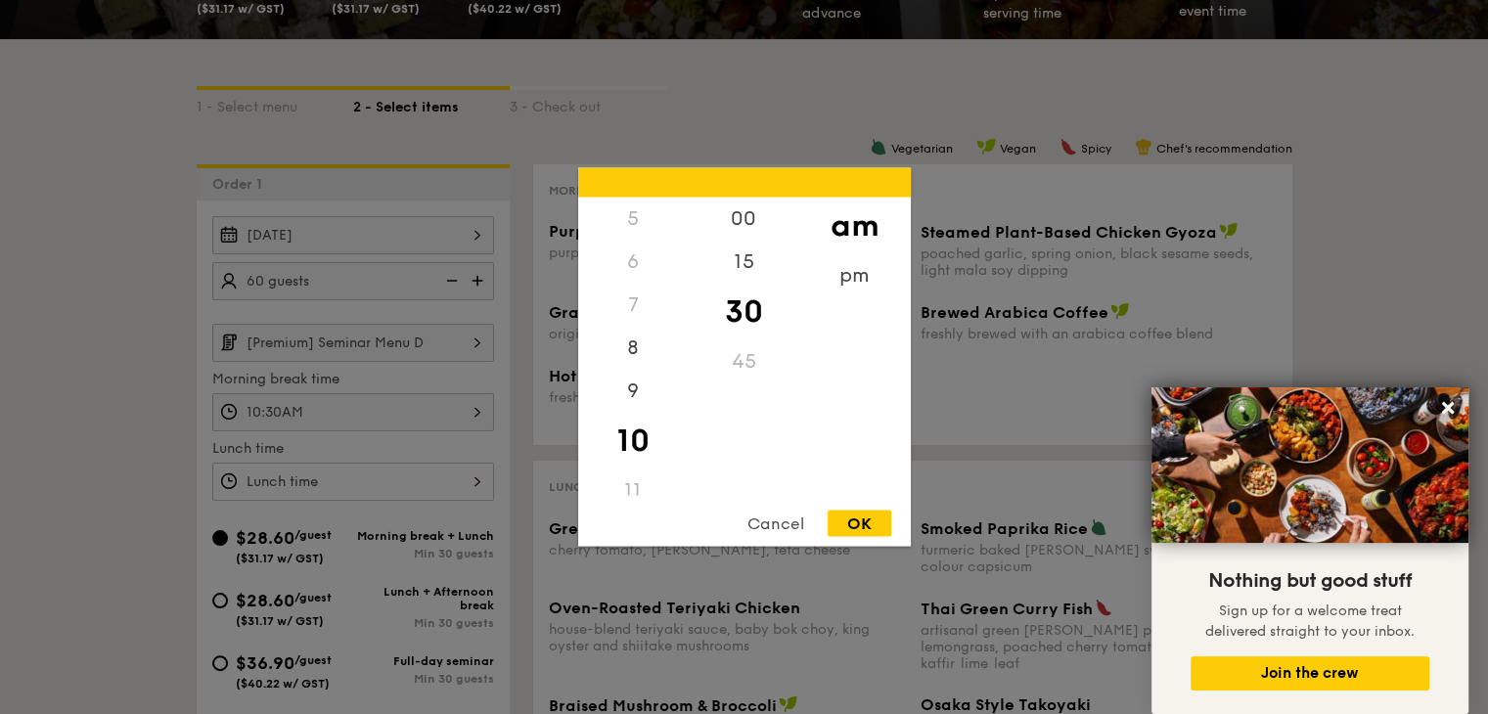
scroll to position [308, 0]
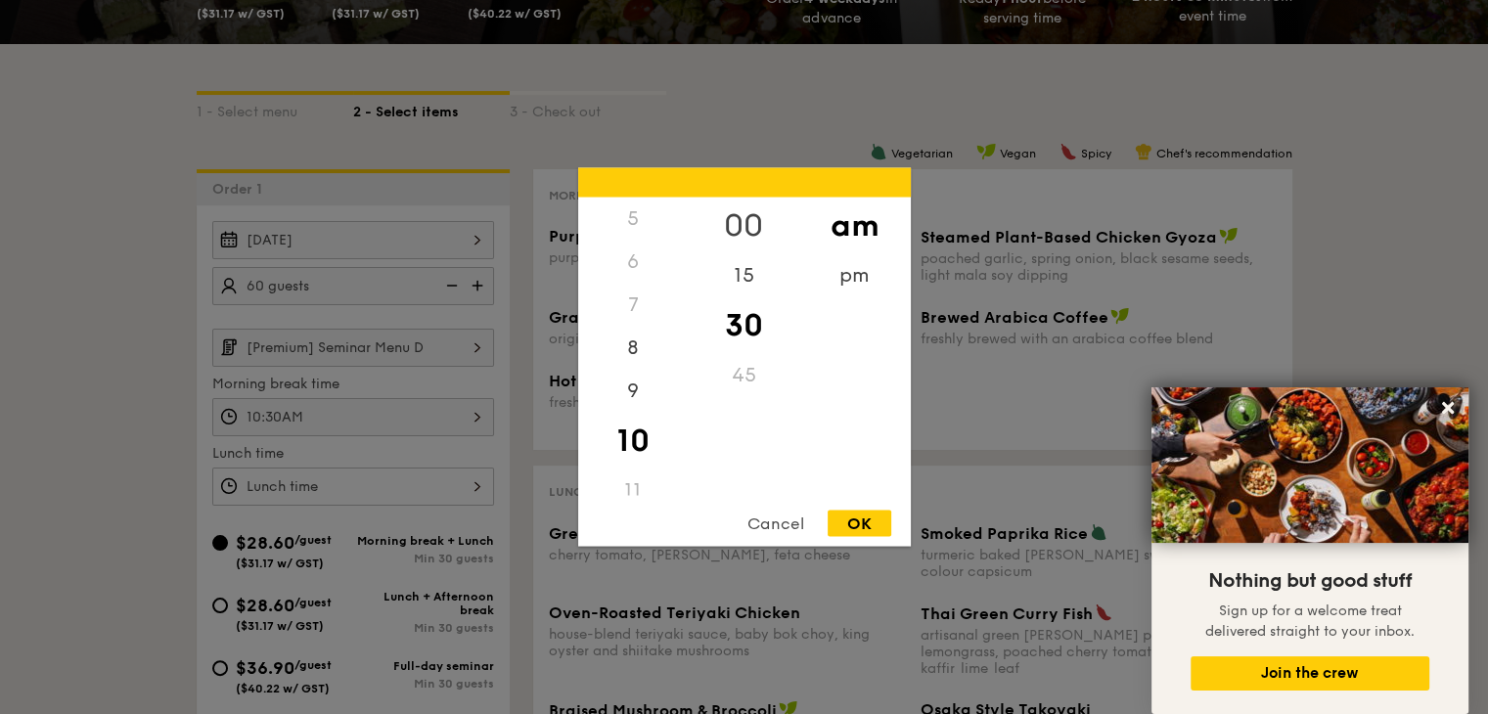
click at [744, 210] on div "00" at bounding box center [744, 226] width 111 height 57
click at [865, 517] on div "OK" at bounding box center [859, 524] width 64 height 26
type input "10:00AM"
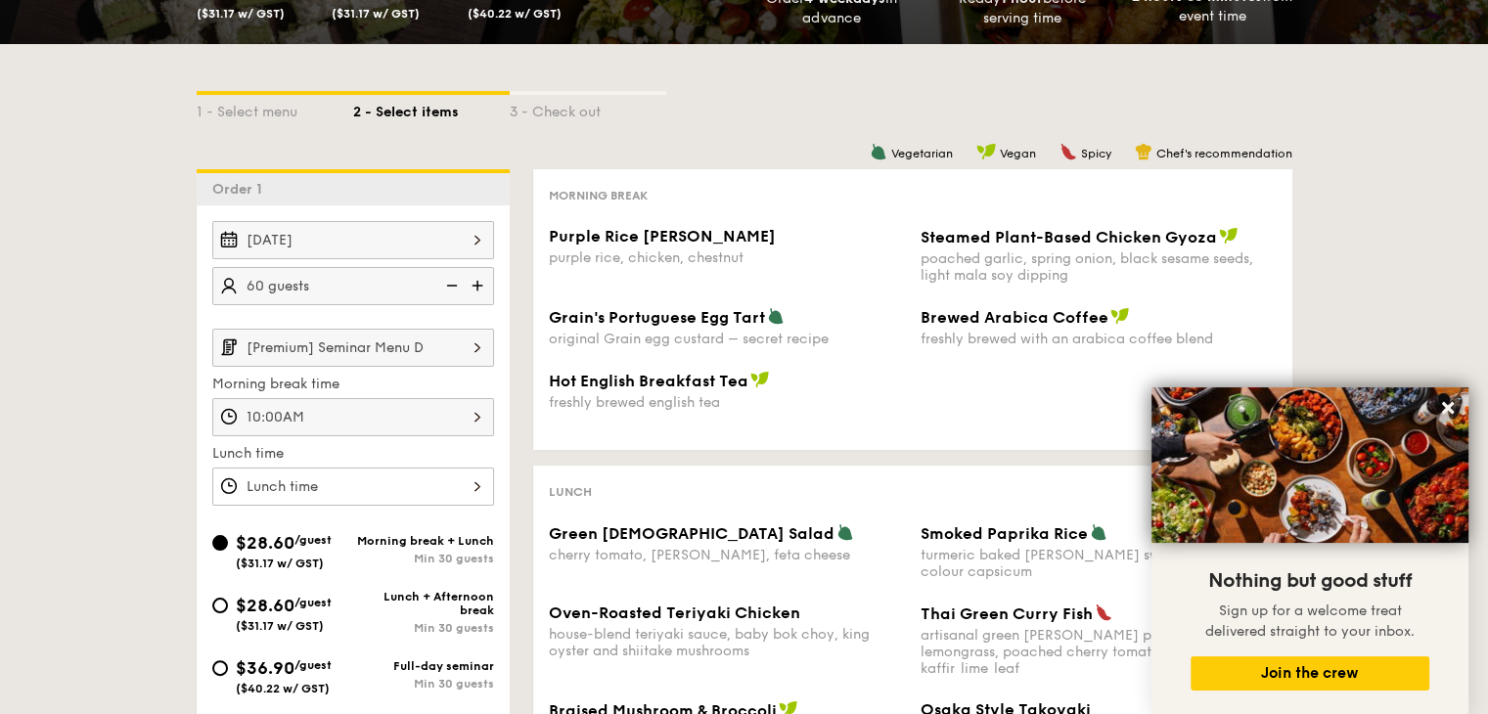
click at [440, 472] on div at bounding box center [353, 487] width 282 height 38
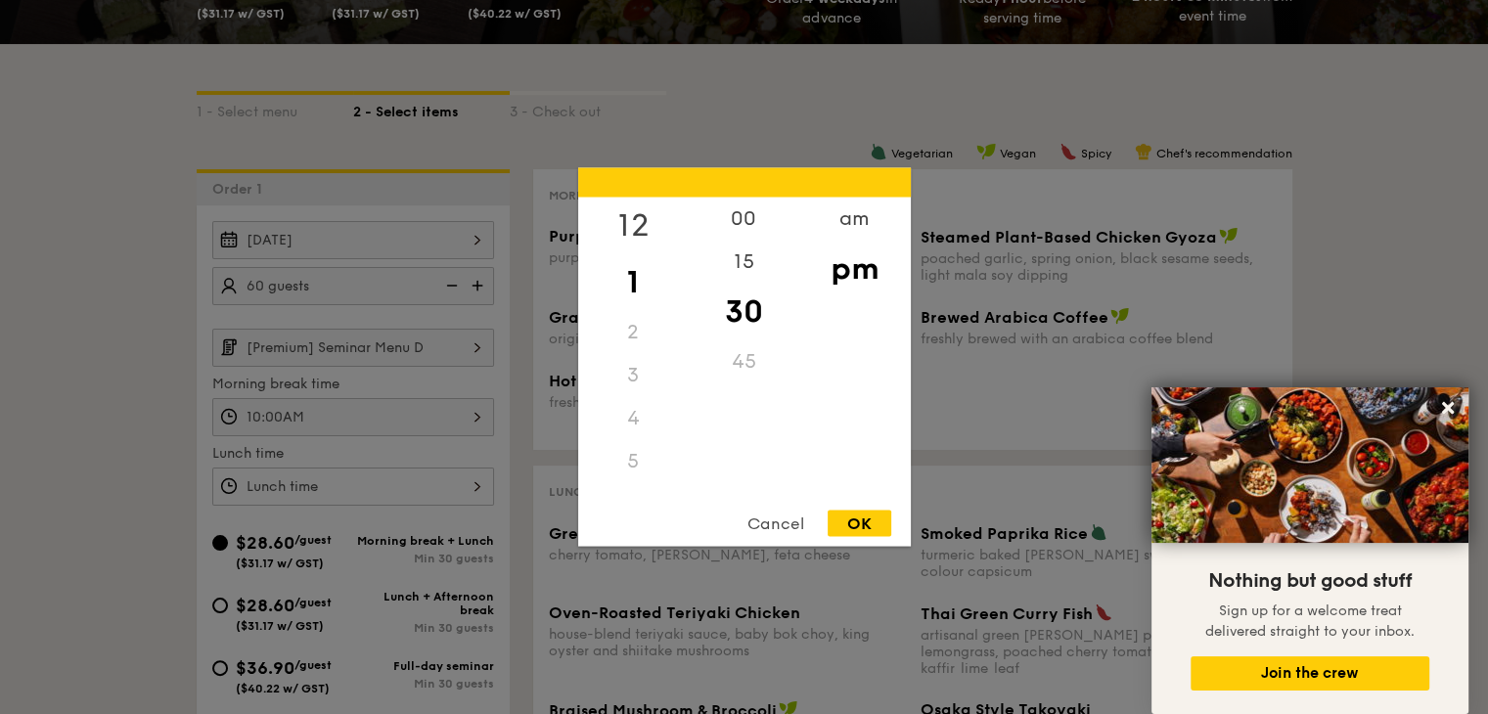
click at [634, 221] on div "12" at bounding box center [633, 226] width 111 height 57
click at [739, 220] on div "00" at bounding box center [744, 226] width 111 height 57
click at [872, 519] on div "OK" at bounding box center [859, 524] width 64 height 26
type input "12:00PM"
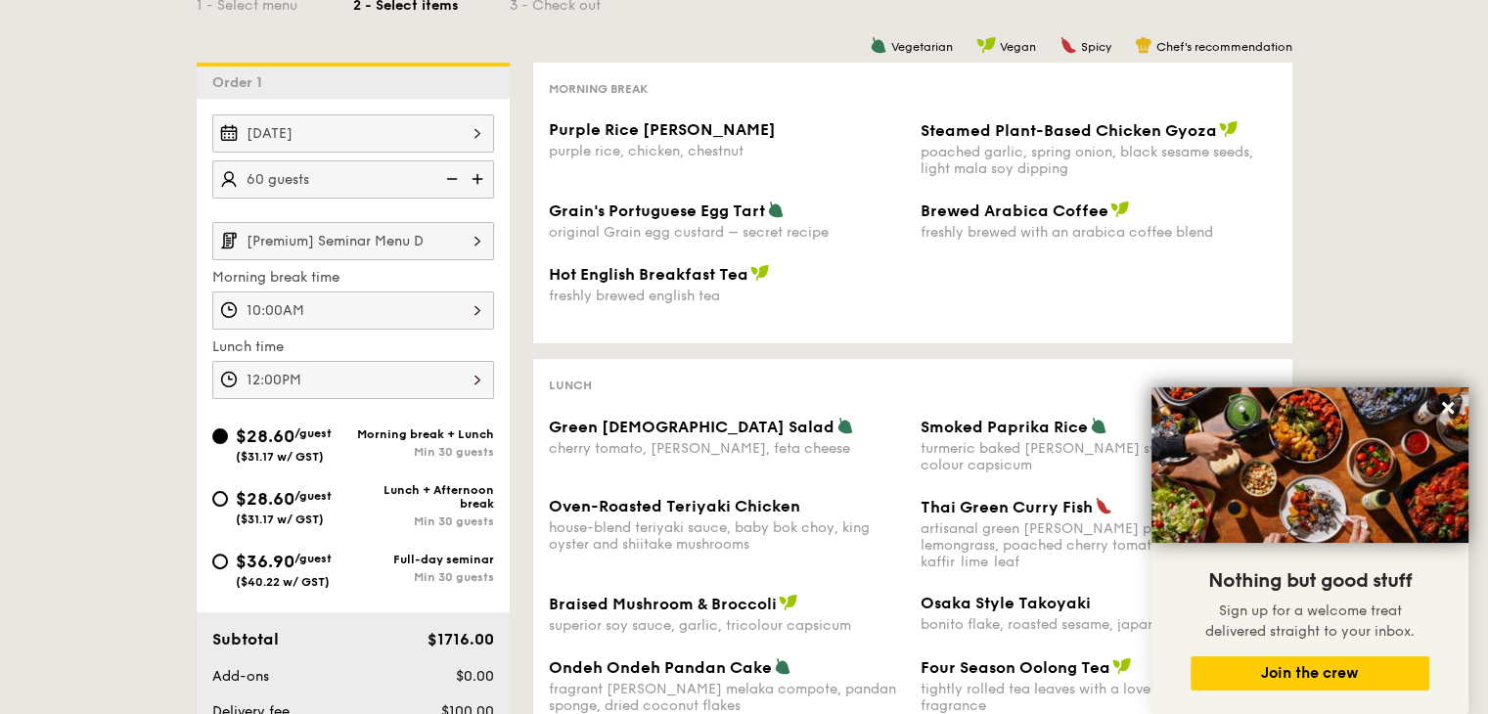
scroll to position [417, 0]
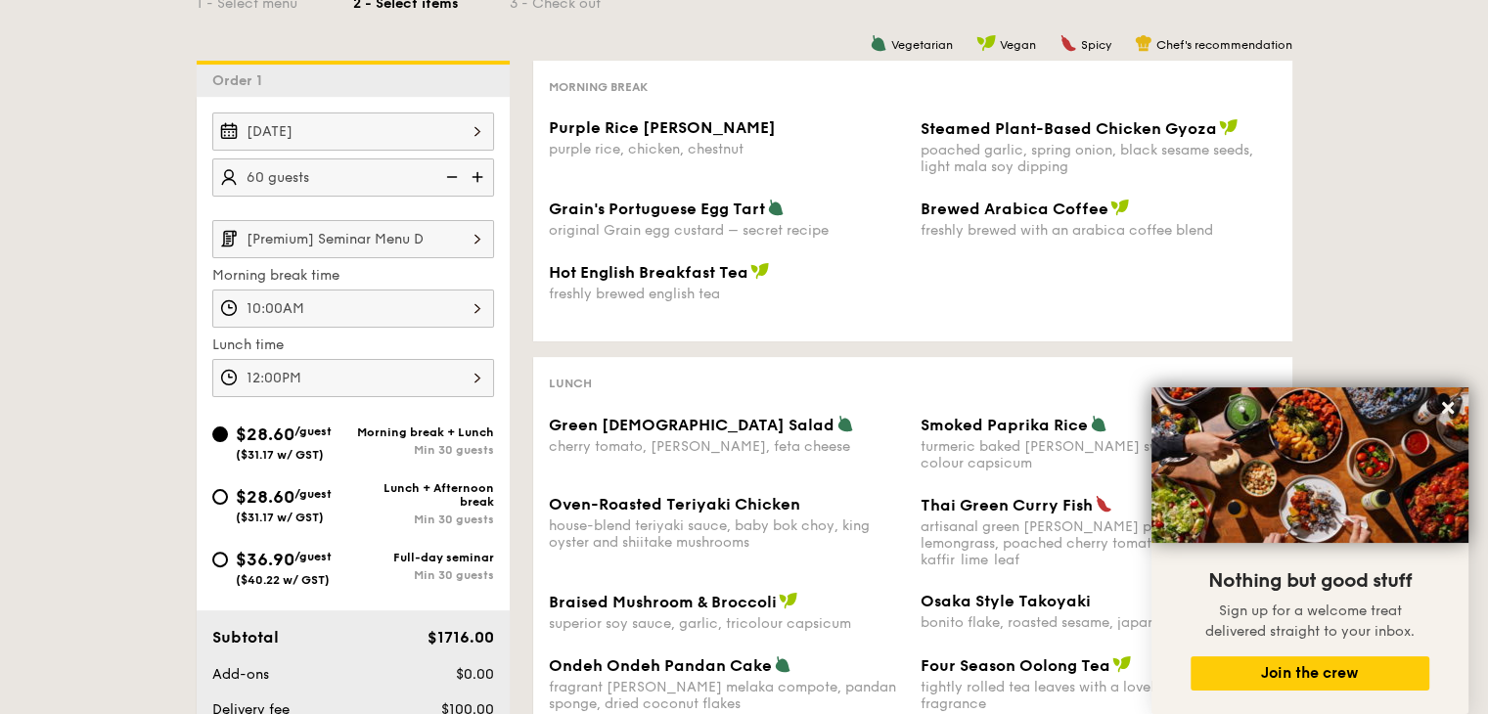
click at [471, 244] on img at bounding box center [477, 238] width 33 height 37
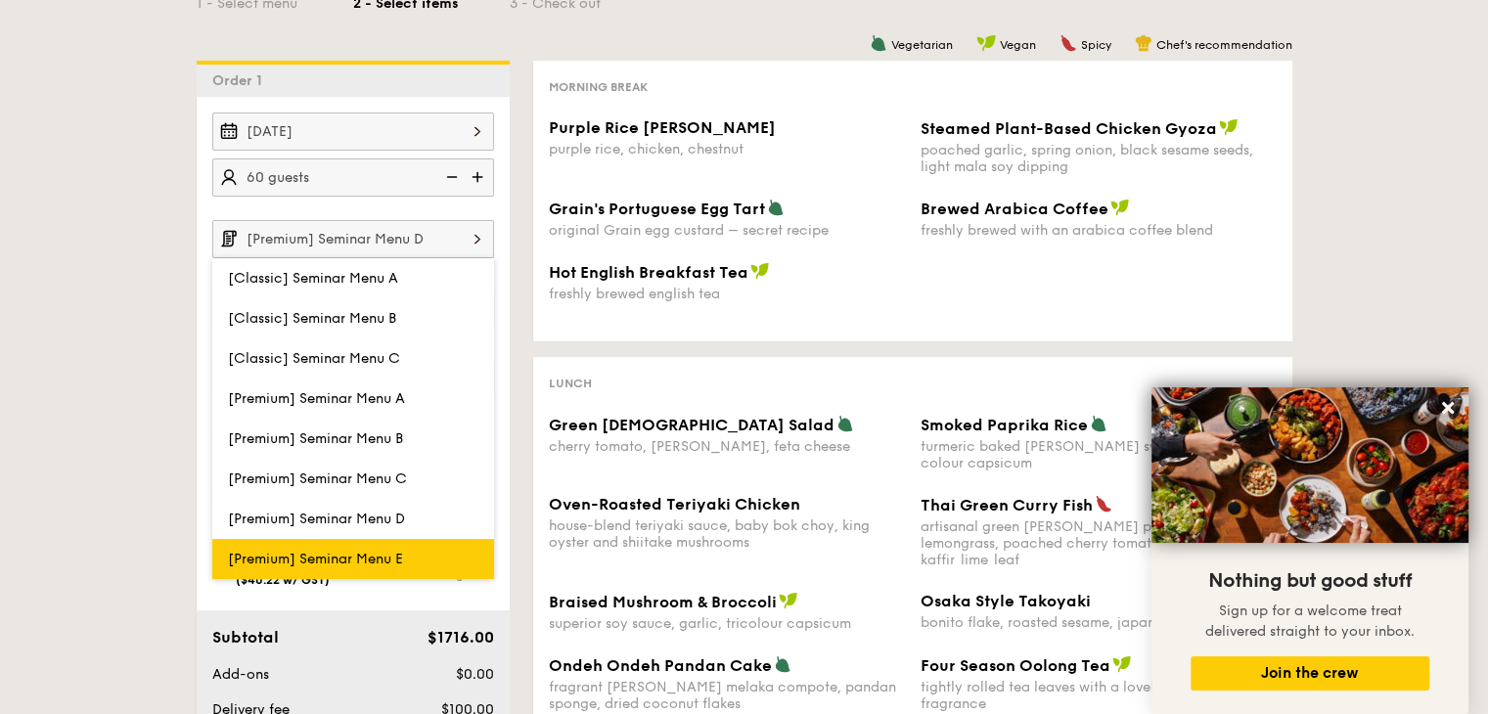
click at [381, 551] on span "[Premium] Seminar Menu E" at bounding box center [315, 559] width 175 height 17
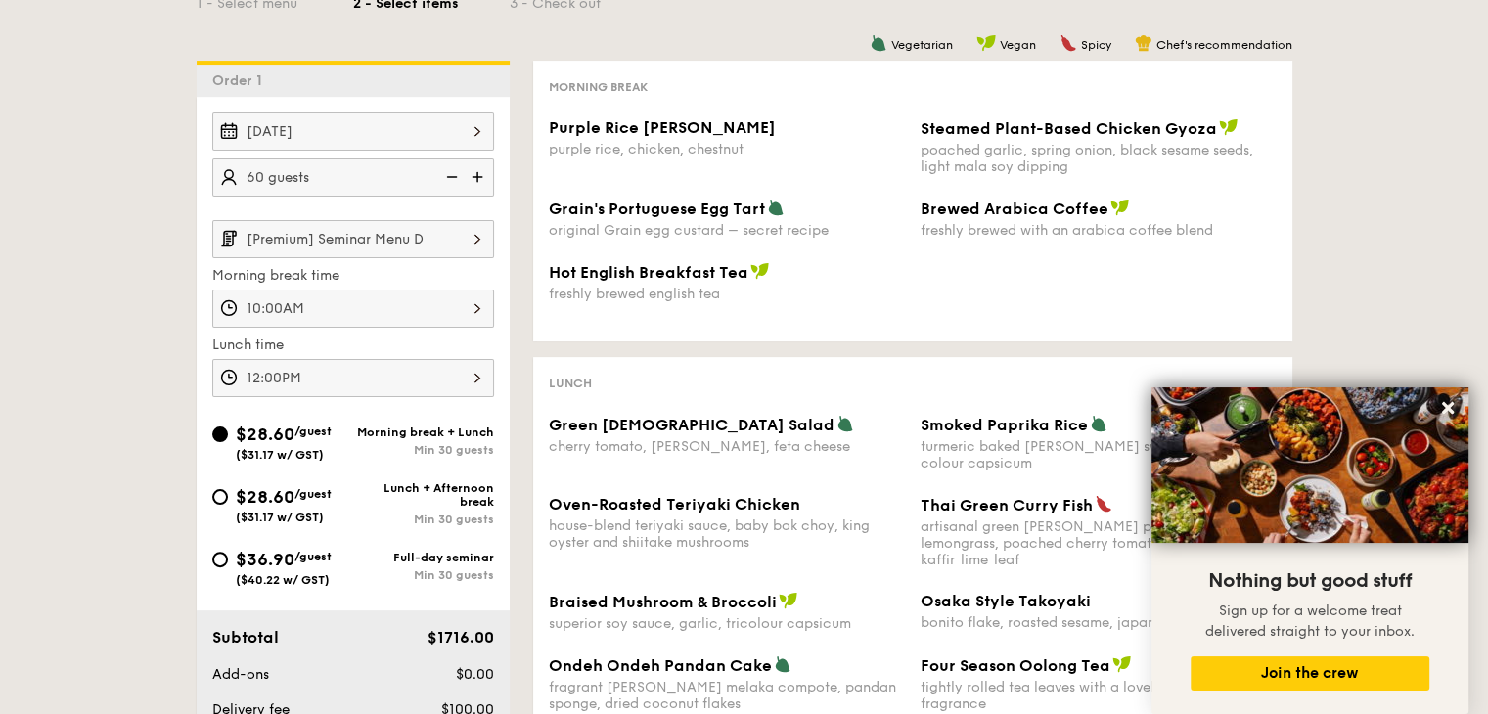
scroll to position [278, 0]
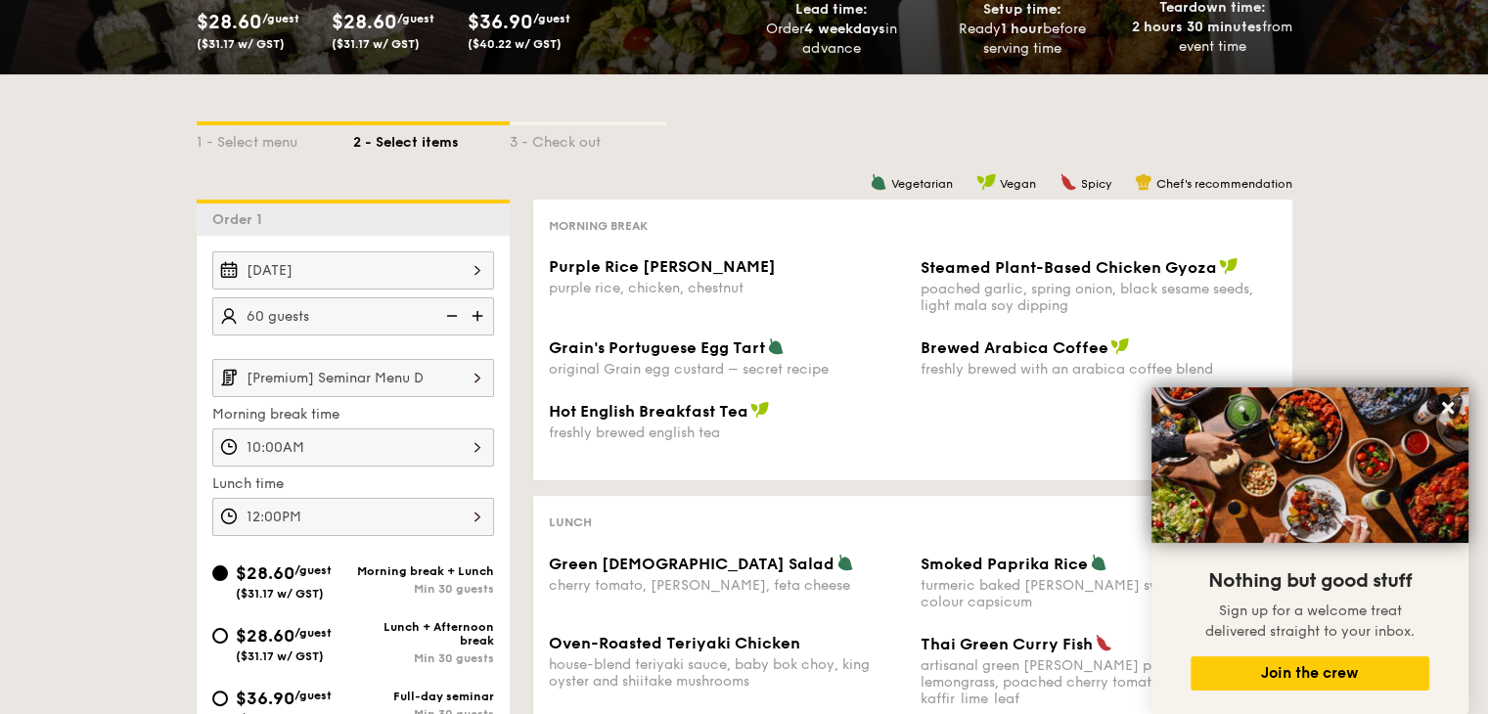
click at [461, 371] on img at bounding box center [477, 377] width 33 height 37
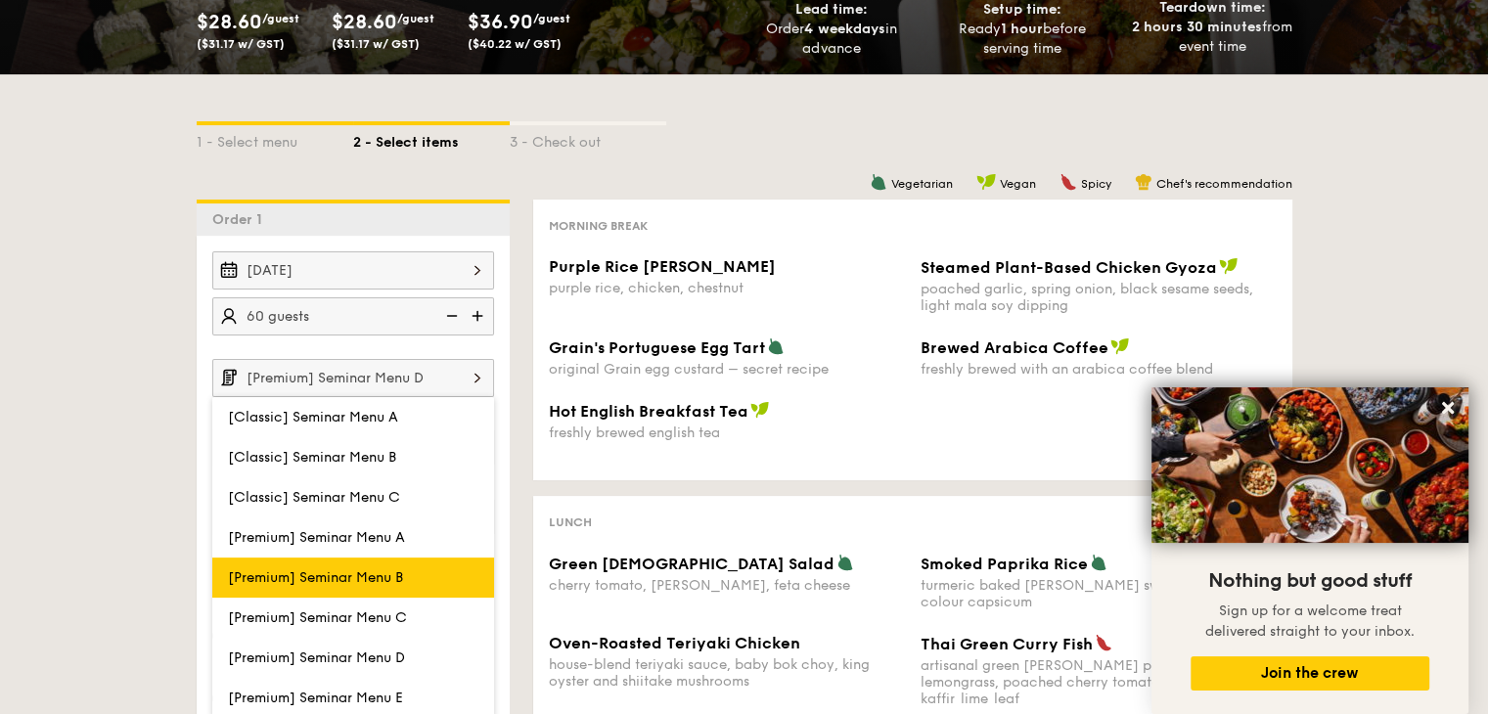
scroll to position [332, 0]
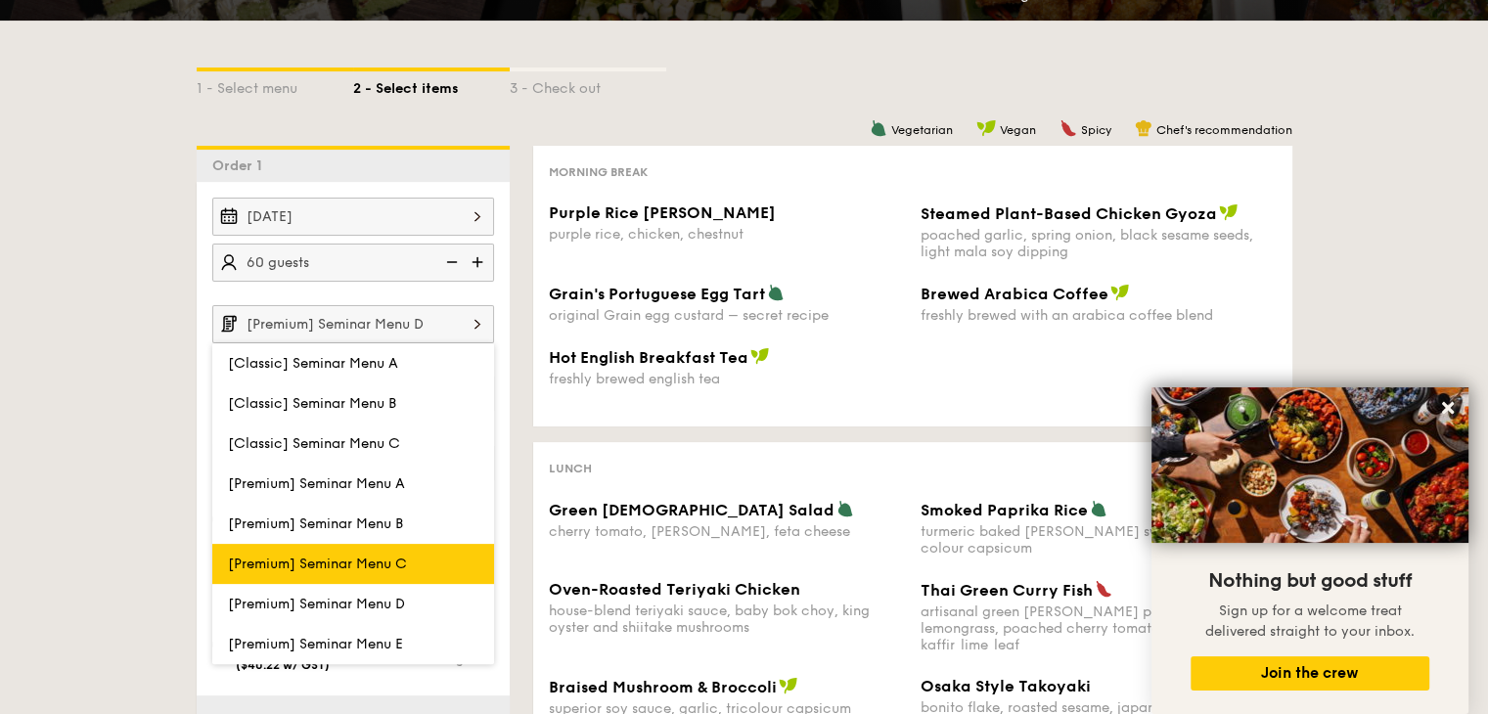
click at [379, 557] on span "[Premium] Seminar Menu C" at bounding box center [317, 564] width 179 height 17
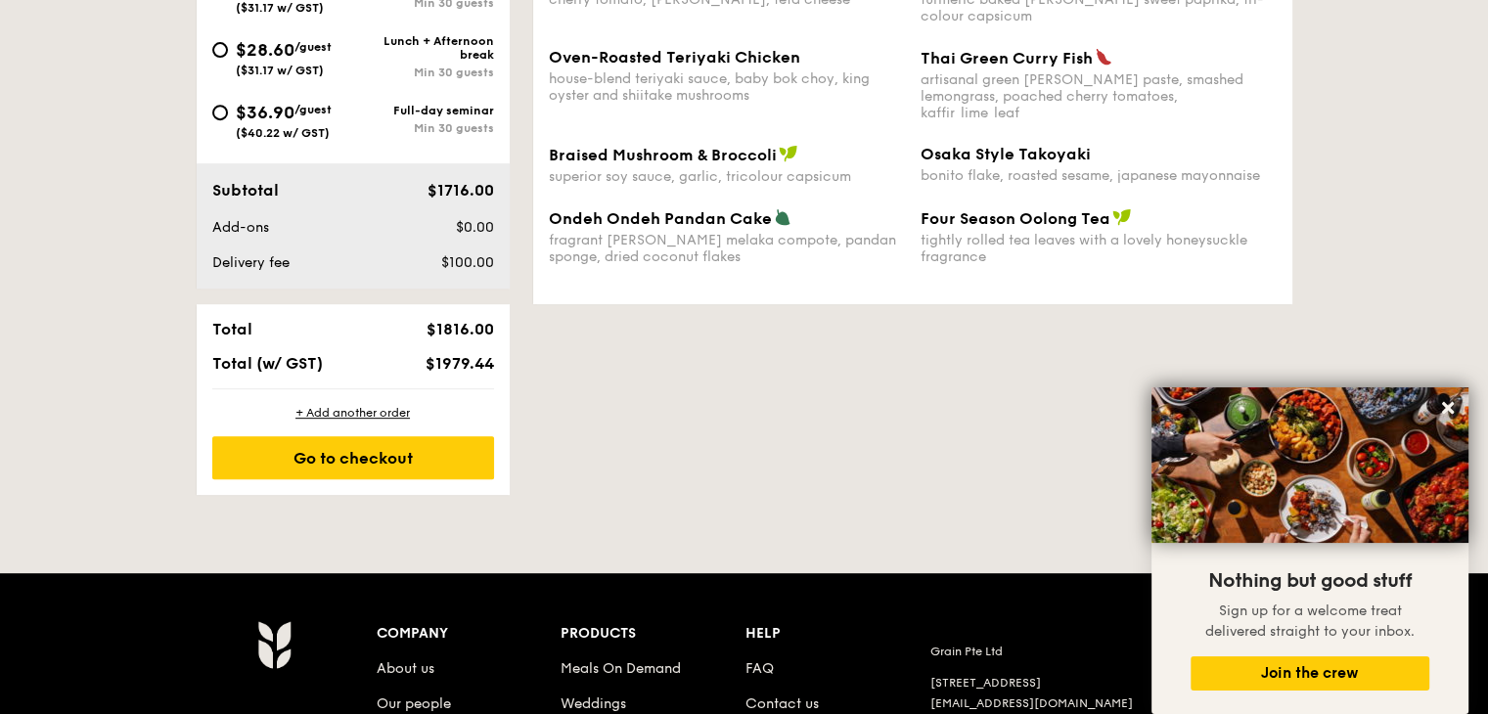
scroll to position [869, 0]
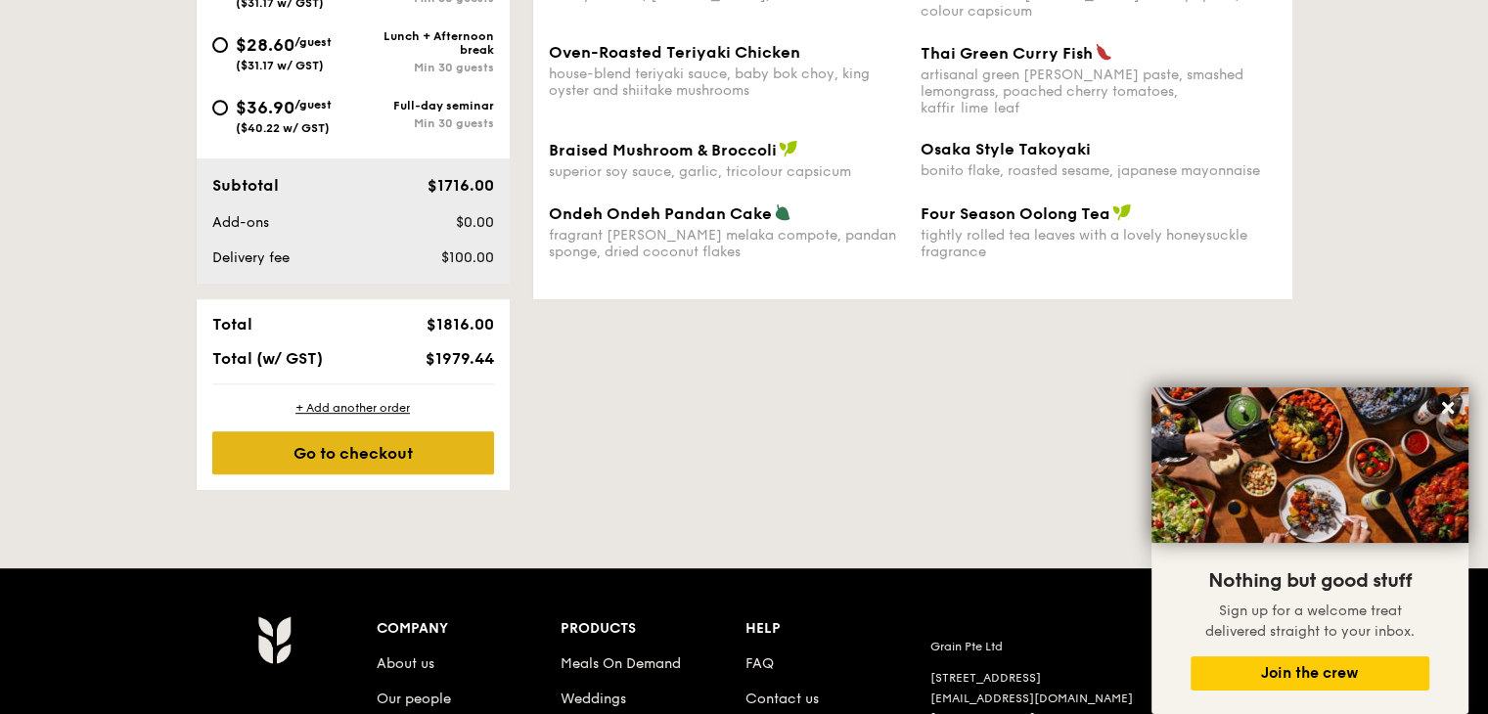
click at [423, 444] on div "Go to checkout" at bounding box center [353, 452] width 282 height 43
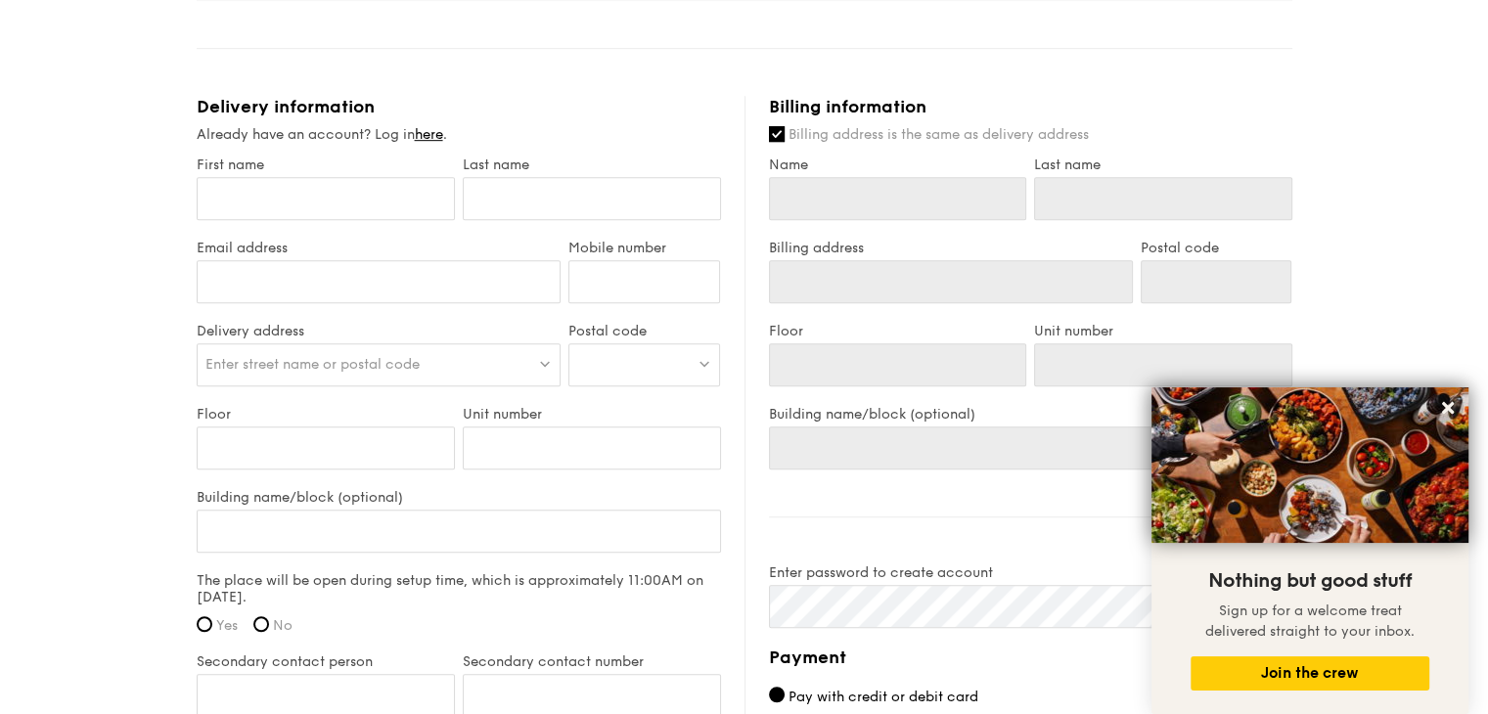
scroll to position [1141, 0]
click at [343, 197] on input "First name" at bounding box center [326, 197] width 258 height 43
type input "C"
type input "[PERSON_NAME]"
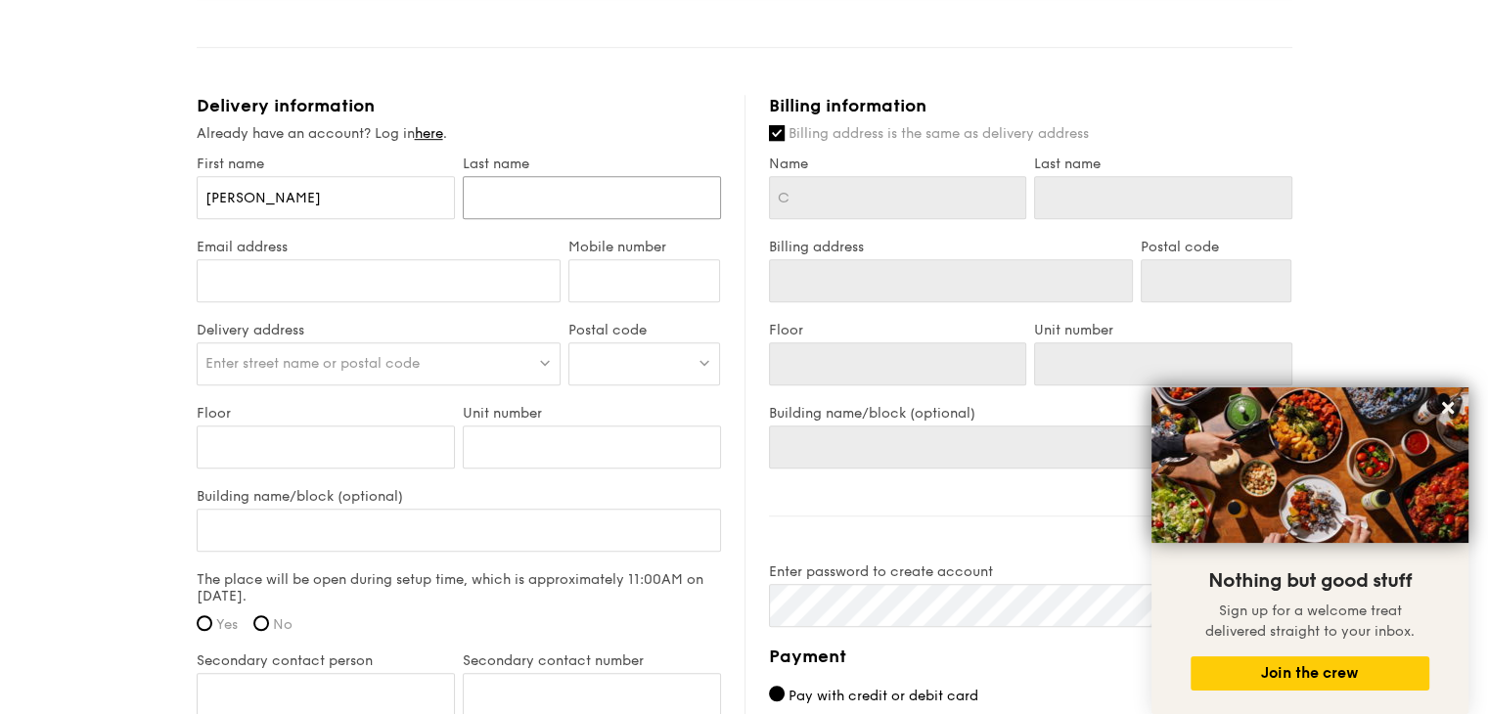
type input "Neo"
type input "96409098"
type input "[PERSON_NAME]"
type input "Neo"
click at [323, 267] on input "Email address" at bounding box center [379, 280] width 365 height 43
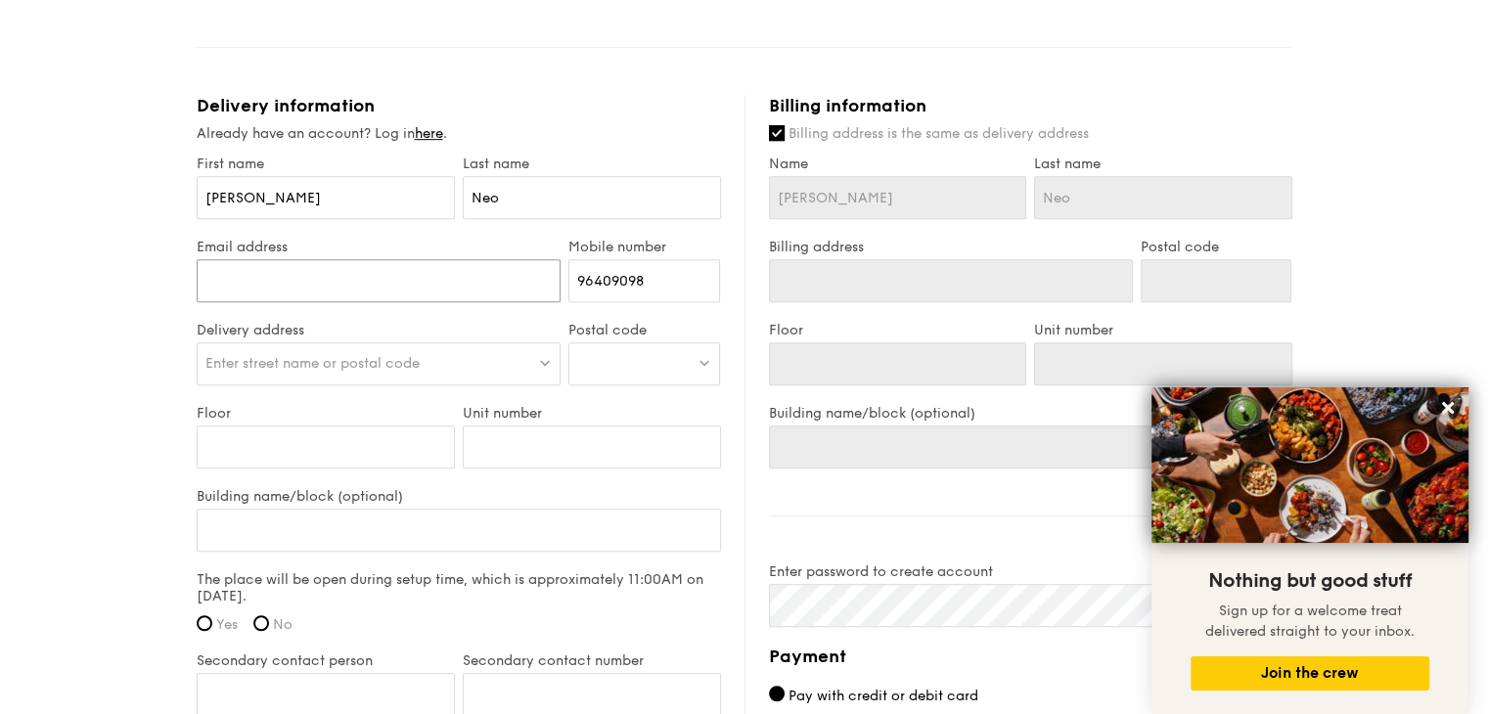
type input "[EMAIL_ADDRESS][DOMAIN_NAME]"
click at [282, 355] on span "Enter street name or postal code" at bounding box center [312, 363] width 214 height 17
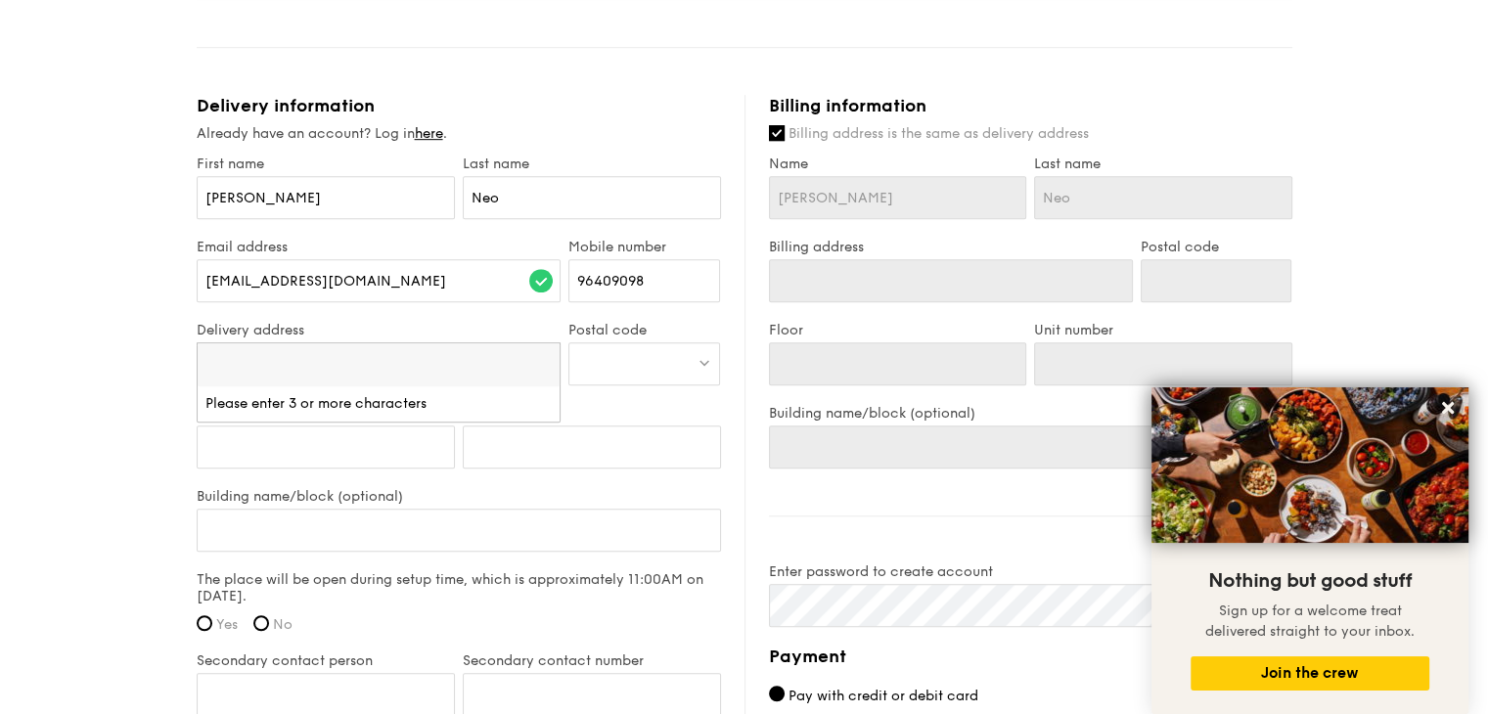
click at [282, 347] on input "search" at bounding box center [379, 364] width 363 height 43
paste input "Codon A&B @ Matrix, Biopolis R"
type input "C"
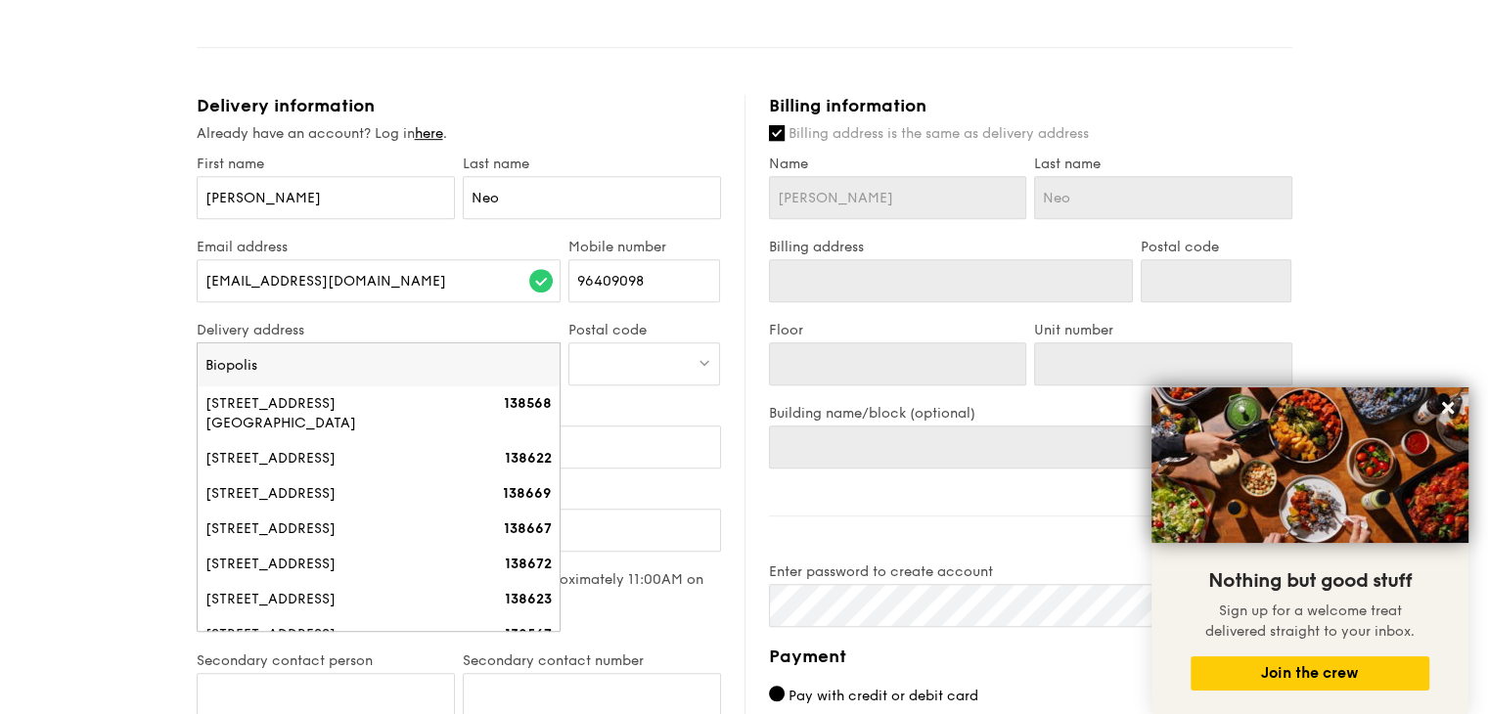
type input "Biopolis"
click at [656, 364] on div at bounding box center [644, 363] width 152 height 43
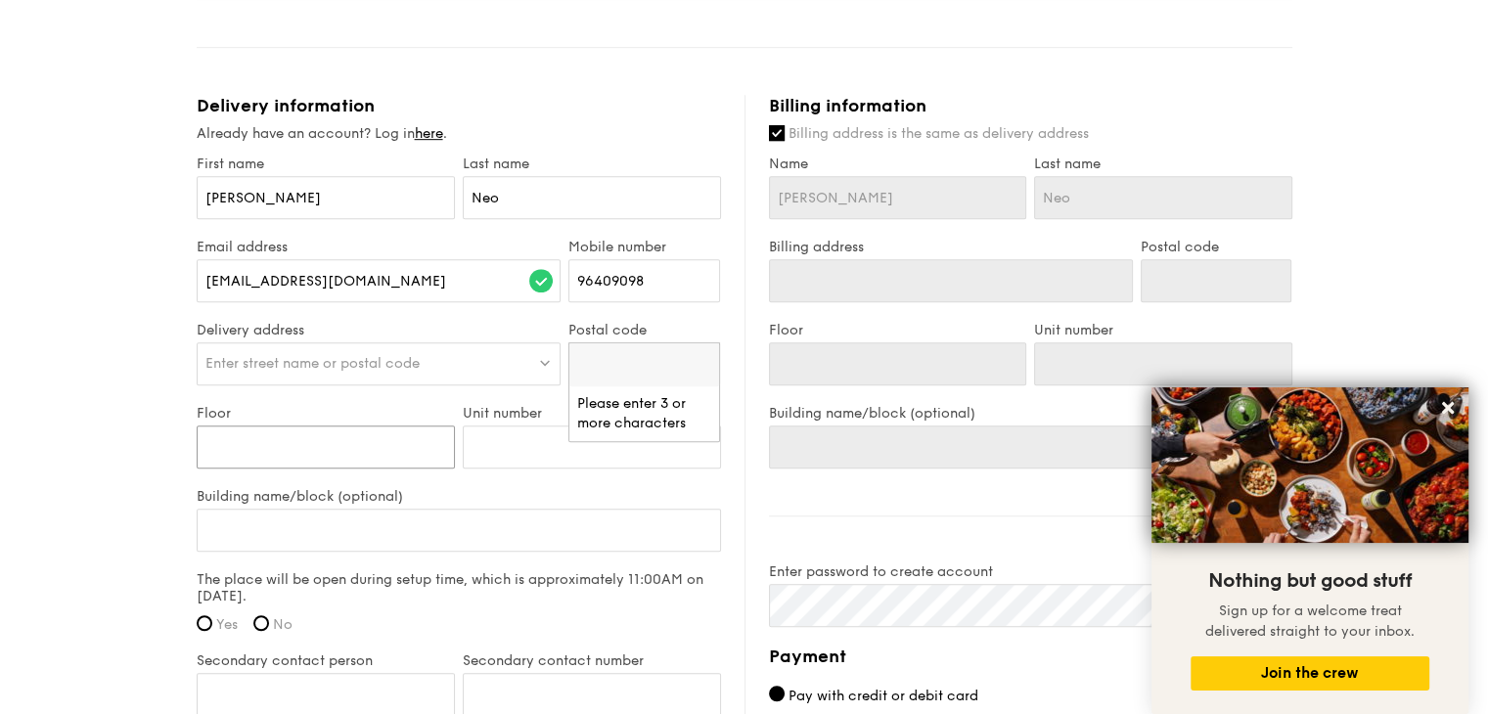
click at [331, 444] on input "Floor" at bounding box center [326, 446] width 258 height 43
click at [297, 510] on input "Building name/block (optional)" at bounding box center [459, 530] width 524 height 43
paste input "[STREET_ADDRESS]"
type input "[STREET_ADDRESS]"
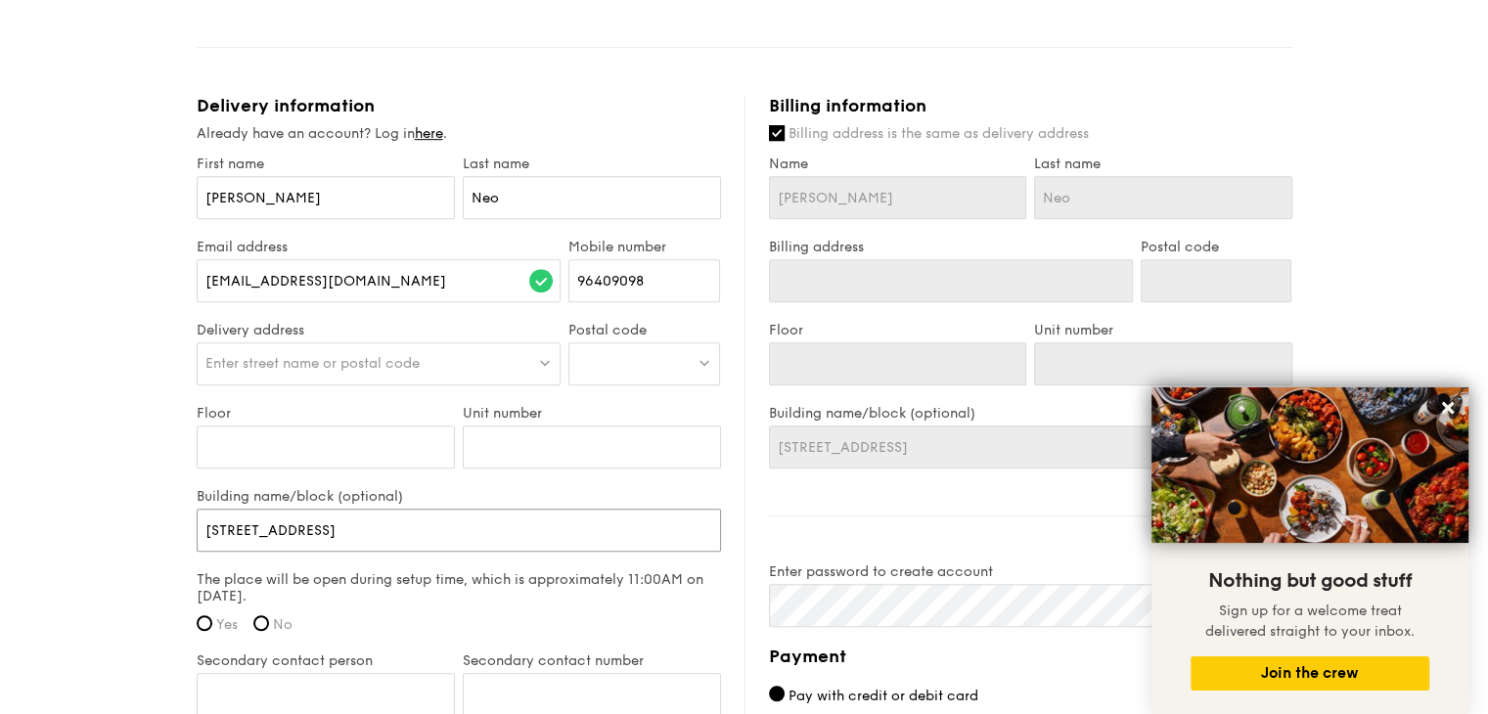
drag, startPoint x: 438, startPoint y: 517, endPoint x: 157, endPoint y: 502, distance: 281.1
click at [307, 355] on span "Enter street name or postal code" at bounding box center [312, 363] width 214 height 17
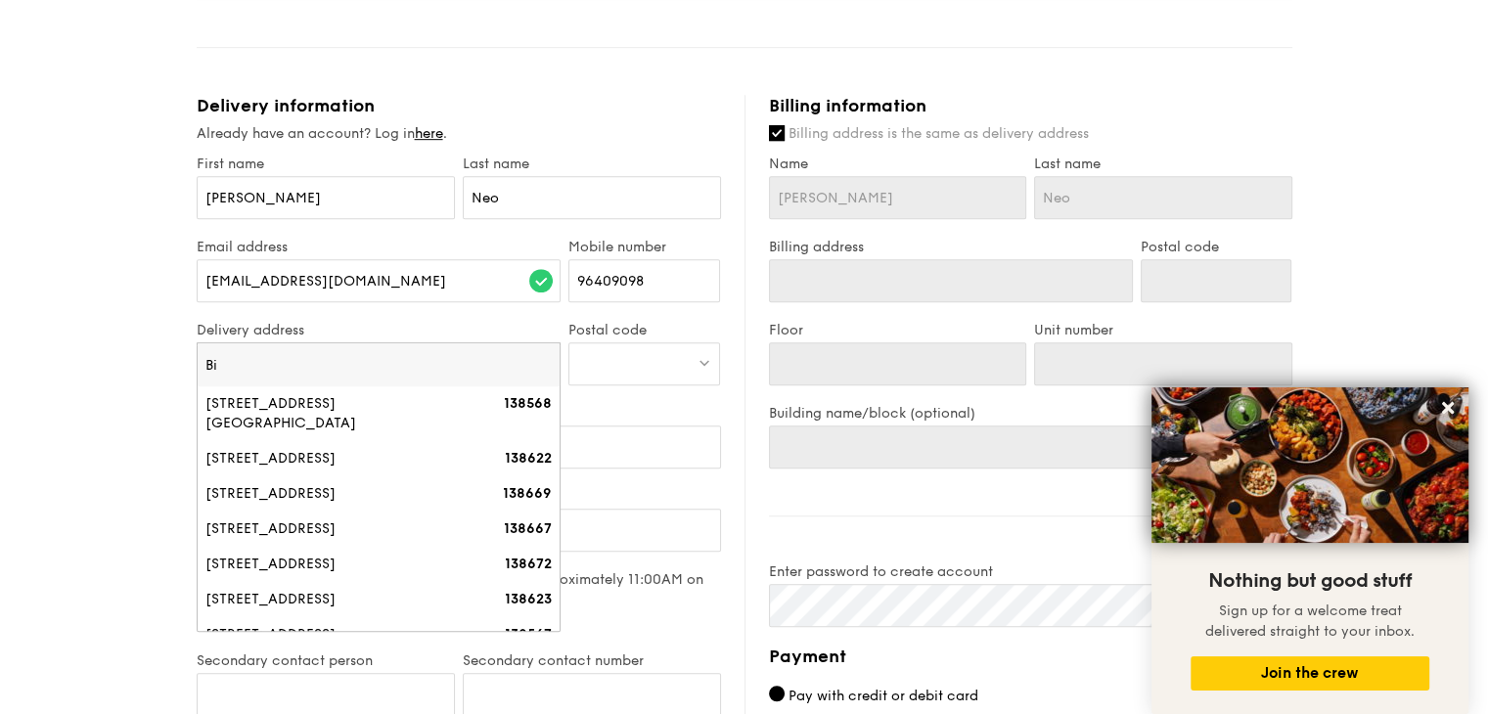
type input "B"
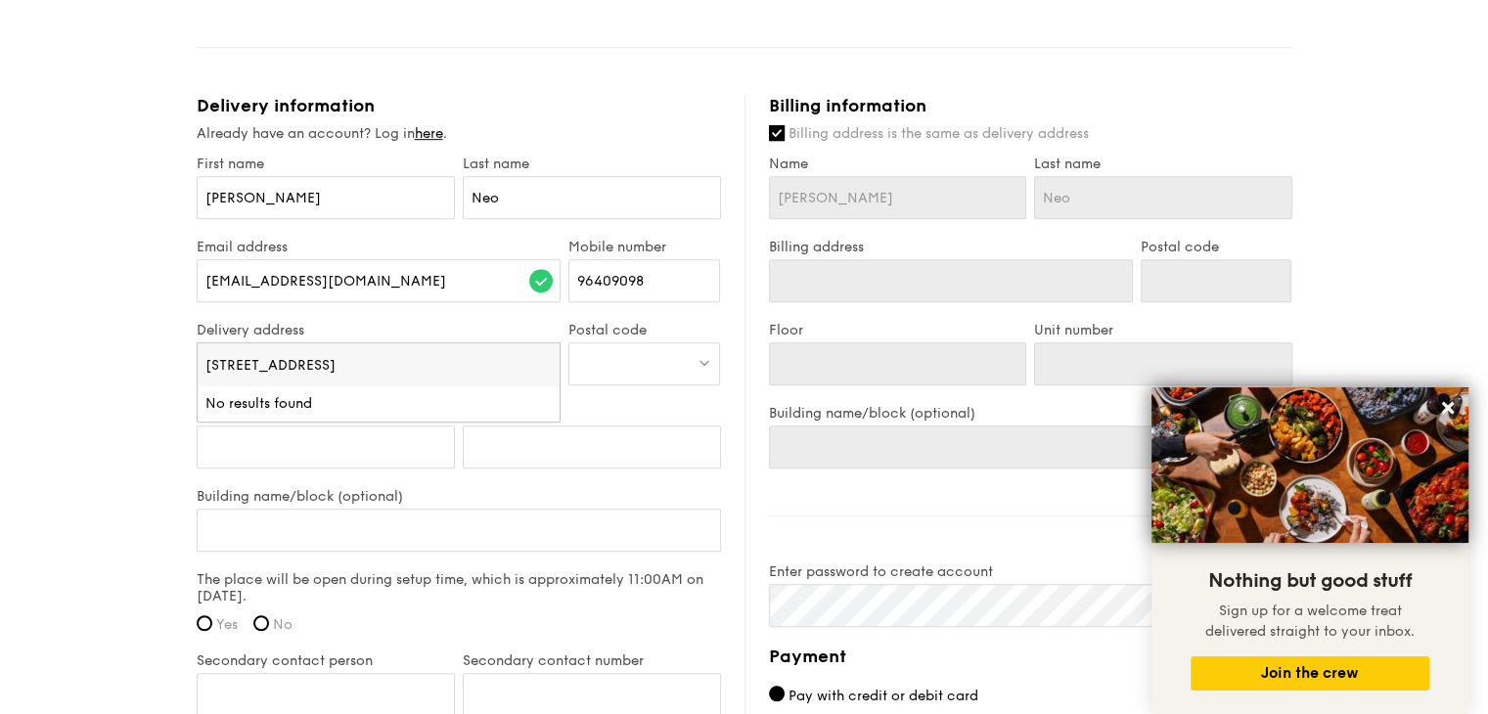
type input "[STREET_ADDRESS]"
click at [647, 351] on div at bounding box center [644, 363] width 152 height 43
click at [449, 366] on div "Delivery address Enter street name or postal code" at bounding box center [379, 363] width 373 height 83
click at [413, 355] on span "Enter street name or postal code" at bounding box center [312, 363] width 214 height 17
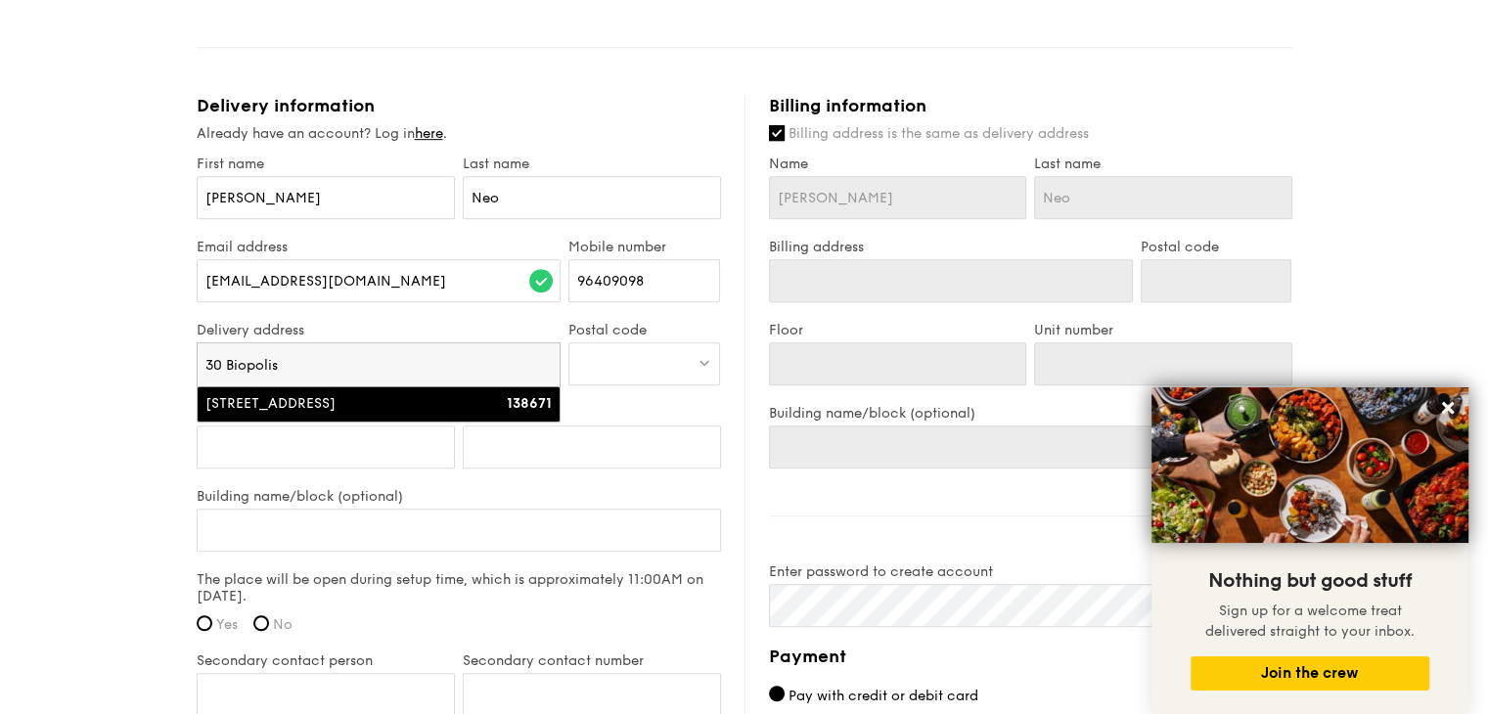
type input "30 Biopolis"
click at [389, 394] on div "[STREET_ADDRESS]" at bounding box center [335, 404] width 260 height 20
type input "[STREET_ADDRESS]"
type input "138671"
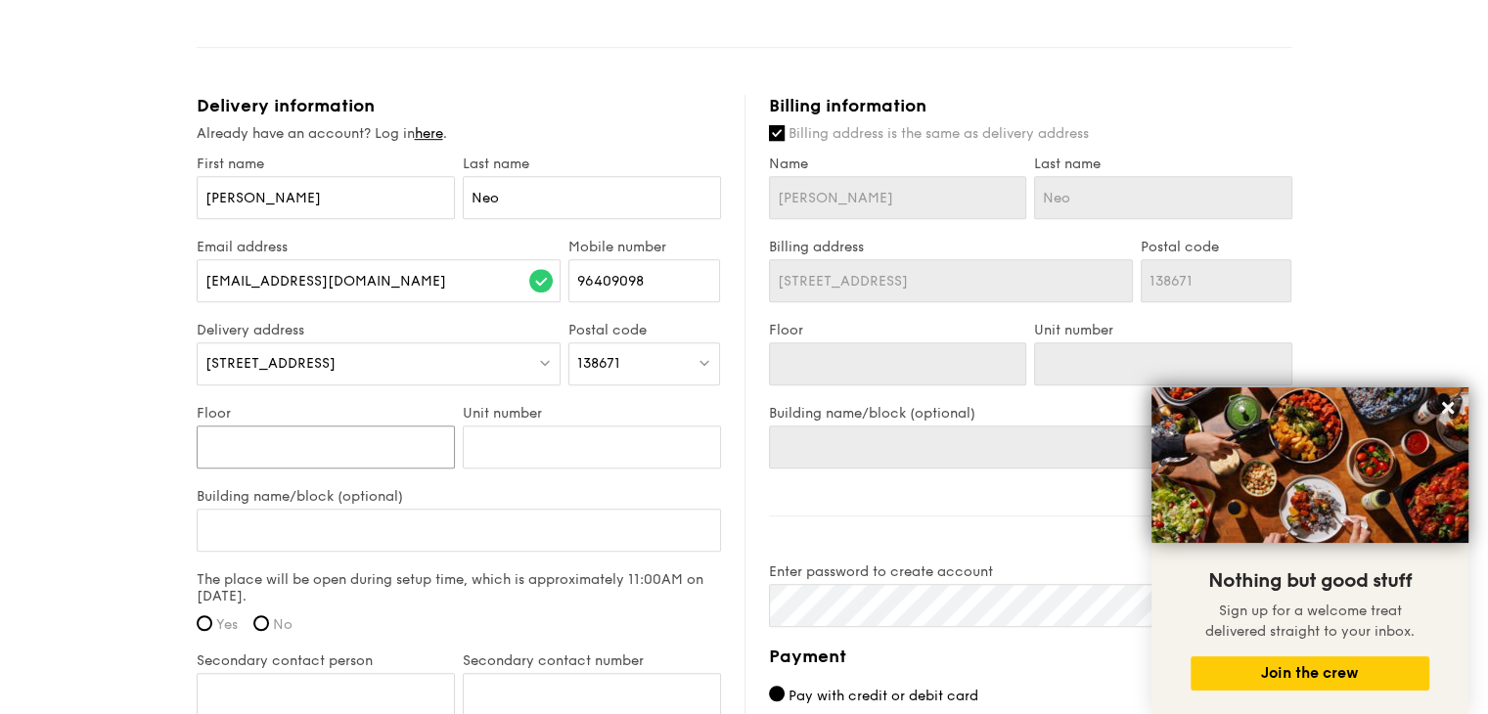
click at [317, 434] on input "Floor" at bounding box center [326, 446] width 258 height 43
type input "5"
click at [491, 427] on input "Unit number" at bounding box center [592, 446] width 258 height 43
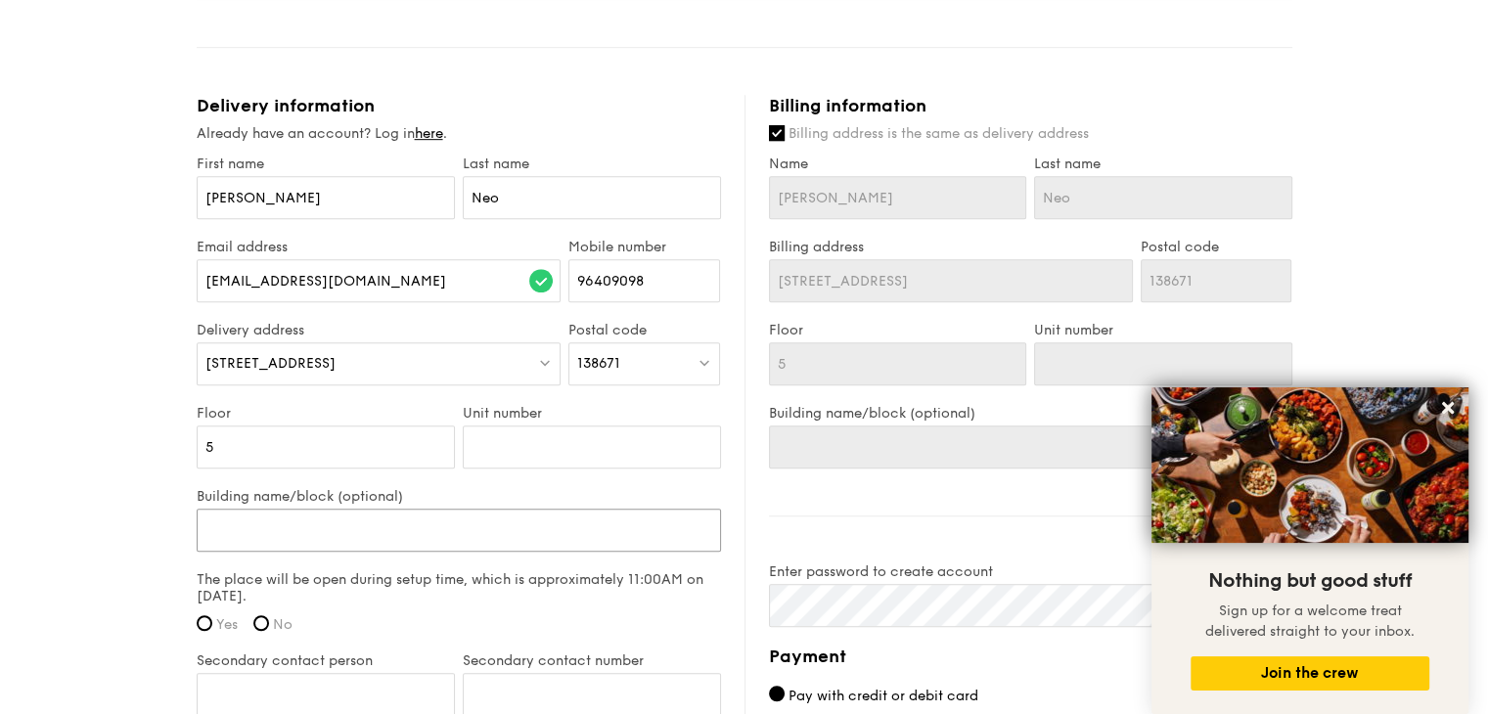
click at [377, 509] on input "Building name/block (optional)" at bounding box center [459, 530] width 524 height 43
type input "C"
type input "Co"
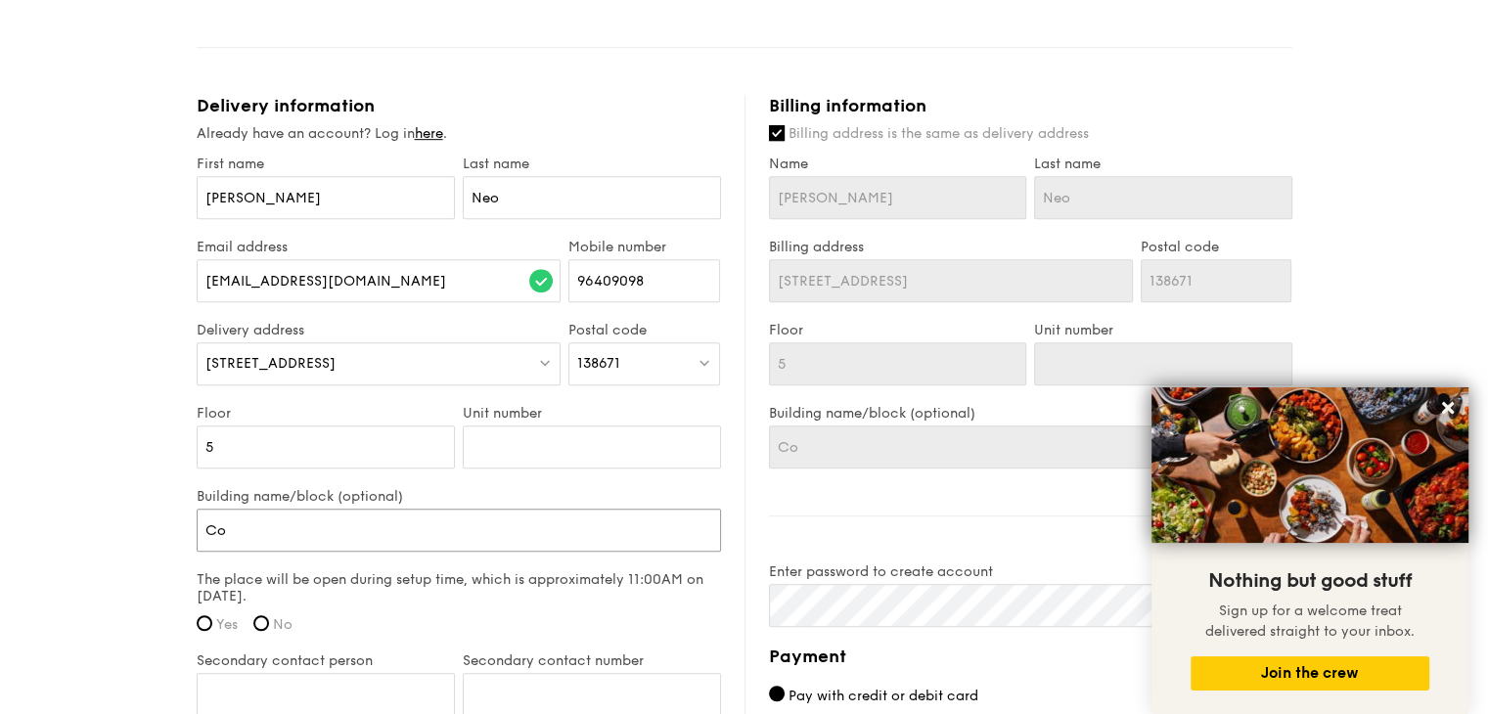
type input "Cod"
type input "Codo"
type input "Codon"
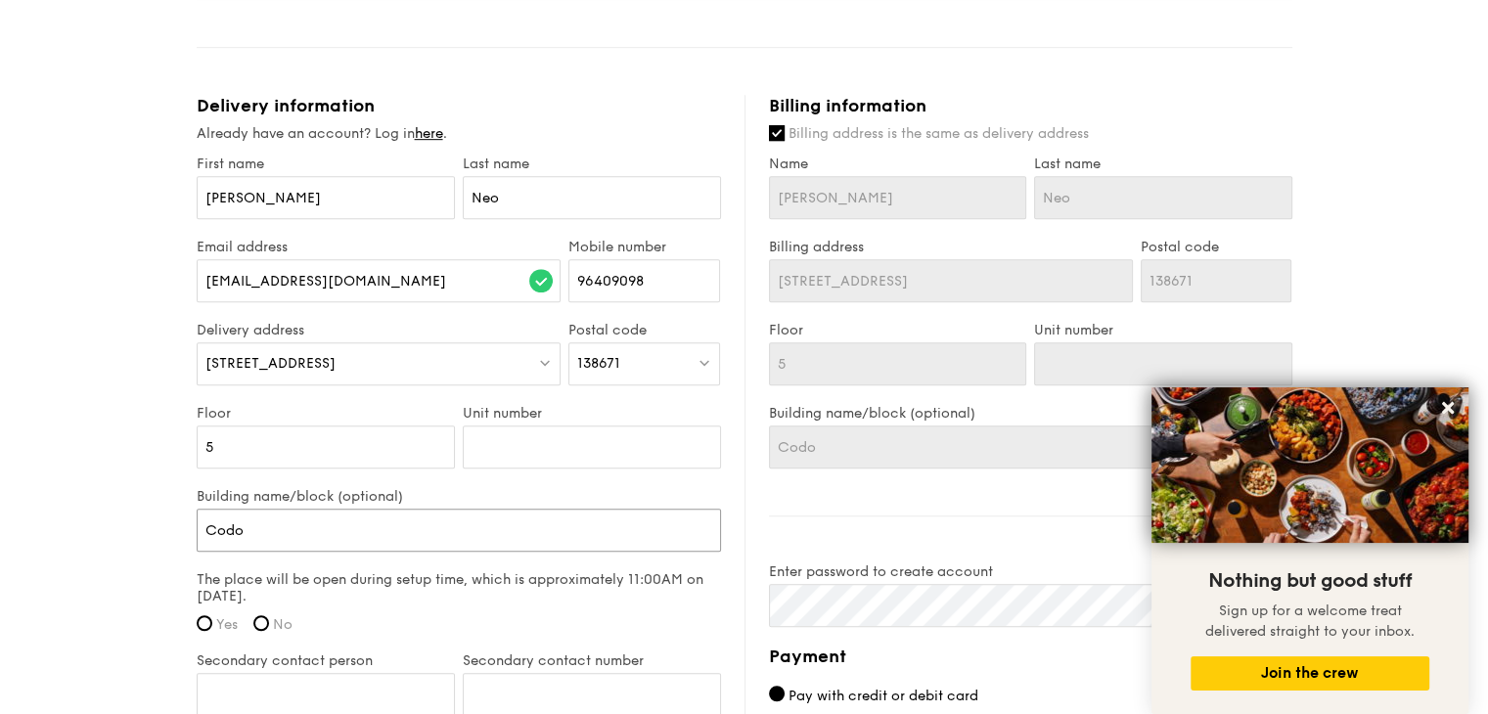
type input "Codon"
type input "Codon s"
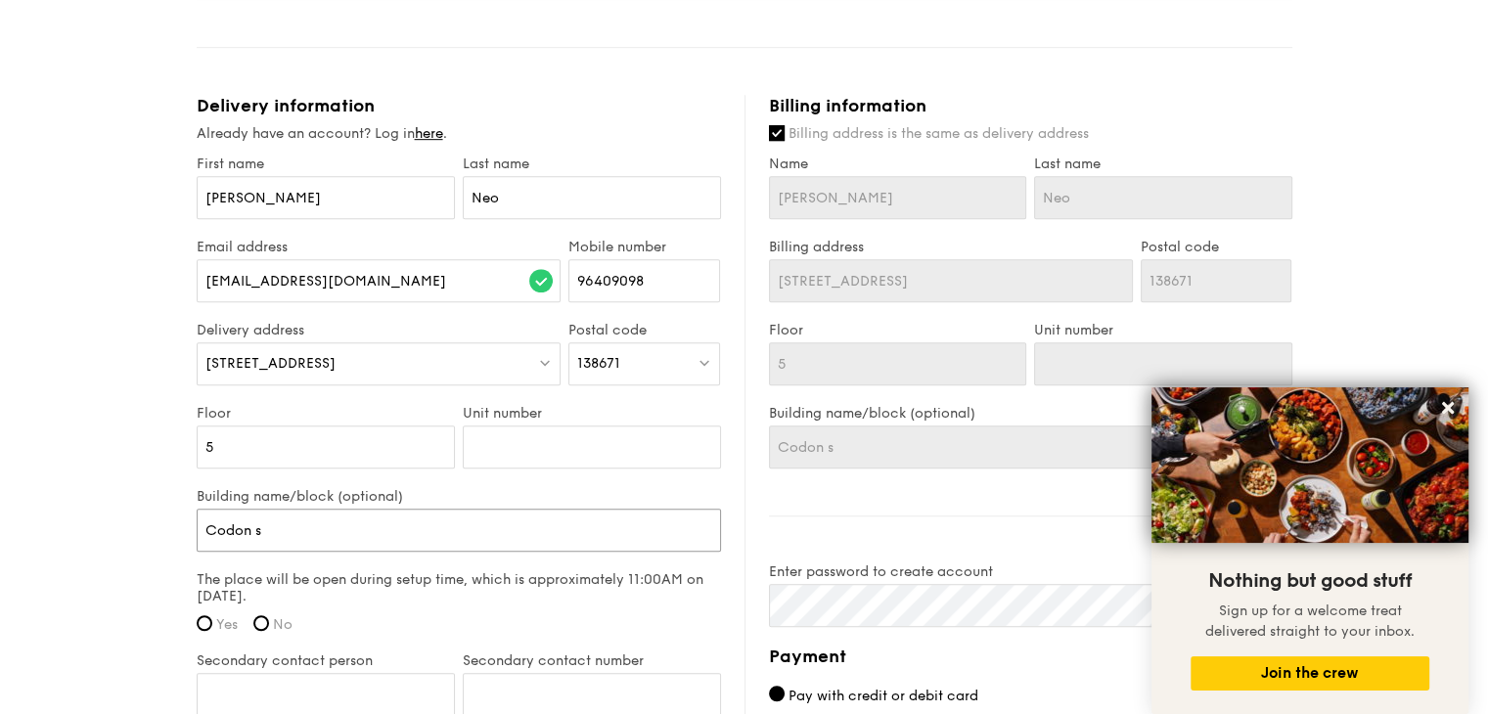
type input "Codon se"
type input "Codon sem"
type input "Codon semi"
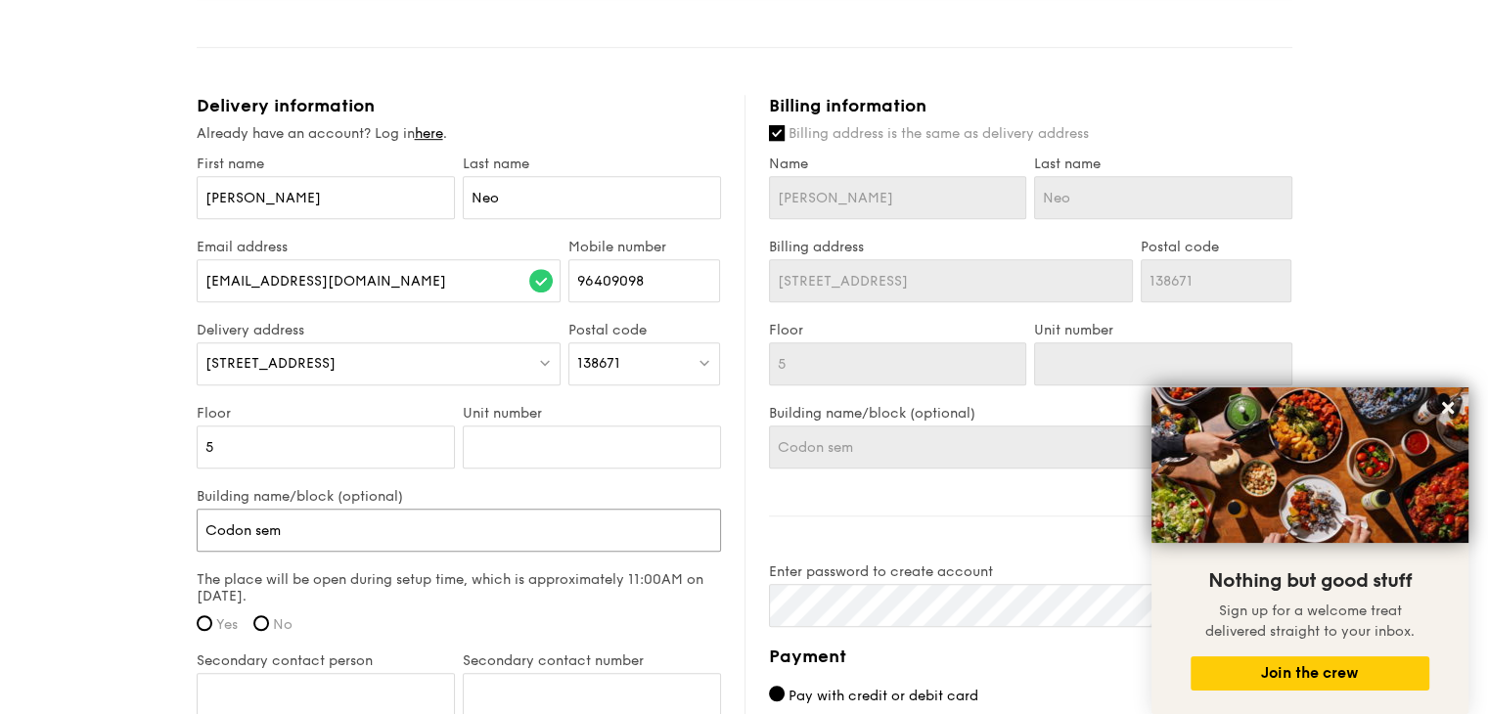
type input "Codon semi"
type input "Codon semina"
type input "Codon seminar"
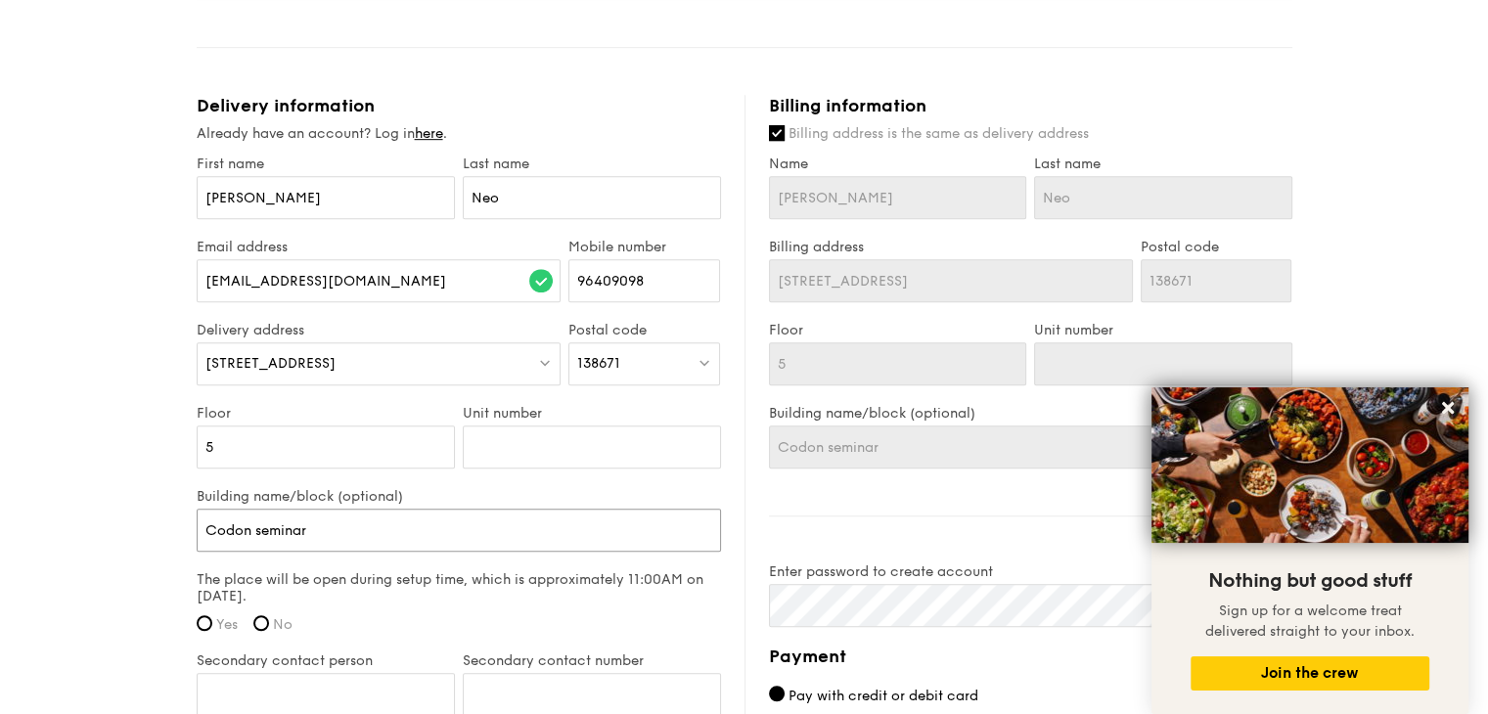
type input "Codon seminar"
type input "Codon seminar ro"
type input "Codon seminar roo"
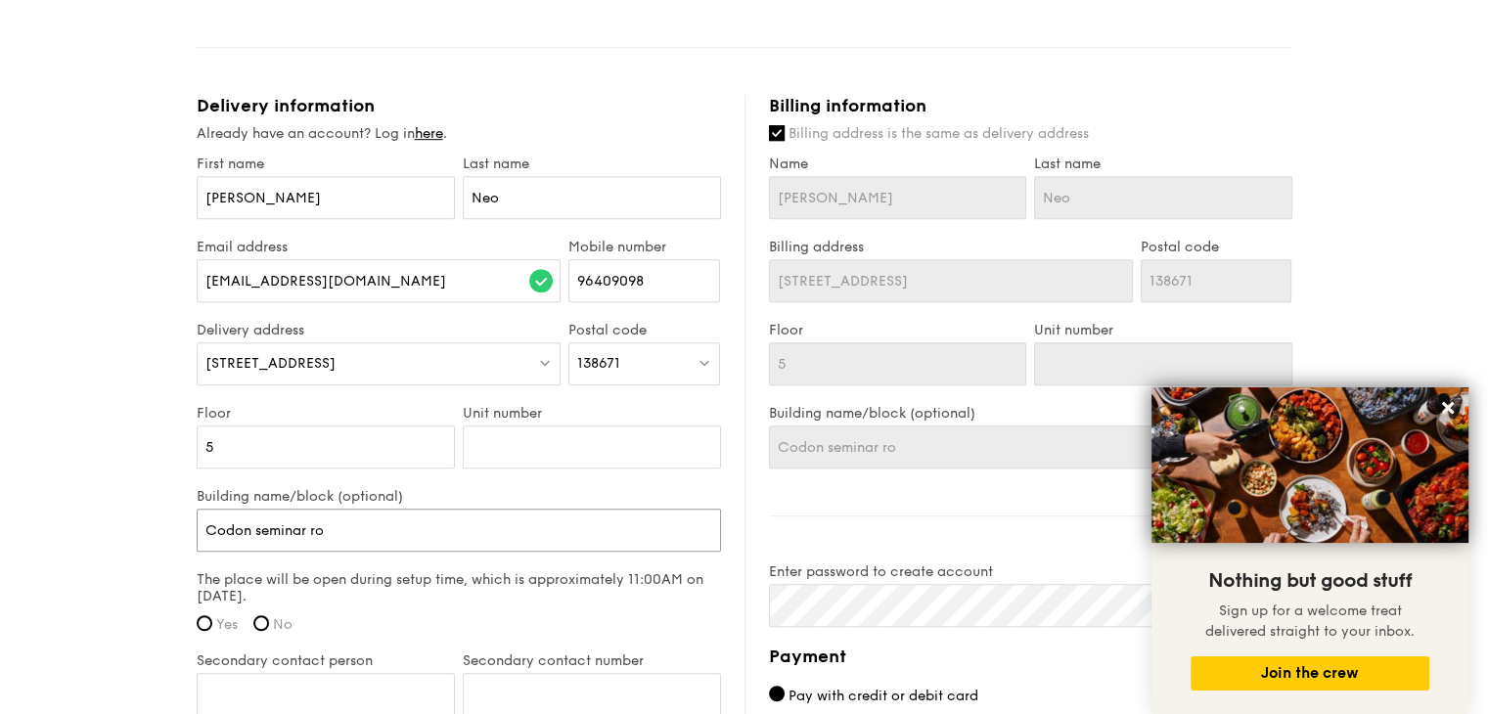
type input "Codon seminar roo"
type input "Codon seminar room"
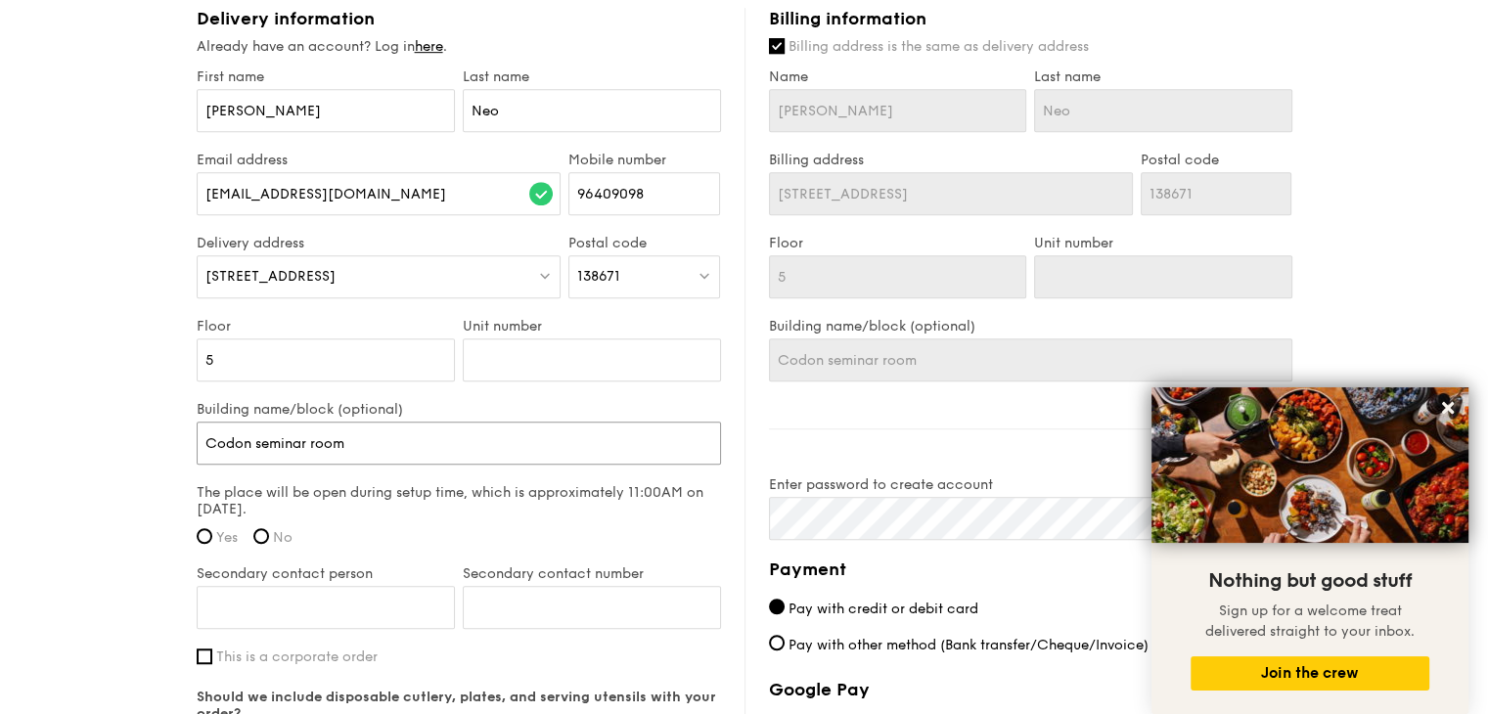
scroll to position [1229, 0]
type input "Codon seminar room"
click at [202, 527] on input "Yes" at bounding box center [205, 535] width 16 height 16
radio input "true"
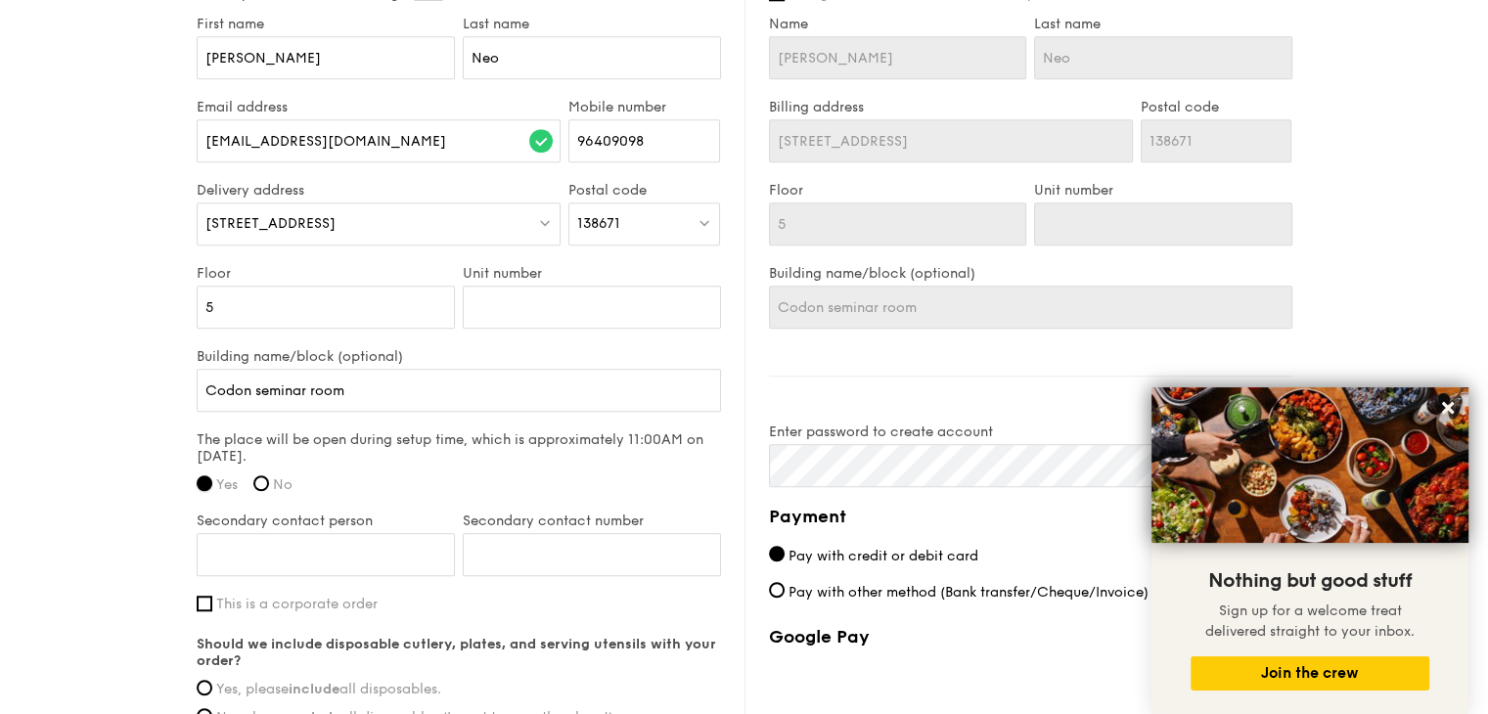
scroll to position [1292, 0]
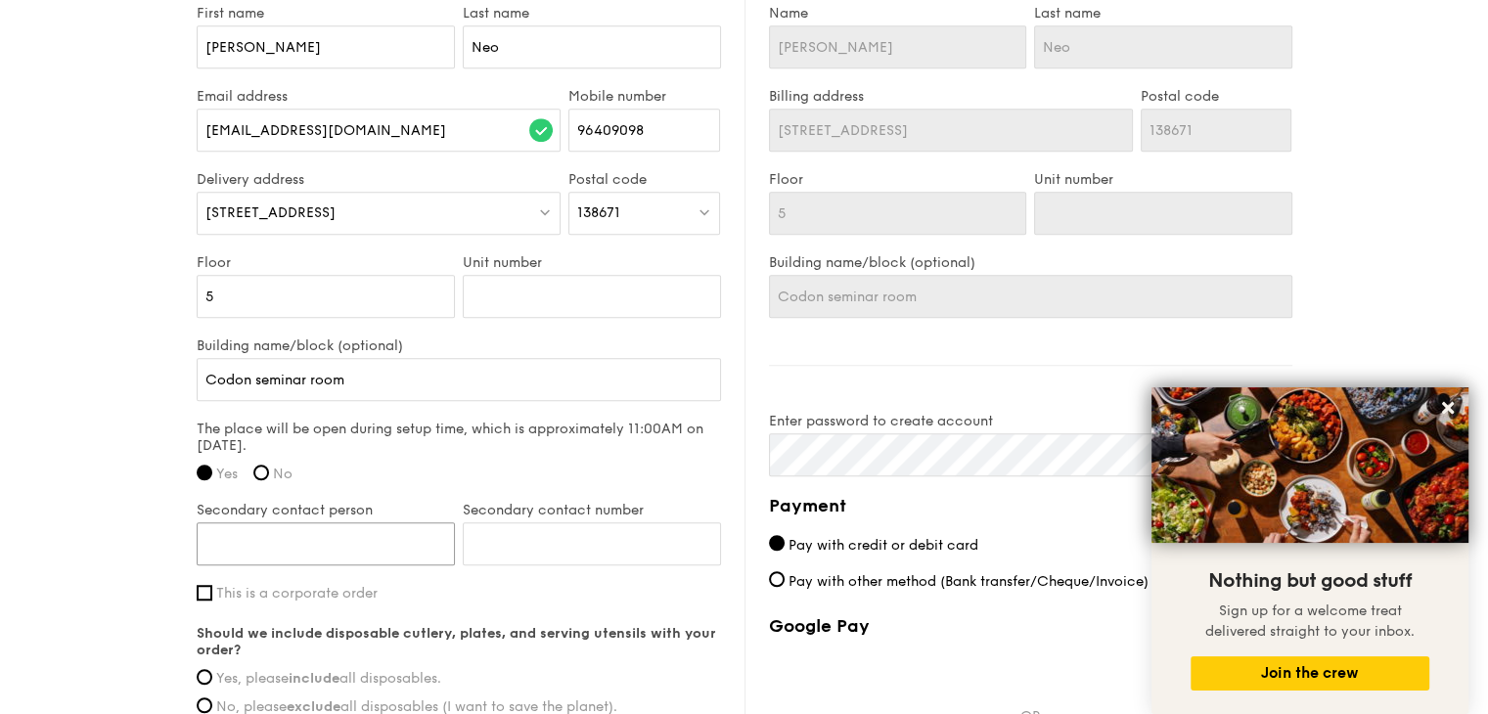
click at [261, 525] on input "Secondary contact person" at bounding box center [326, 543] width 258 height 43
type input "9"
click at [203, 584] on input "This is a corporate order" at bounding box center [205, 592] width 16 height 16
checkbox input "true"
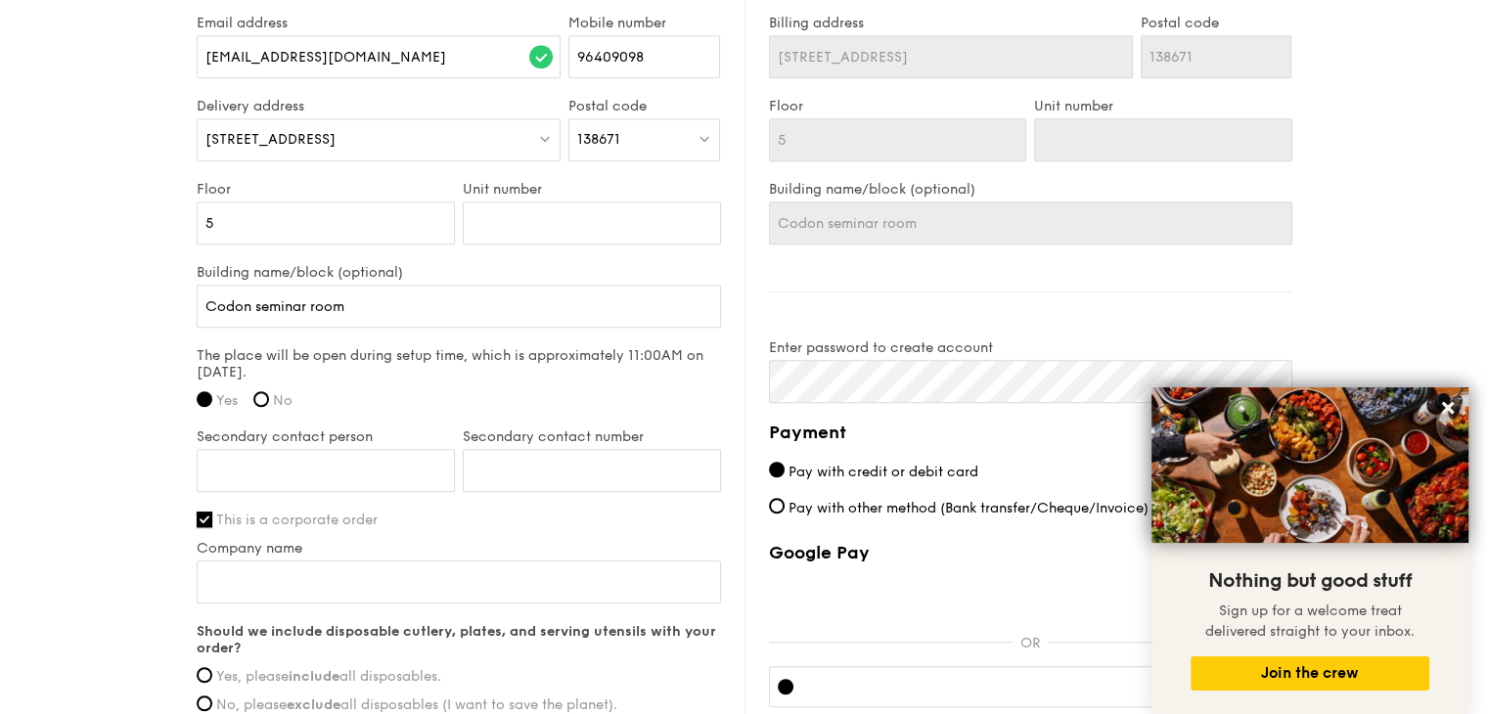
scroll to position [1367, 0]
click at [316, 447] on input "Secondary contact person" at bounding box center [326, 468] width 258 height 43
click at [220, 558] on input "Company name" at bounding box center [459, 579] width 524 height 43
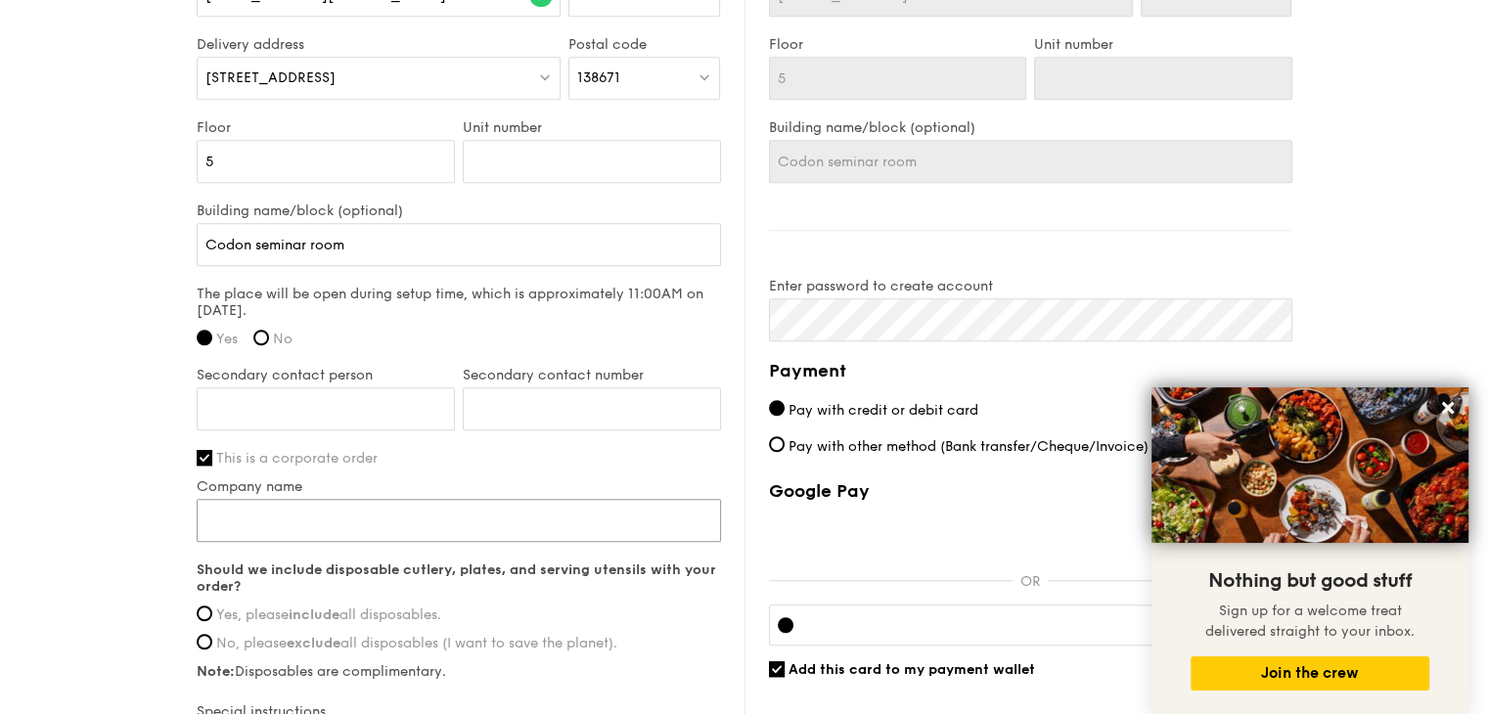
scroll to position [1426, 0]
type input "I"
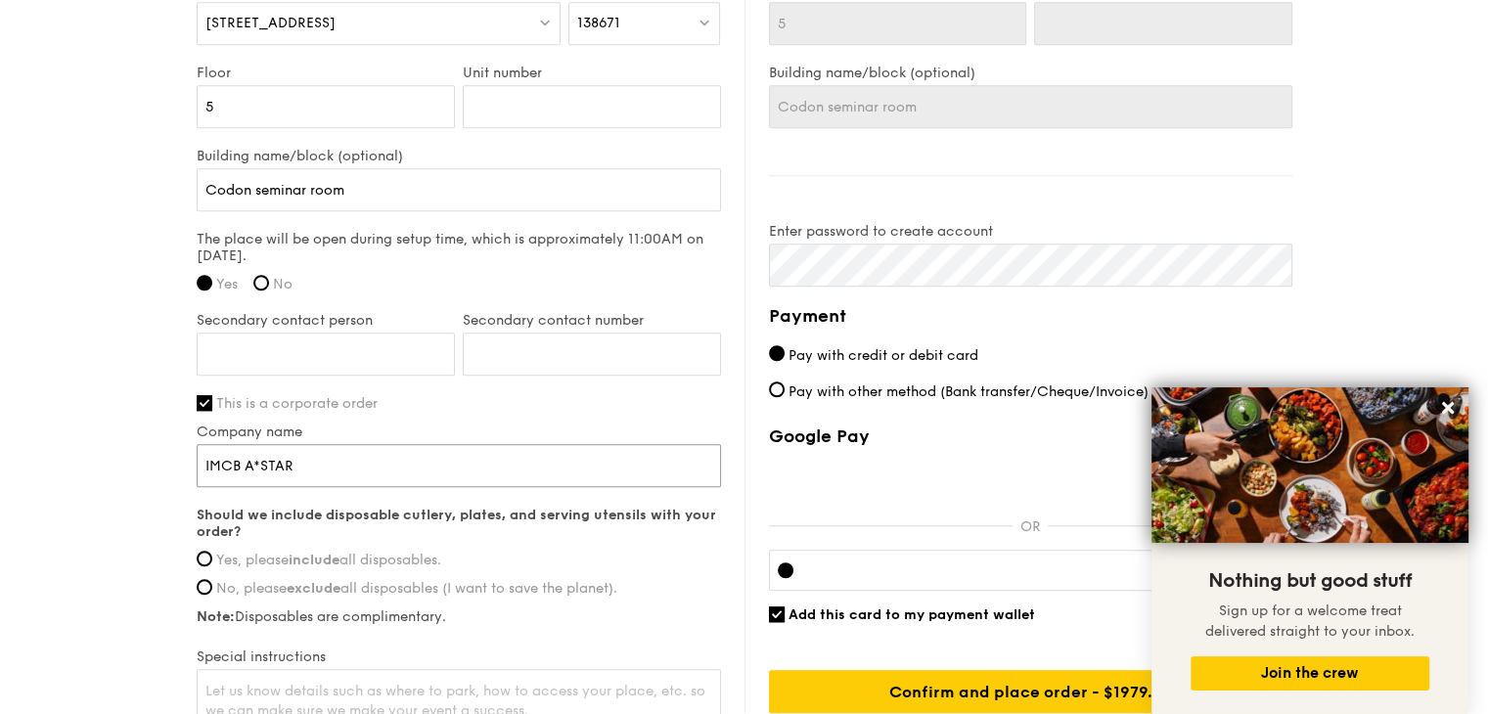
scroll to position [1483, 0]
type input "IMCB A*STAR"
click at [207, 550] on input "Yes, please include all disposables." at bounding box center [205, 558] width 16 height 16
radio input "true"
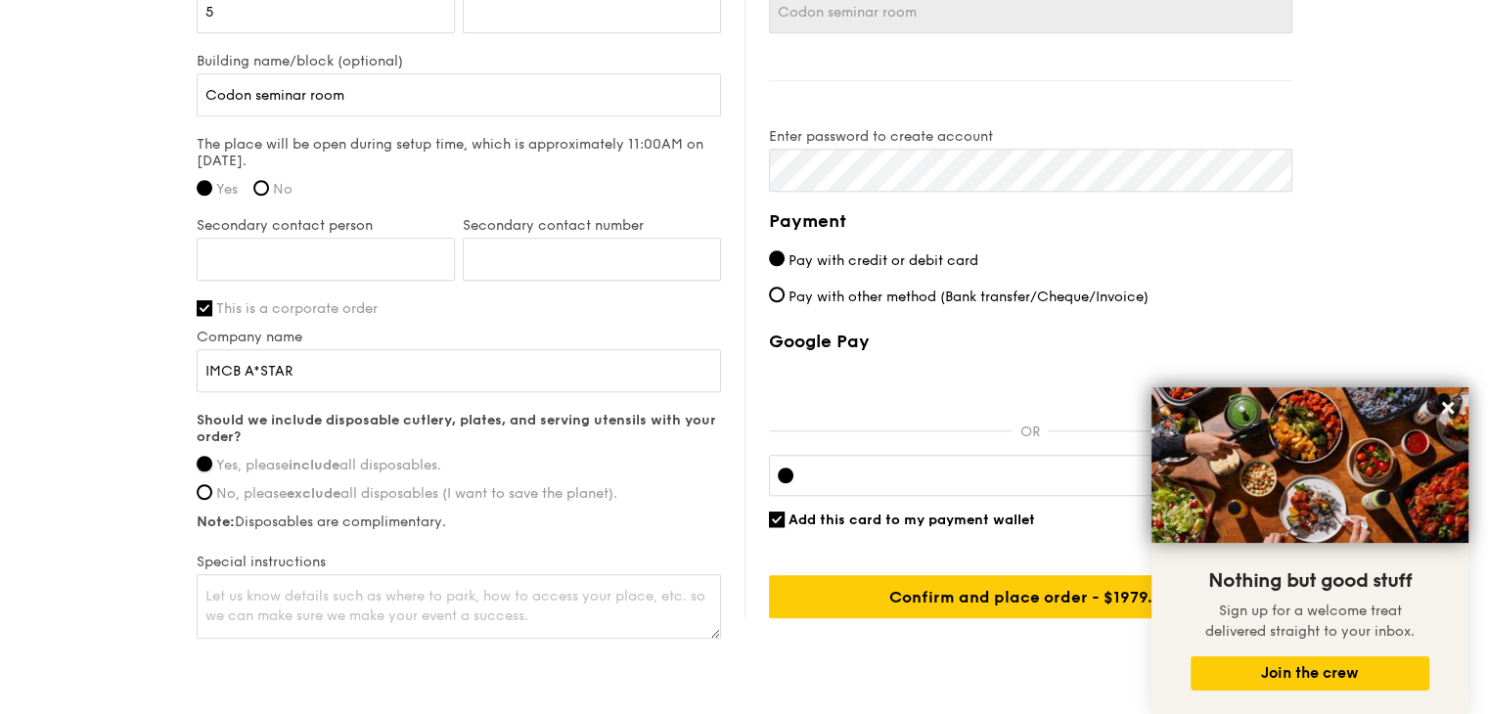
scroll to position [1604, 0]
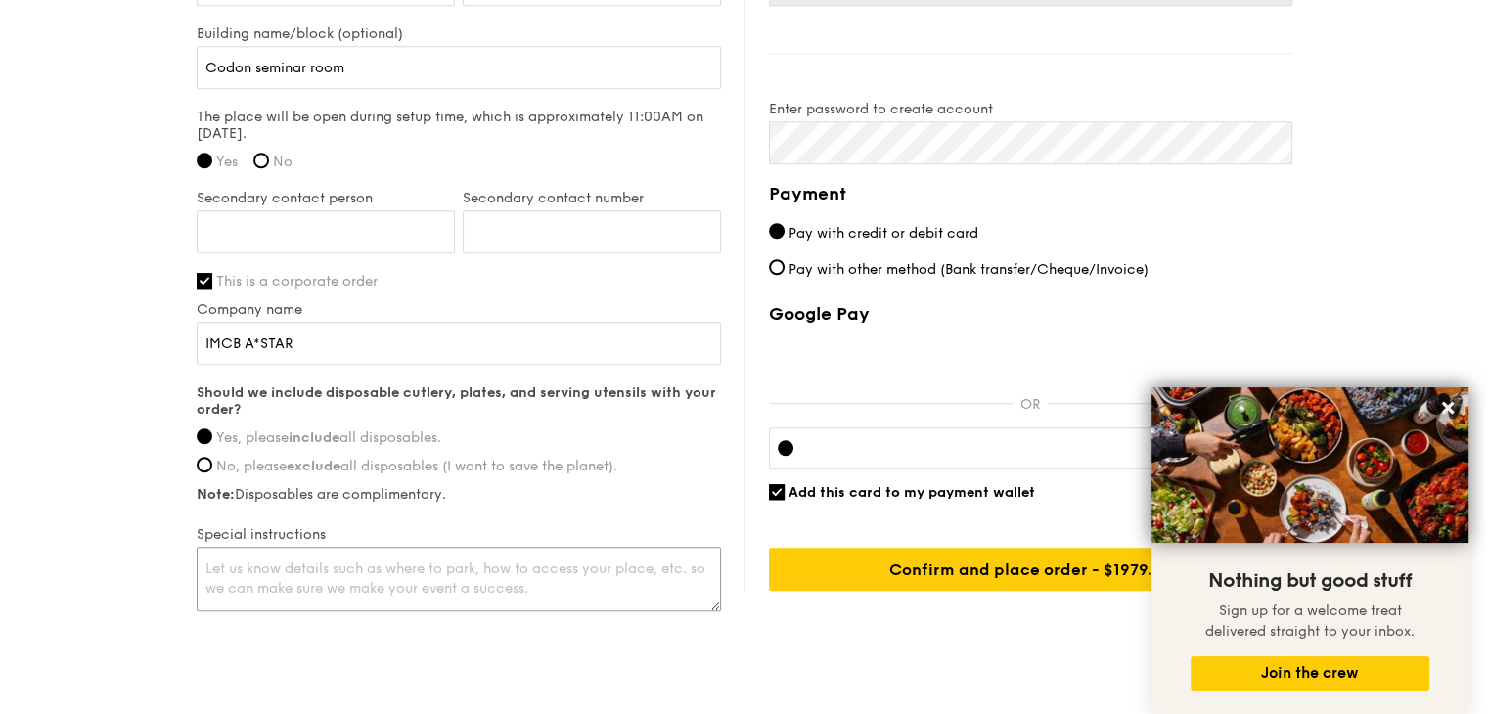
click at [350, 554] on textarea at bounding box center [459, 579] width 524 height 65
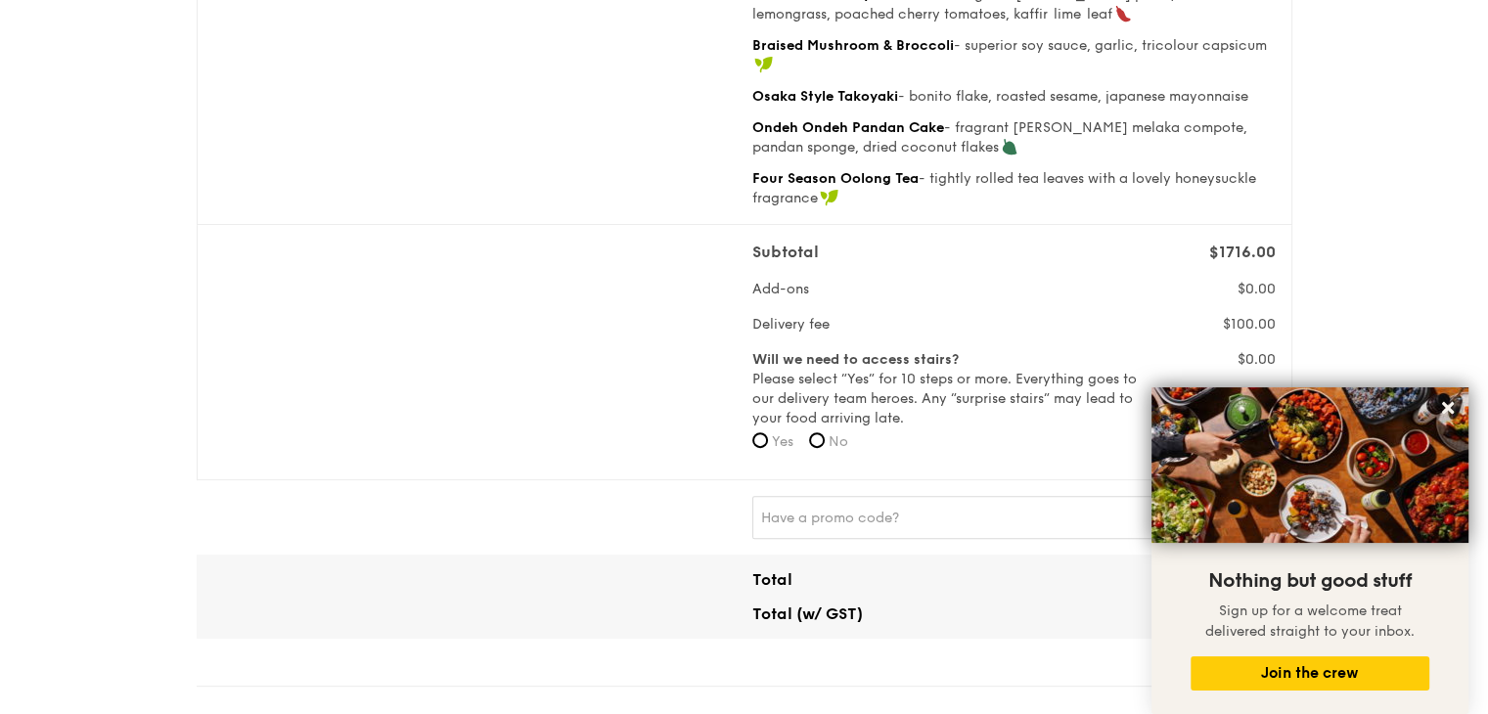
scroll to position [520, 0]
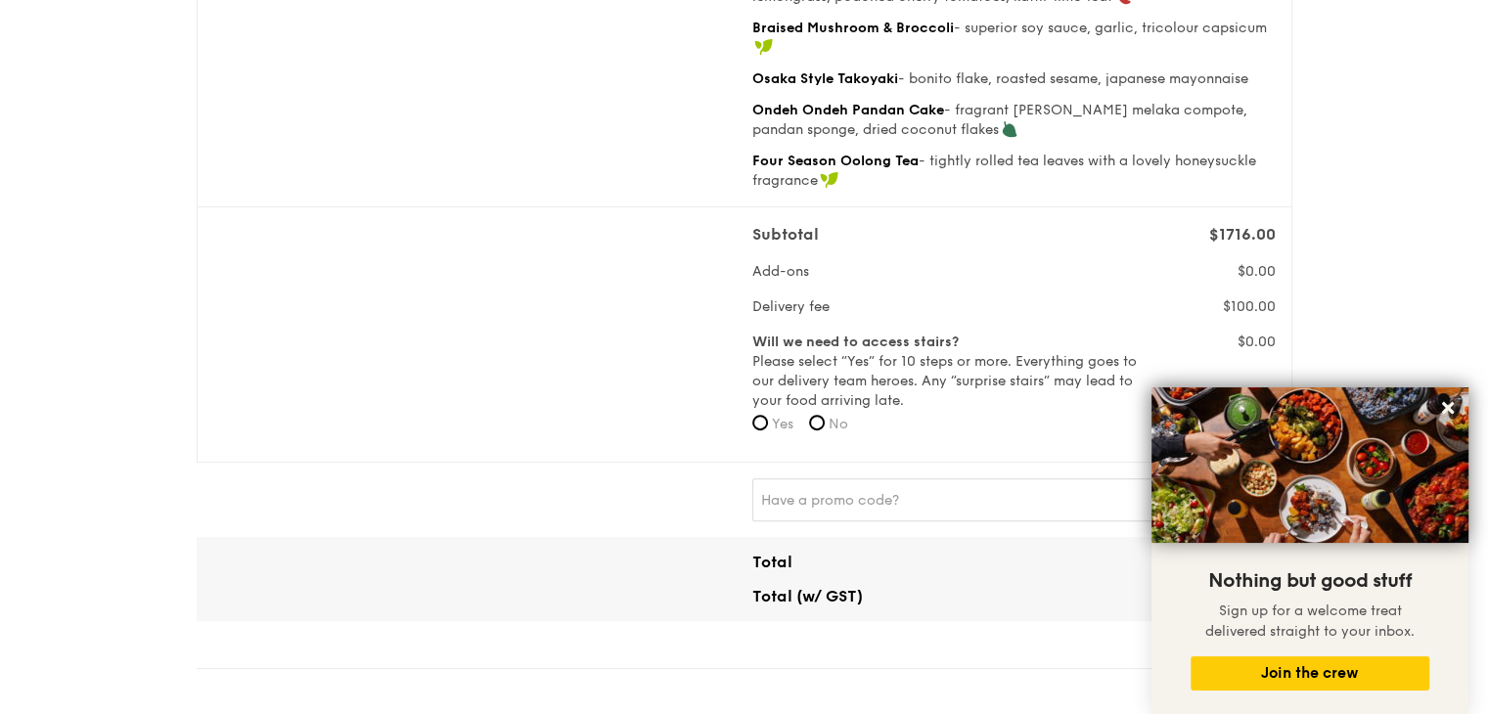
click at [848, 415] on label "No" at bounding box center [828, 425] width 39 height 20
click at [825, 415] on input "No" at bounding box center [817, 423] width 16 height 16
radio input "true"
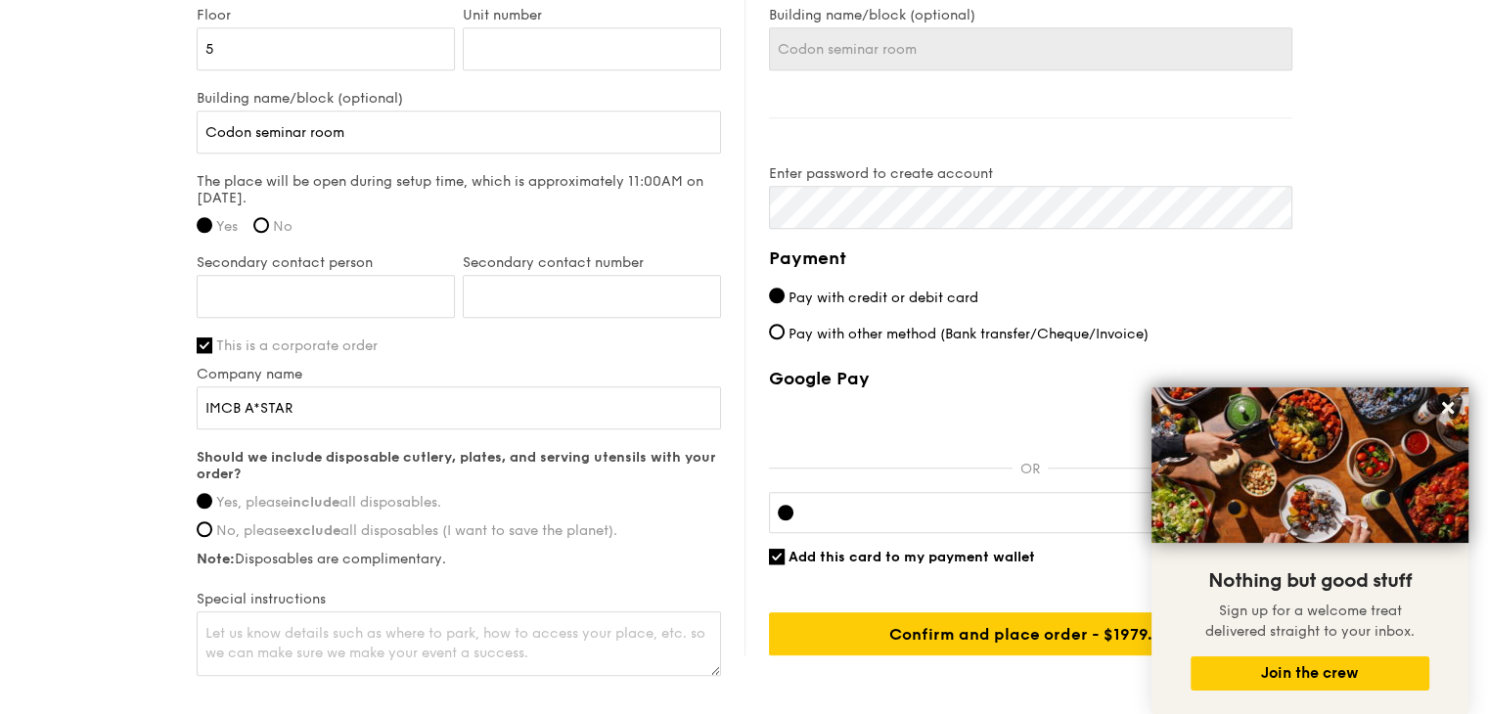
scroll to position [1543, 0]
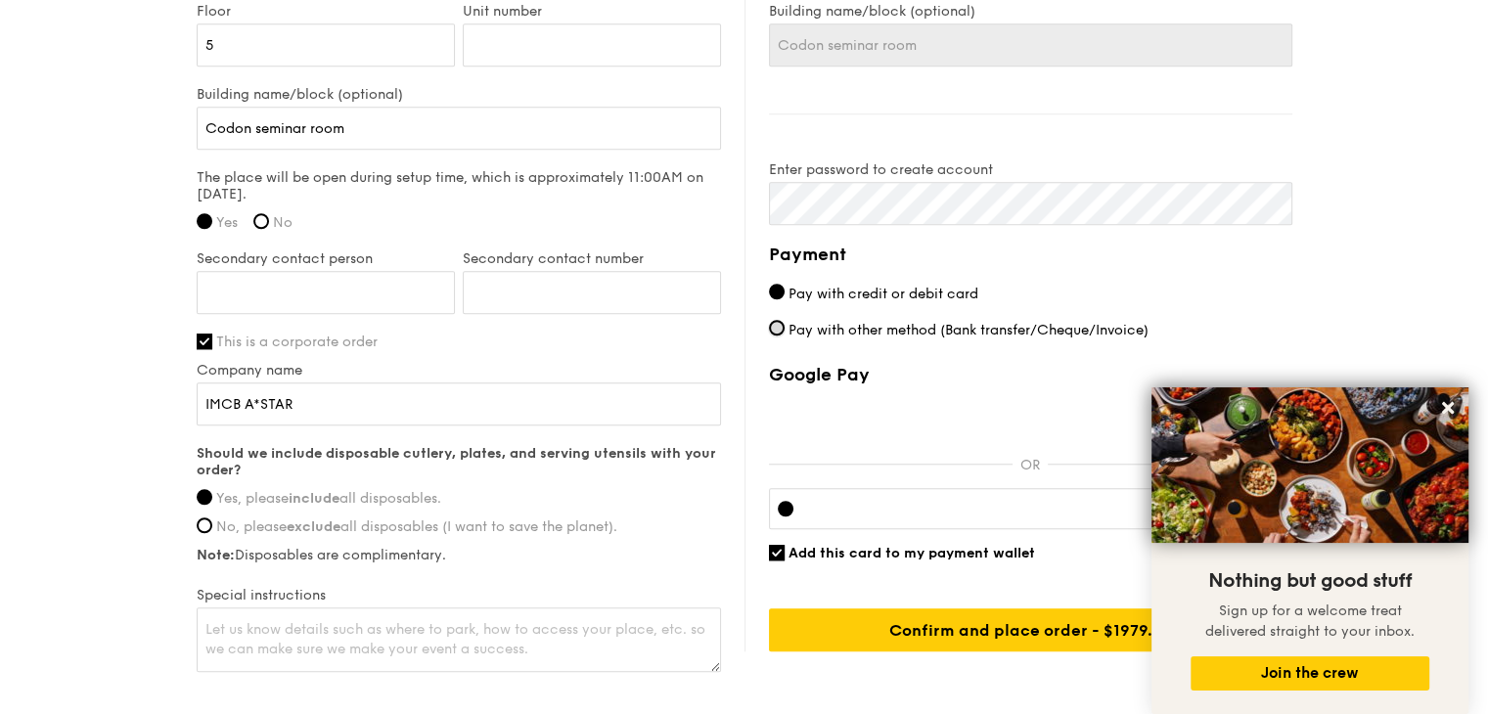
click at [777, 320] on input "Pay with other method (Bank transfer/Cheque/Invoice)" at bounding box center [777, 328] width 16 height 16
radio input "true"
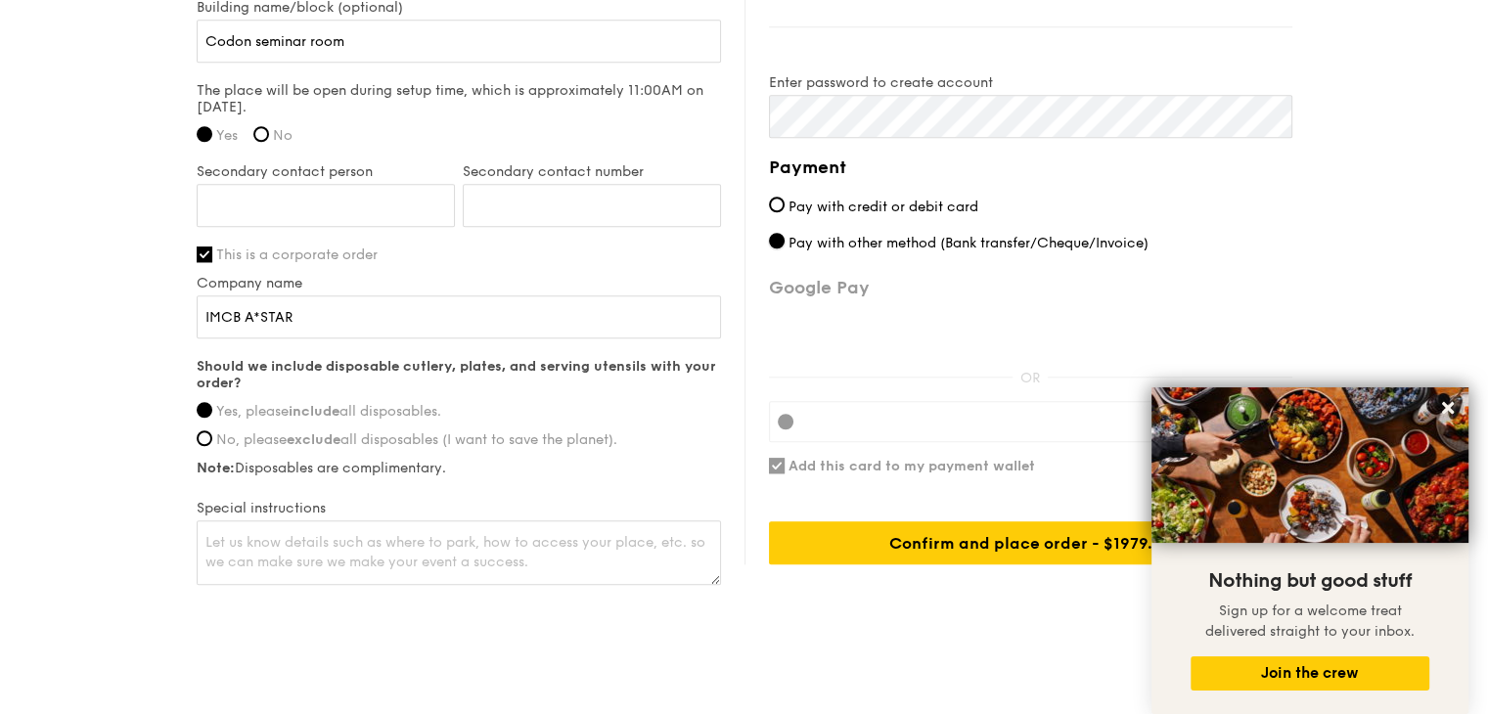
scroll to position [1637, 0]
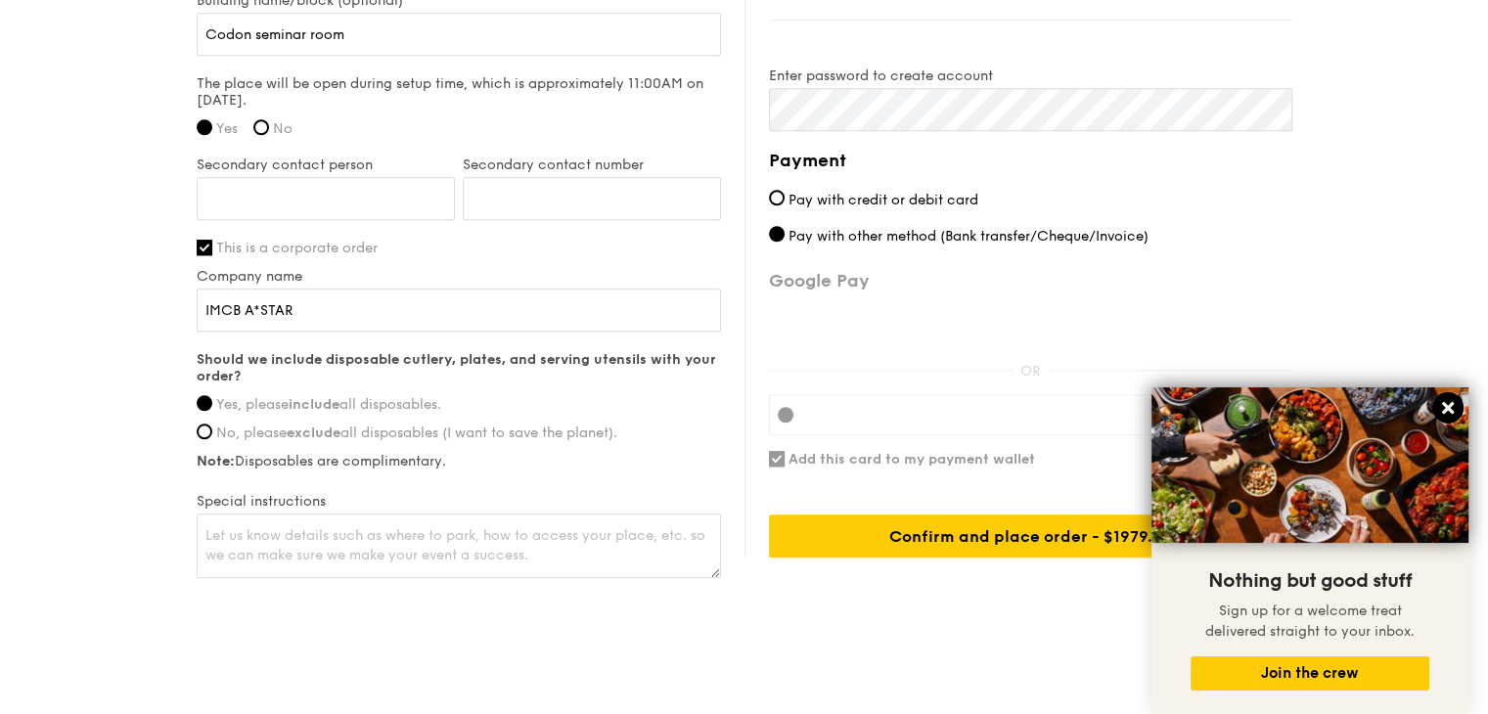
click at [1444, 403] on icon at bounding box center [1448, 408] width 12 height 12
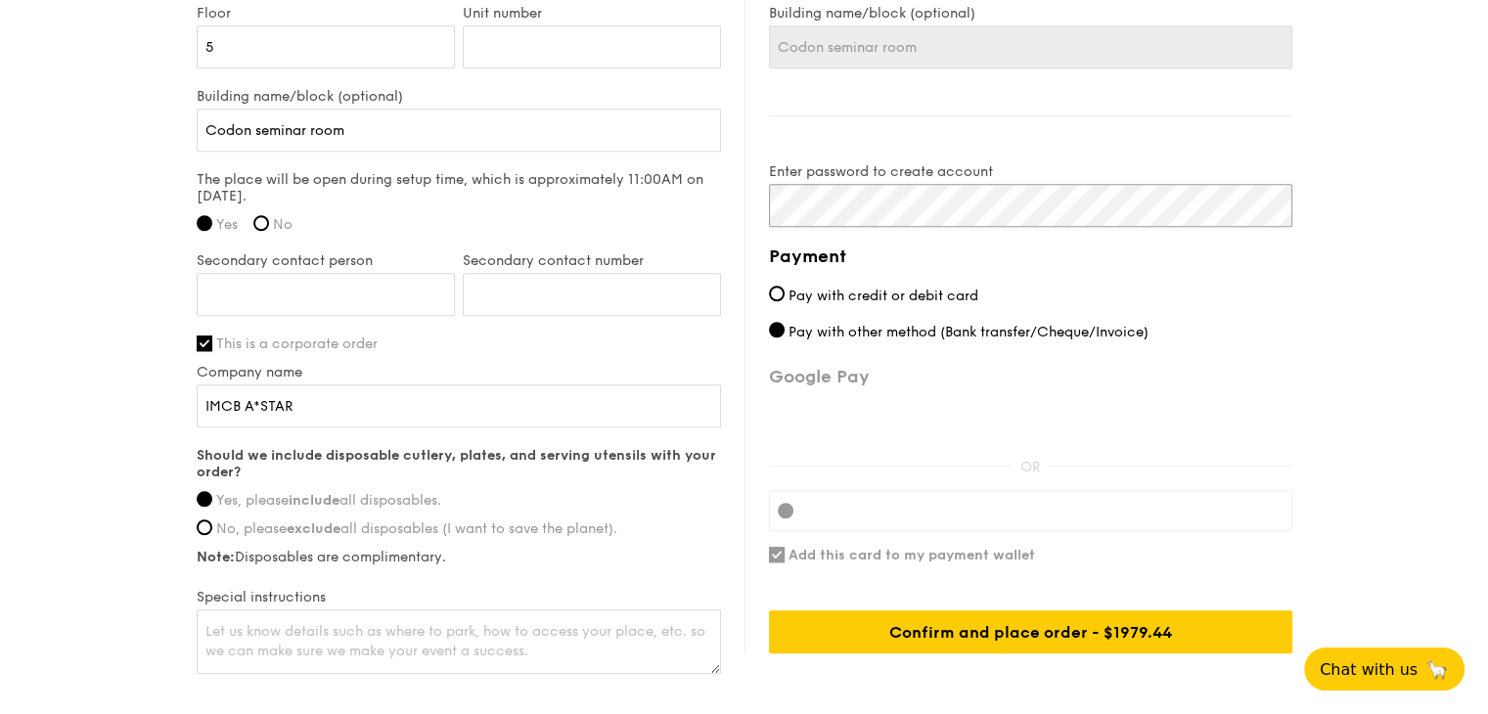
scroll to position [1639, 0]
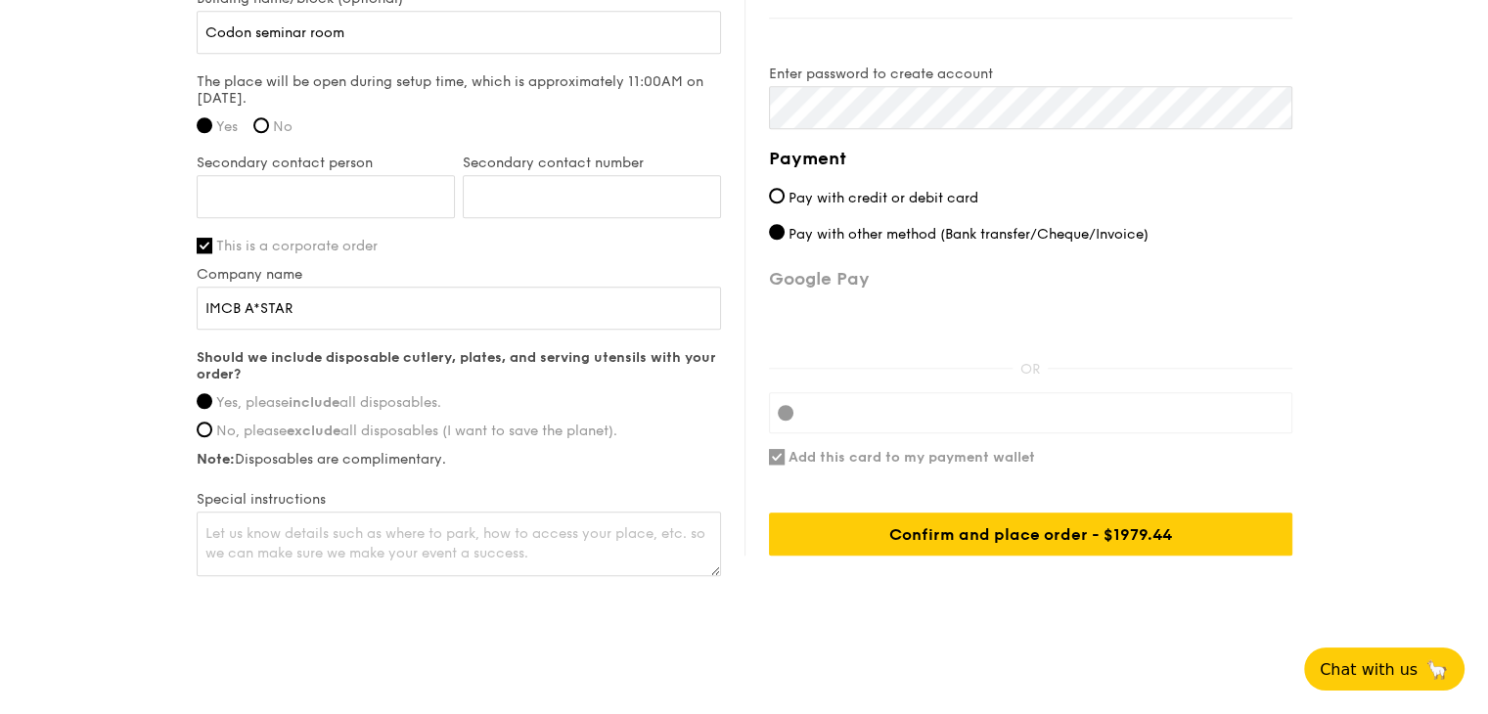
click at [772, 422] on div "Payment Pay with credit or debit card Pay with other method (Bank transfer/Cheq…" at bounding box center [1030, 350] width 523 height 411
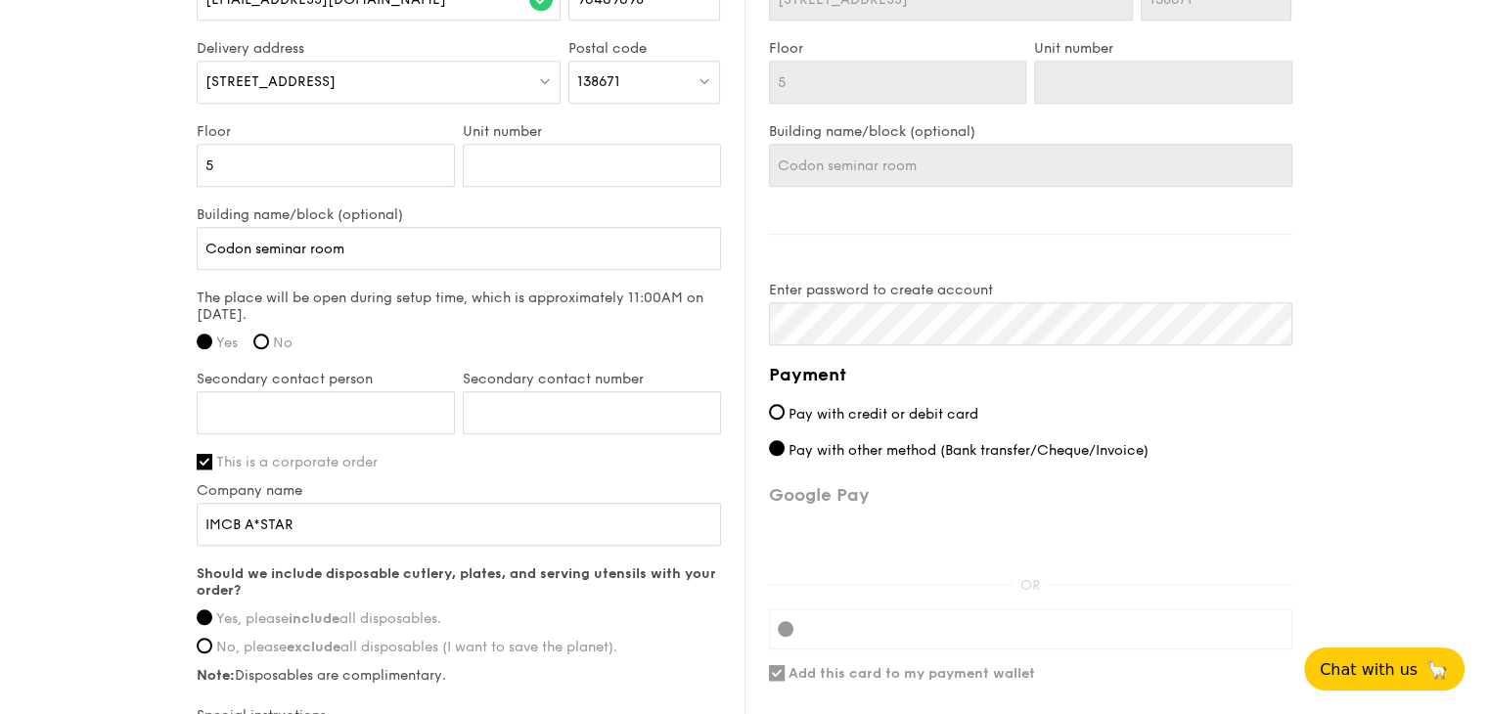
click at [794, 326] on div "Billing information Billing address is the same as delivery address Name [PERSO…" at bounding box center [1018, 292] width 548 height 959
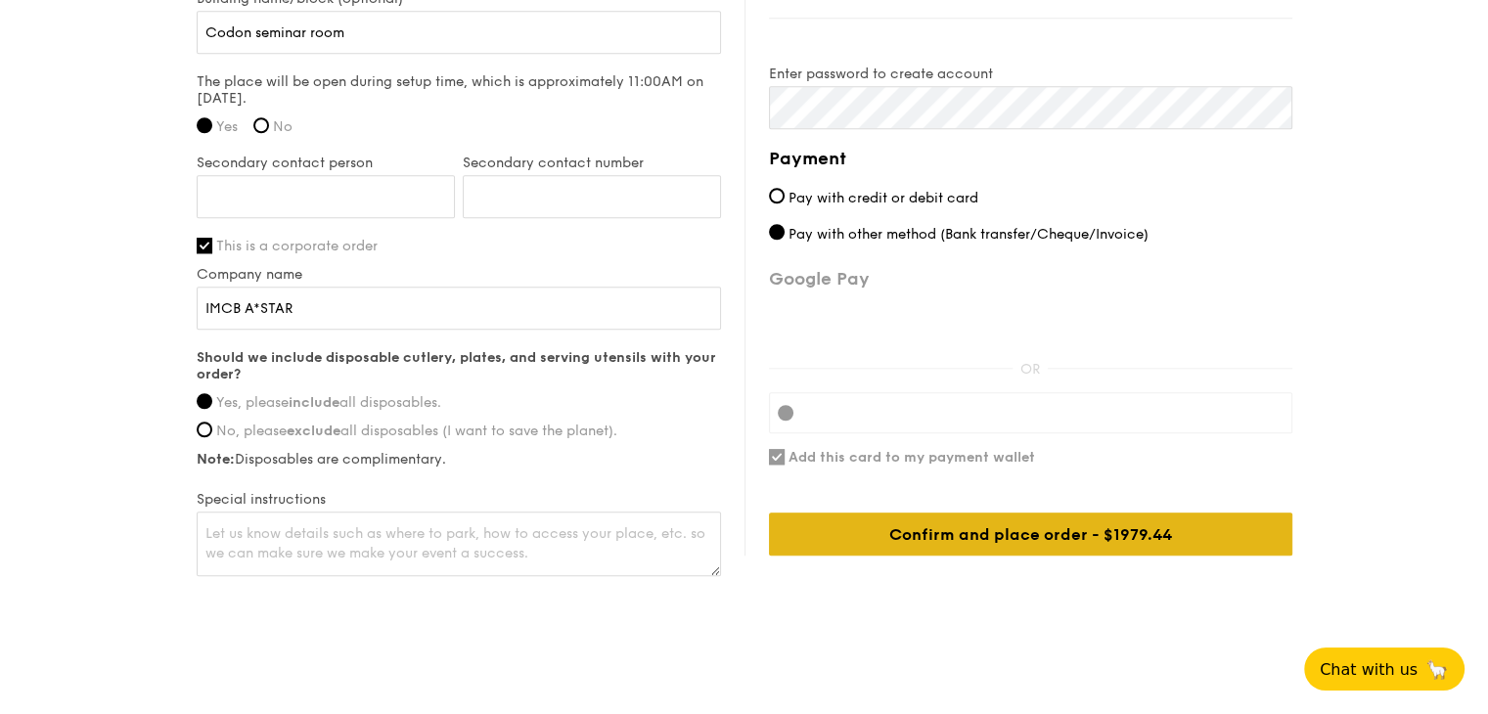
click at [960, 513] on div "Confirm and place order - $1979.44" at bounding box center [1030, 534] width 523 height 43
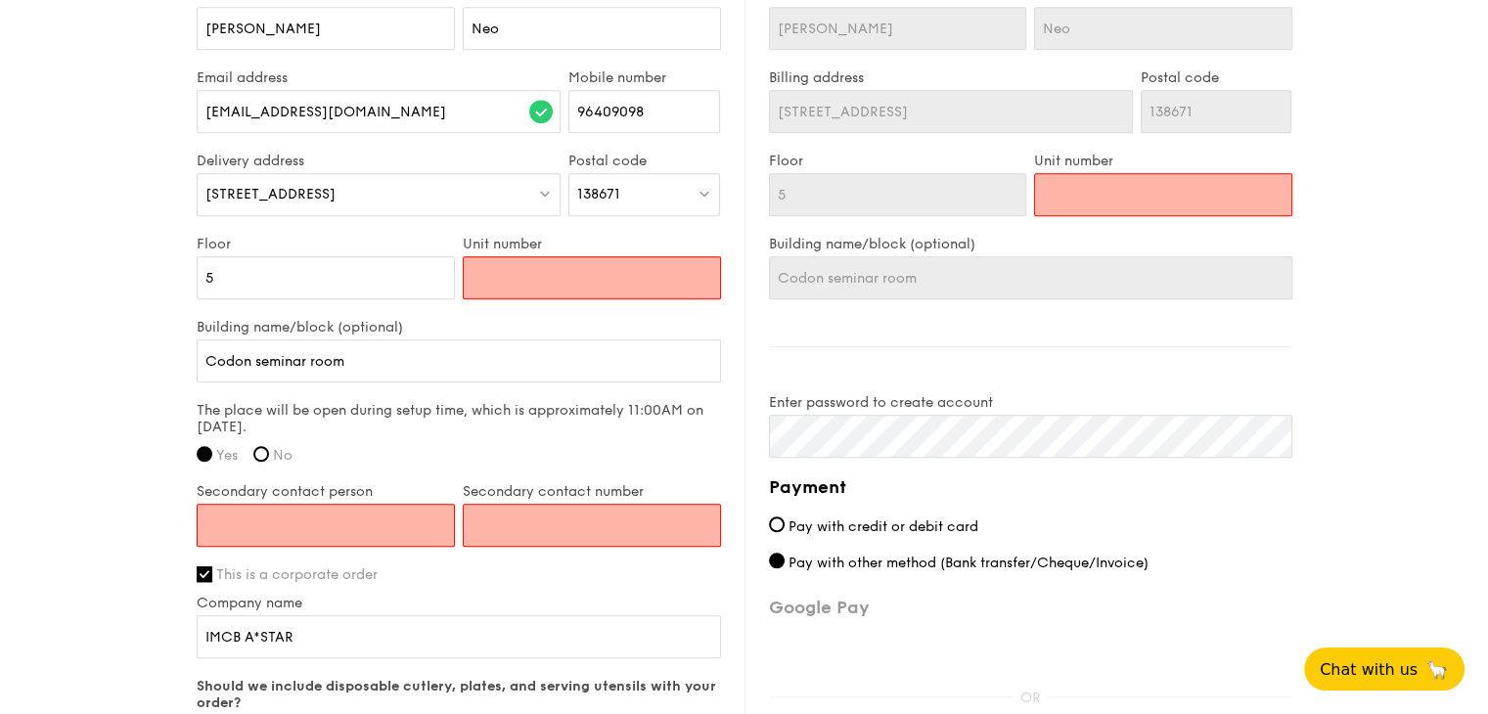
scroll to position [1272, 0]
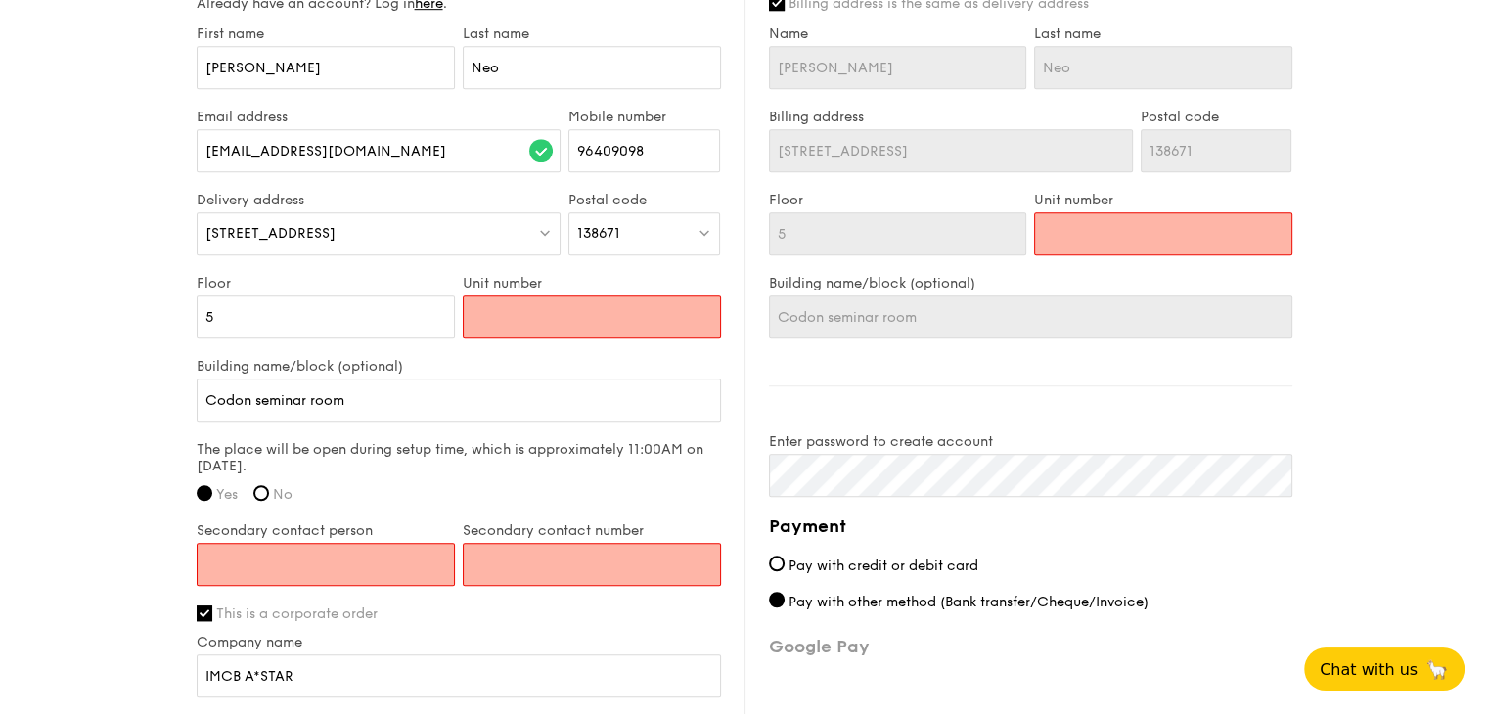
click at [542, 298] on input "Unit number" at bounding box center [592, 316] width 258 height 43
drag, startPoint x: 417, startPoint y: 378, endPoint x: 113, endPoint y: 384, distance: 303.3
click at [521, 295] on input "Unit number" at bounding box center [592, 316] width 258 height 43
paste input "Codon seminar room"
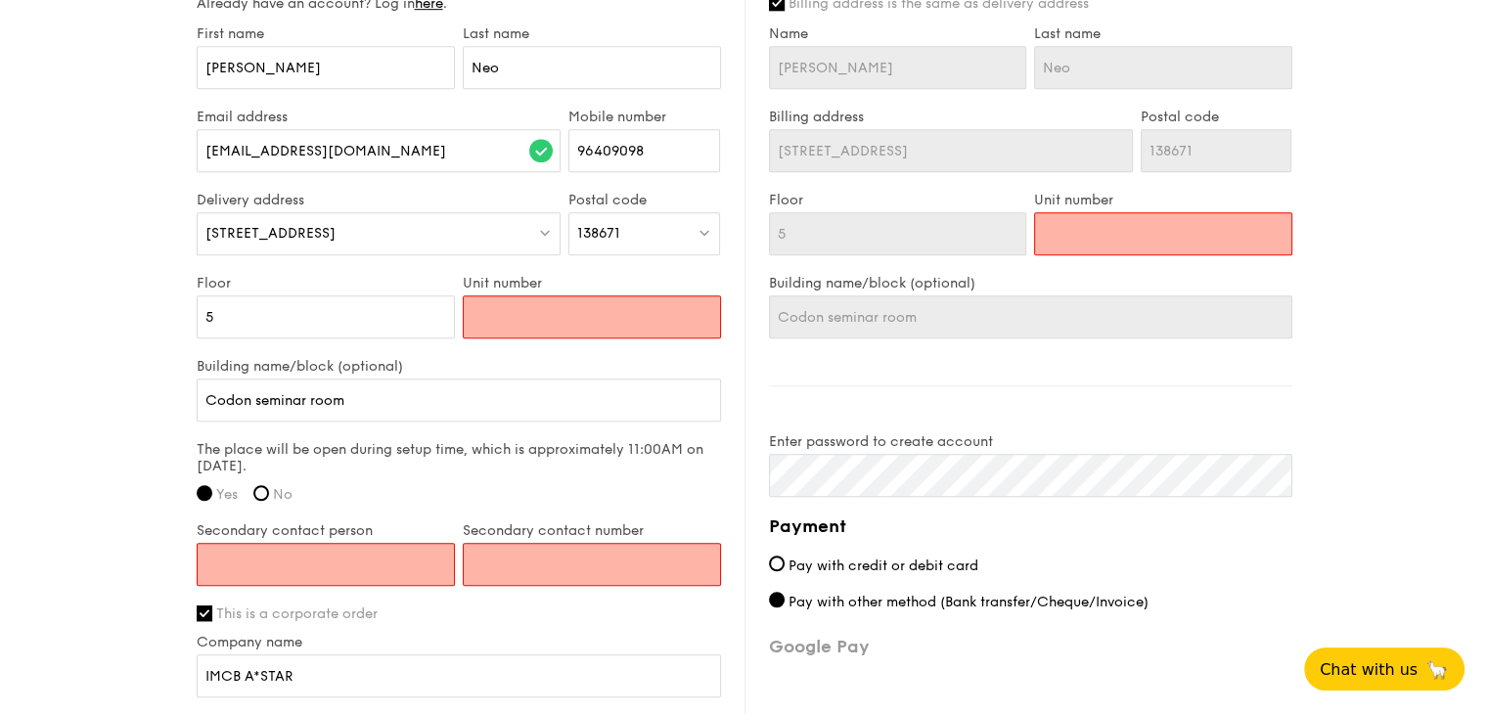
type input "Codon seminar room"
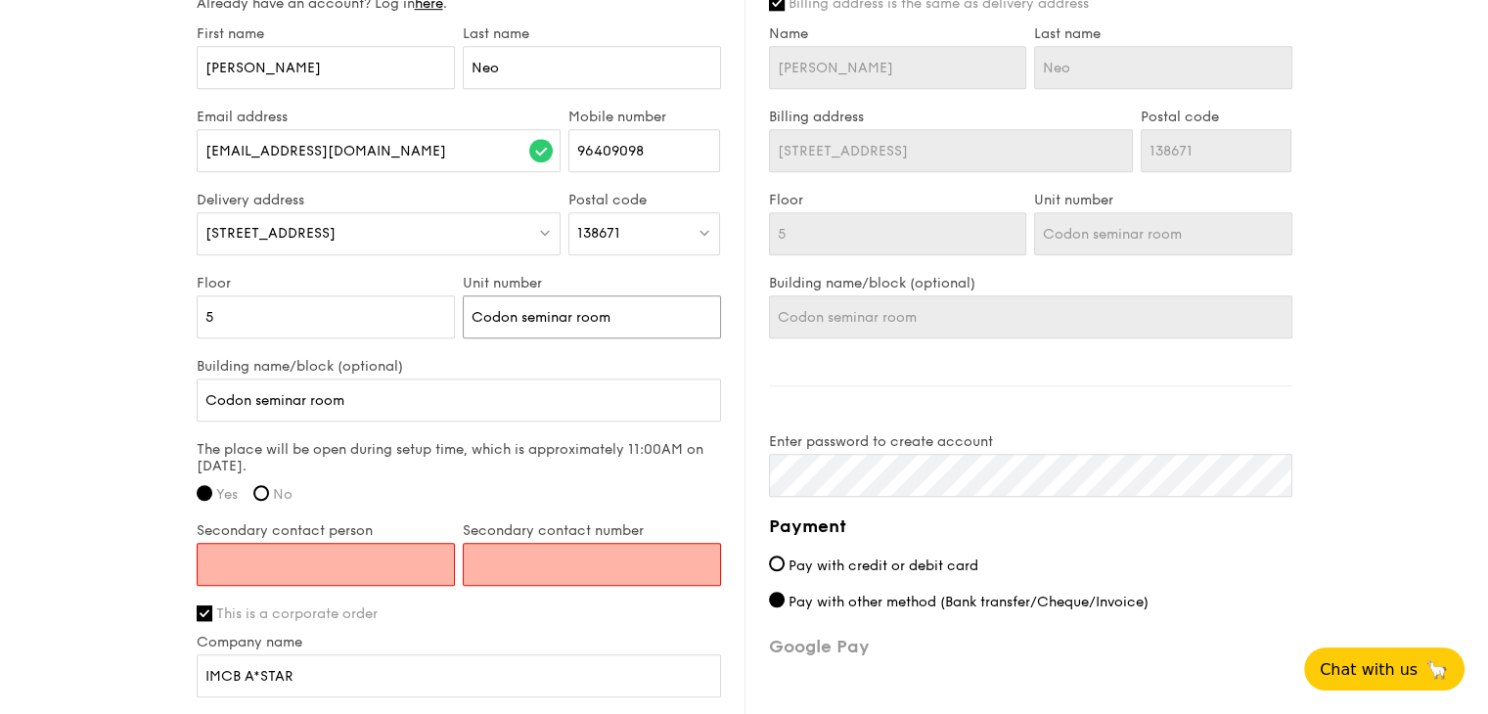
type input "Codon seminar room"
click at [315, 543] on input "Secondary contact person" at bounding box center [326, 564] width 258 height 43
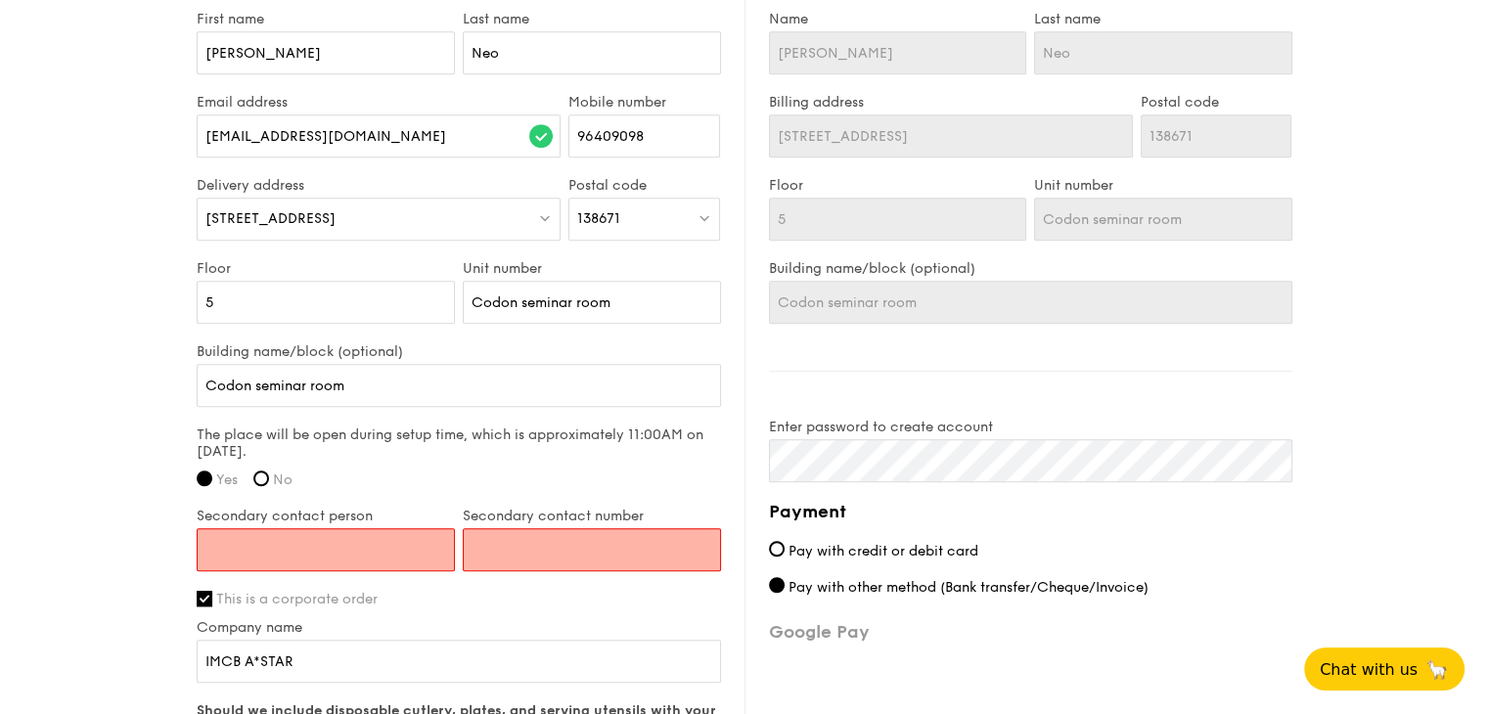
scroll to position [1287, 0]
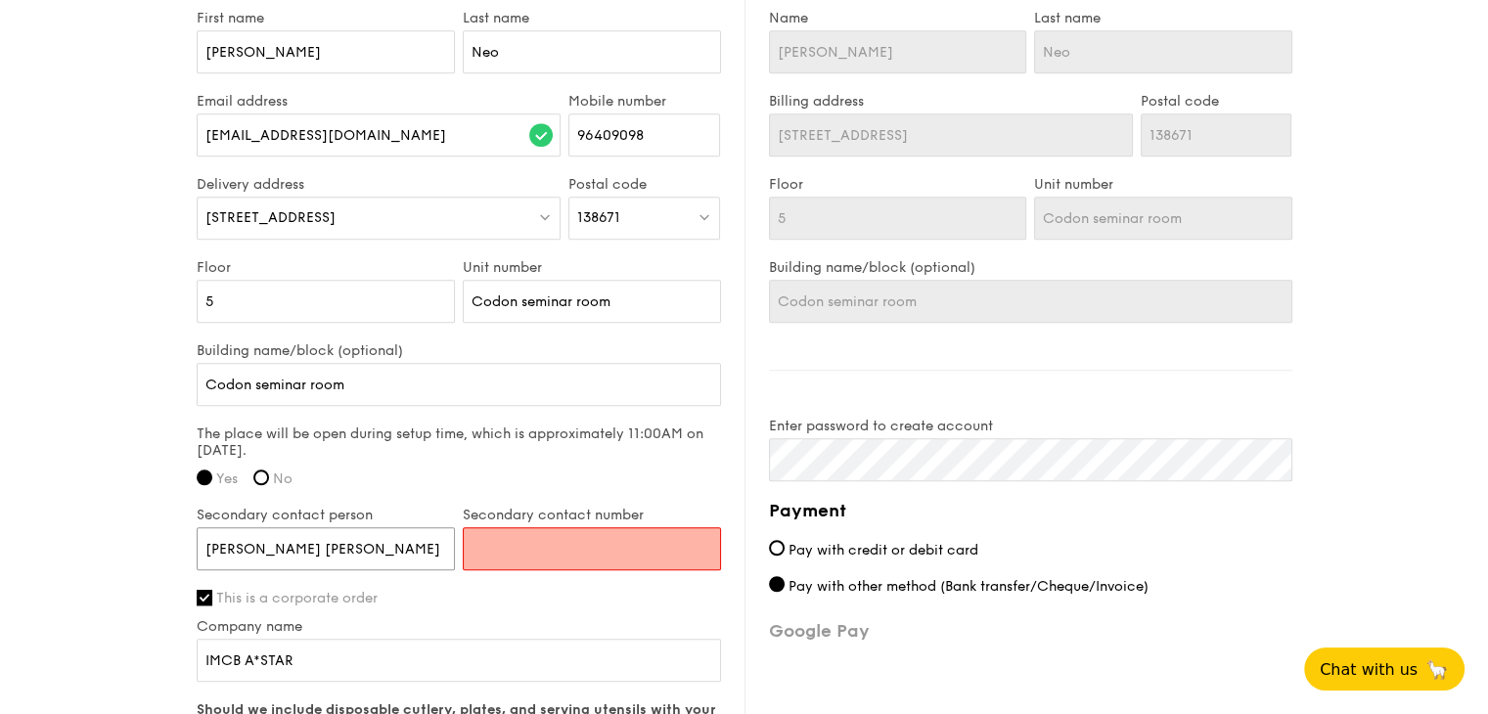
type input "[PERSON_NAME] [PERSON_NAME]"
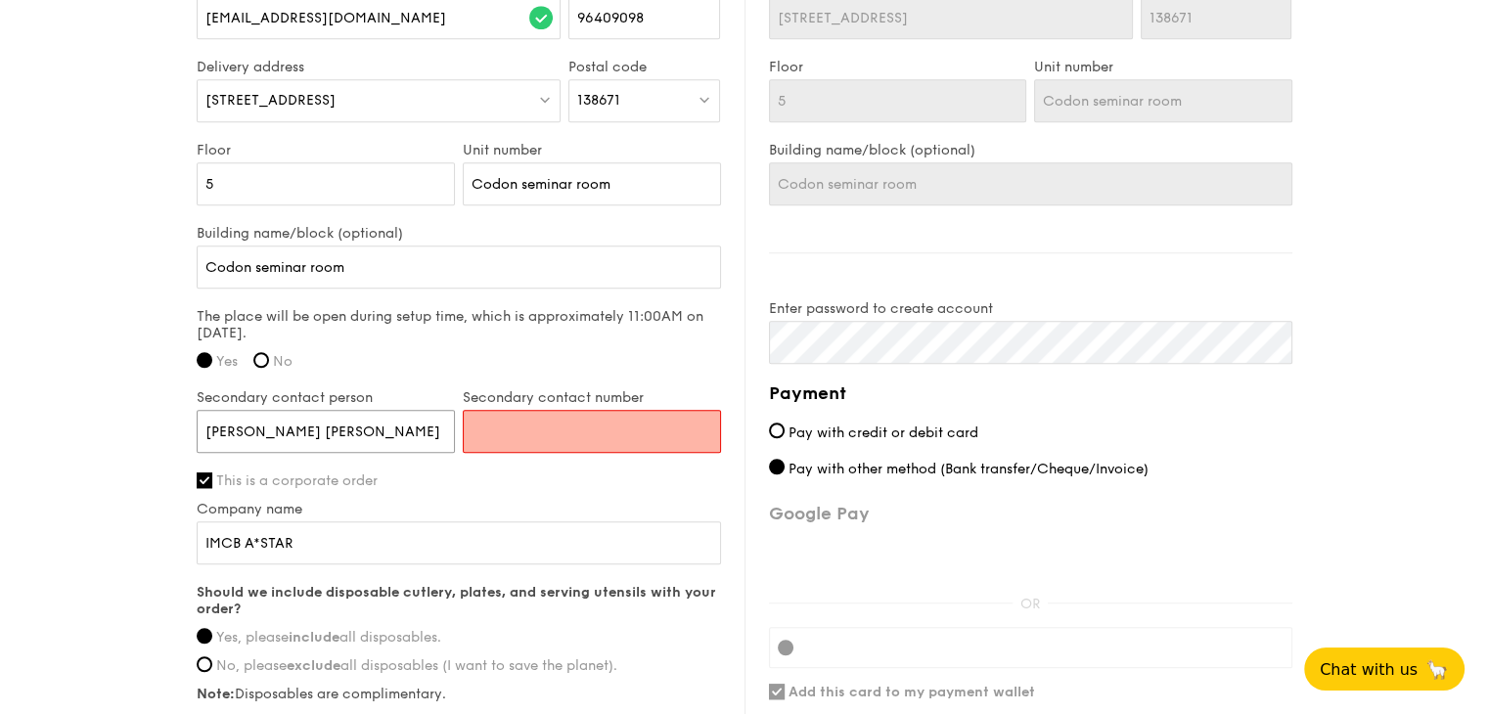
scroll to position [1415, 0]
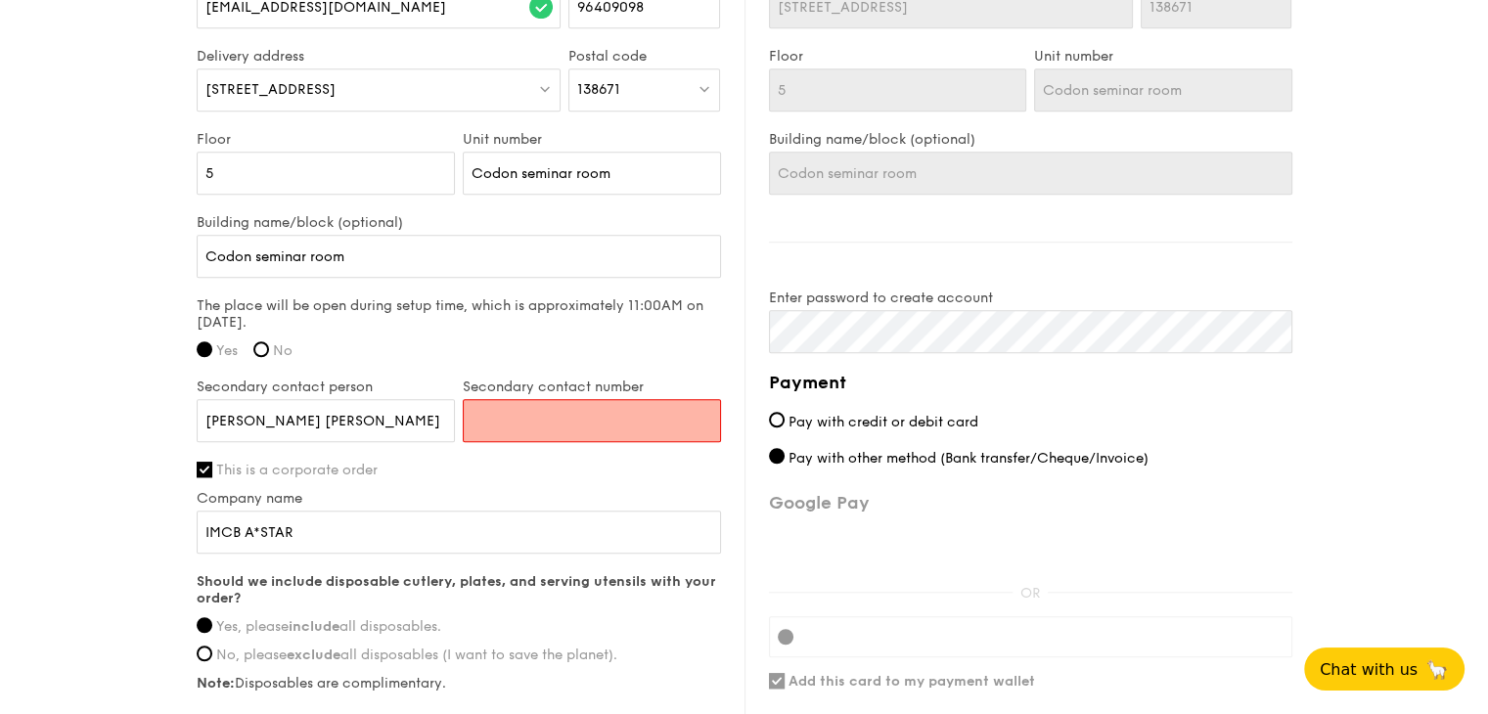
click at [562, 399] on input "Secondary contact number" at bounding box center [592, 420] width 258 height 43
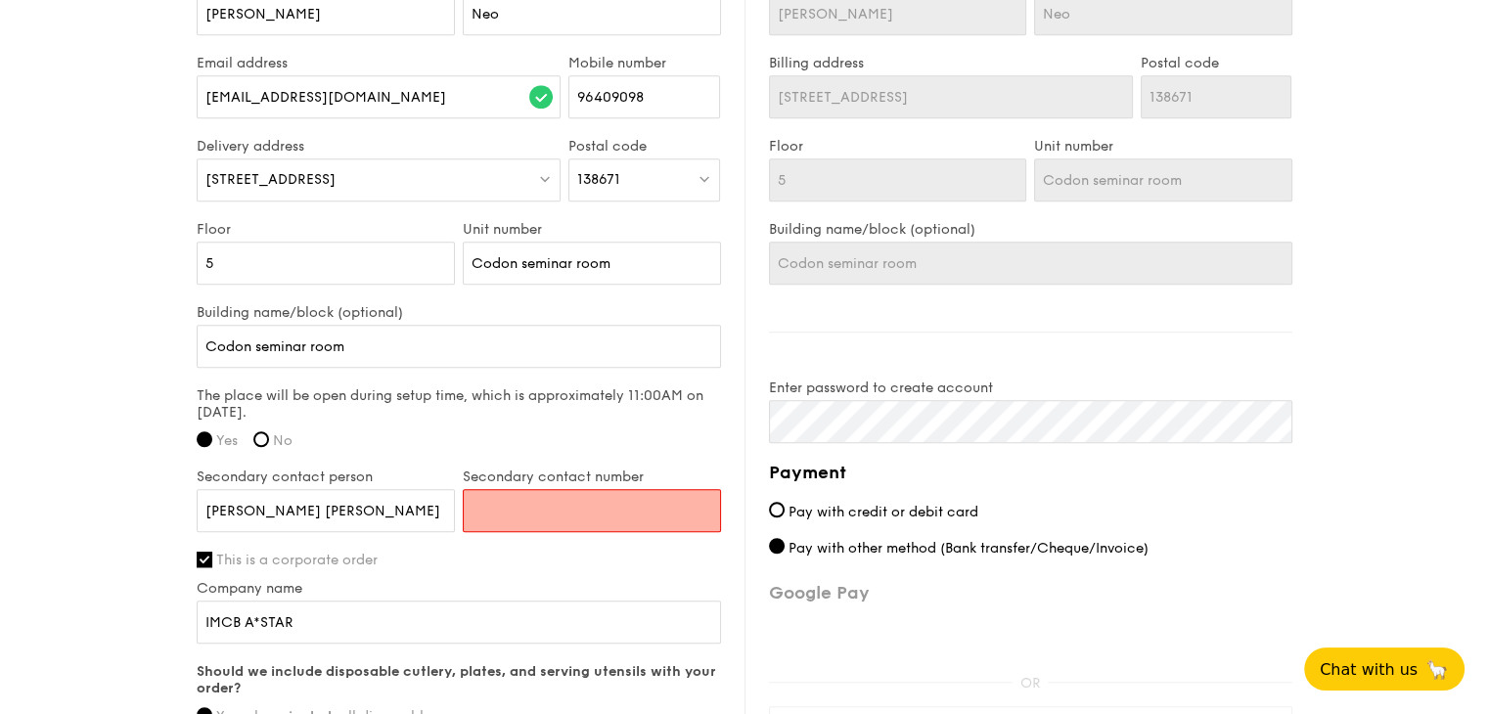
scroll to position [1324, 0]
click at [293, 79] on input "[EMAIL_ADDRESS][DOMAIN_NAME]" at bounding box center [379, 97] width 365 height 43
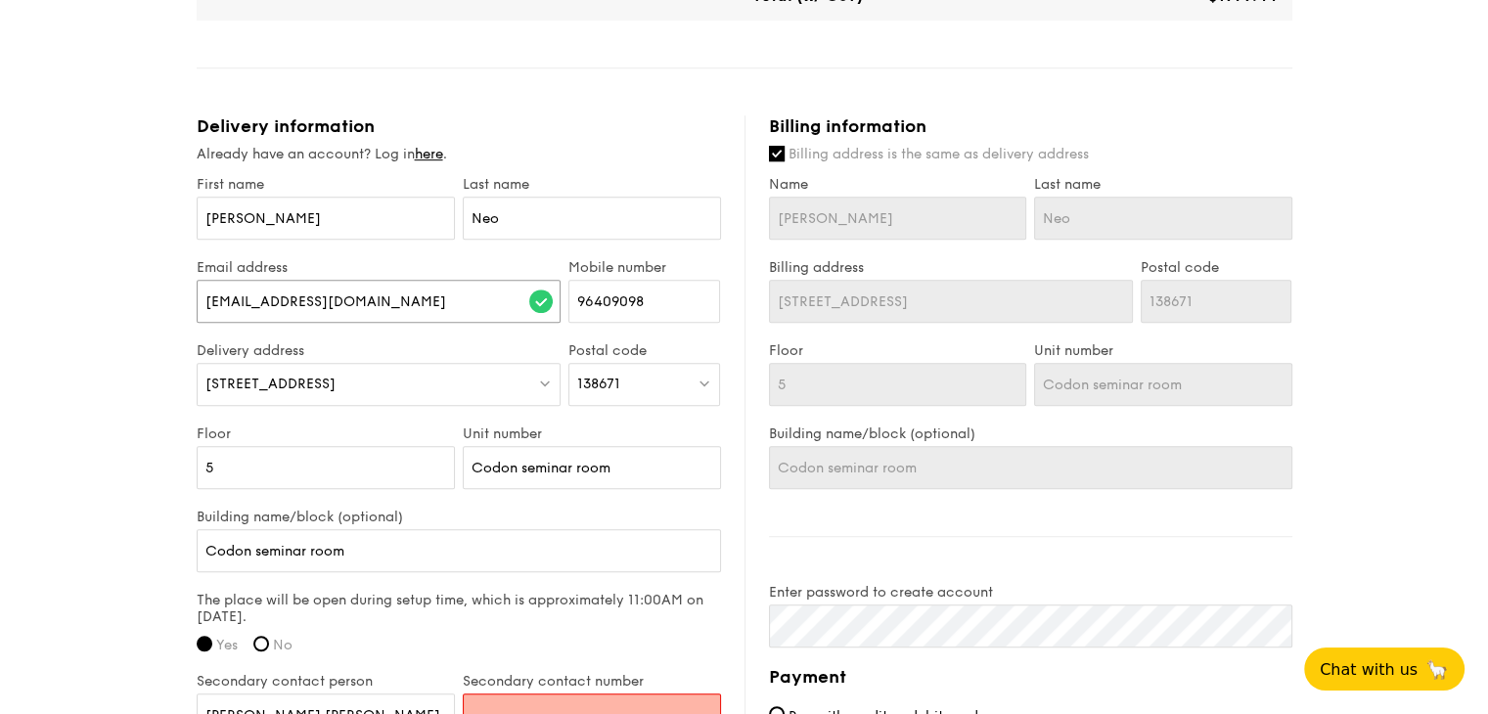
scroll to position [1205, 0]
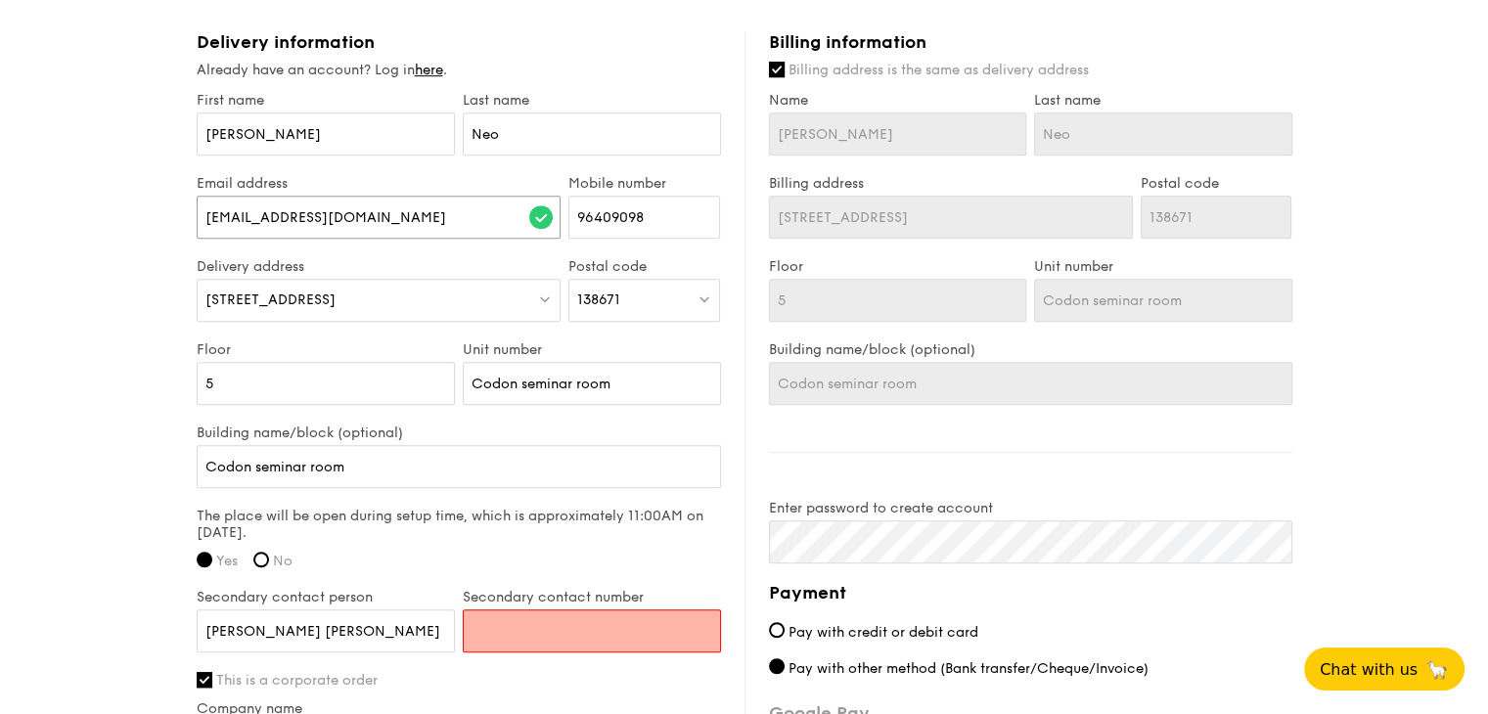
type input "[EMAIL_ADDRESS][DOMAIN_NAME]"
drag, startPoint x: 380, startPoint y: 603, endPoint x: 199, endPoint y: 588, distance: 182.6
click at [199, 609] on input "[PERSON_NAME] [PERSON_NAME]" at bounding box center [326, 630] width 258 height 43
type input "-"
click at [540, 611] on input "Secondary contact number" at bounding box center [592, 630] width 258 height 43
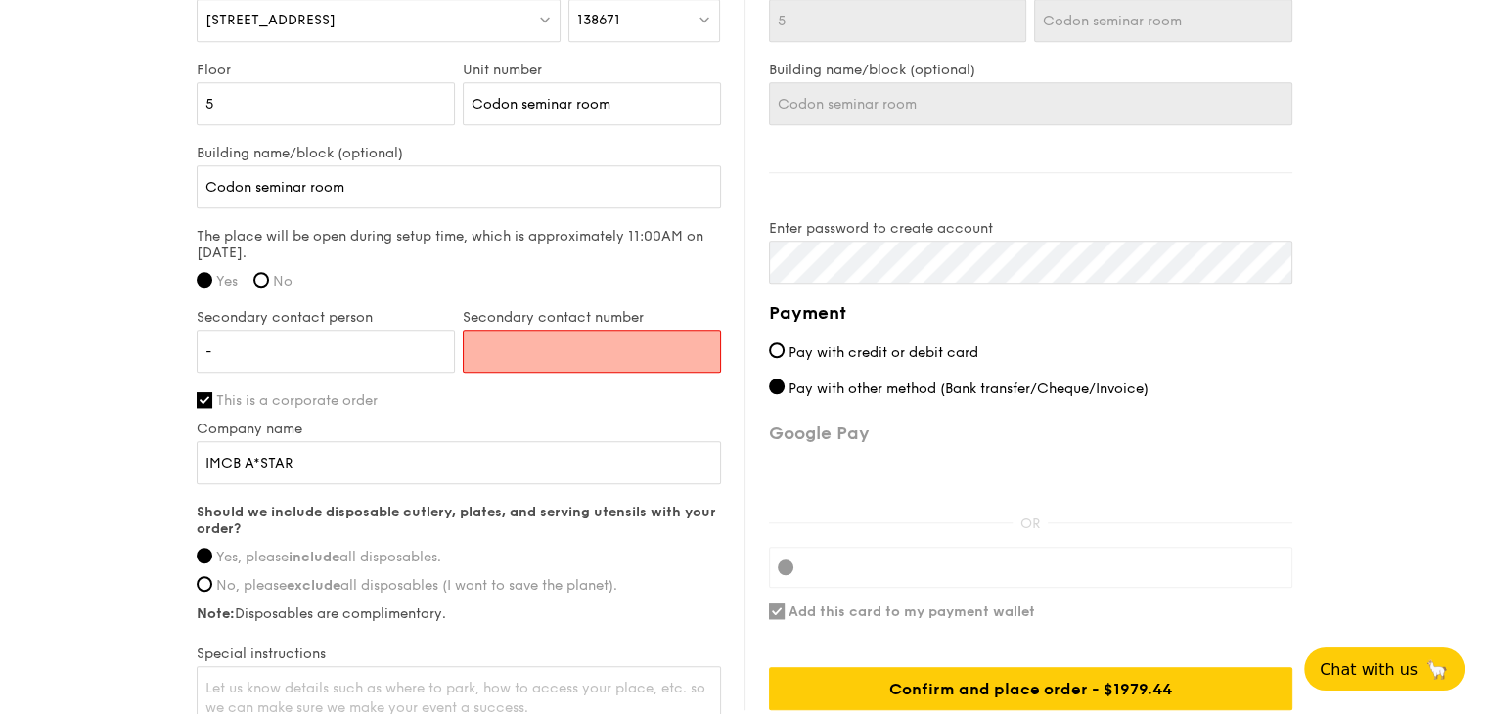
scroll to position [1487, 0]
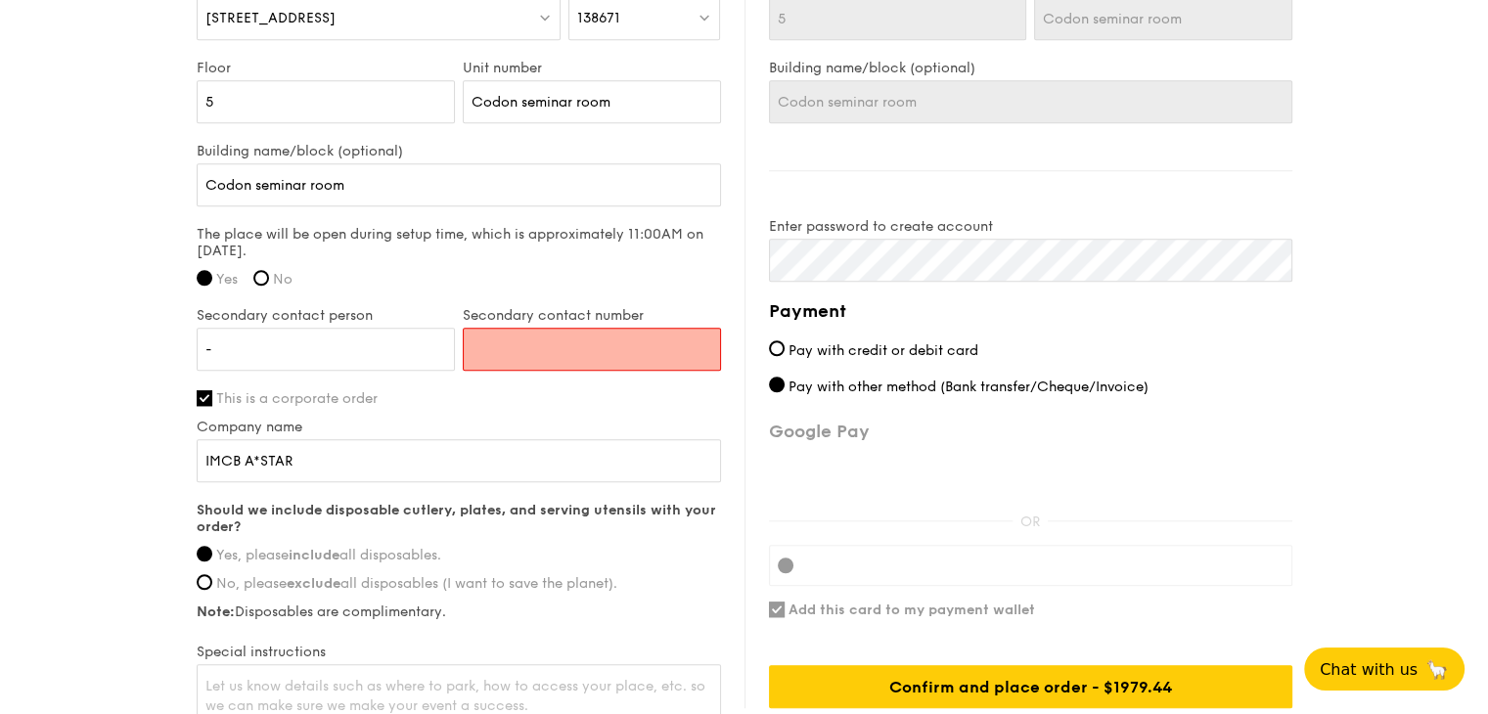
click at [658, 578] on div "Should we include disposable cutlery, plates, and serving utensils with your or…" at bounding box center [459, 561] width 524 height 118
click at [645, 354] on div "Secondary contact number" at bounding box center [592, 348] width 266 height 83
click at [522, 387] on div "First name [PERSON_NAME] Last name Neo Email address [EMAIL_ADDRESS][DOMAIN_NAM…" at bounding box center [459, 271] width 524 height 922
click at [581, 328] on input "Secondary contact number" at bounding box center [592, 349] width 258 height 43
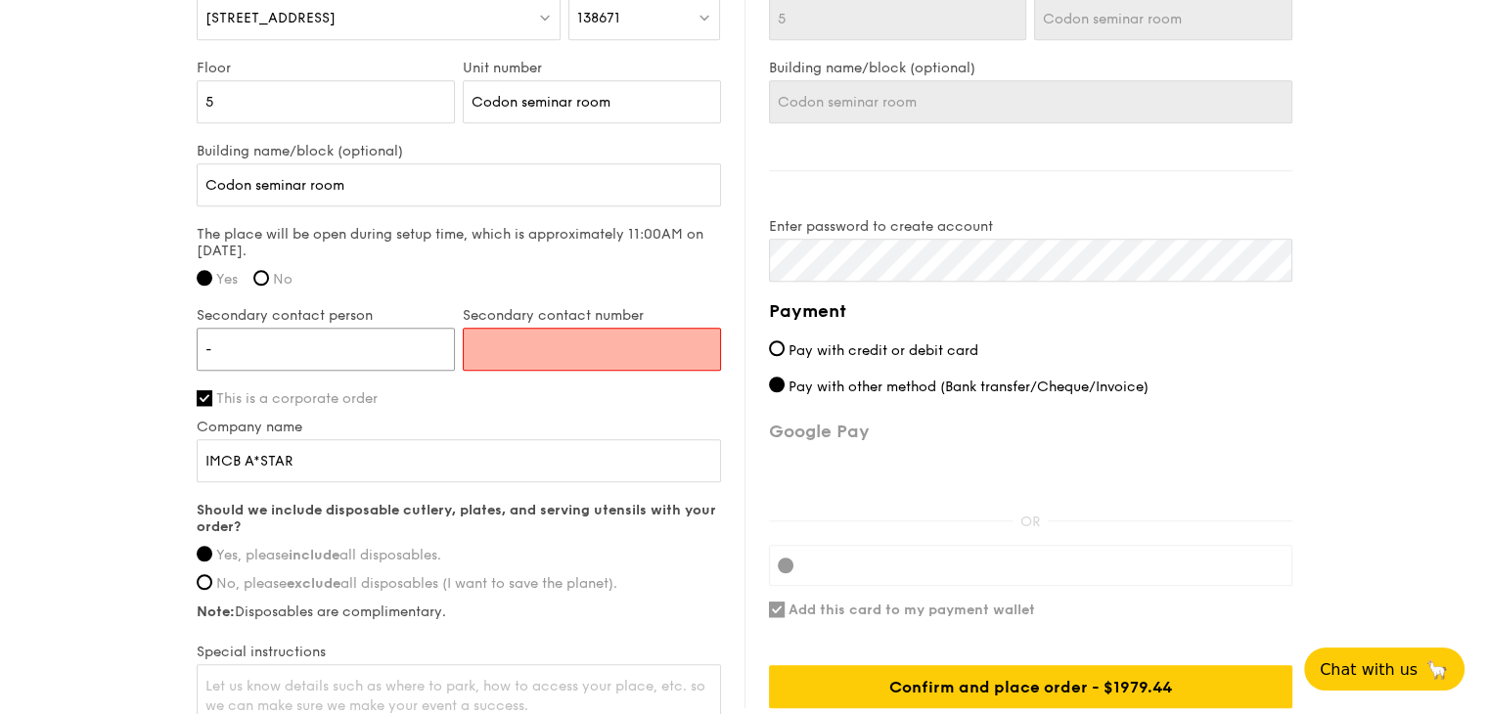
click at [274, 328] on input "-" at bounding box center [326, 349] width 258 height 43
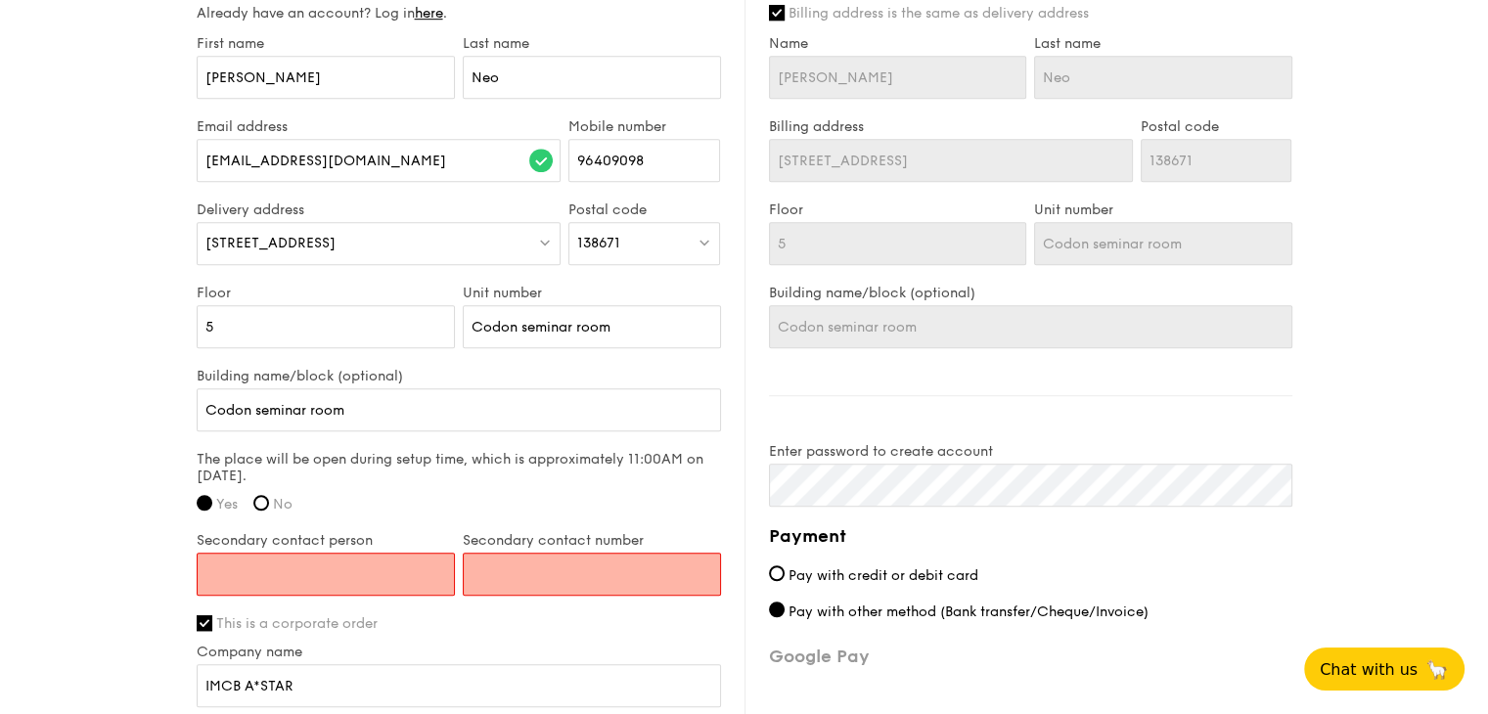
scroll to position [1306, 0]
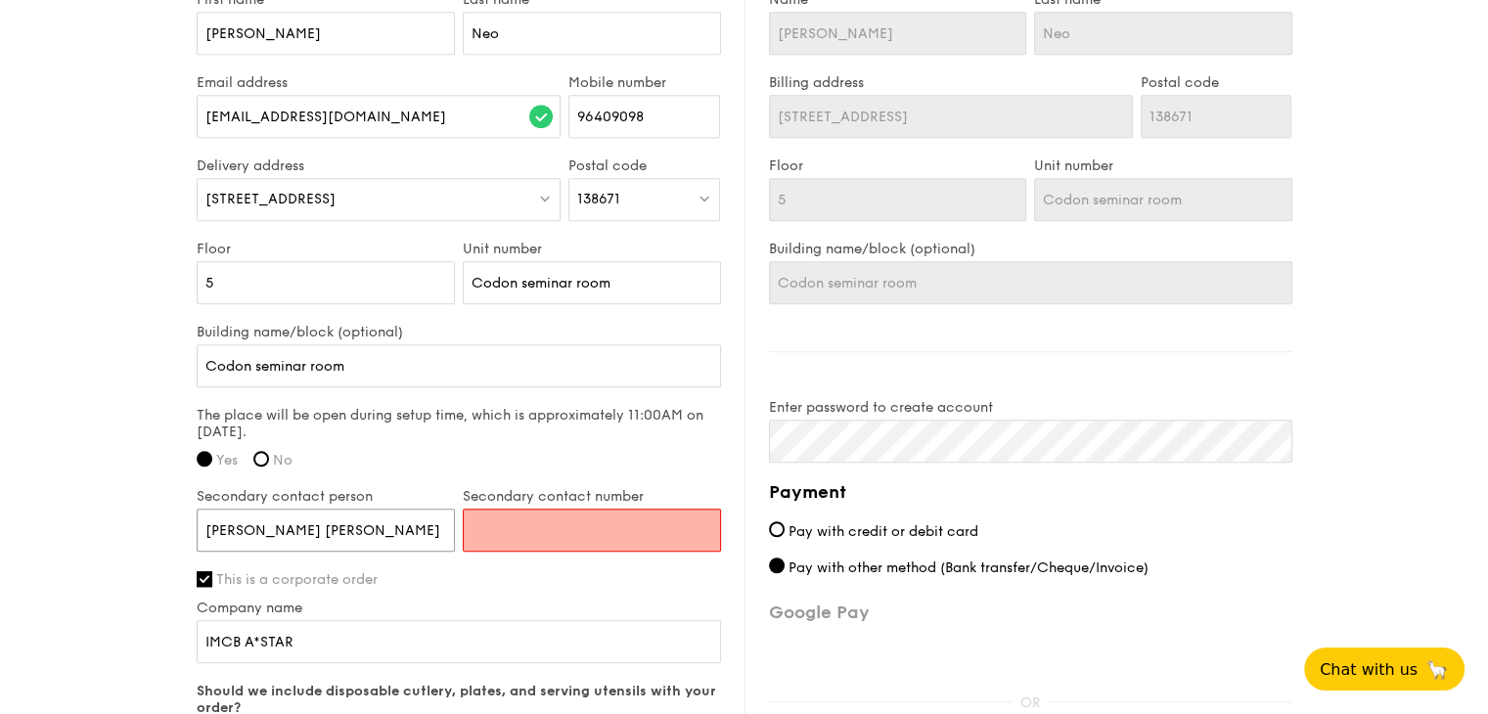
type input "[PERSON_NAME] [PERSON_NAME]"
click at [575, 512] on input "Secondary contact number" at bounding box center [592, 530] width 258 height 43
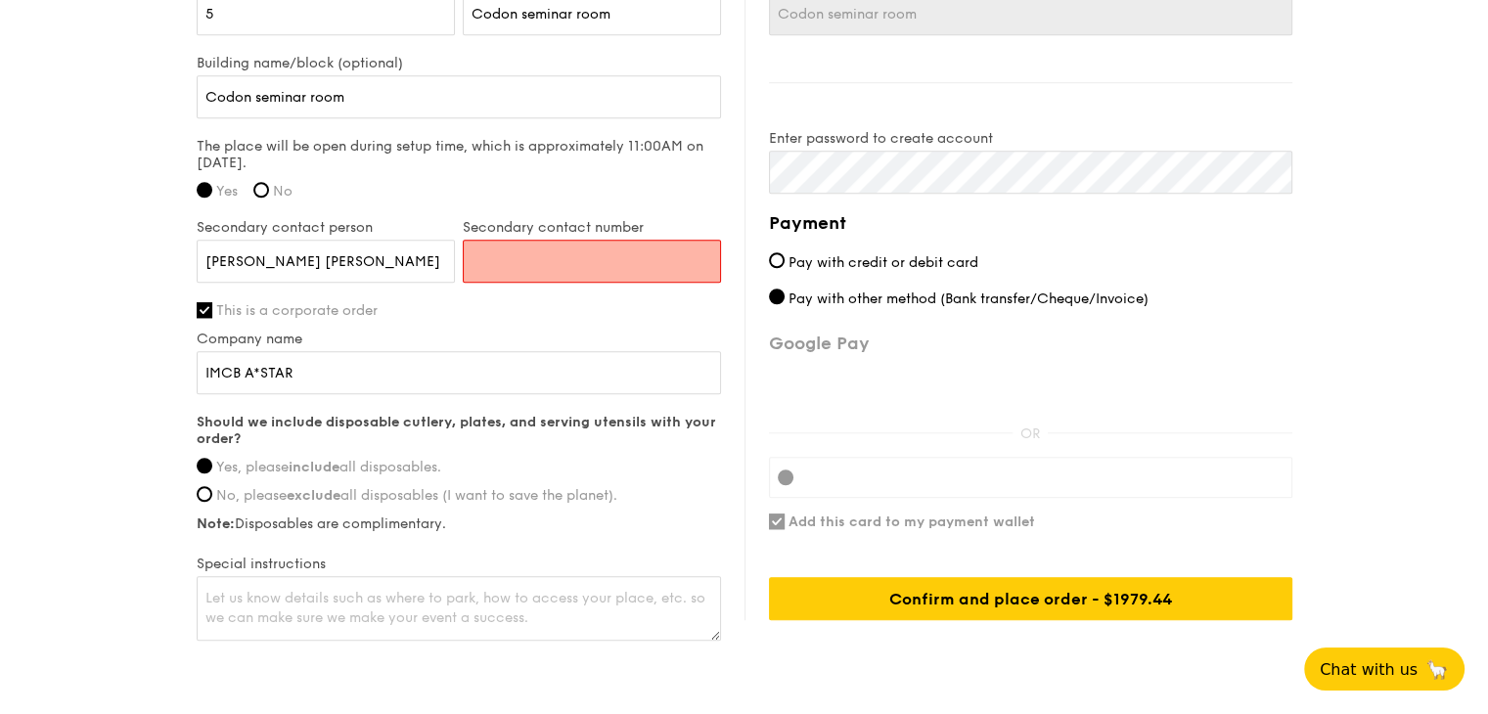
scroll to position [1587, 0]
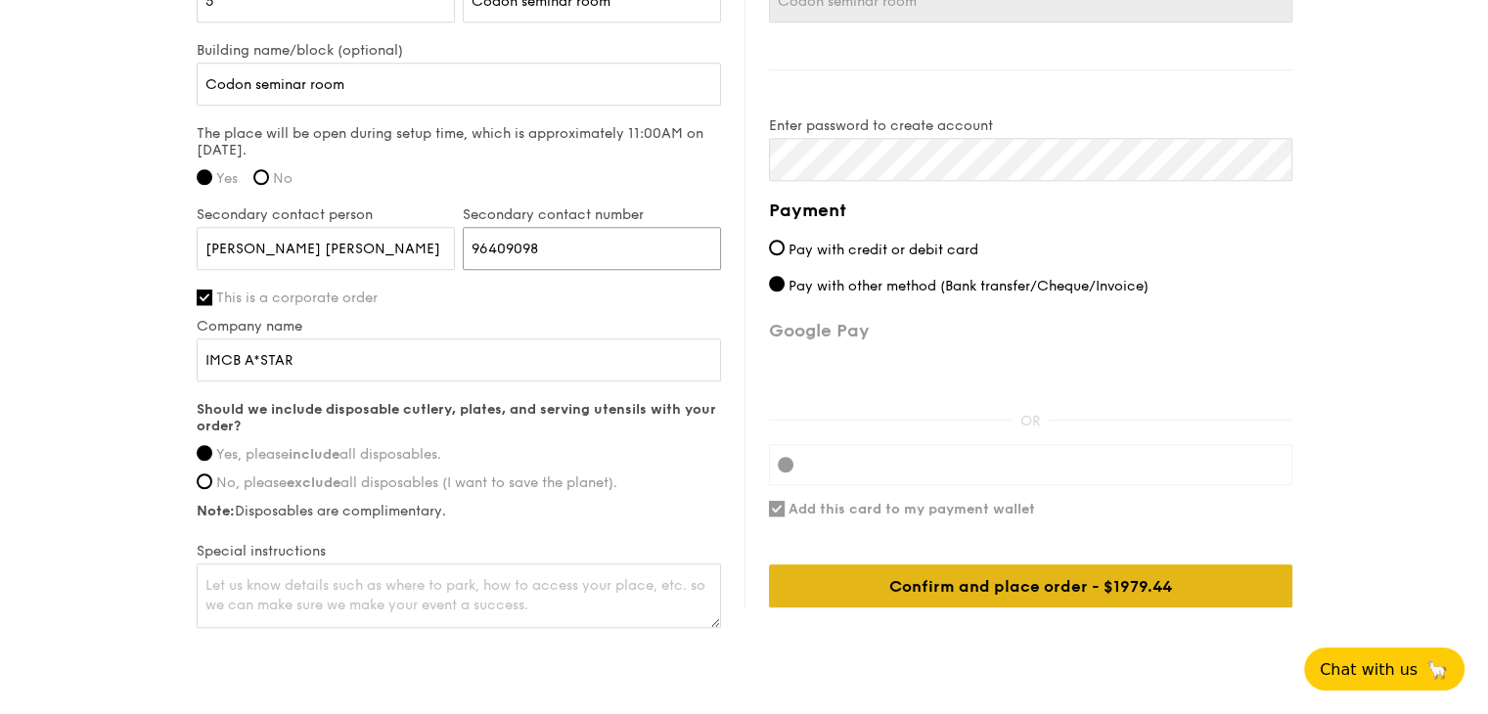
type input "96409098"
click at [977, 565] on div "Confirm and place order - $1979.44" at bounding box center [1030, 585] width 523 height 43
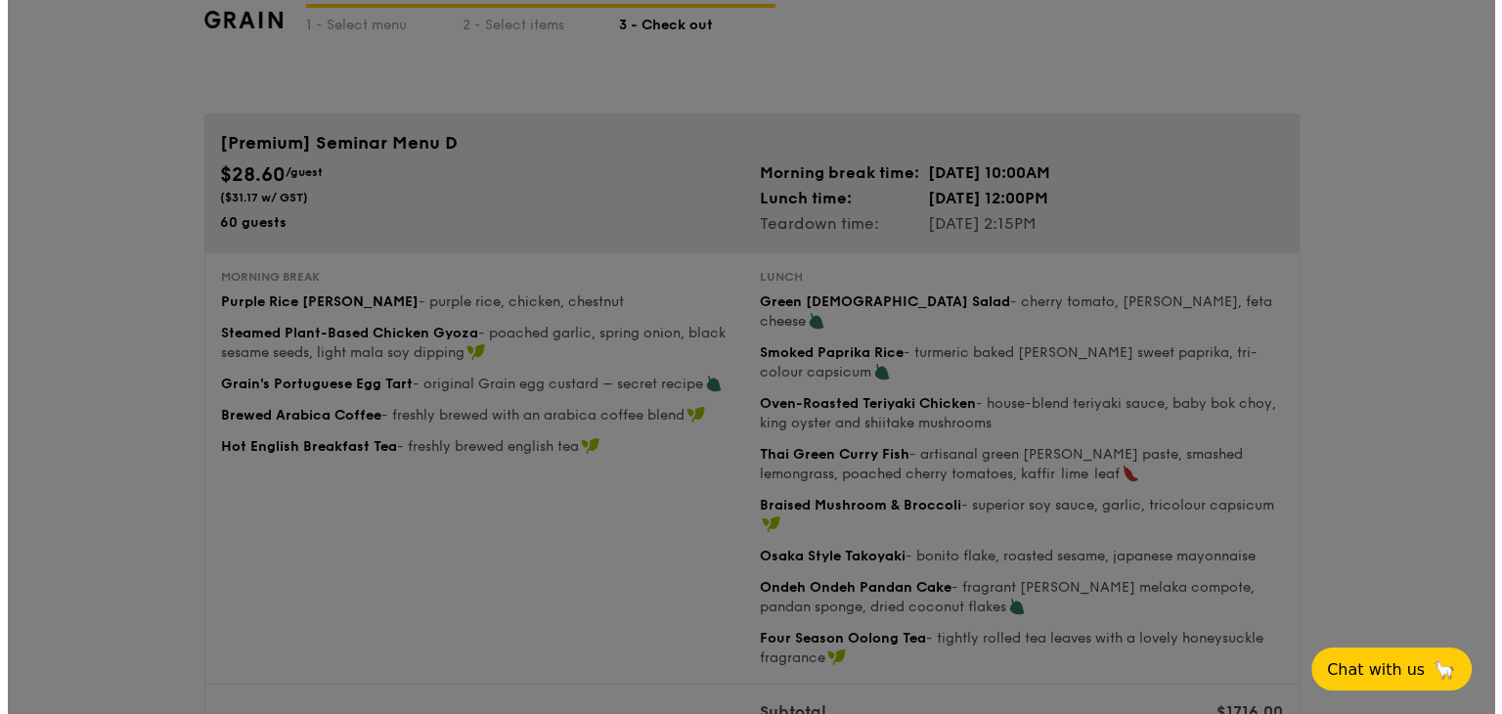
scroll to position [0, 0]
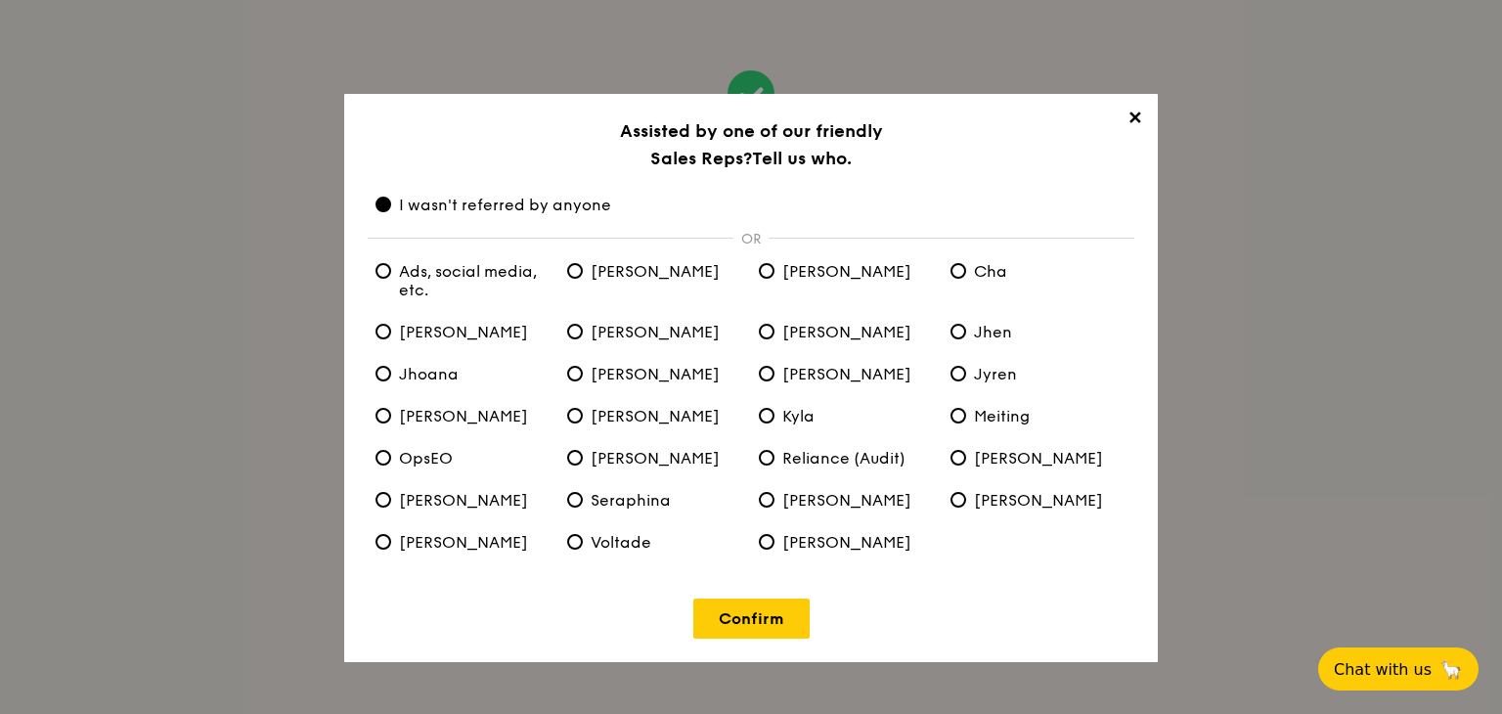
click at [1260, 271] on div "✕ Assisted by one of our friendly Sales Reps? Tell us who. I wasn't referred by…" at bounding box center [751, 357] width 1502 height 714
click at [380, 273] on etc\ "Ads, social media, etc." at bounding box center [384, 271] width 16 height 16
radio etc\ "true"
click at [395, 201] on span "I wasn't referred by anyone" at bounding box center [494, 205] width 236 height 19
click at [391, 201] on anyone "I wasn't referred by anyone" at bounding box center [384, 205] width 16 height 16
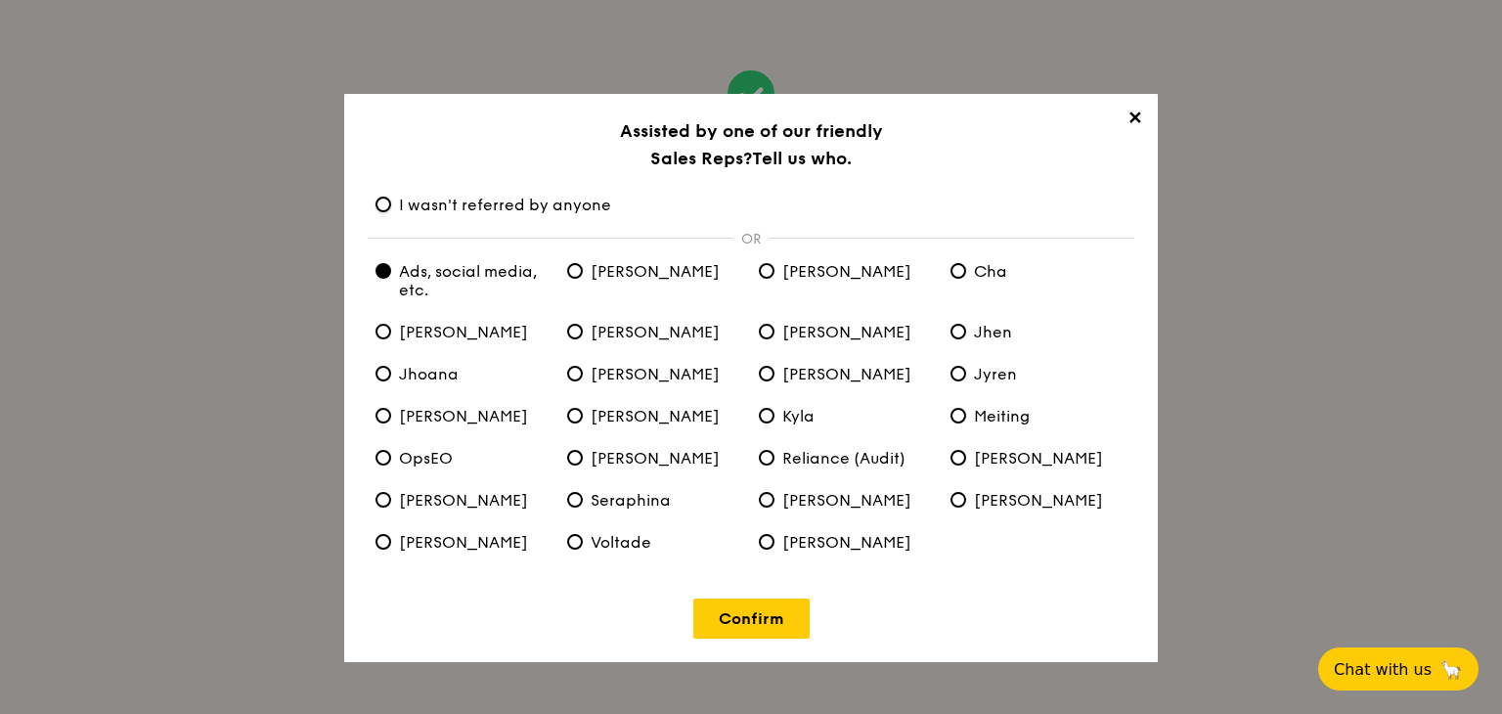
radio anyone "true"
radio etc\ "false"
click at [776, 631] on link "Confirm" at bounding box center [751, 619] width 116 height 40
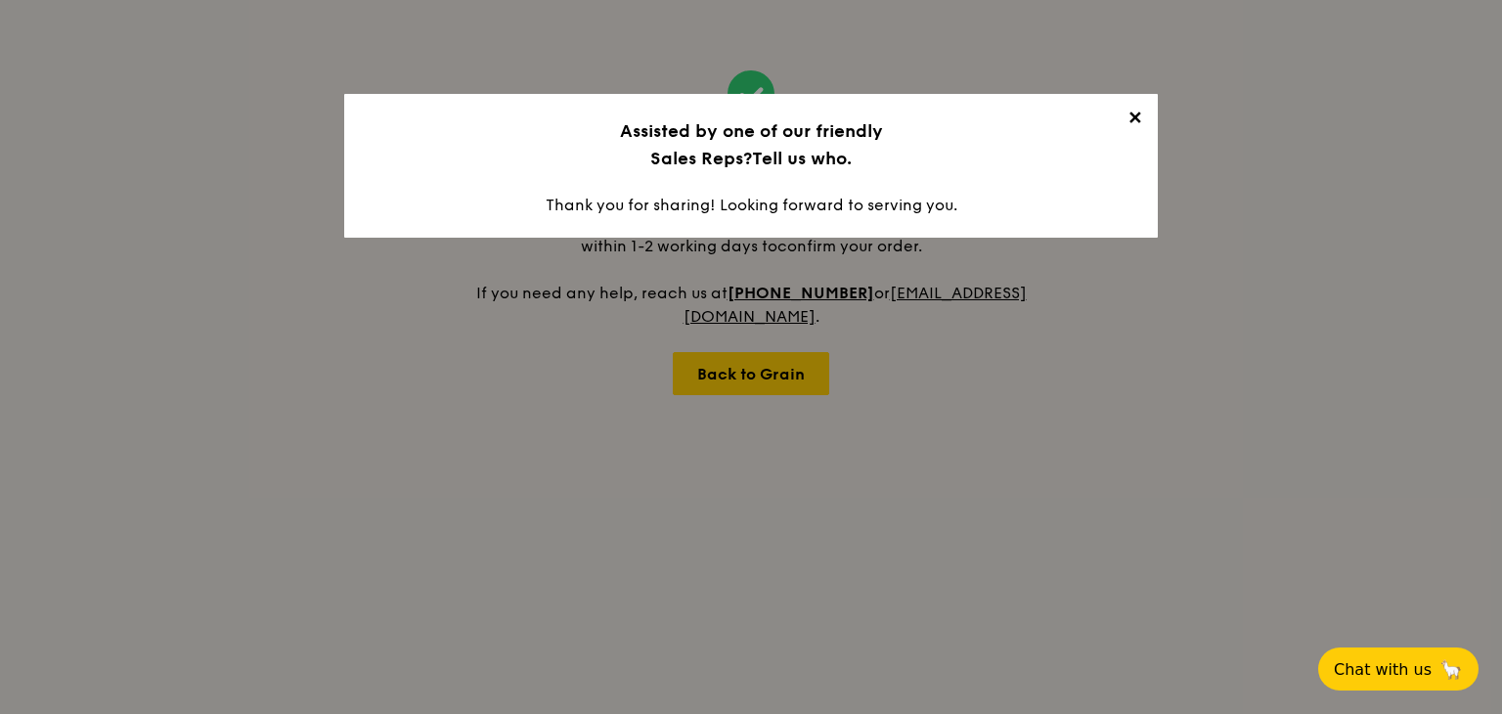
click at [1135, 117] on span "✕" at bounding box center [1134, 121] width 27 height 27
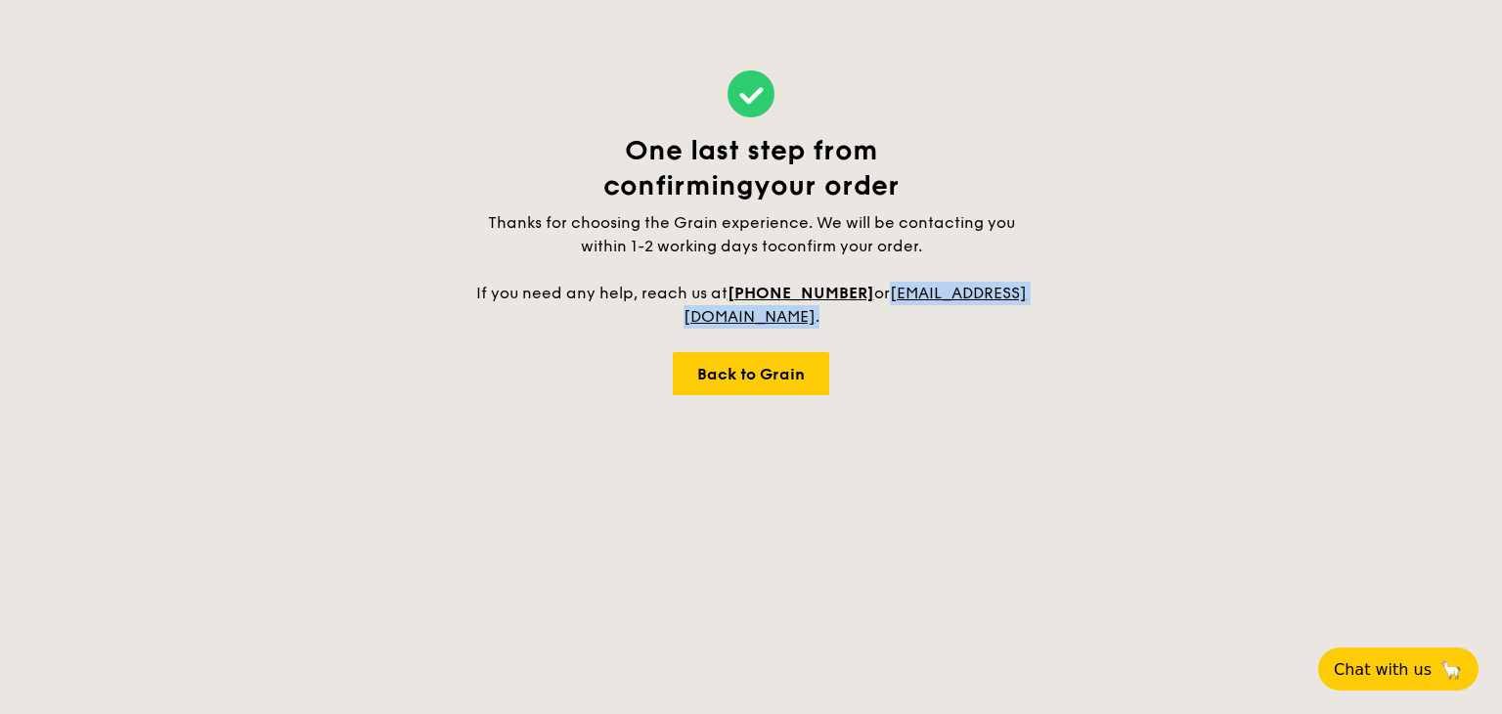
drag, startPoint x: 873, startPoint y: 323, endPoint x: 617, endPoint y: 312, distance: 256.5
click at [617, 312] on h4 "Thanks for choosing the Grain experience. We will be contacting you within 1-2 …" at bounding box center [751, 269] width 556 height 117
copy span "[EMAIL_ADDRESS][DOMAIN_NAME] ."
